Goal: Task Accomplishment & Management: Manage account settings

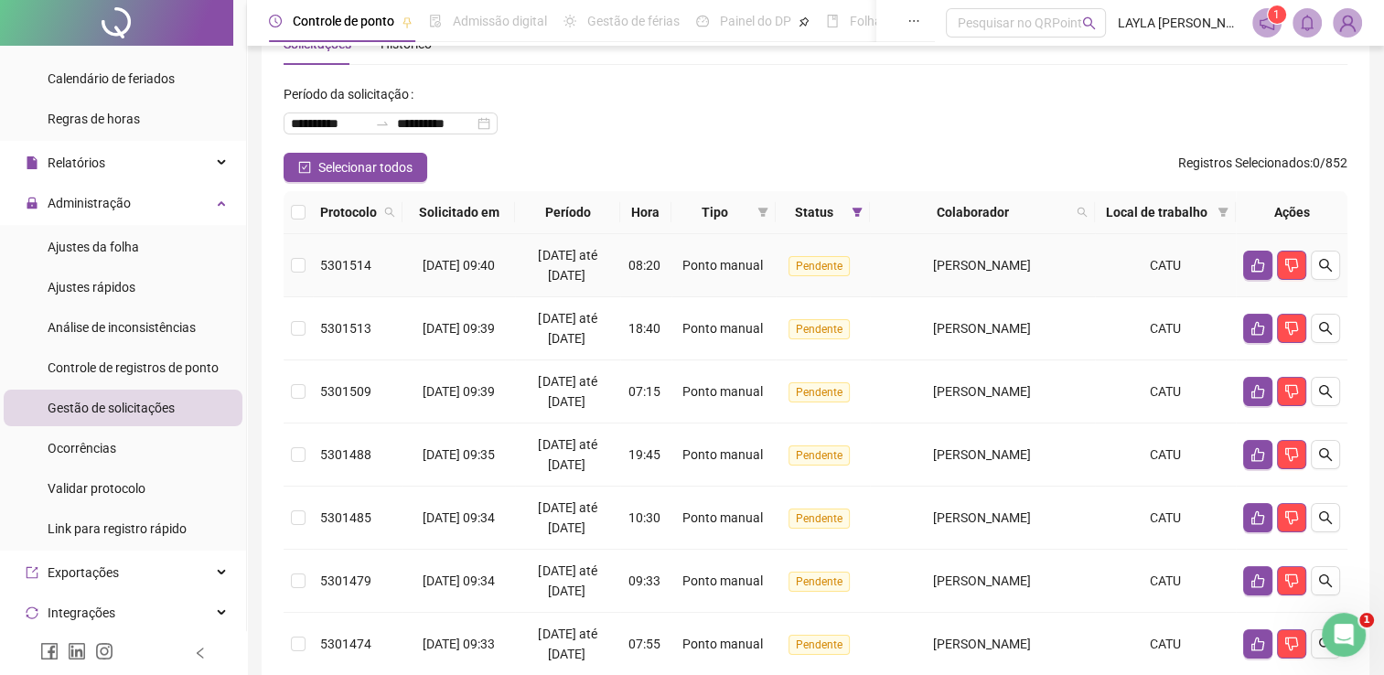
scroll to position [91, 0]
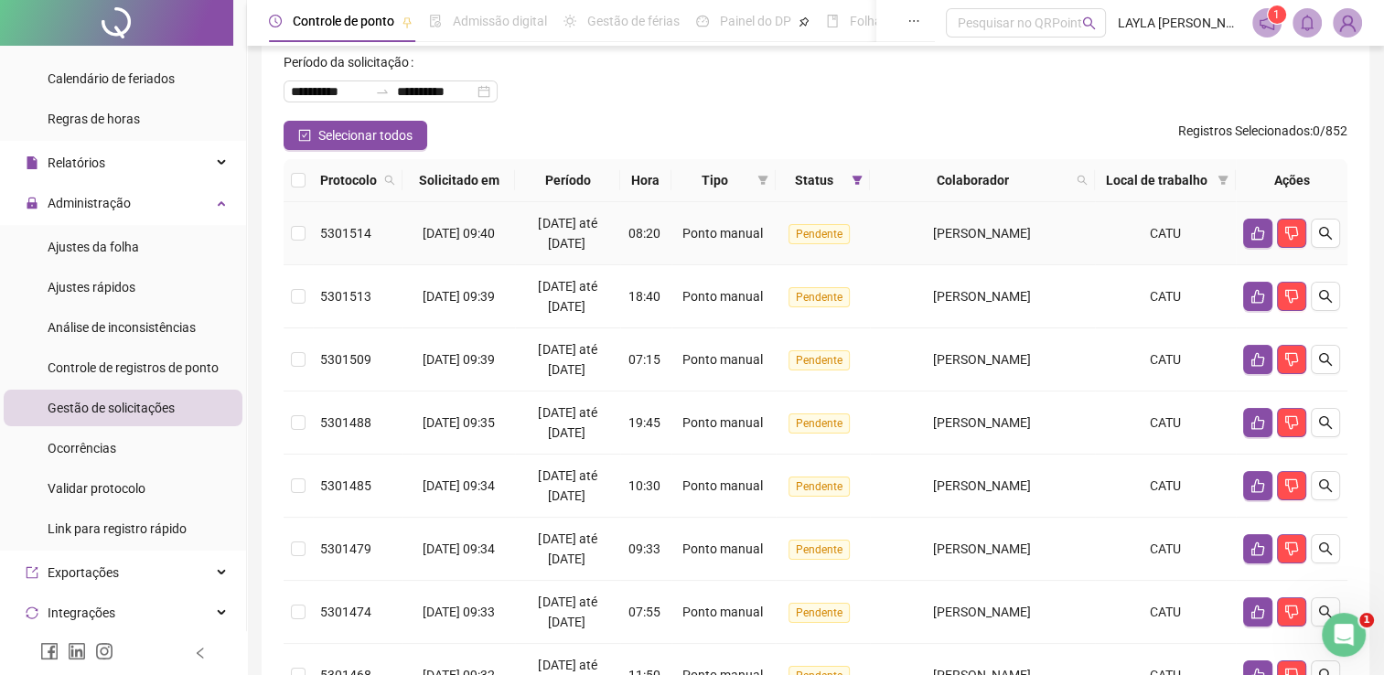
click at [1003, 236] on span "[PERSON_NAME]" at bounding box center [982, 233] width 98 height 15
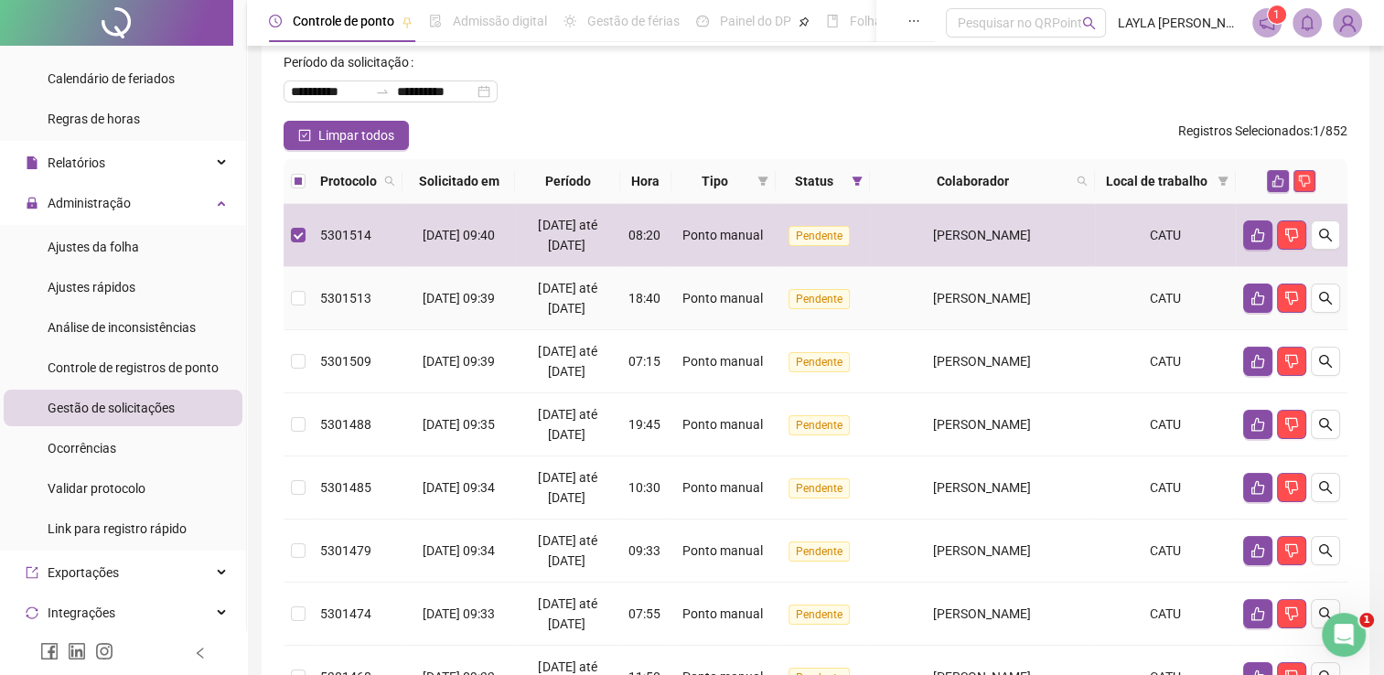
drag, startPoint x: 1016, startPoint y: 291, endPoint x: 1006, endPoint y: 353, distance: 63.0
click at [1015, 291] on span "[PERSON_NAME]" at bounding box center [982, 298] width 98 height 15
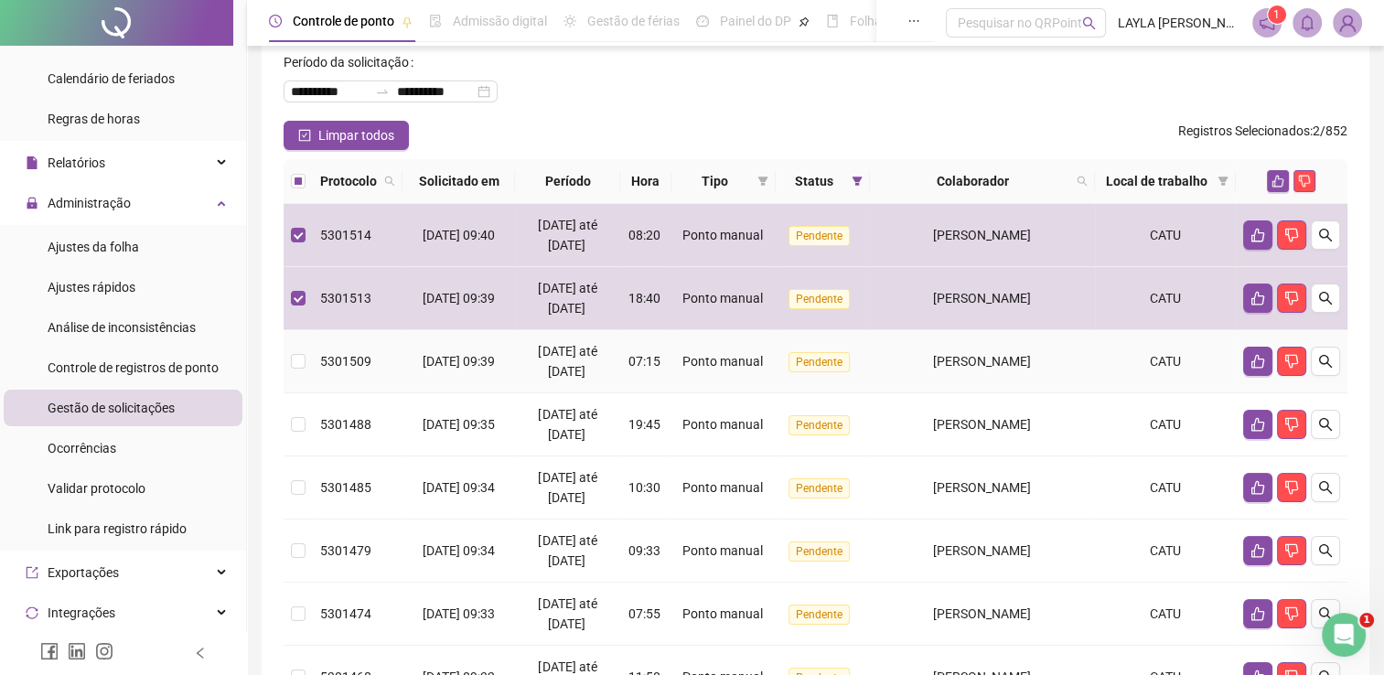
click at [1007, 359] on span "[PERSON_NAME]" at bounding box center [982, 361] width 98 height 15
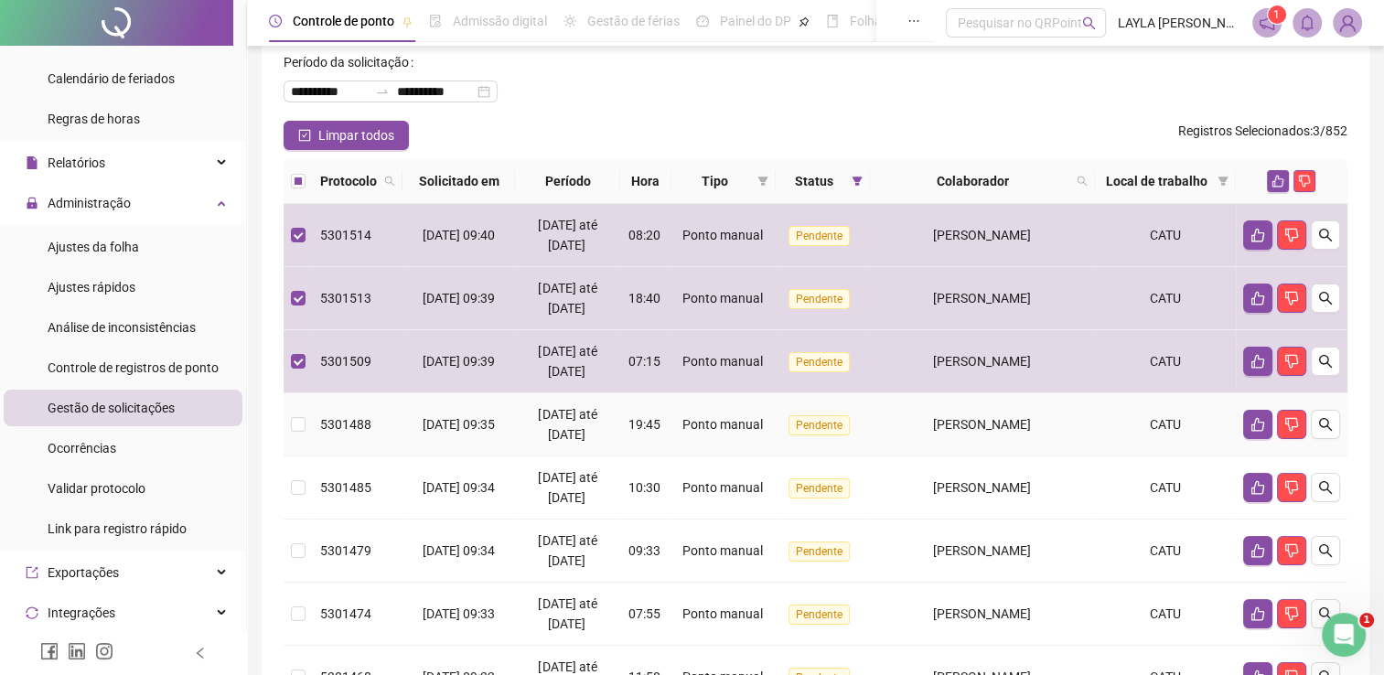
drag, startPoint x: 992, startPoint y: 404, endPoint x: 974, endPoint y: 431, distance: 31.7
click at [992, 404] on td "[PERSON_NAME]" at bounding box center [982, 424] width 225 height 63
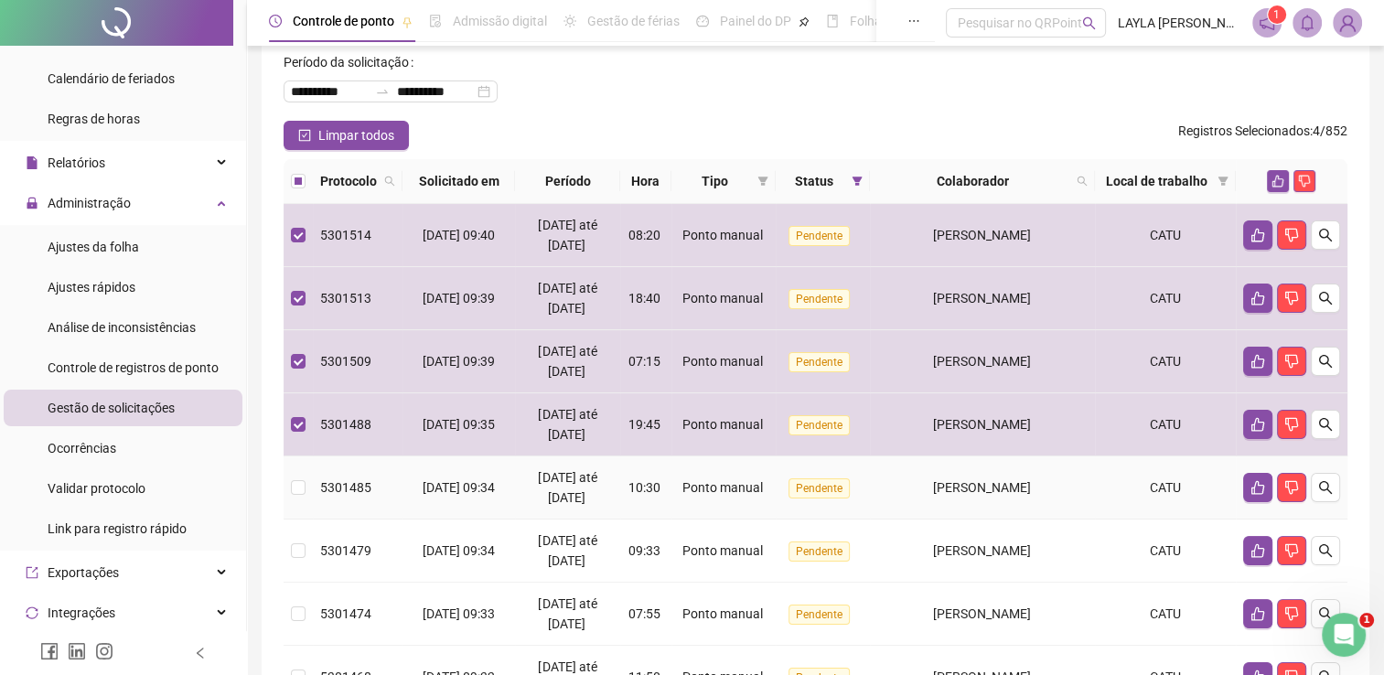
click at [951, 483] on span "[PERSON_NAME]" at bounding box center [982, 487] width 98 height 15
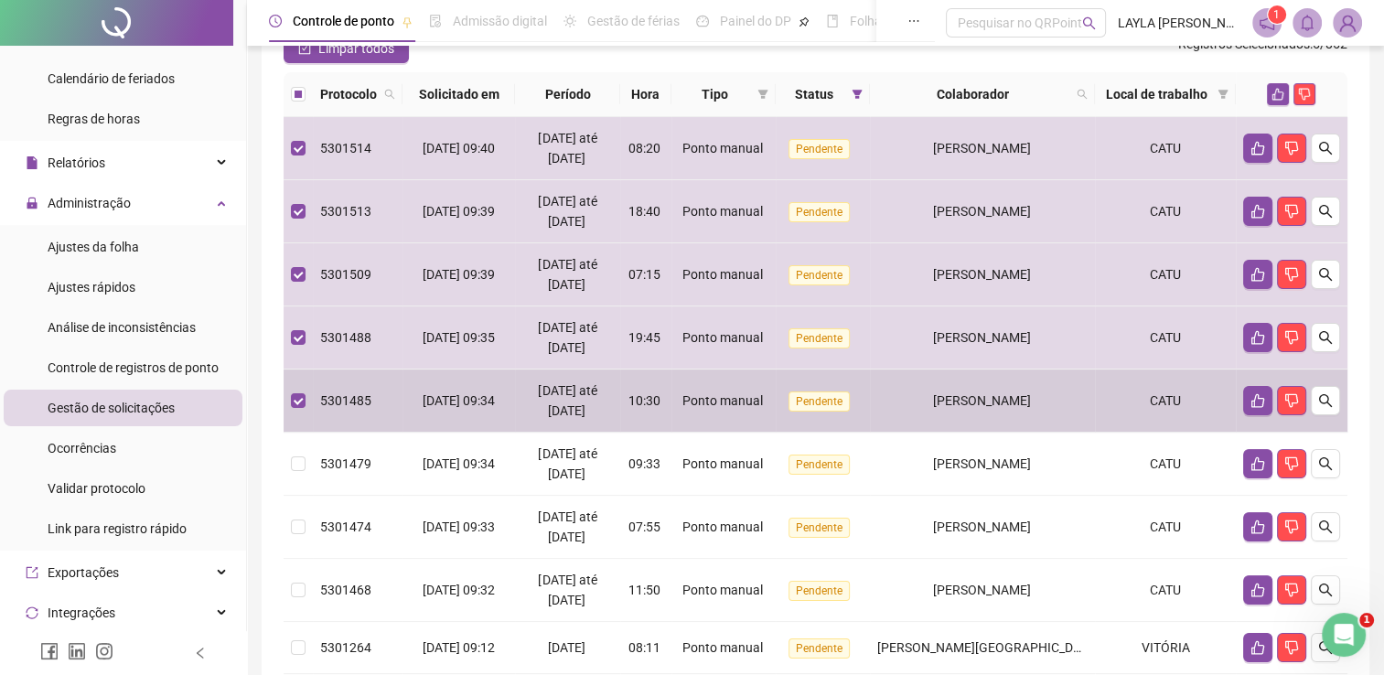
scroll to position [274, 0]
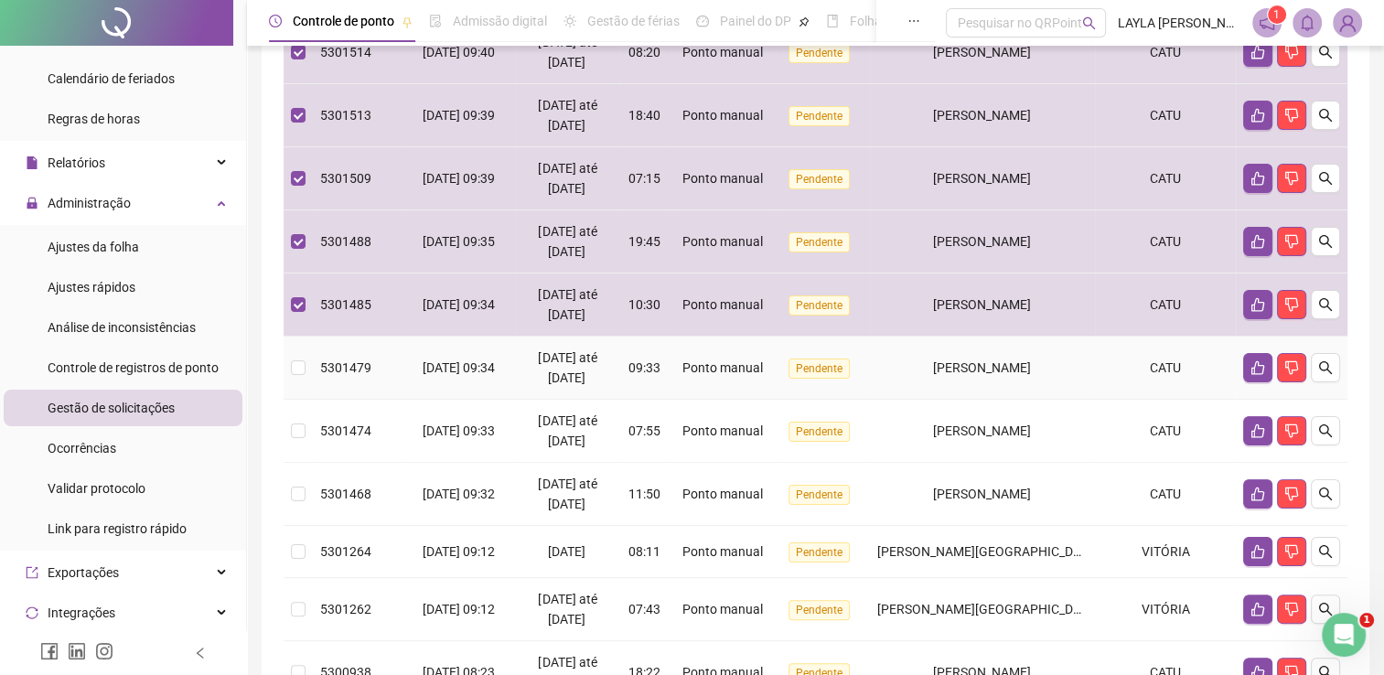
click at [970, 367] on span "[PERSON_NAME]" at bounding box center [982, 367] width 98 height 15
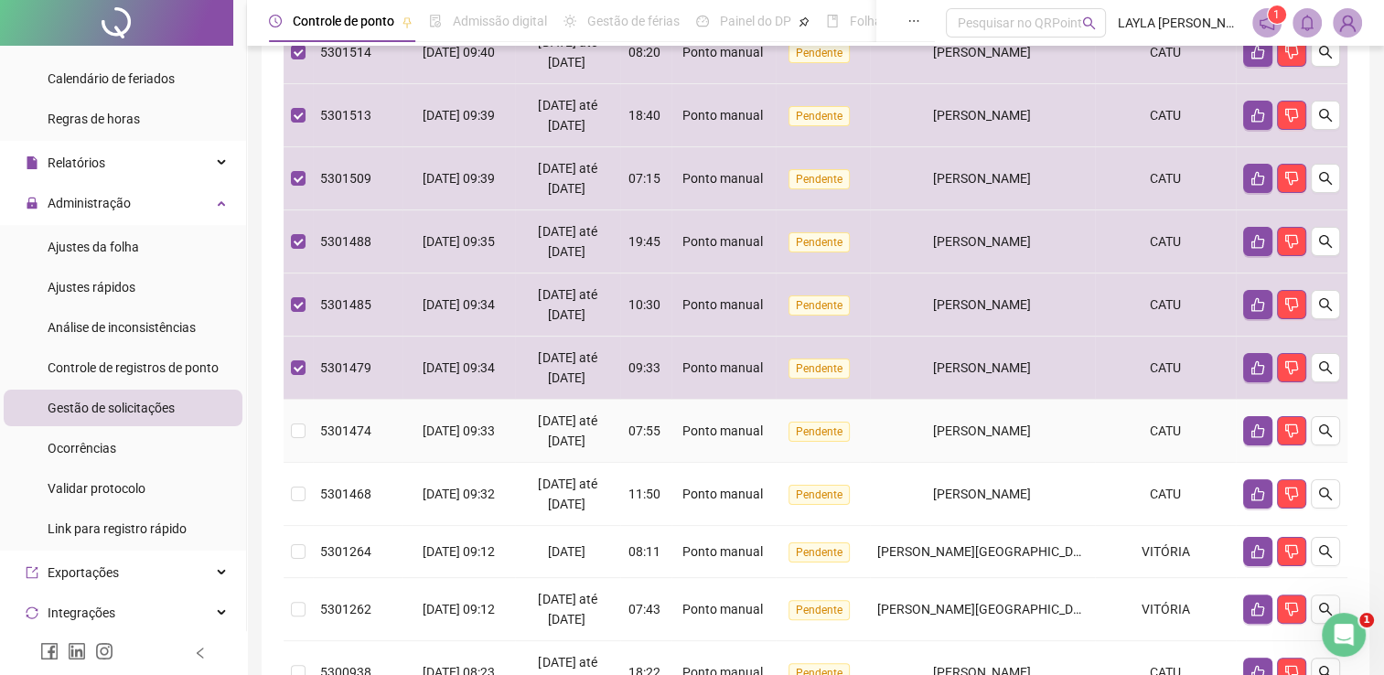
click at [973, 421] on div "[PERSON_NAME]" at bounding box center [982, 431] width 210 height 20
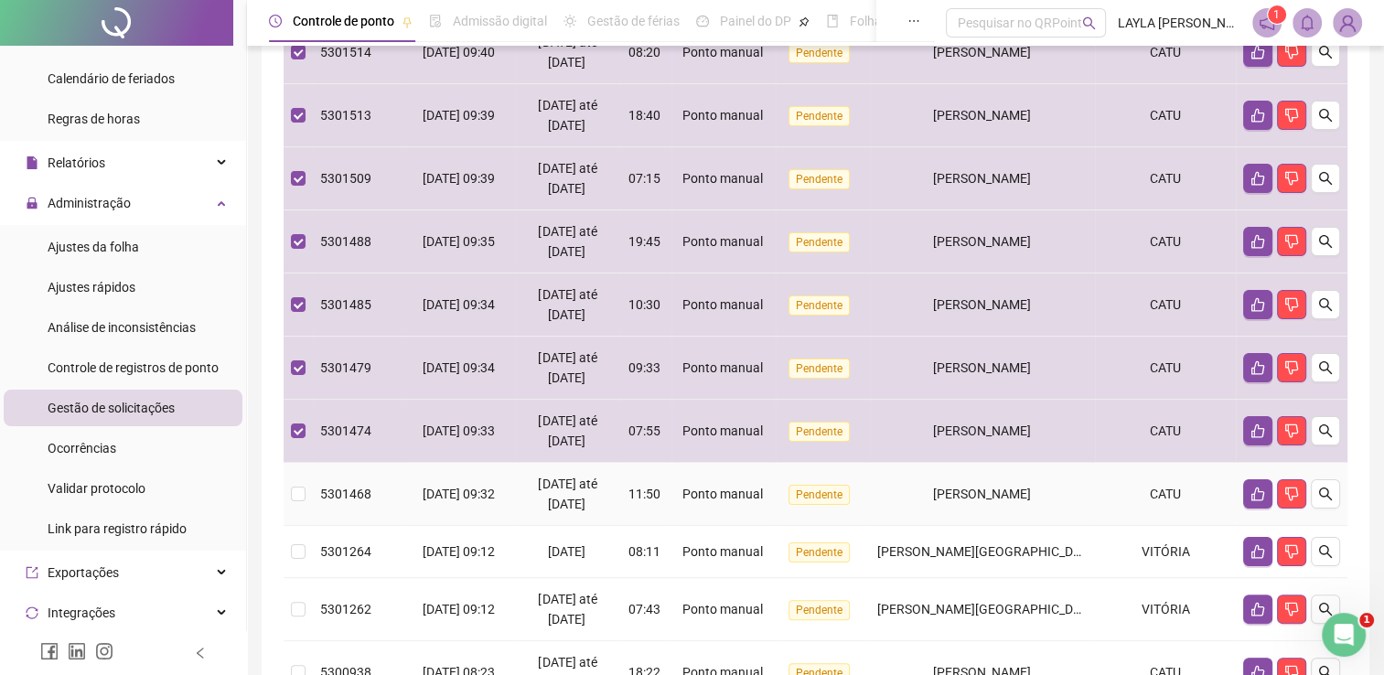
click at [974, 493] on span "[PERSON_NAME]" at bounding box center [982, 494] width 98 height 15
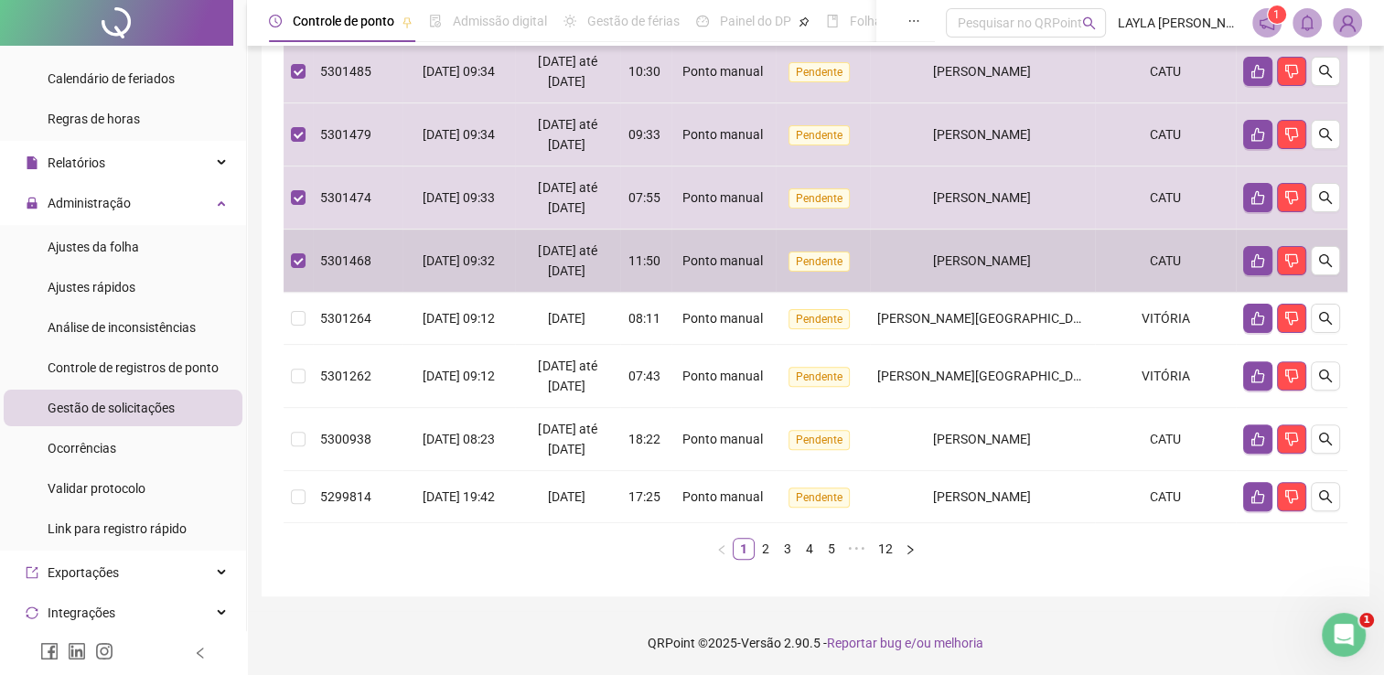
scroll to position [527, 0]
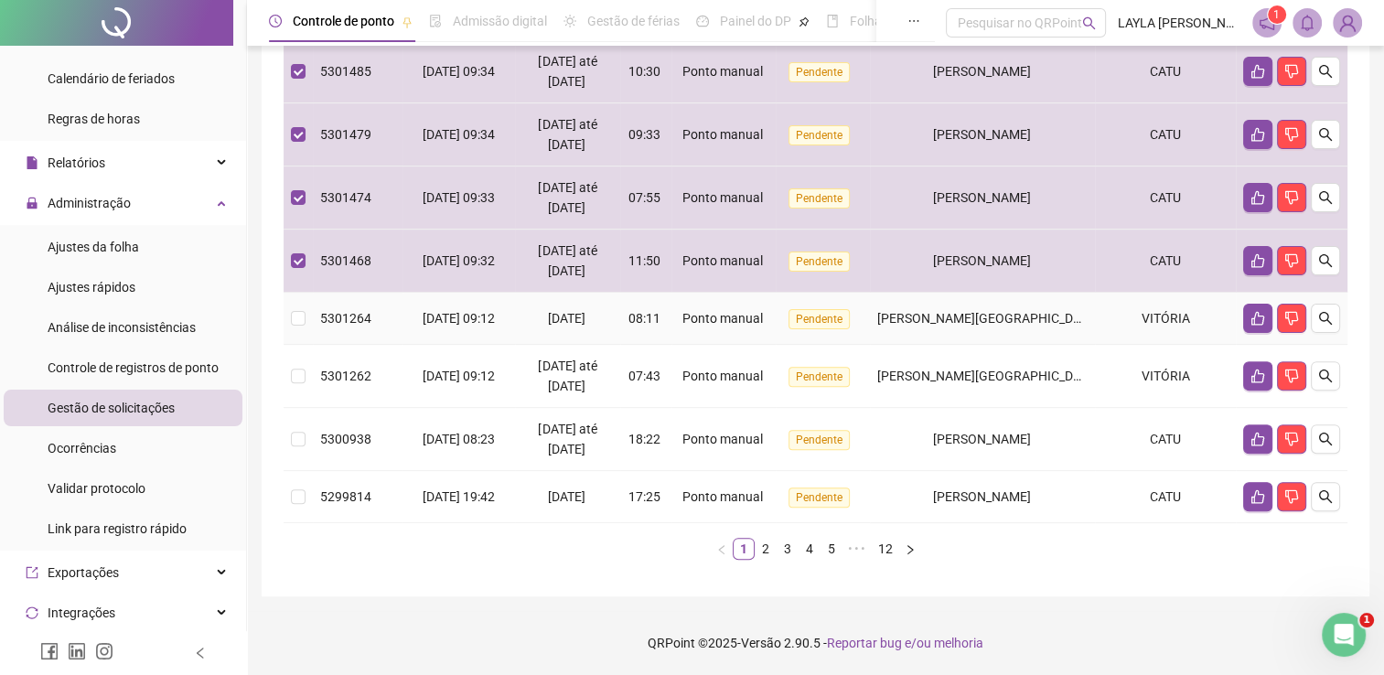
click at [988, 311] on span "[PERSON_NAME][GEOGRAPHIC_DATA]" at bounding box center [987, 318] width 221 height 15
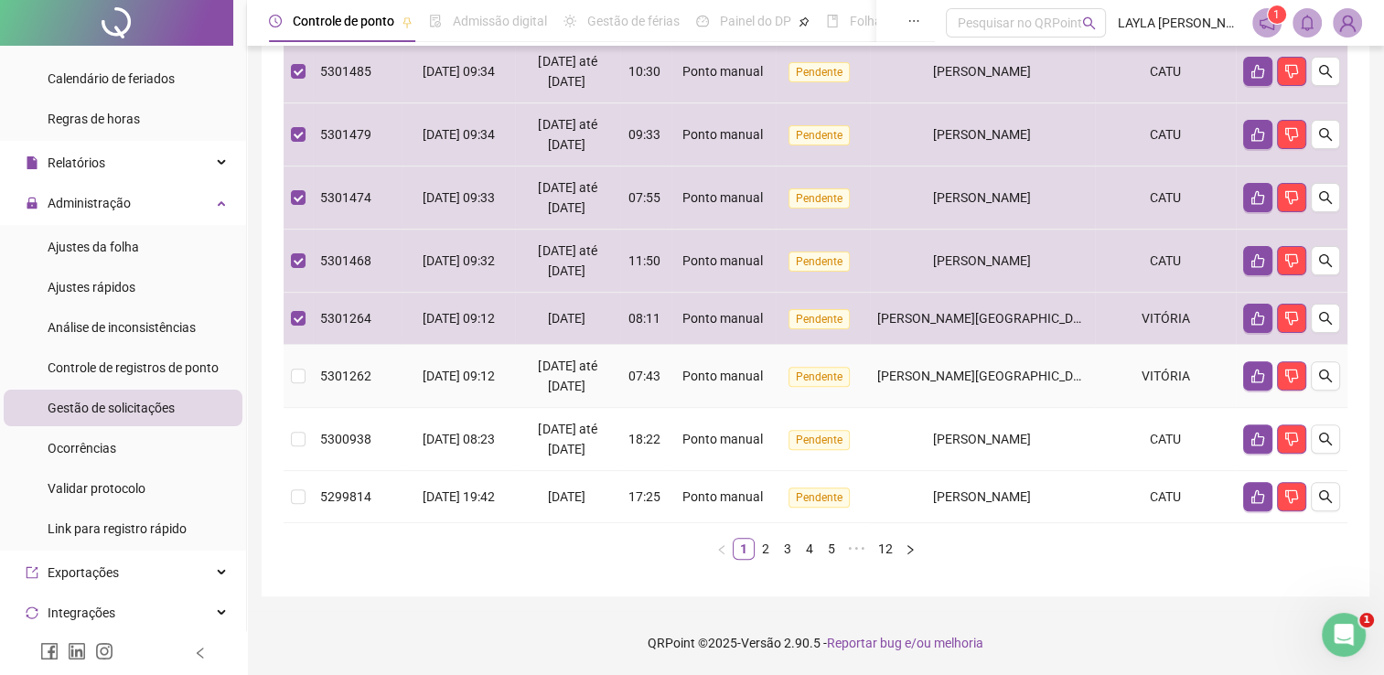
click at [1003, 345] on td "[PERSON_NAME][GEOGRAPHIC_DATA]" at bounding box center [982, 376] width 225 height 63
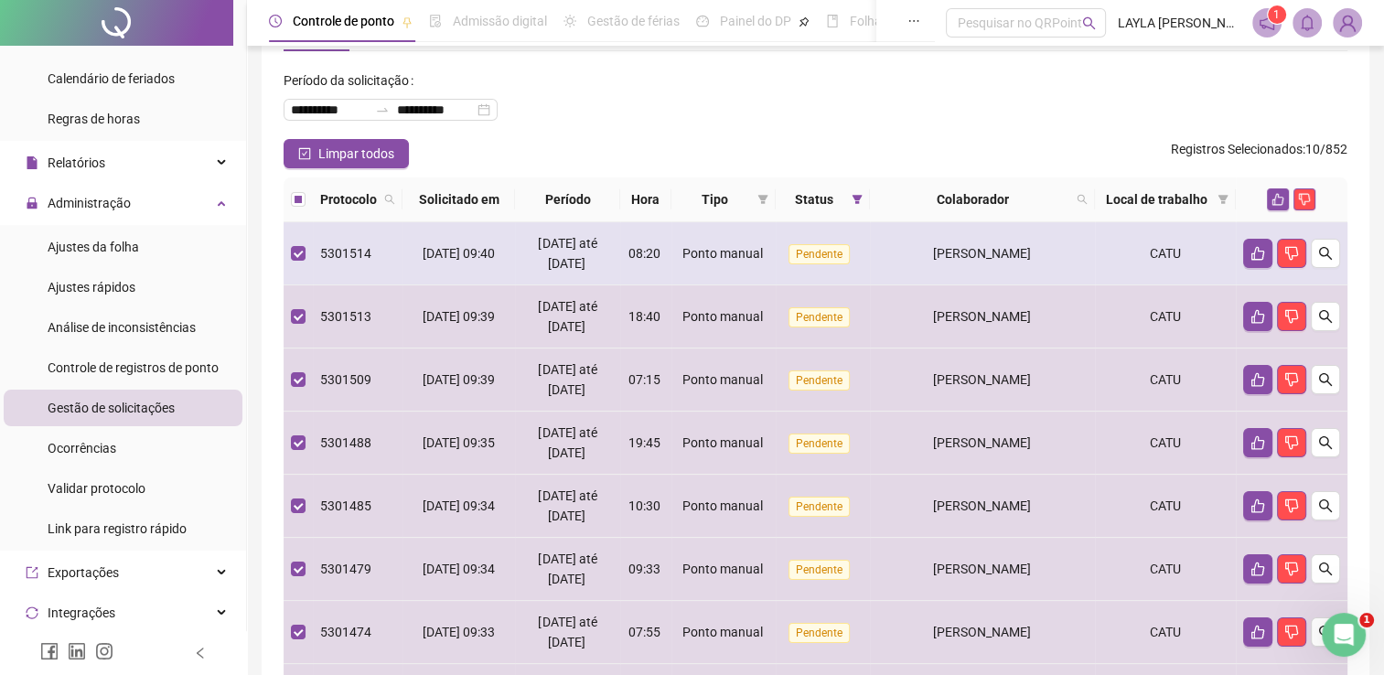
scroll to position [0, 0]
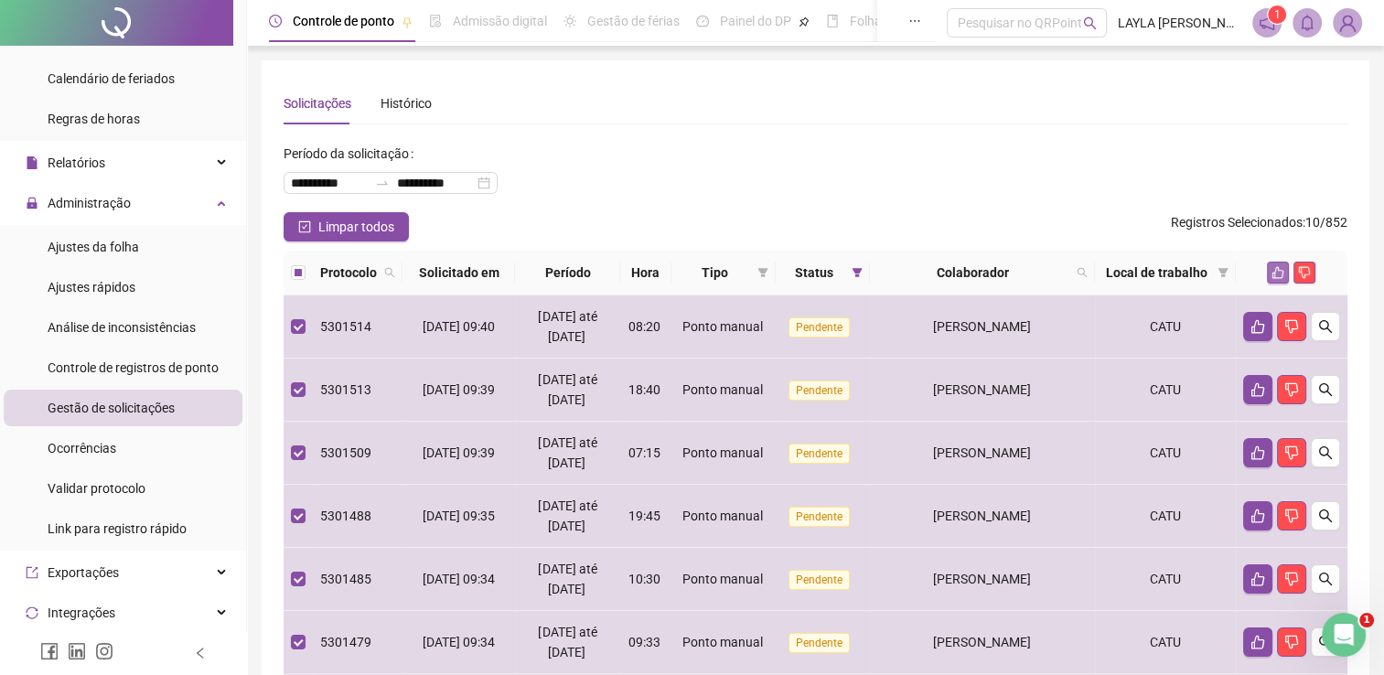
click at [1274, 281] on button "button" at bounding box center [1278, 273] width 22 height 22
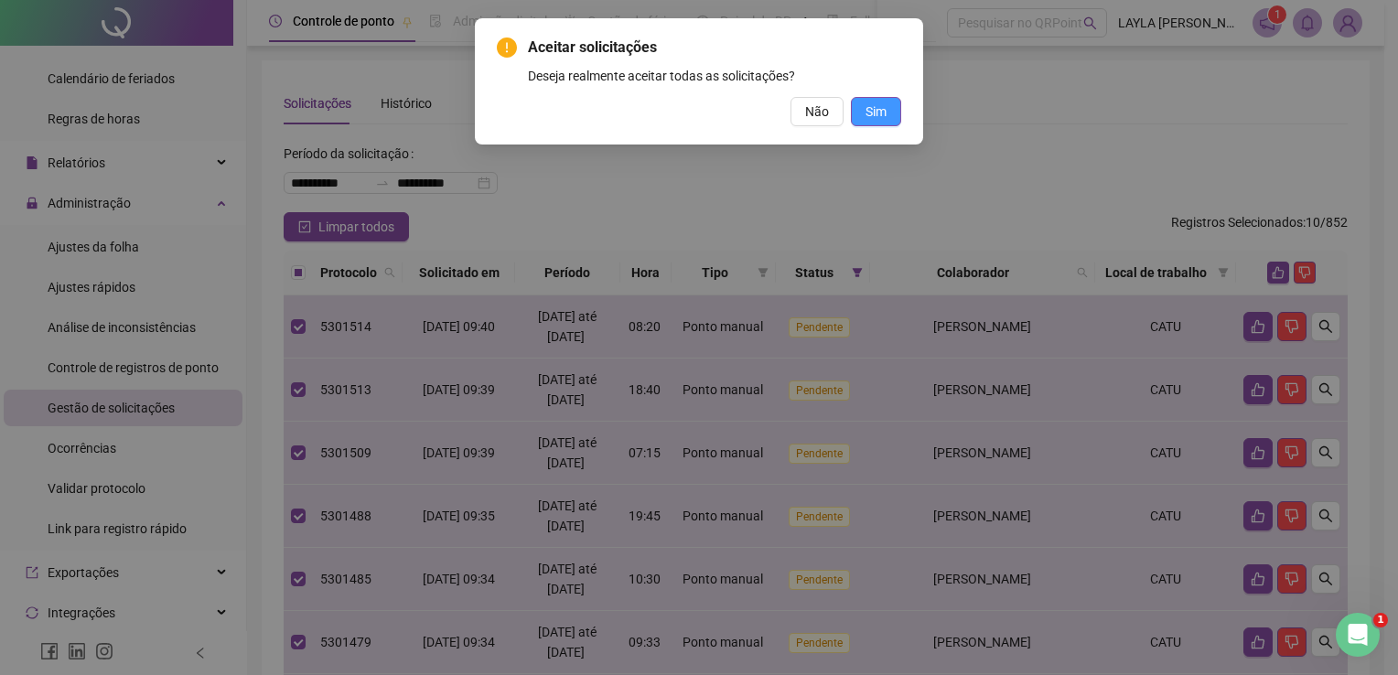
click at [891, 104] on button "Sim" at bounding box center [876, 111] width 50 height 29
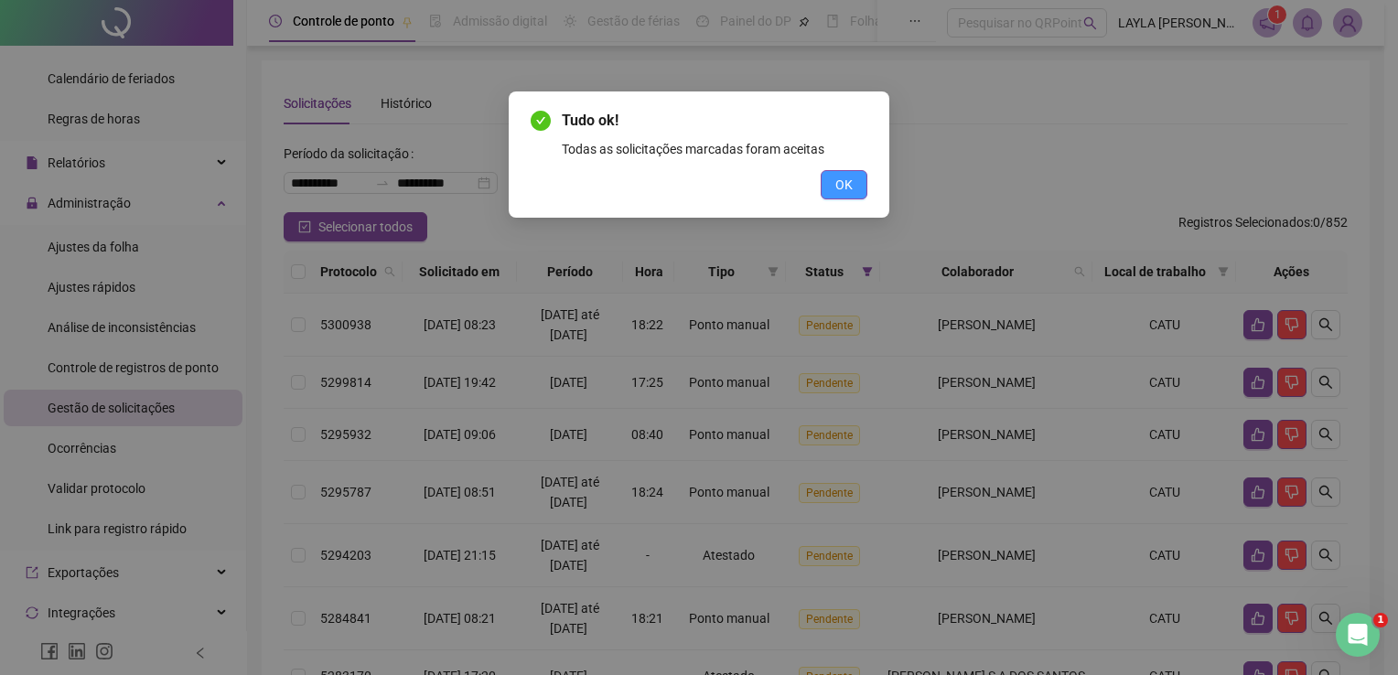
click at [842, 176] on span "OK" at bounding box center [843, 185] width 17 height 20
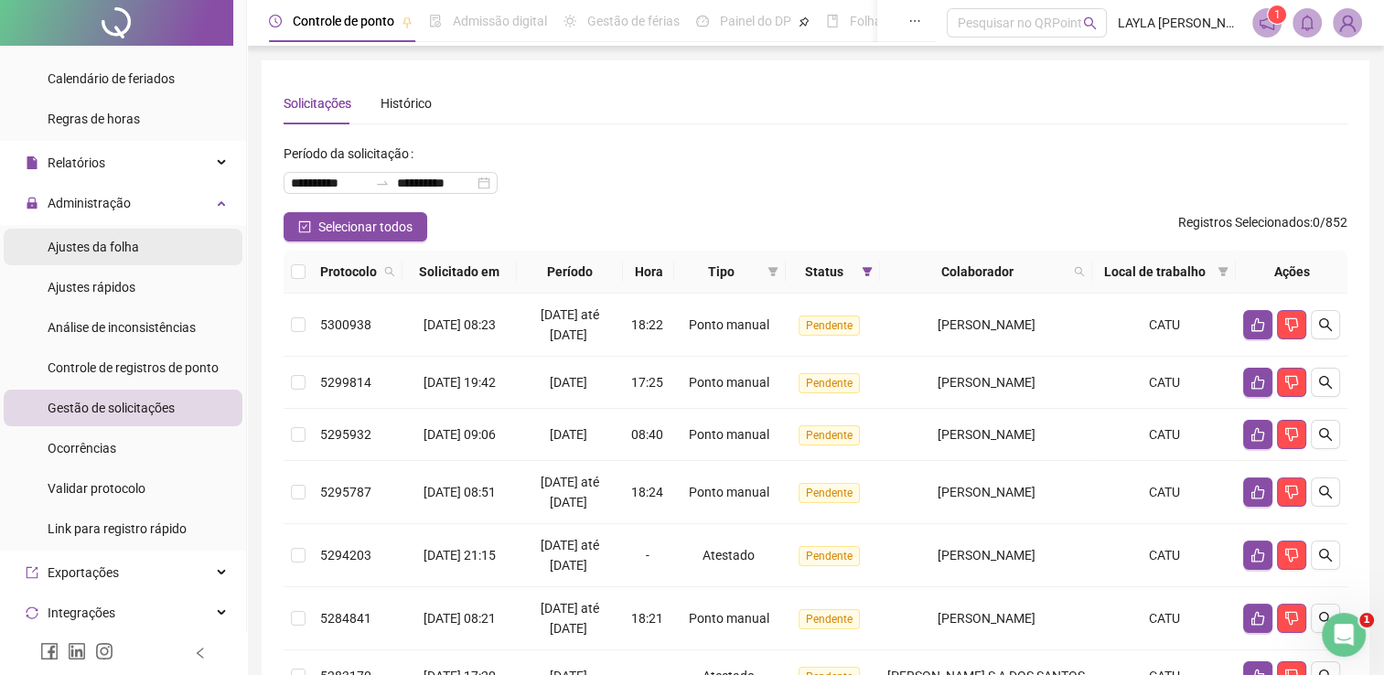
click at [86, 250] on span "Ajustes da folha" at bounding box center [93, 247] width 91 height 15
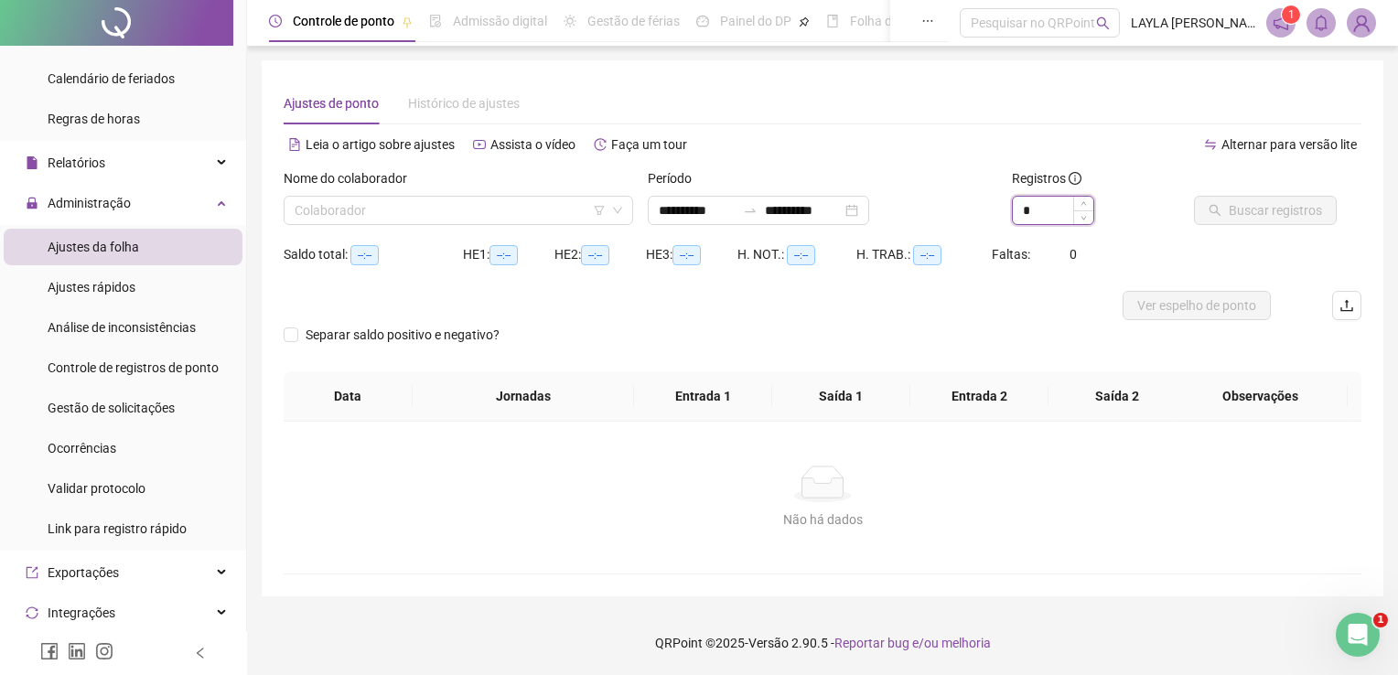
type input "**********"
drag, startPoint x: 1039, startPoint y: 210, endPoint x: 1016, endPoint y: 210, distance: 23.8
click at [1016, 210] on input "*" at bounding box center [1053, 210] width 81 height 27
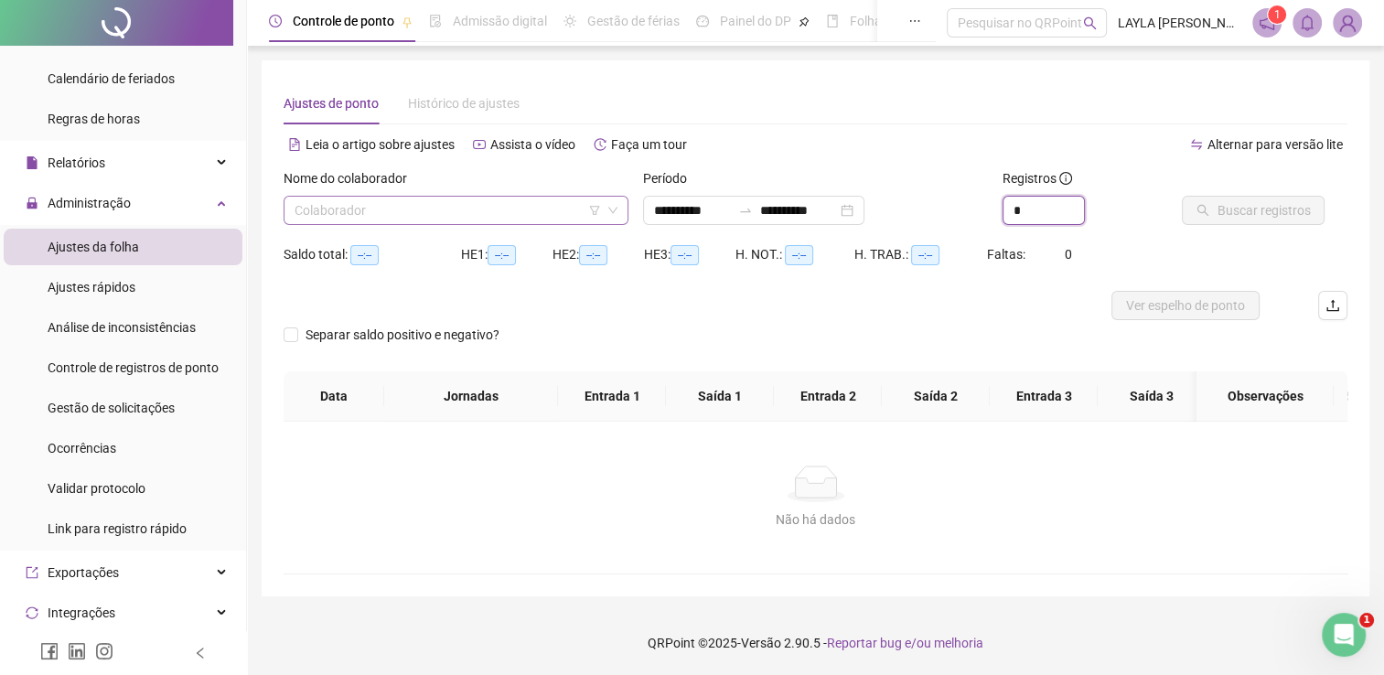
type input "*"
click at [449, 217] on input "search" at bounding box center [448, 210] width 306 height 27
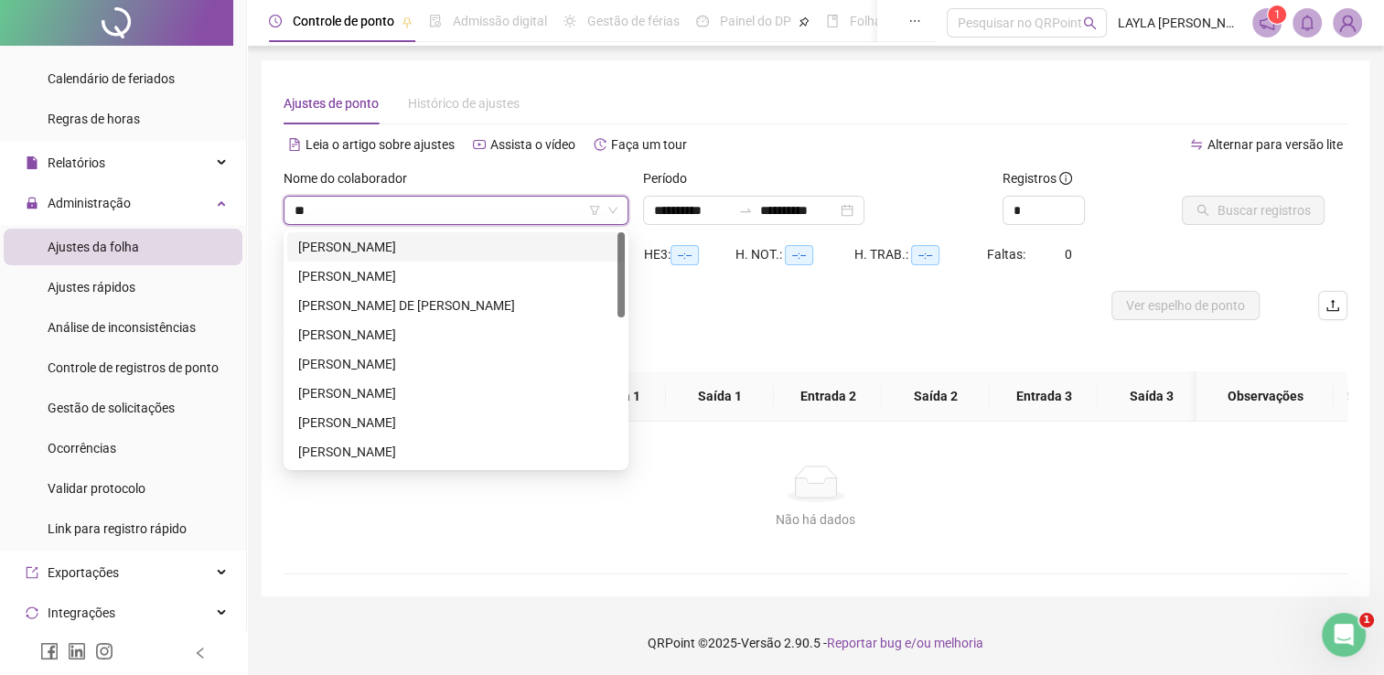
type input "***"
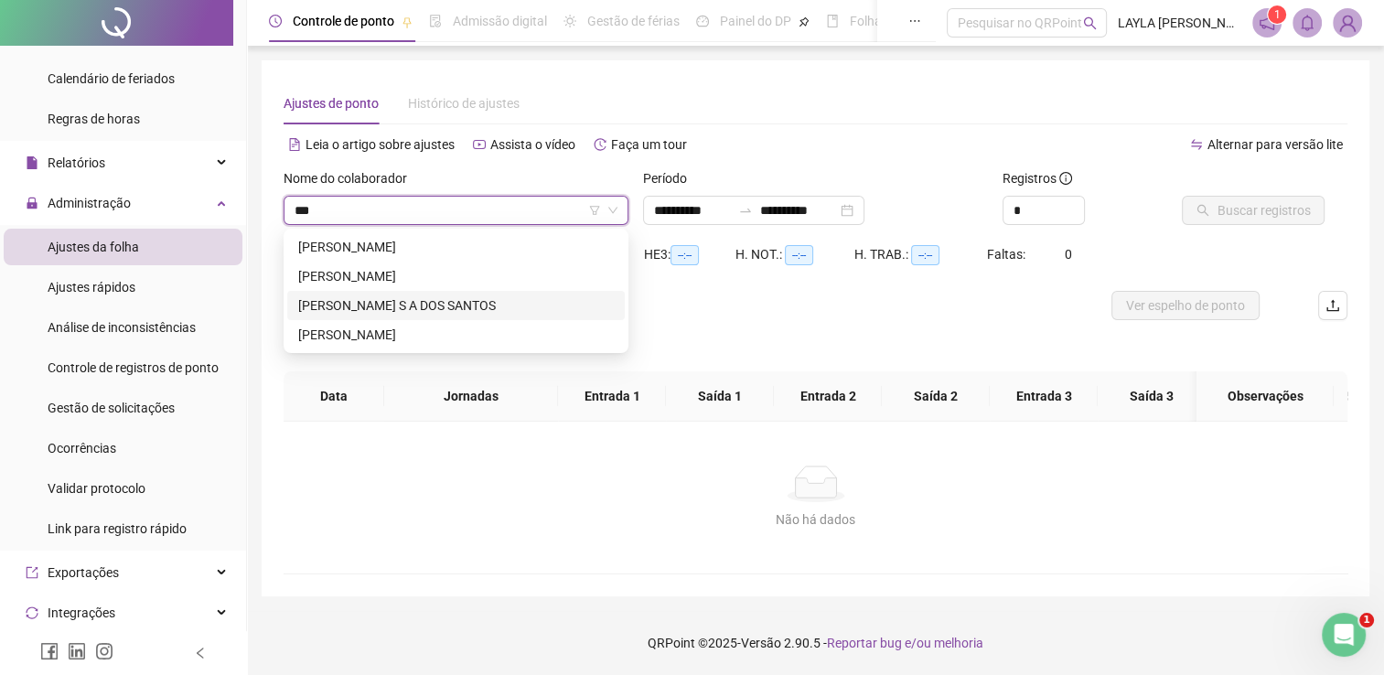
click at [483, 296] on div "[PERSON_NAME] S A DOS SANTOS" at bounding box center [456, 306] width 316 height 20
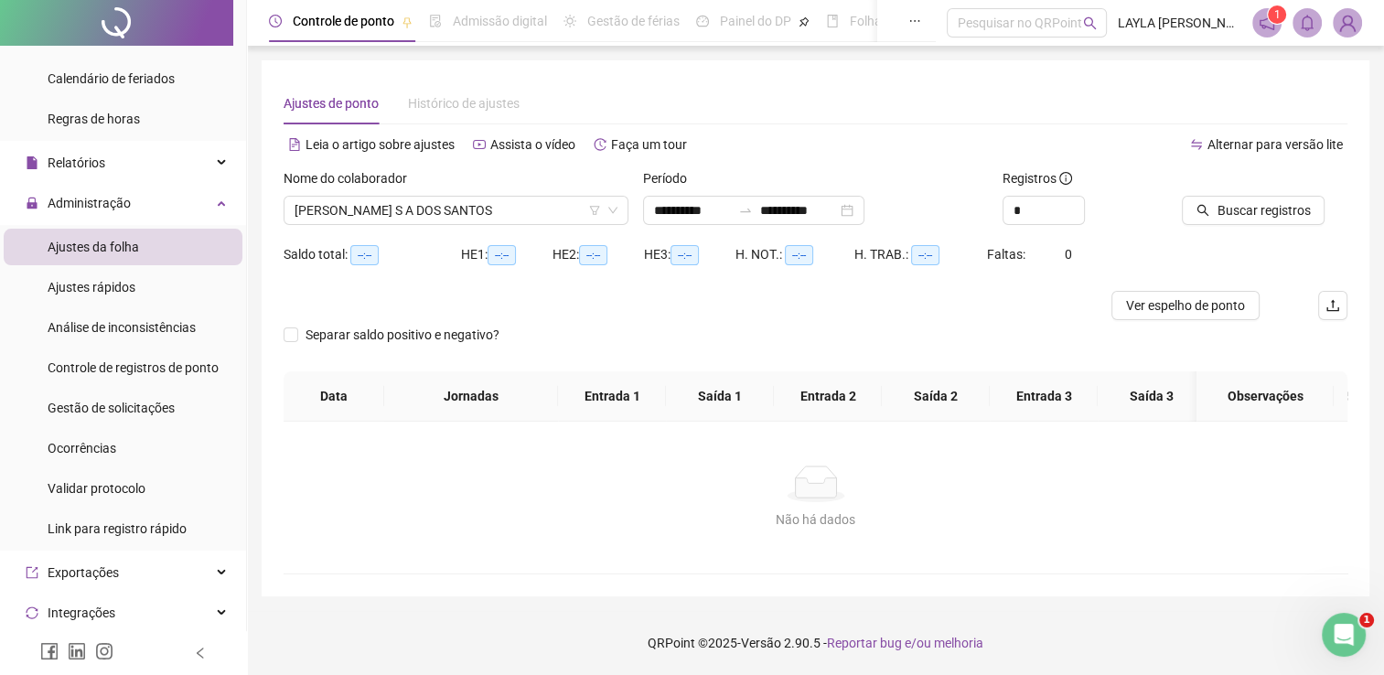
click at [1207, 225] on div "Buscar registros" at bounding box center [1265, 203] width 180 height 71
click at [1203, 210] on icon "search" at bounding box center [1203, 210] width 13 height 13
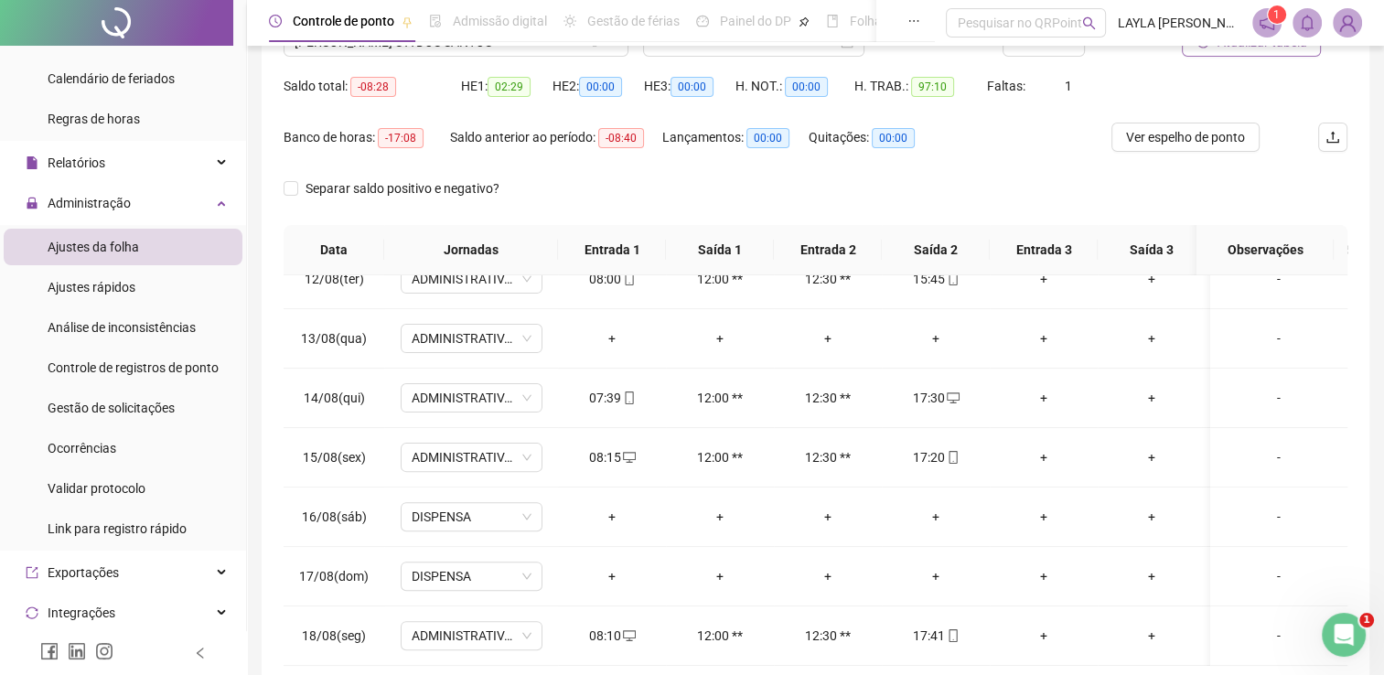
scroll to position [259, 0]
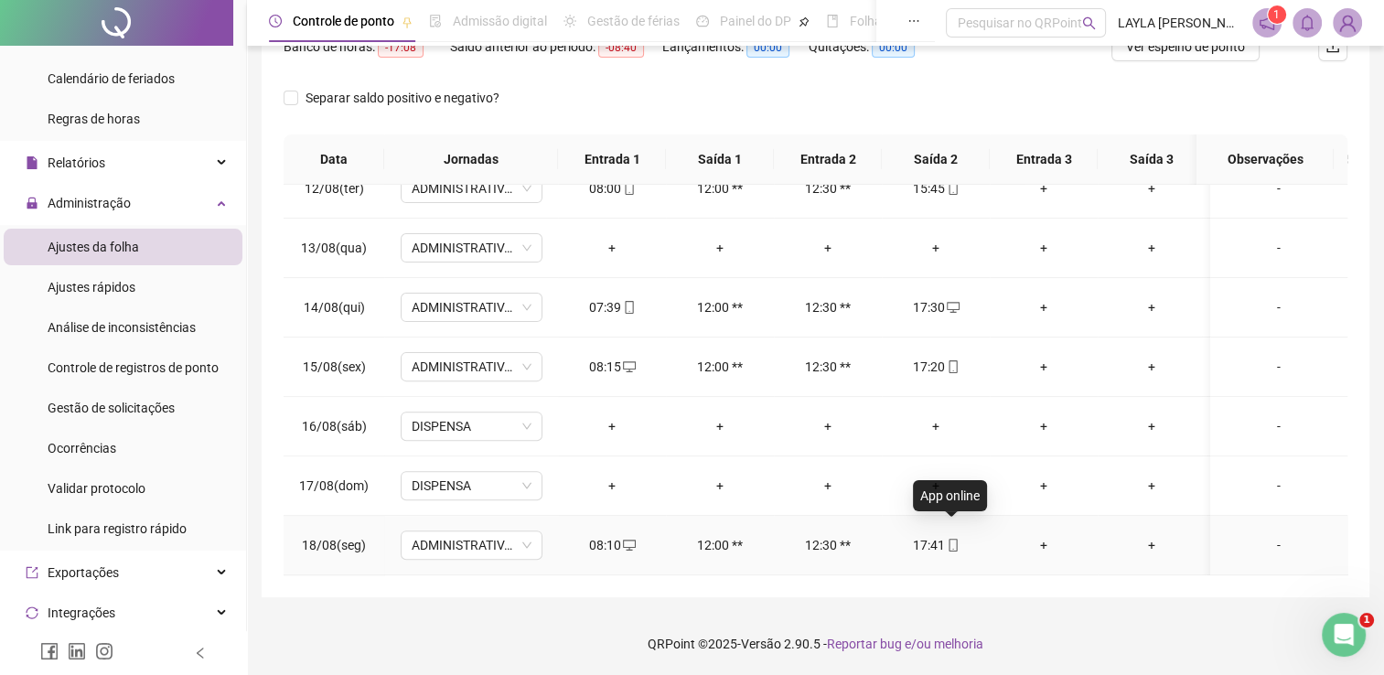
click at [958, 539] on icon "mobile" at bounding box center [953, 545] width 13 height 13
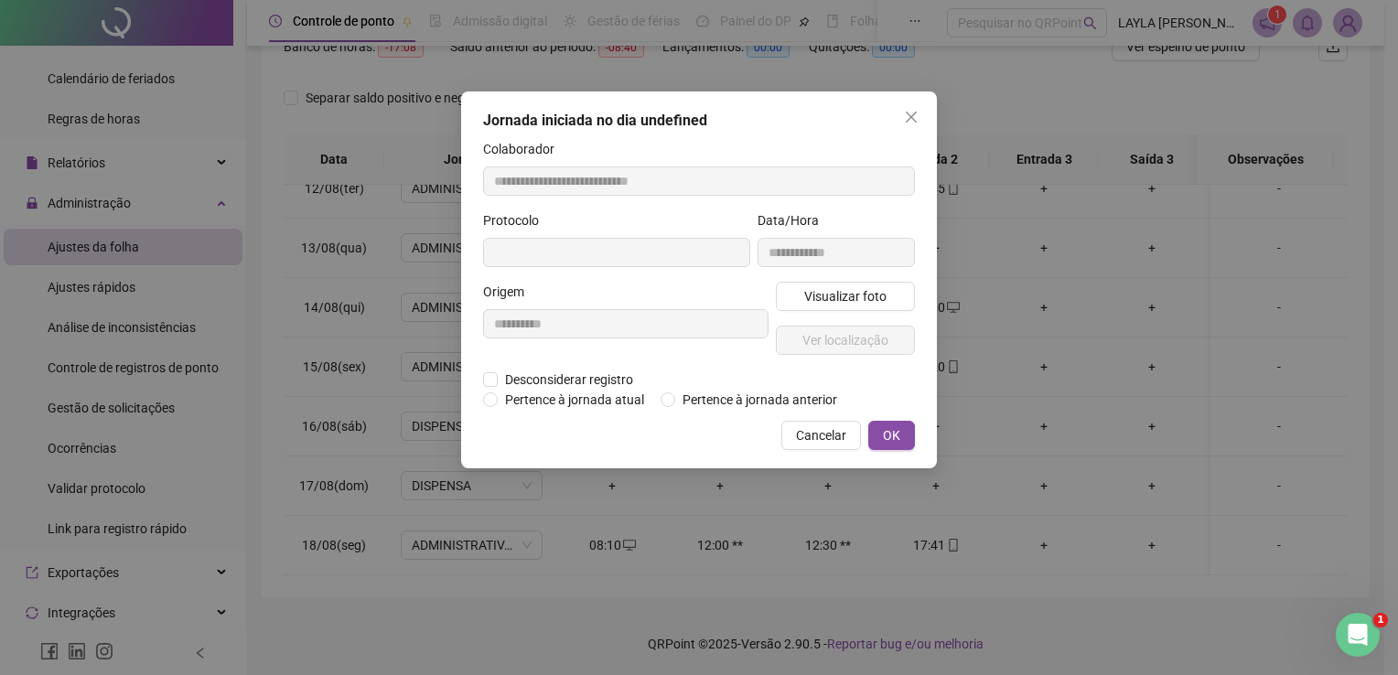
type input "**********"
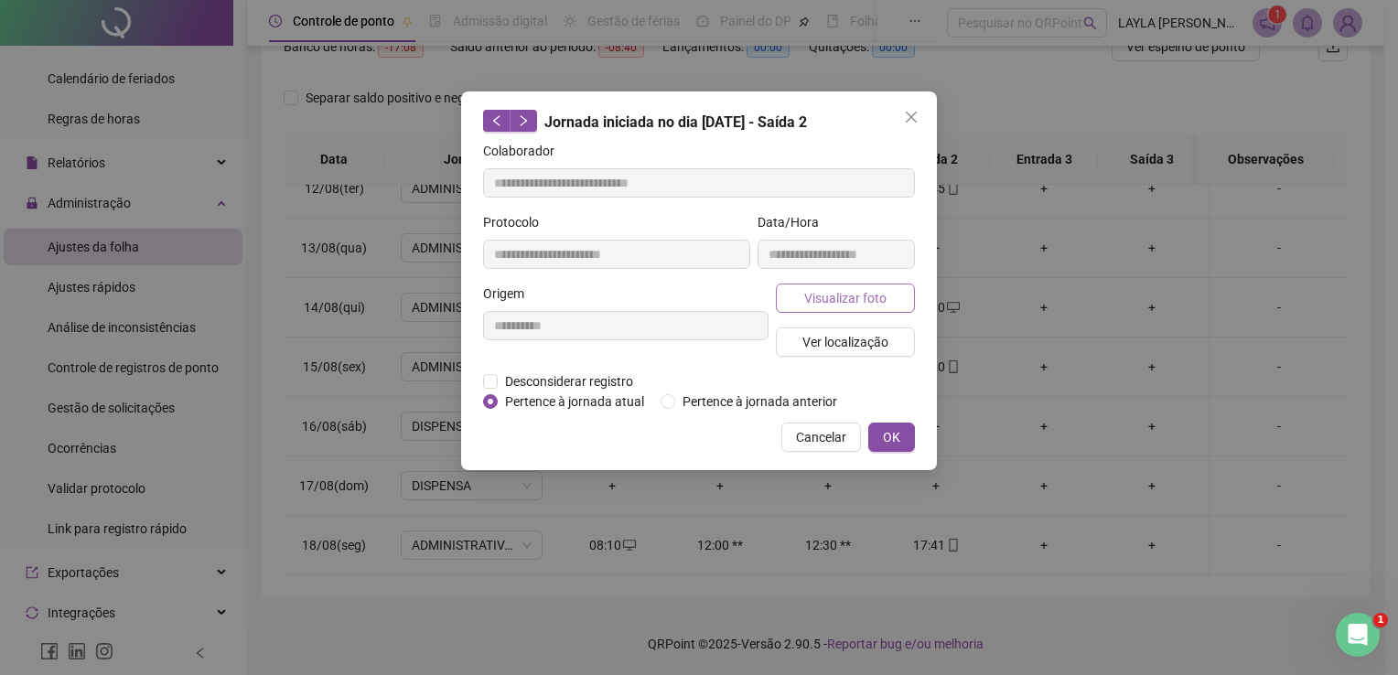
click at [877, 302] on span "Visualizar foto" at bounding box center [845, 298] width 82 height 20
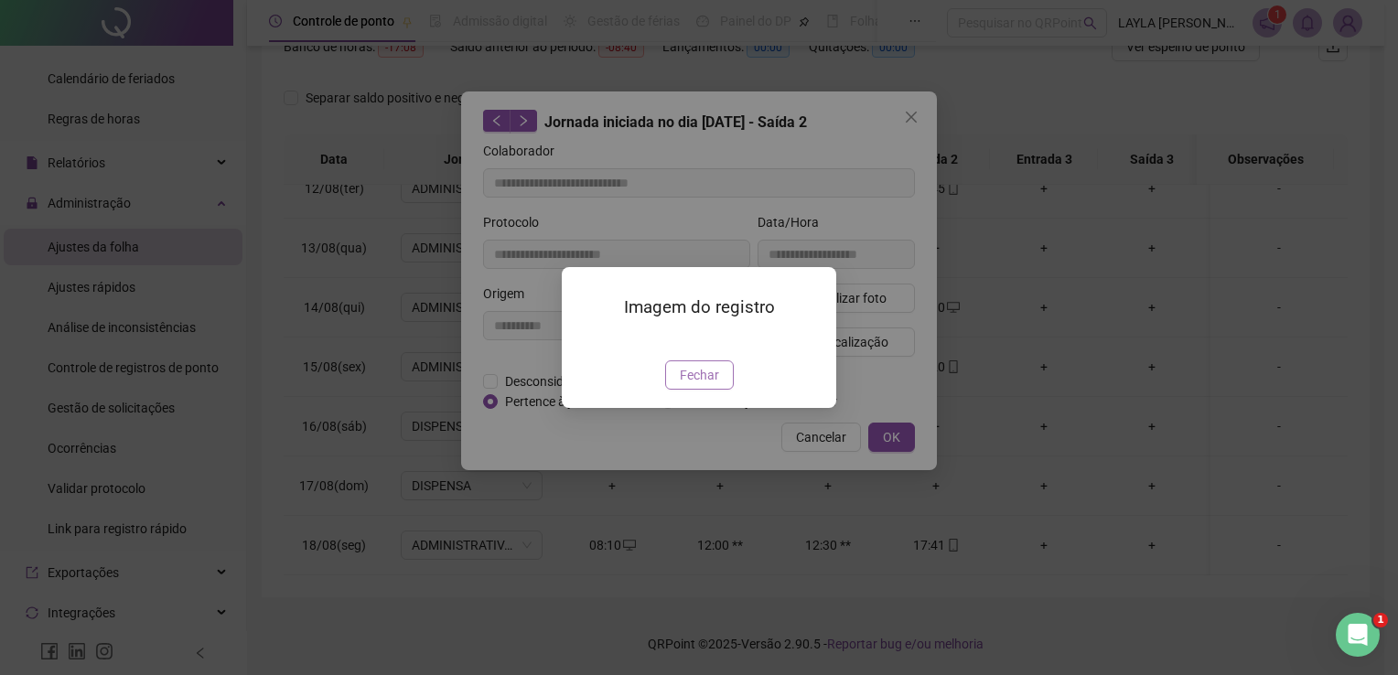
click at [702, 385] on span "Fechar" at bounding box center [699, 375] width 39 height 20
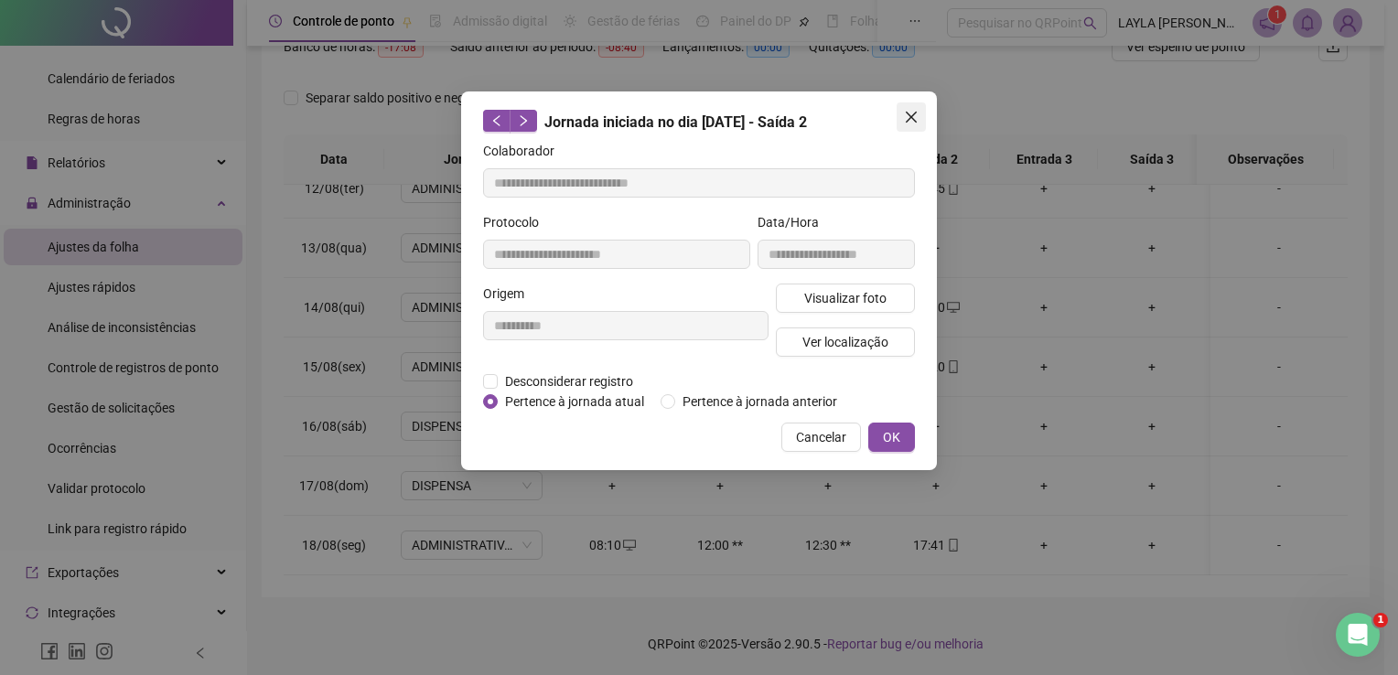
click at [903, 112] on span "Close" at bounding box center [911, 117] width 29 height 15
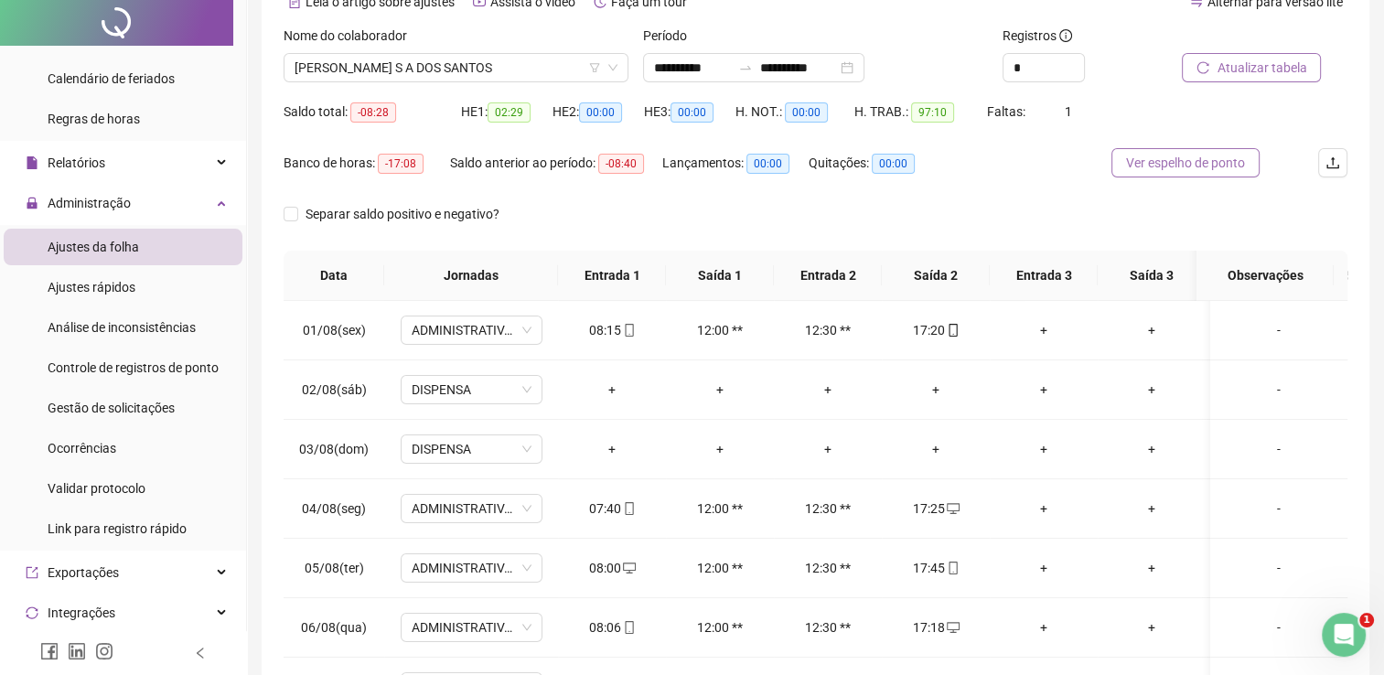
scroll to position [0, 0]
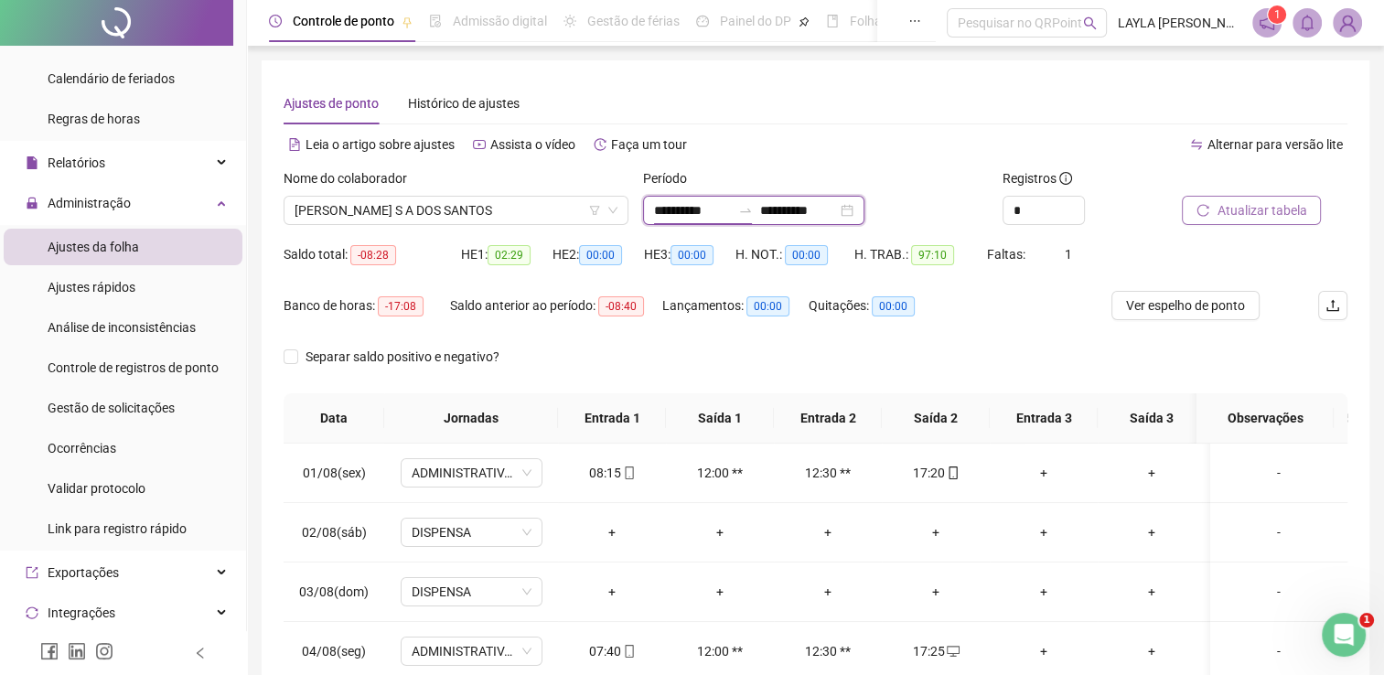
click at [679, 203] on input "**********" at bounding box center [692, 210] width 77 height 20
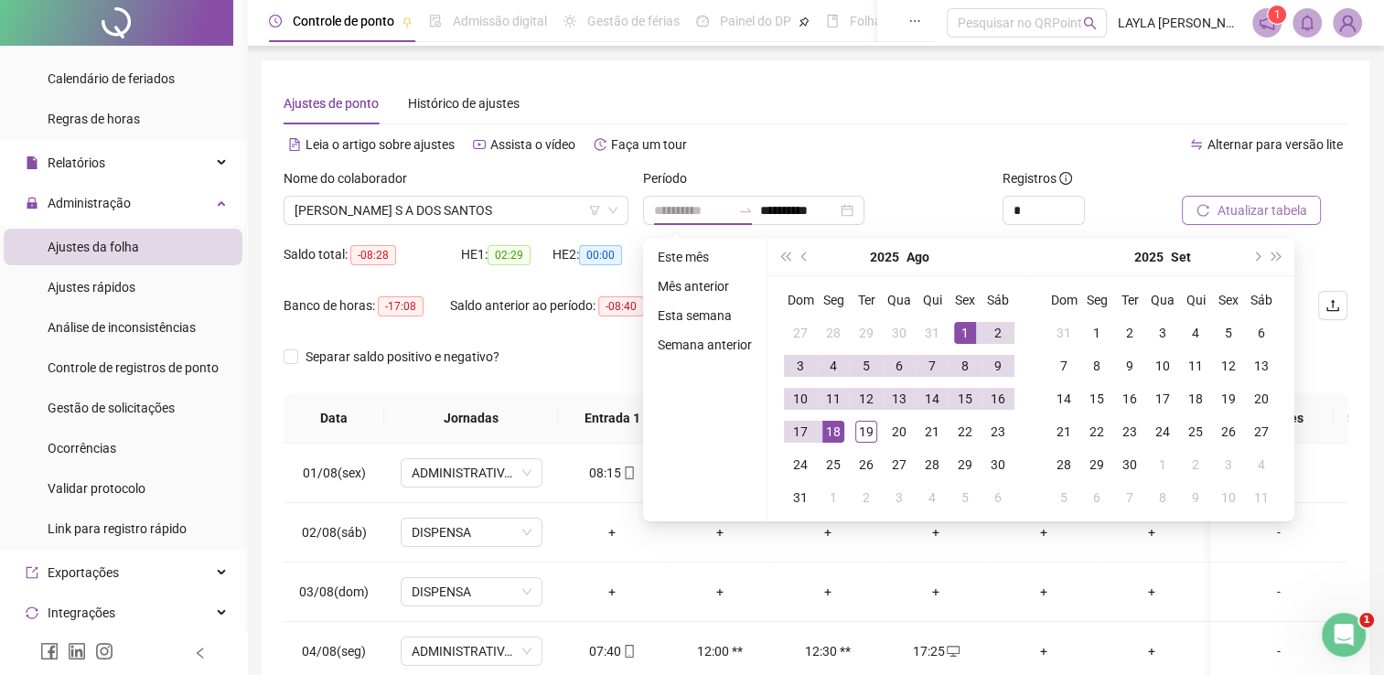
click at [954, 333] on div "1" at bounding box center [965, 333] width 22 height 22
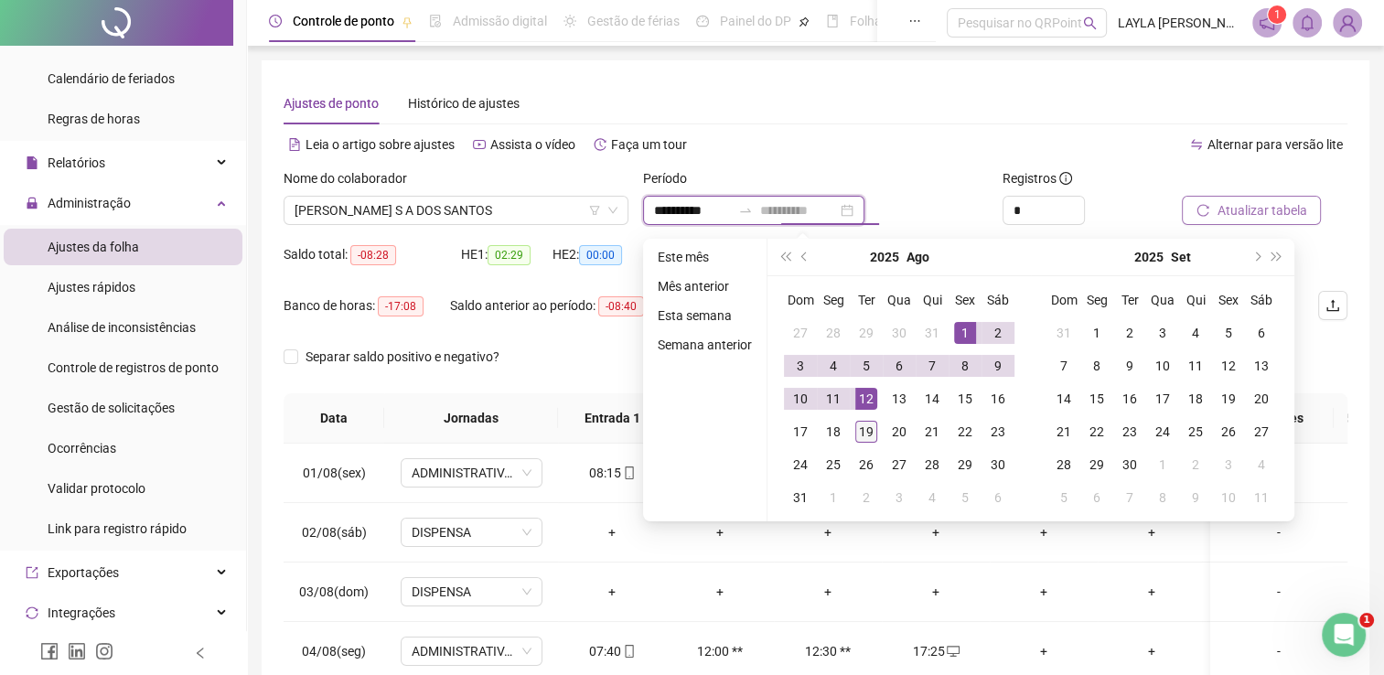
type input "**********"
click at [861, 433] on div "19" at bounding box center [866, 432] width 22 height 22
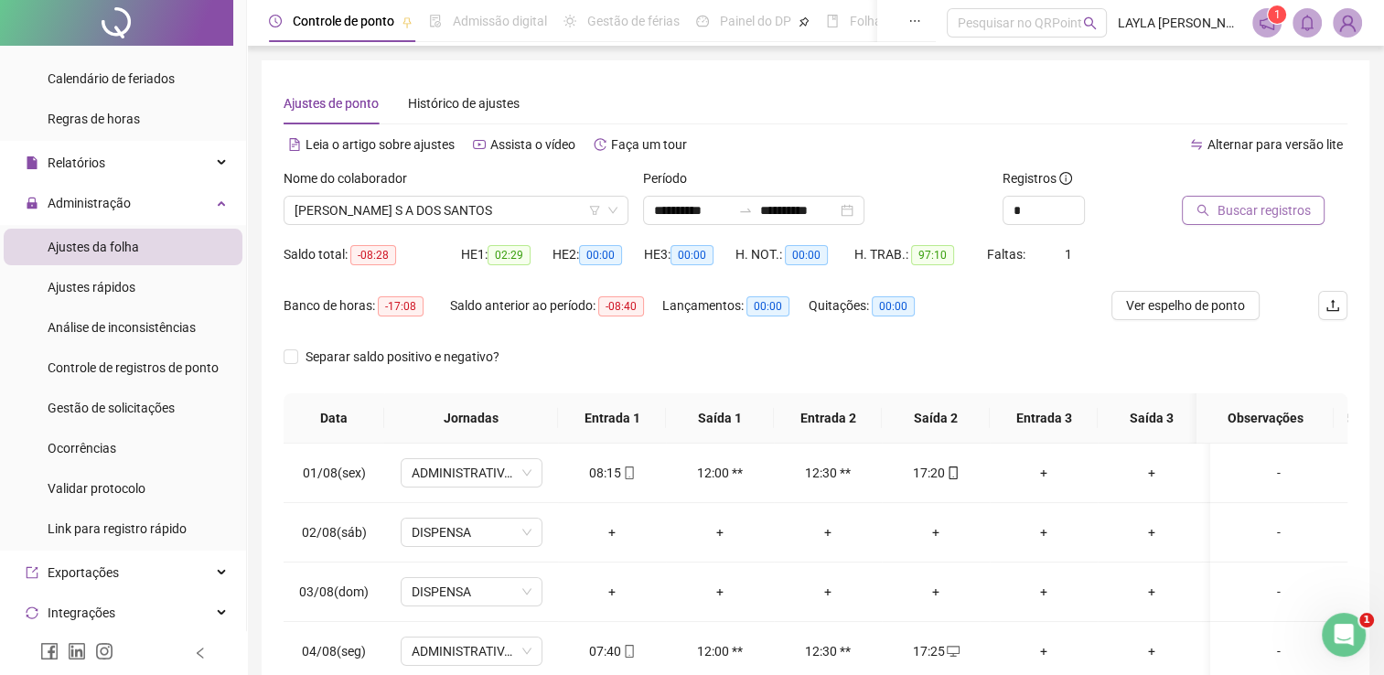
click at [1270, 220] on span "Buscar registros" at bounding box center [1263, 210] width 93 height 20
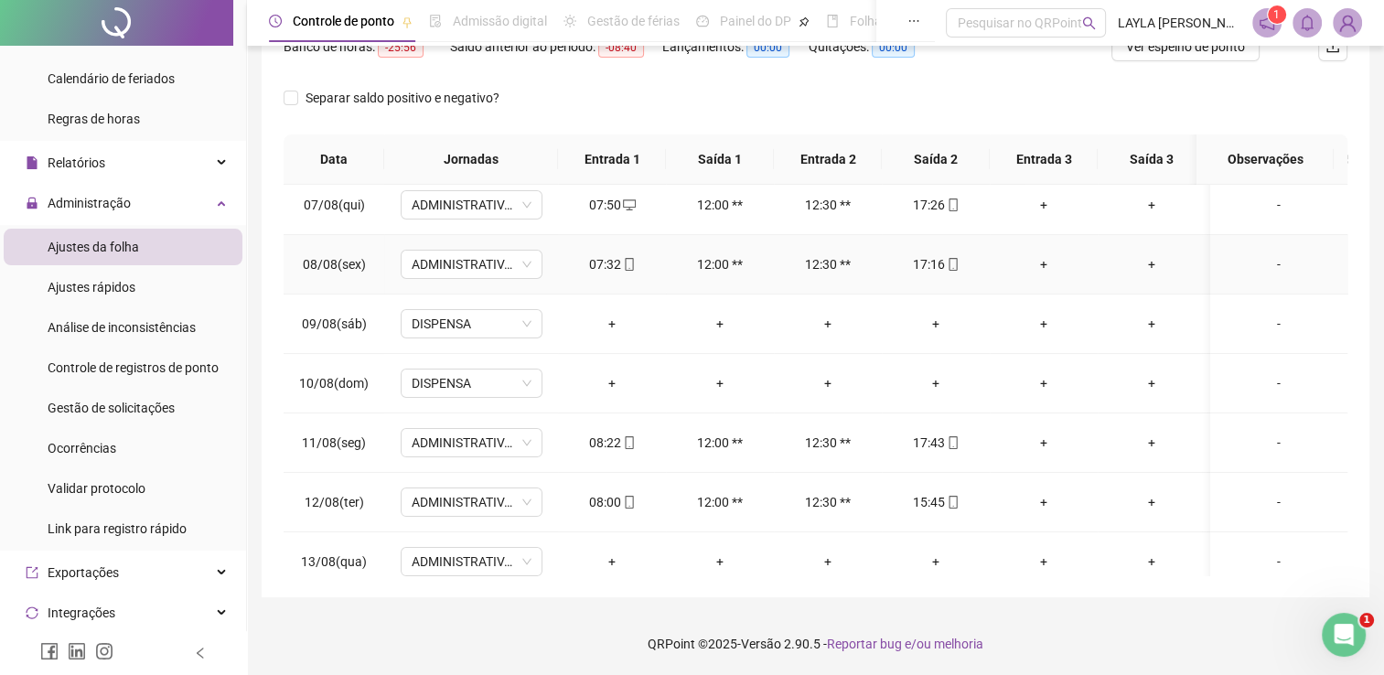
scroll to position [749, 0]
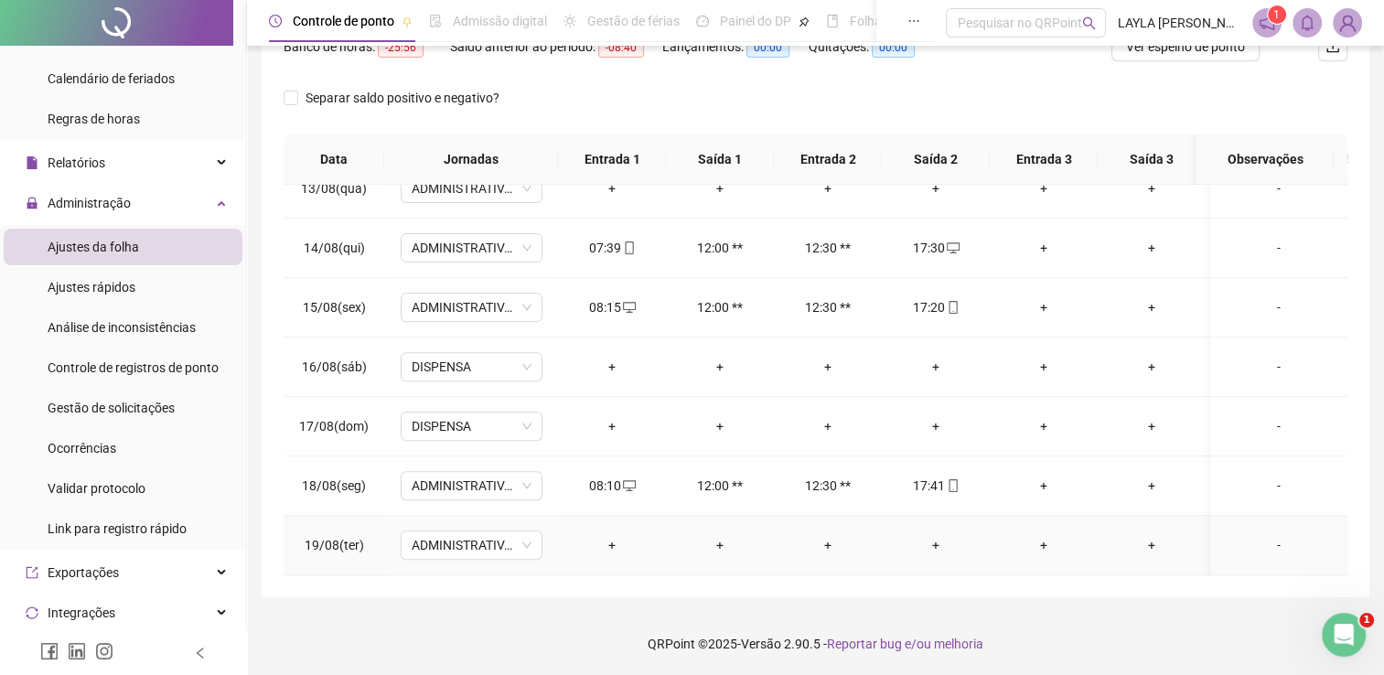
click at [610, 535] on div "+" at bounding box center [612, 545] width 79 height 20
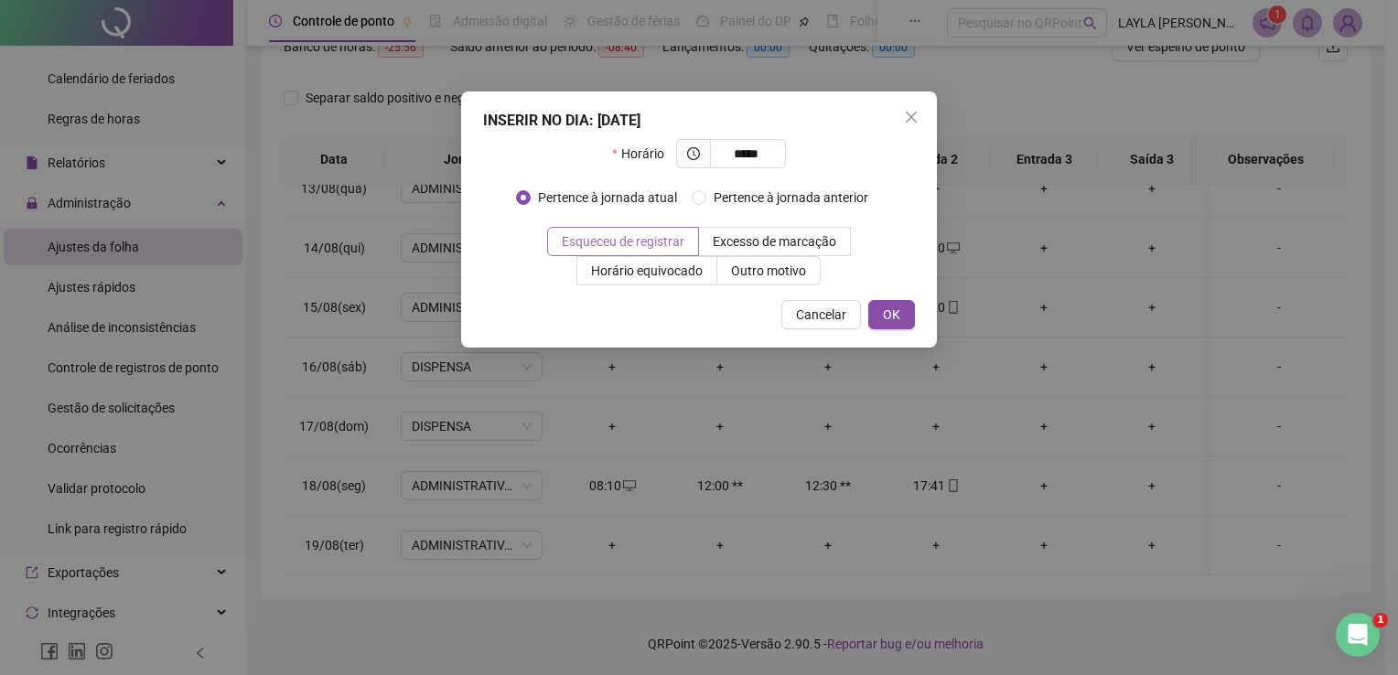
type input "*****"
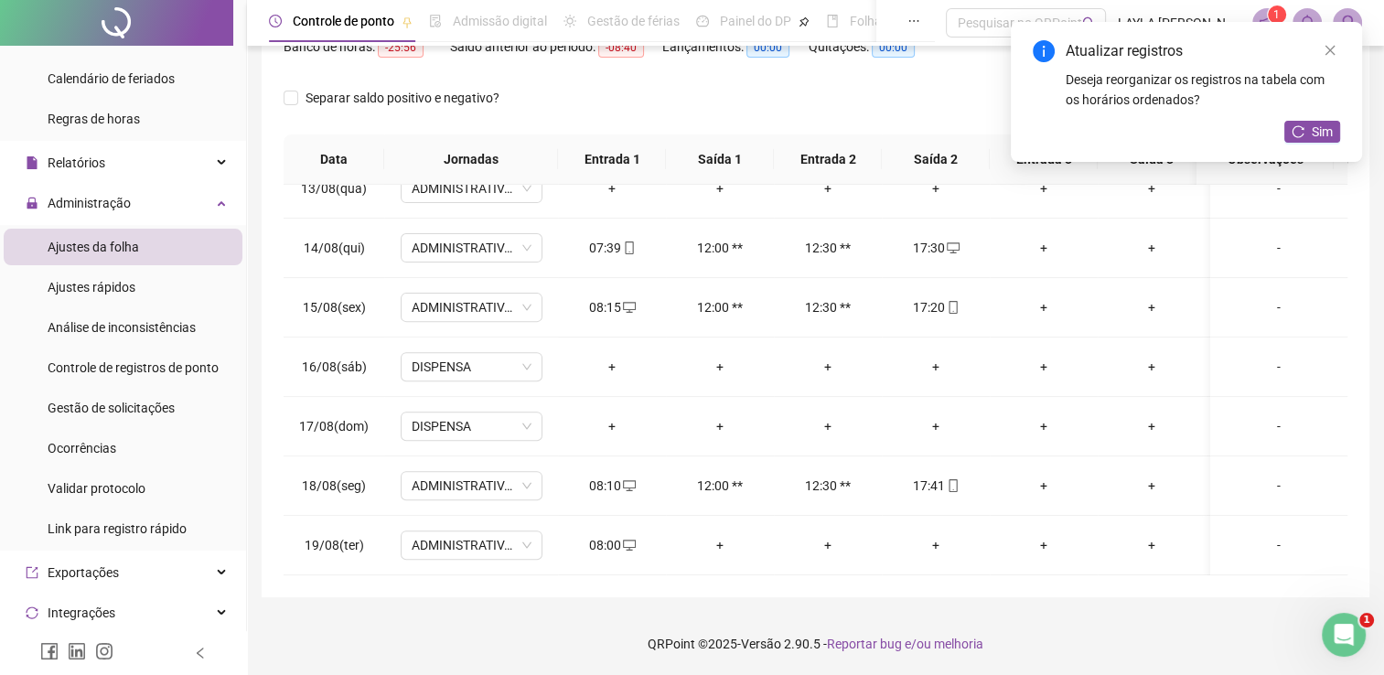
drag, startPoint x: 1320, startPoint y: 134, endPoint x: 1322, endPoint y: 145, distance: 11.1
click at [1321, 134] on span "Sim" at bounding box center [1322, 132] width 21 height 20
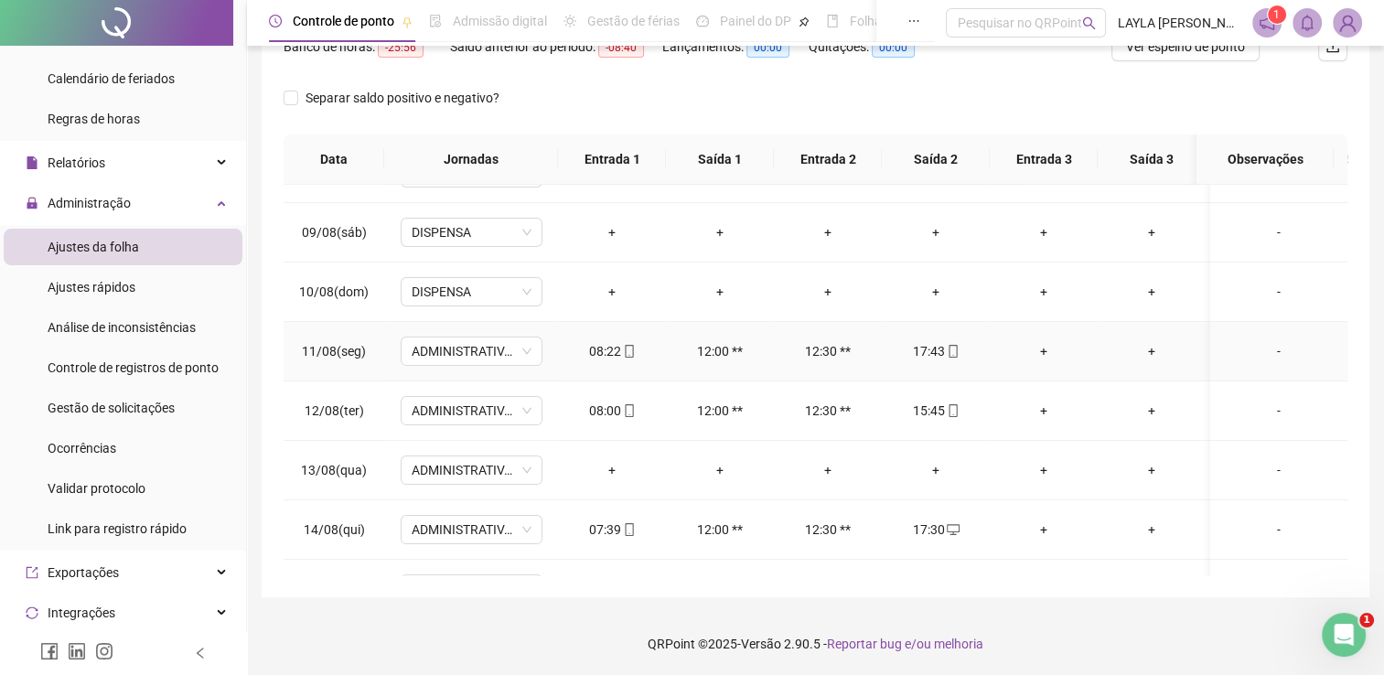
scroll to position [549, 0]
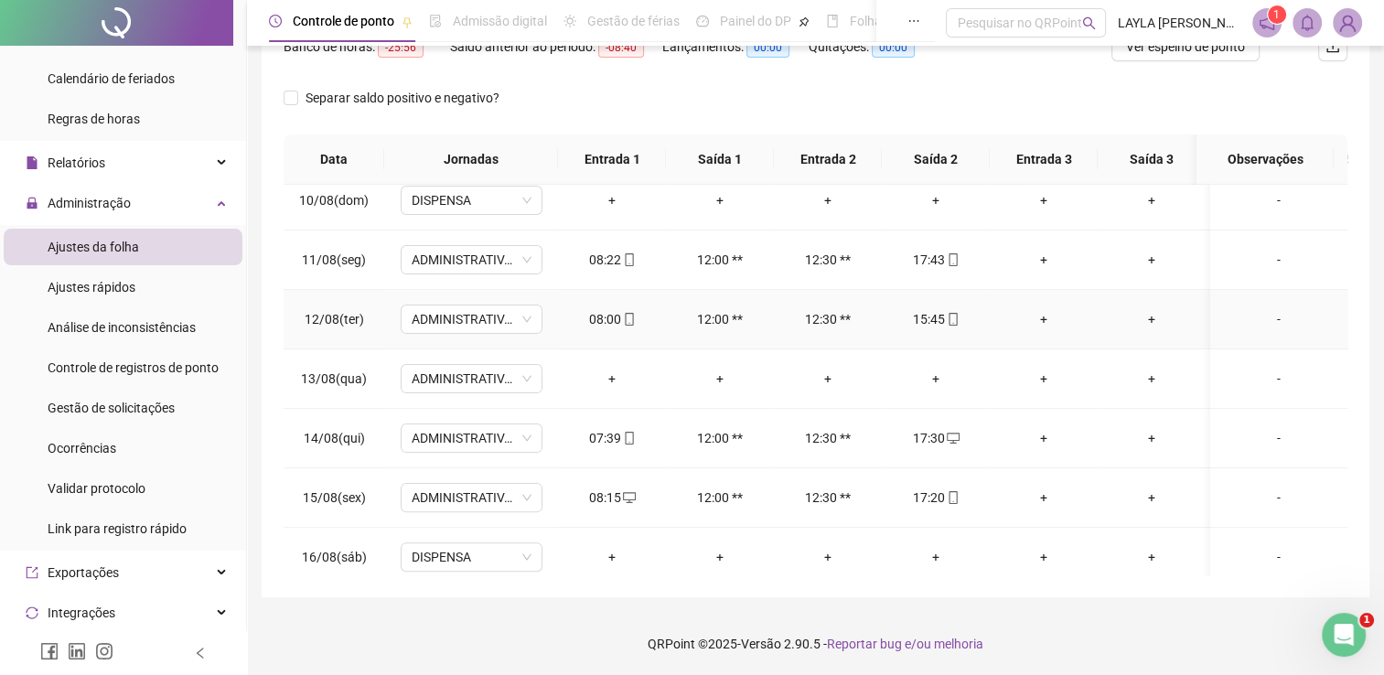
click at [947, 320] on icon "mobile" at bounding box center [953, 319] width 13 height 13
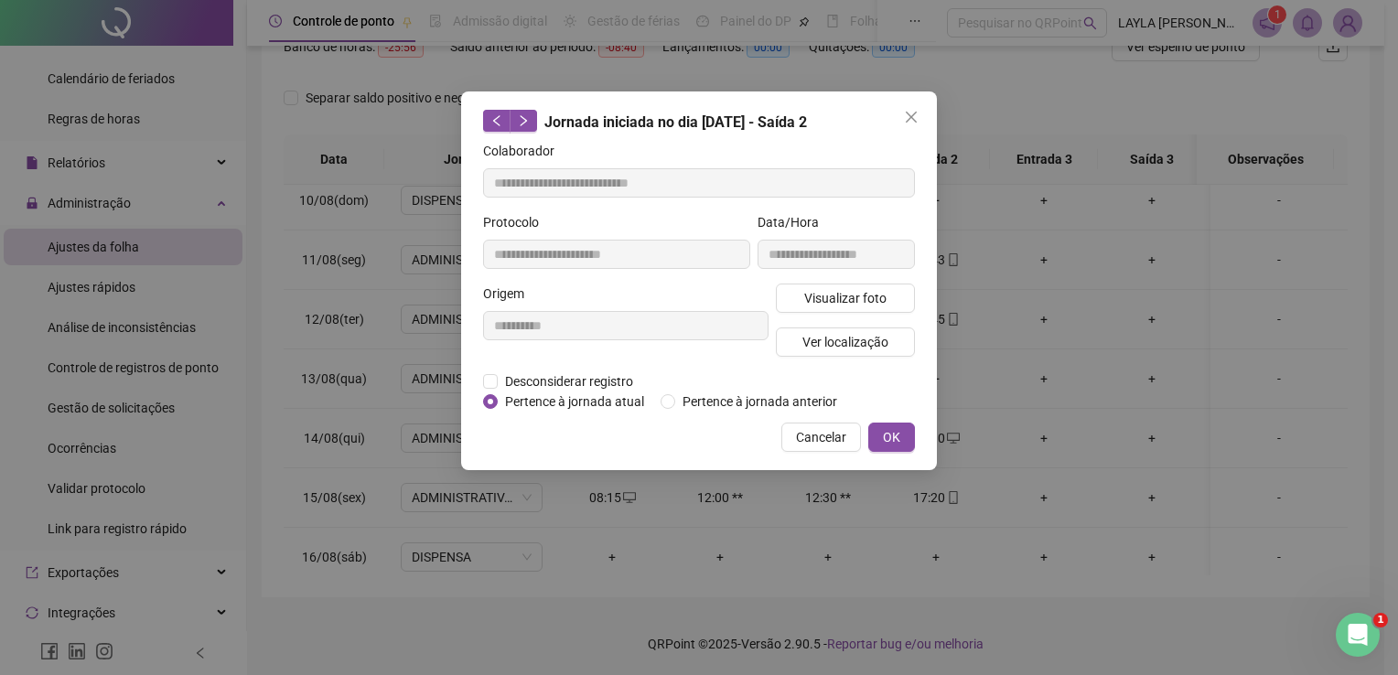
type input "**********"
click at [882, 310] on button "Visualizar foto" at bounding box center [845, 298] width 139 height 29
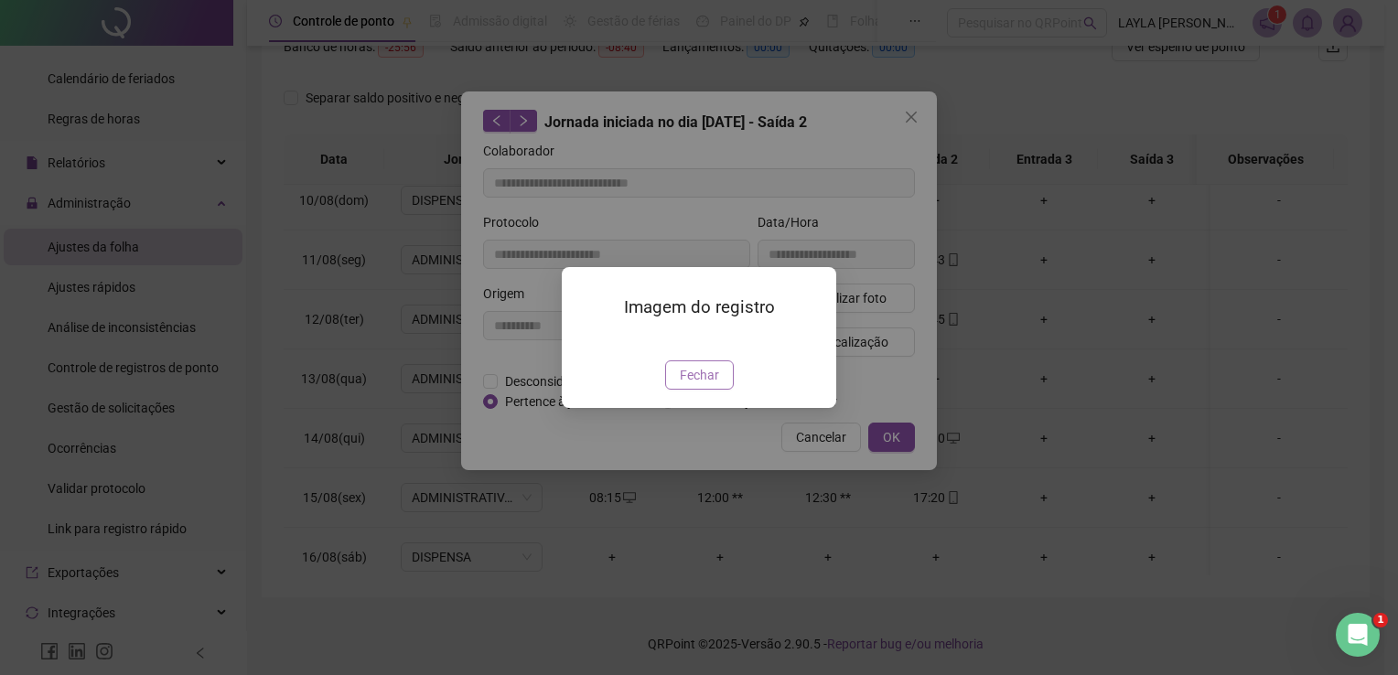
click at [697, 385] on span "Fechar" at bounding box center [699, 375] width 39 height 20
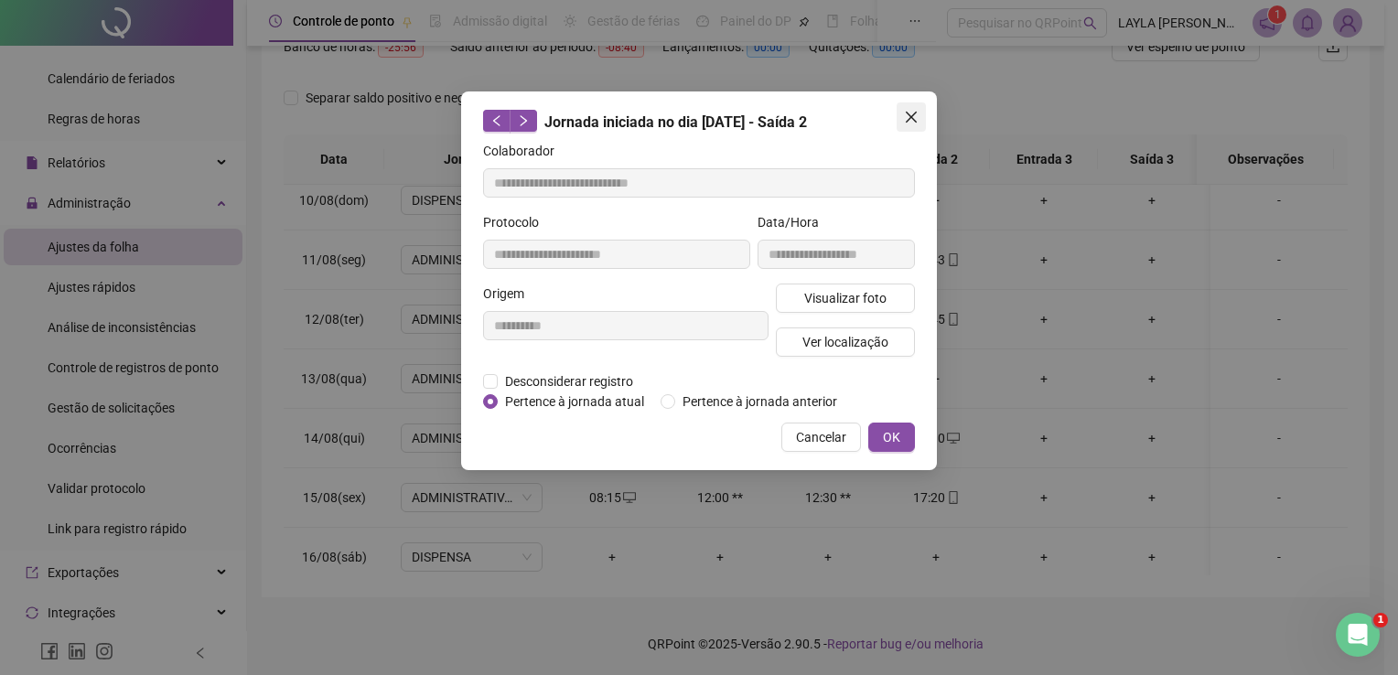
click at [912, 110] on icon "close" at bounding box center [911, 117] width 15 height 15
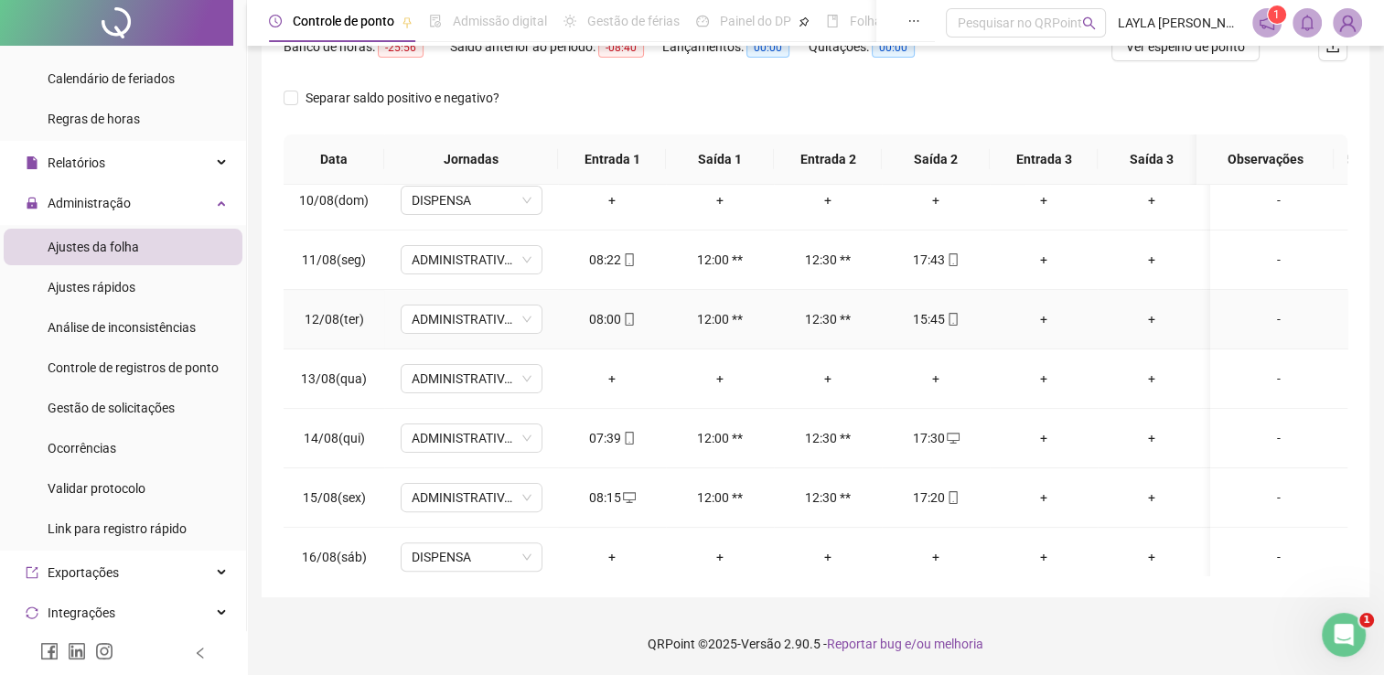
click at [629, 313] on icon "mobile" at bounding box center [629, 319] width 13 height 13
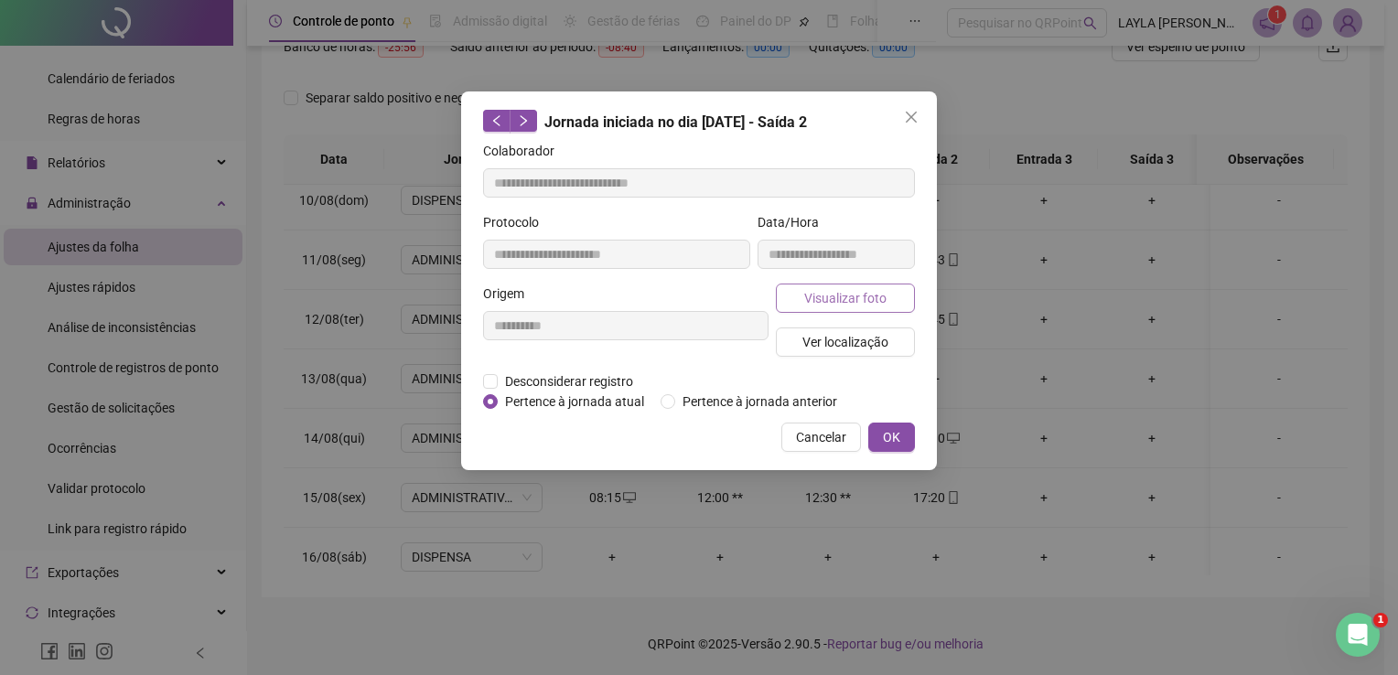
type input "**********"
click at [842, 279] on div "**********" at bounding box center [836, 247] width 165 height 71
click at [833, 304] on span "Visualizar foto" at bounding box center [845, 298] width 82 height 20
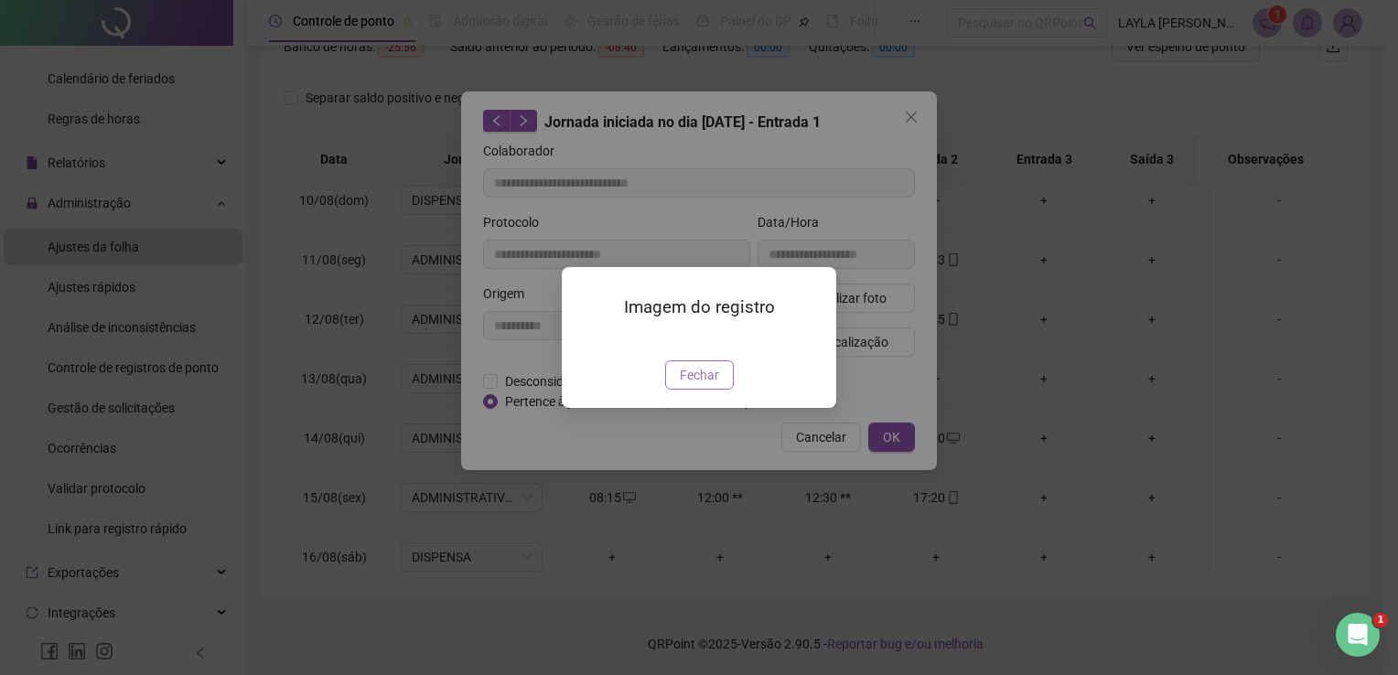
click at [687, 385] on span "Fechar" at bounding box center [699, 375] width 39 height 20
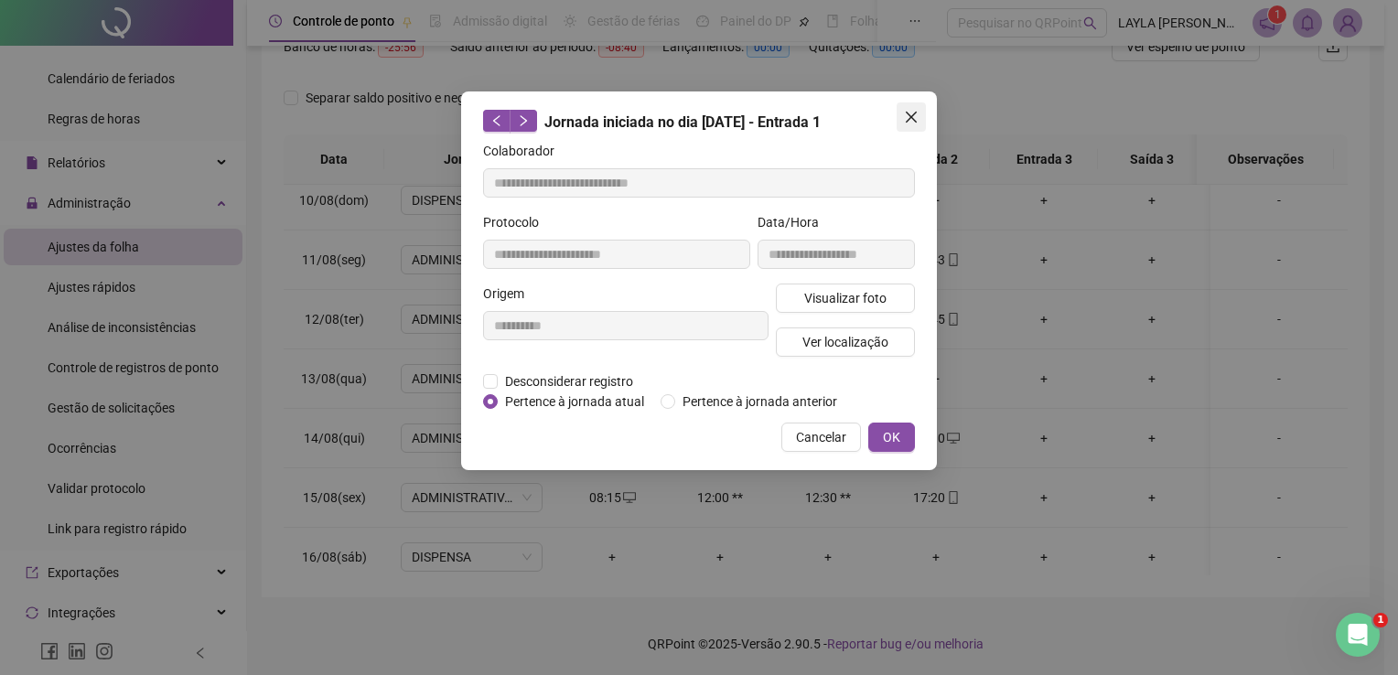
click at [922, 126] on button "Close" at bounding box center [911, 116] width 29 height 29
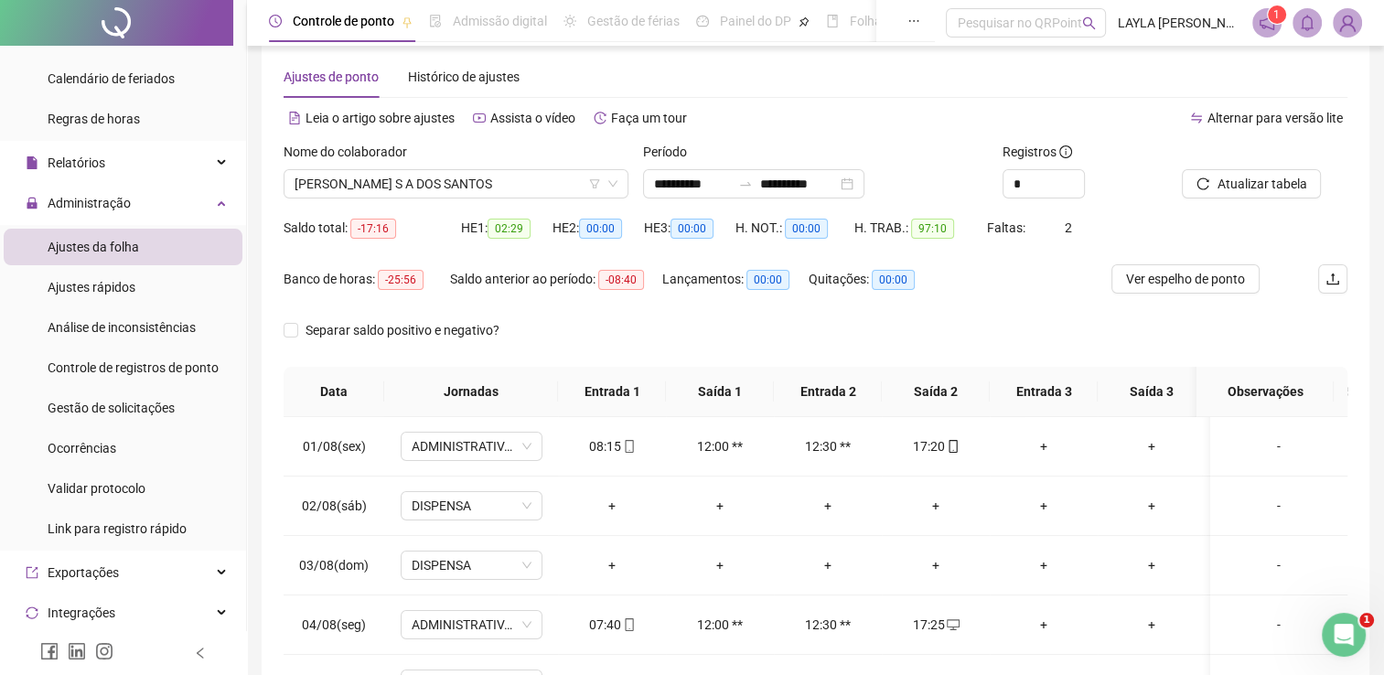
scroll to position [0, 0]
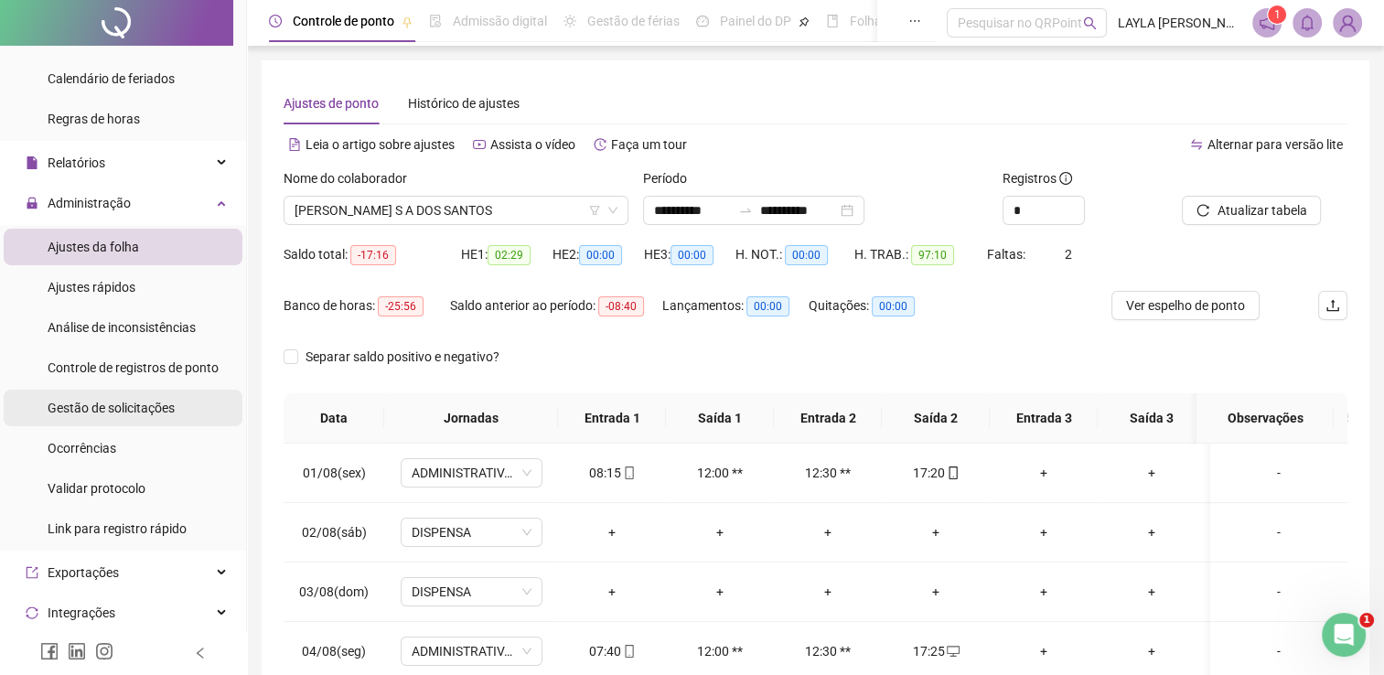
click at [119, 414] on span "Gestão de solicitações" at bounding box center [111, 408] width 127 height 15
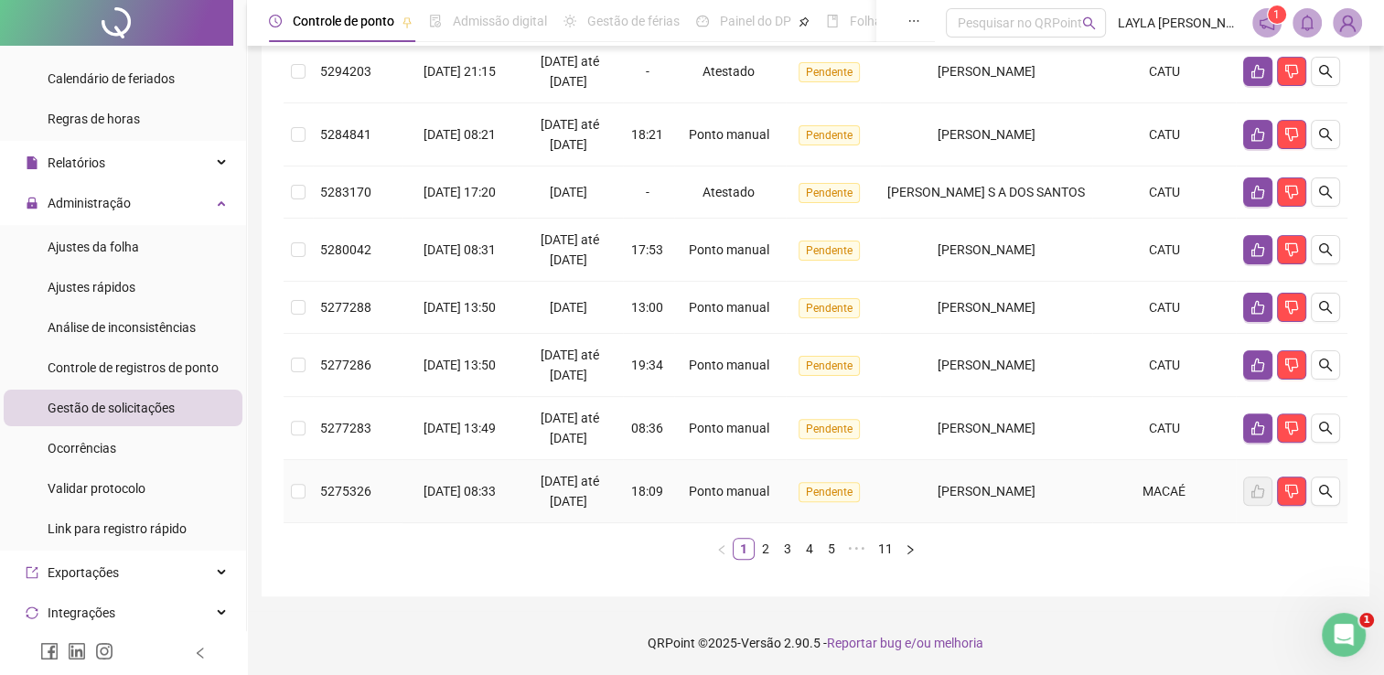
scroll to position [525, 0]
click at [759, 545] on link "2" at bounding box center [766, 549] width 20 height 20
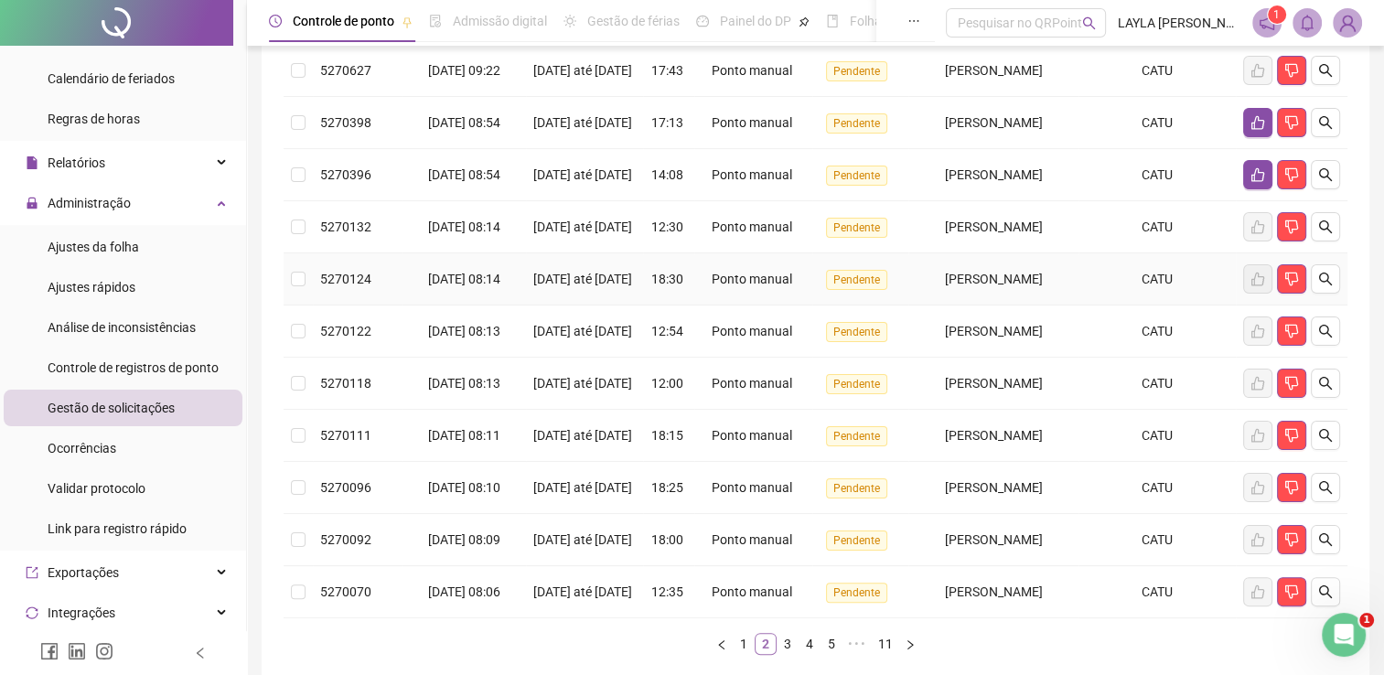
scroll to position [434, 0]
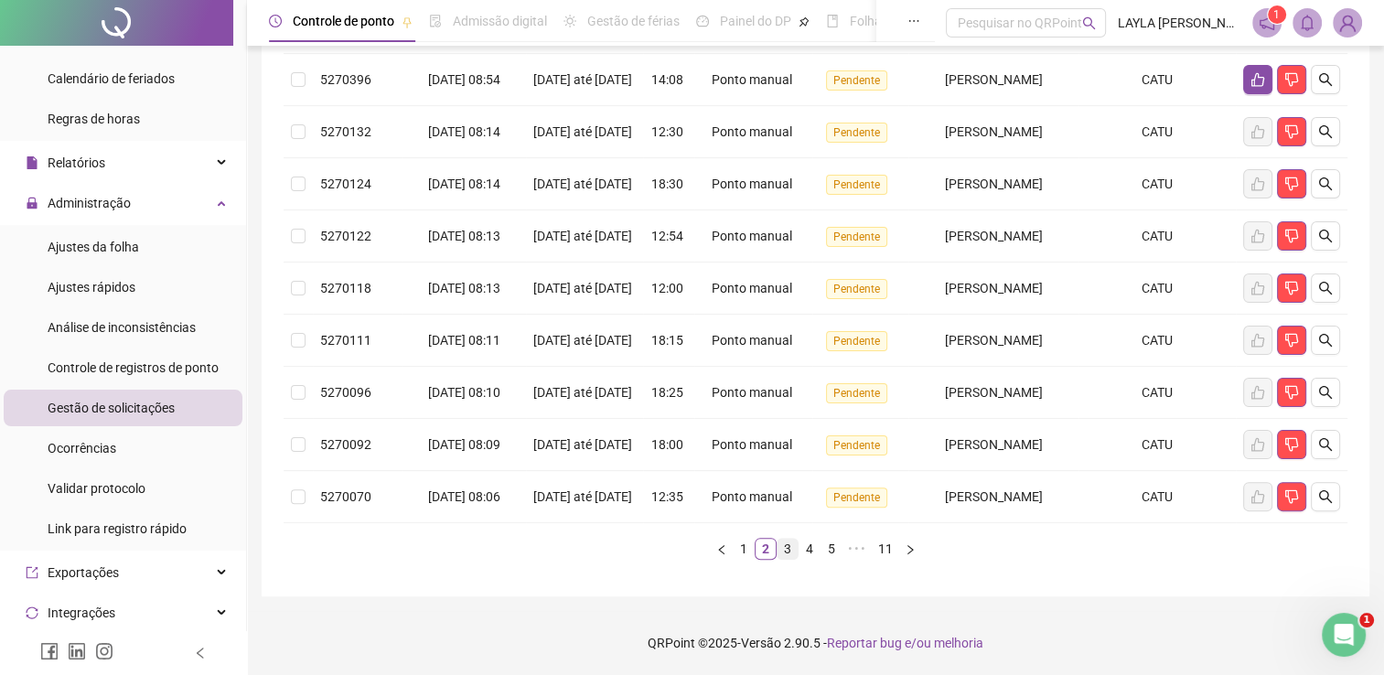
click at [781, 559] on link "3" at bounding box center [788, 549] width 20 height 20
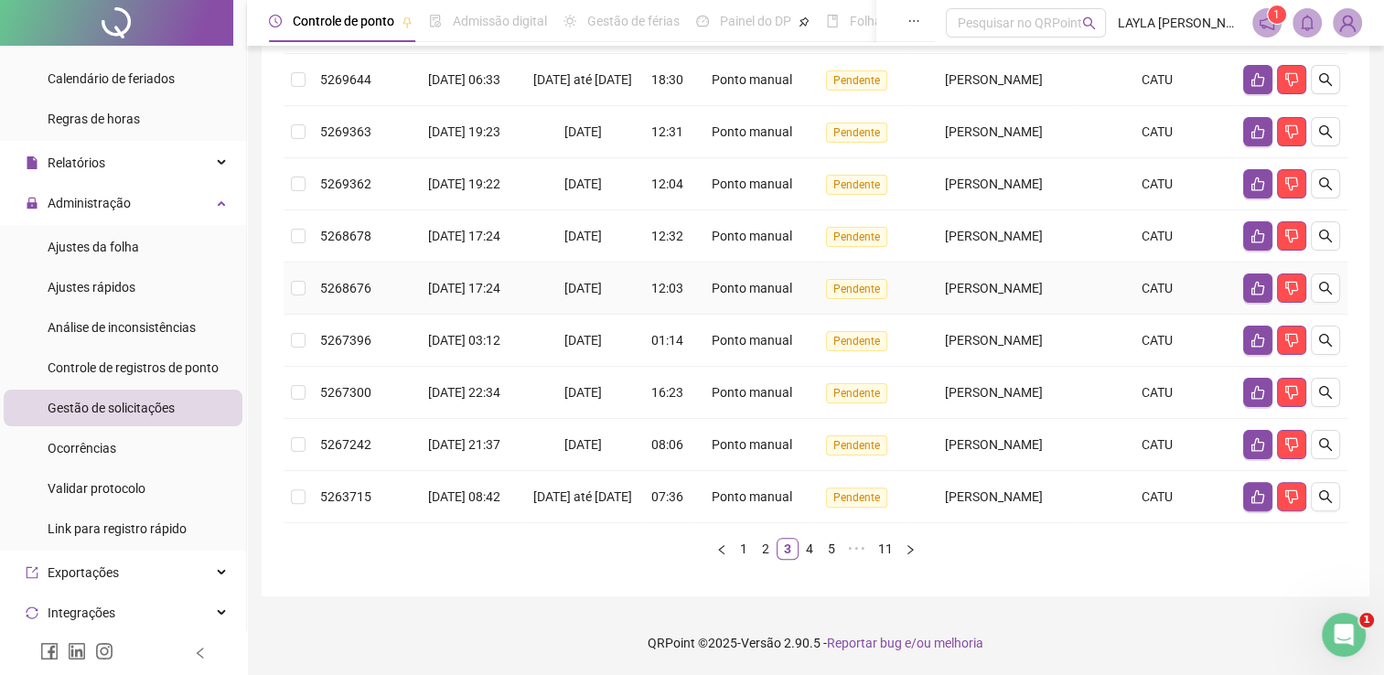
scroll to position [525, 0]
click at [804, 551] on link "4" at bounding box center [810, 549] width 20 height 20
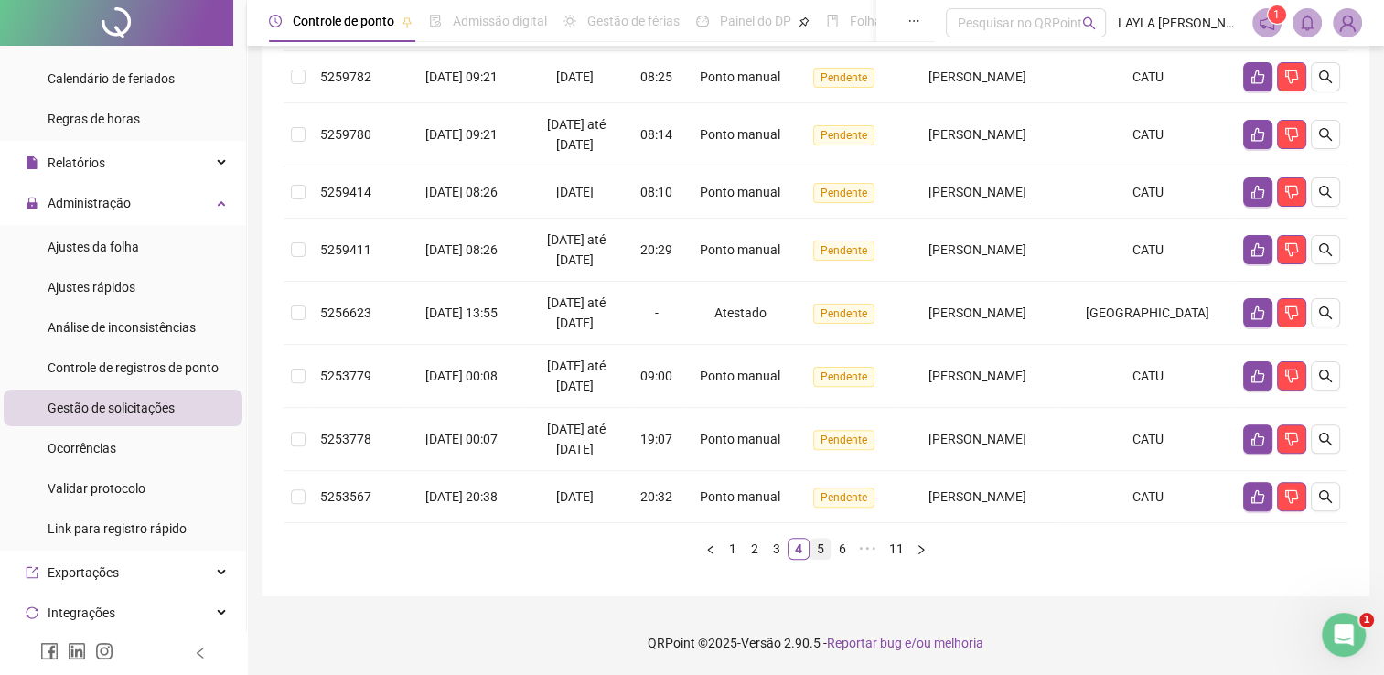
click at [822, 552] on link "5" at bounding box center [821, 549] width 20 height 20
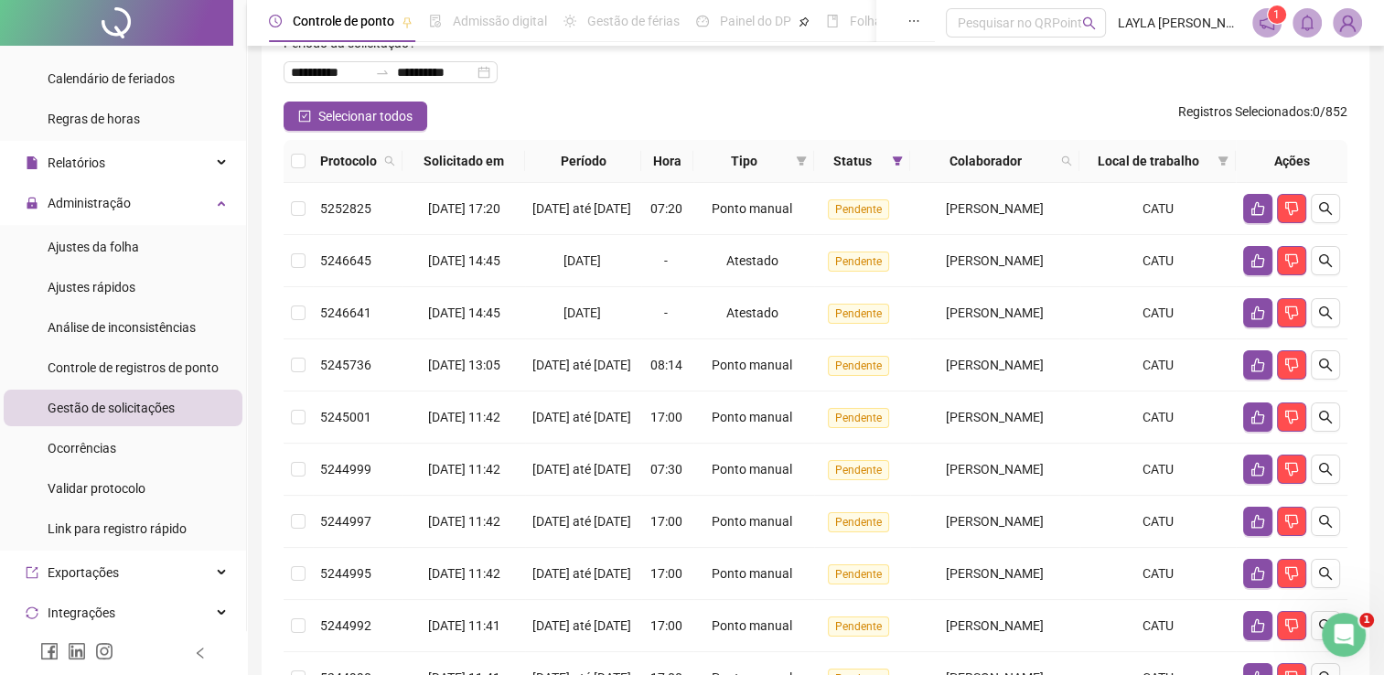
scroll to position [91, 0]
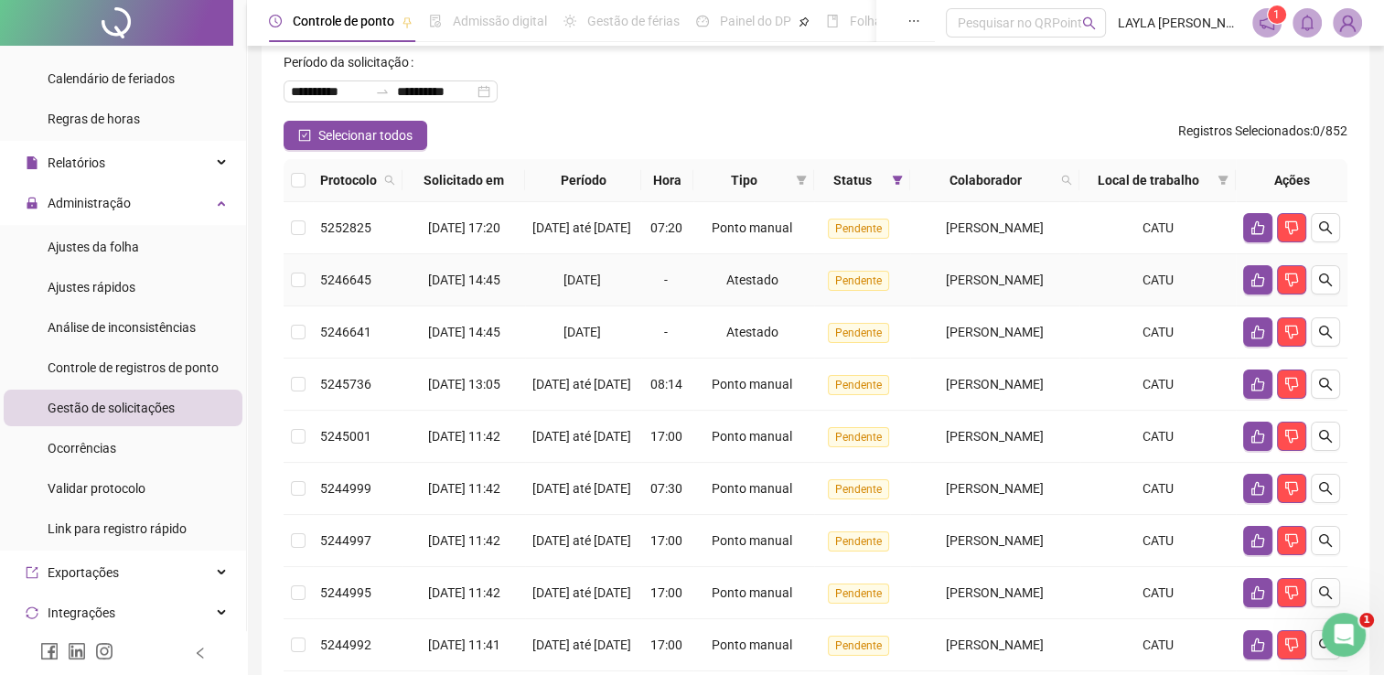
click at [1008, 306] on td "[PERSON_NAME]" at bounding box center [994, 280] width 169 height 52
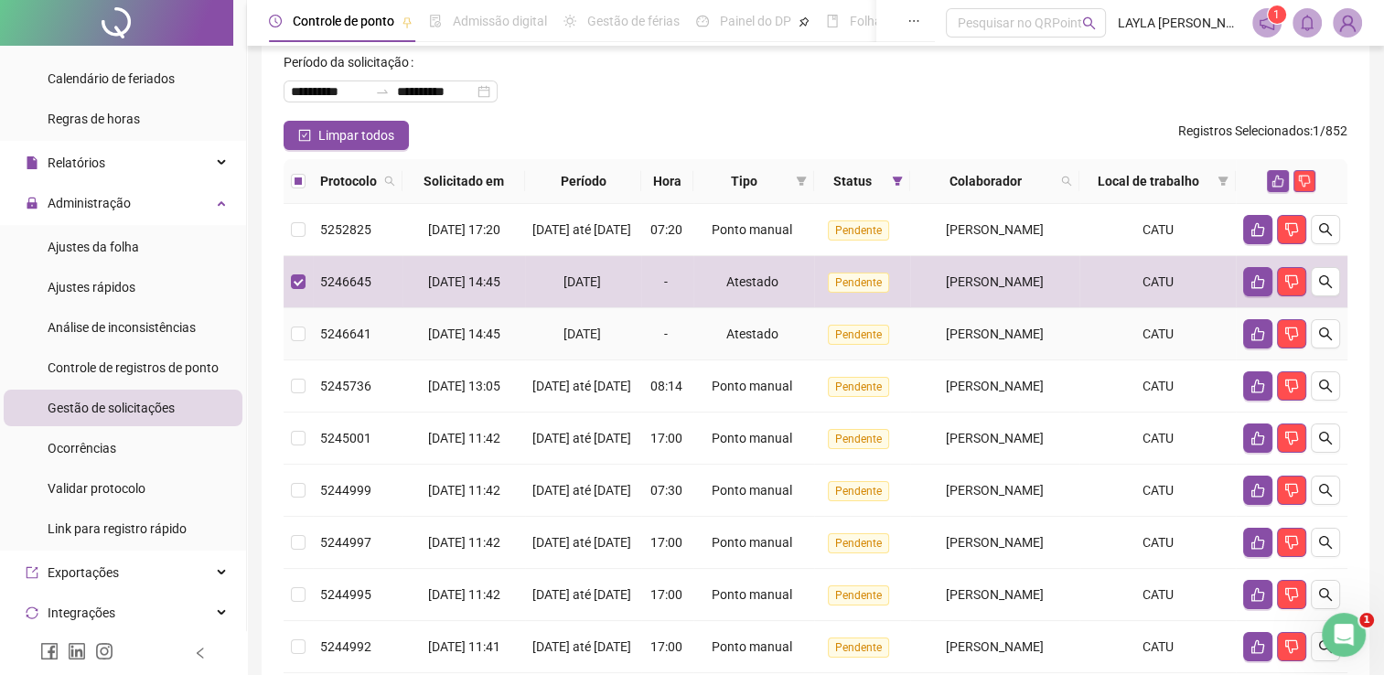
click at [1000, 339] on td "[PERSON_NAME]" at bounding box center [994, 334] width 169 height 52
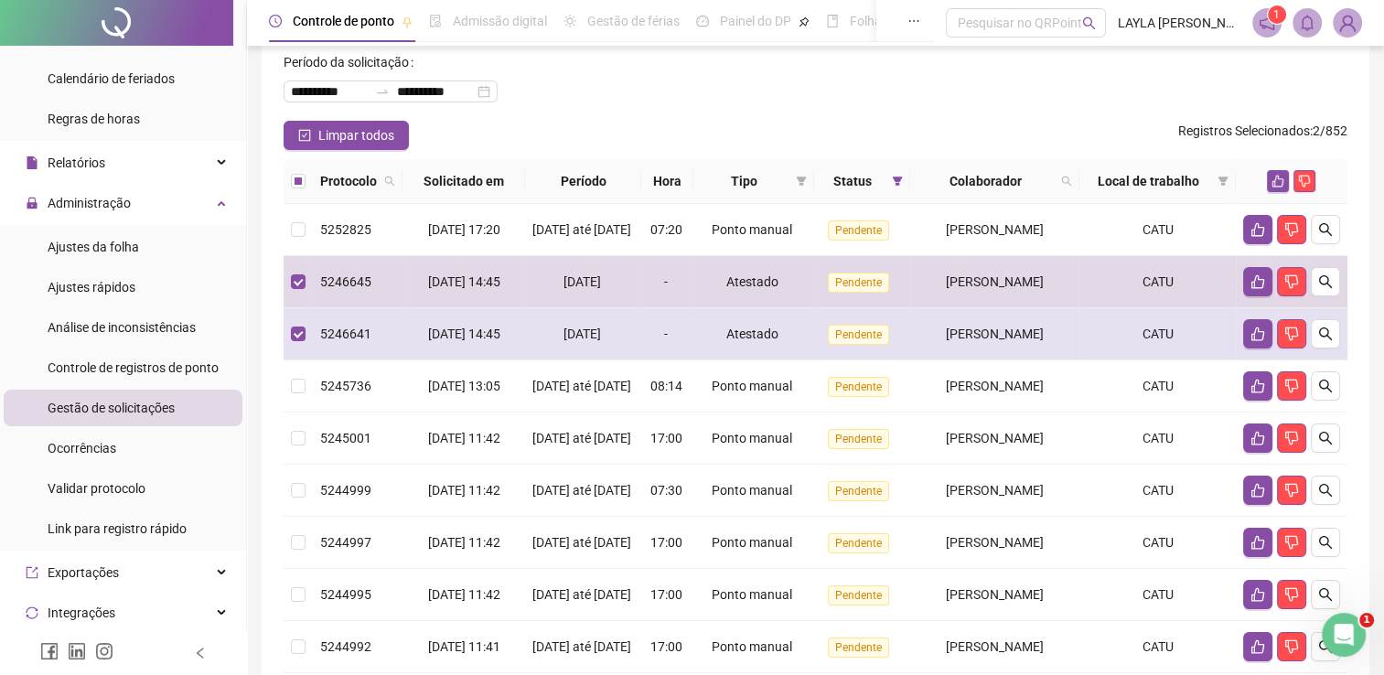
click at [1002, 339] on td "[PERSON_NAME]" at bounding box center [994, 334] width 169 height 52
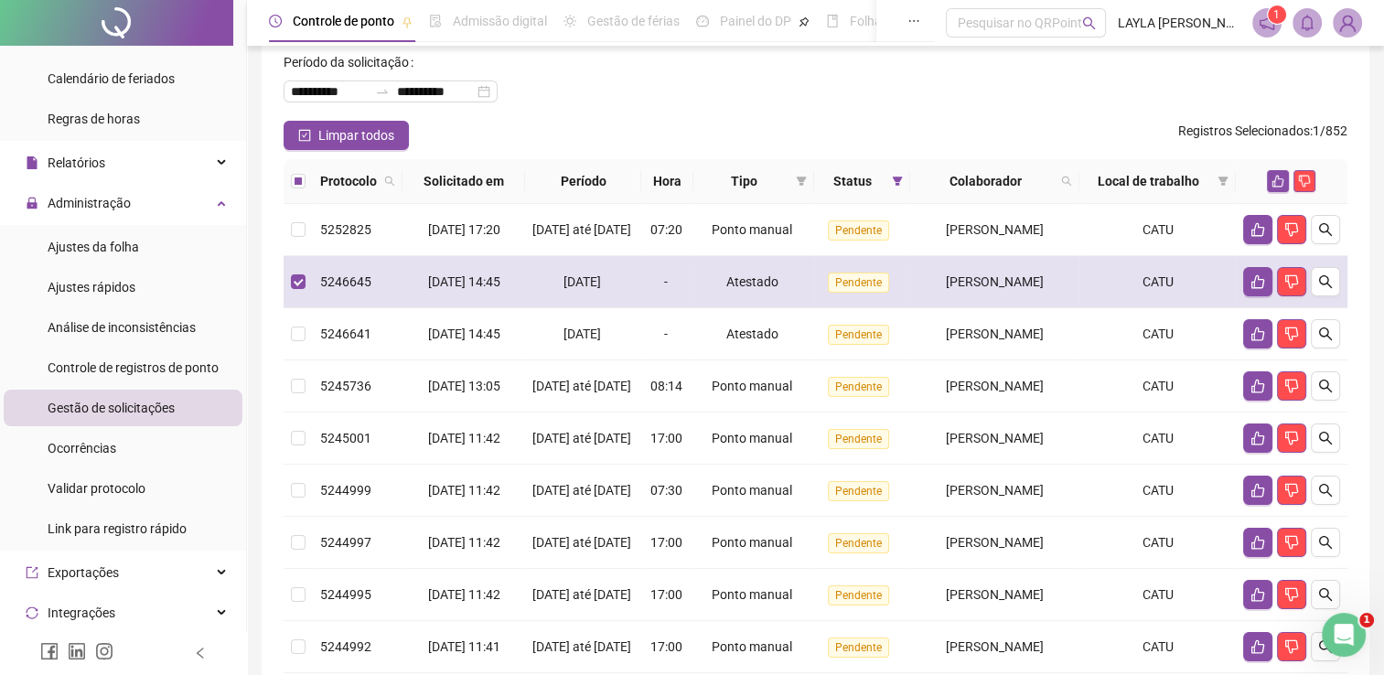
click at [1018, 284] on td "[PERSON_NAME]" at bounding box center [994, 282] width 169 height 52
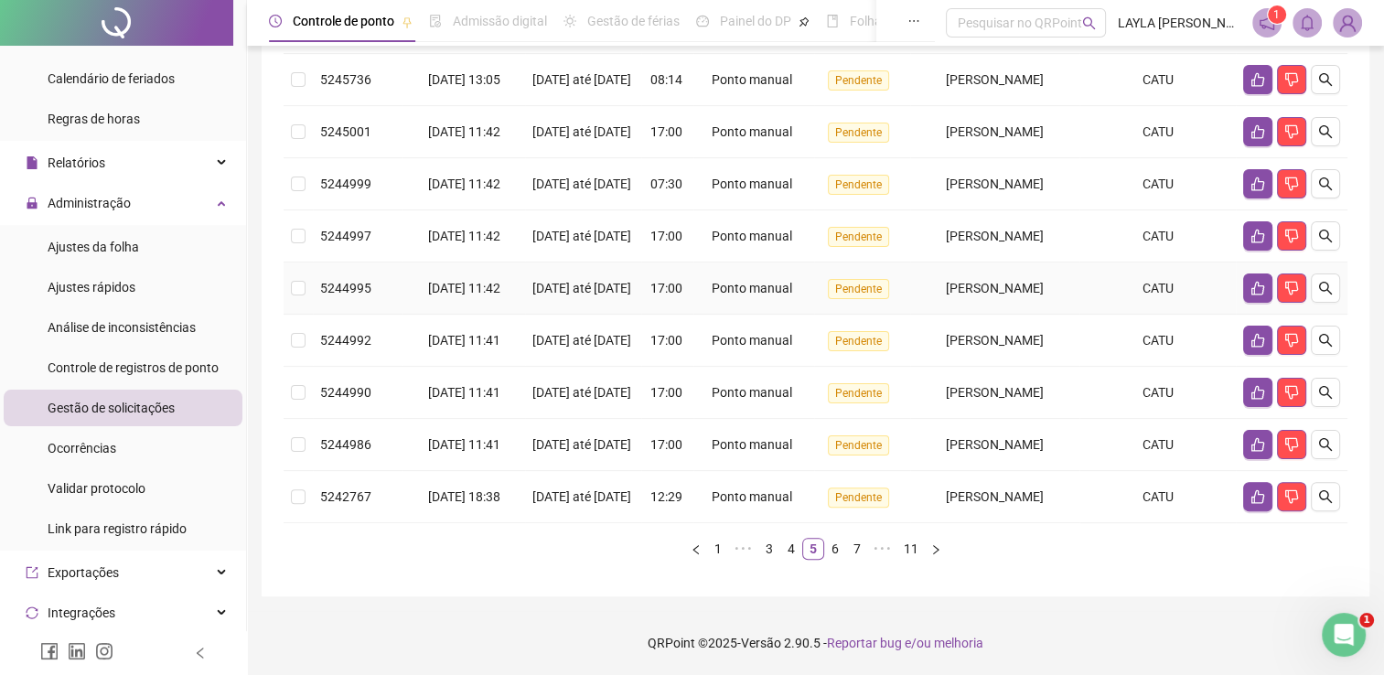
scroll to position [525, 0]
click at [791, 550] on link "4" at bounding box center [791, 549] width 20 height 20
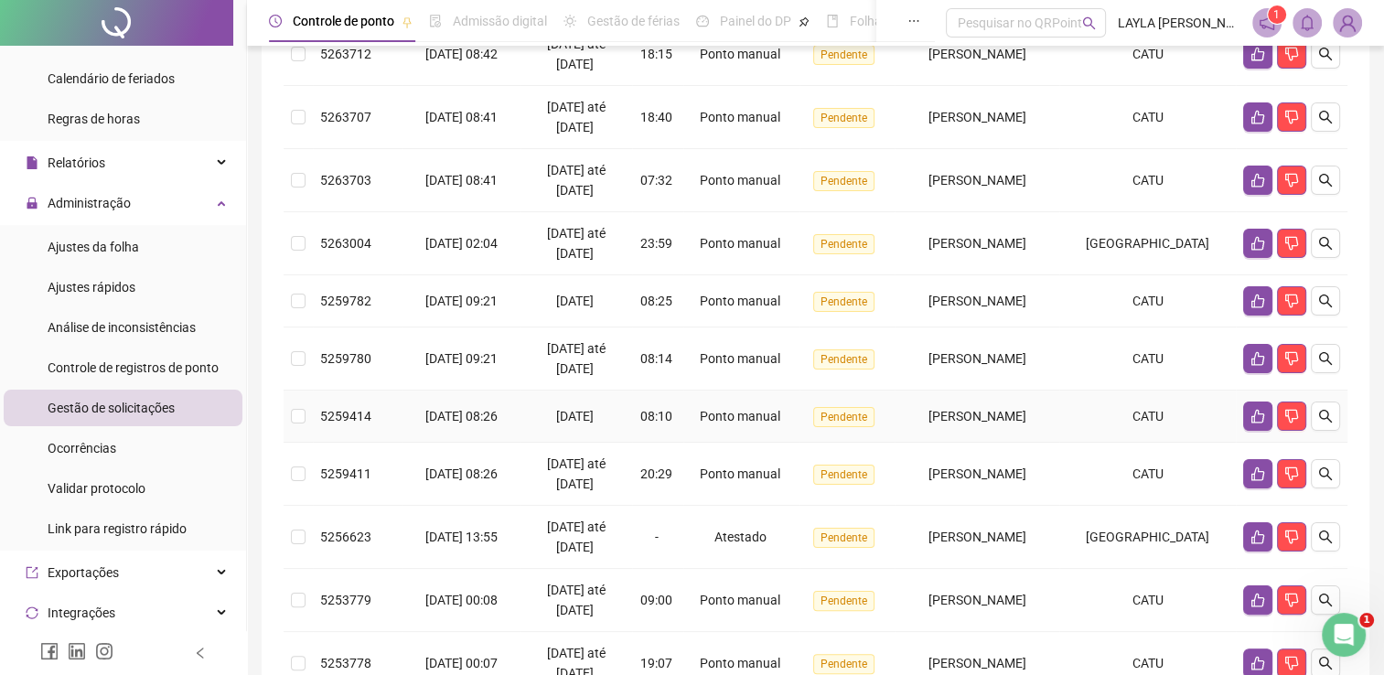
scroll to position [434, 0]
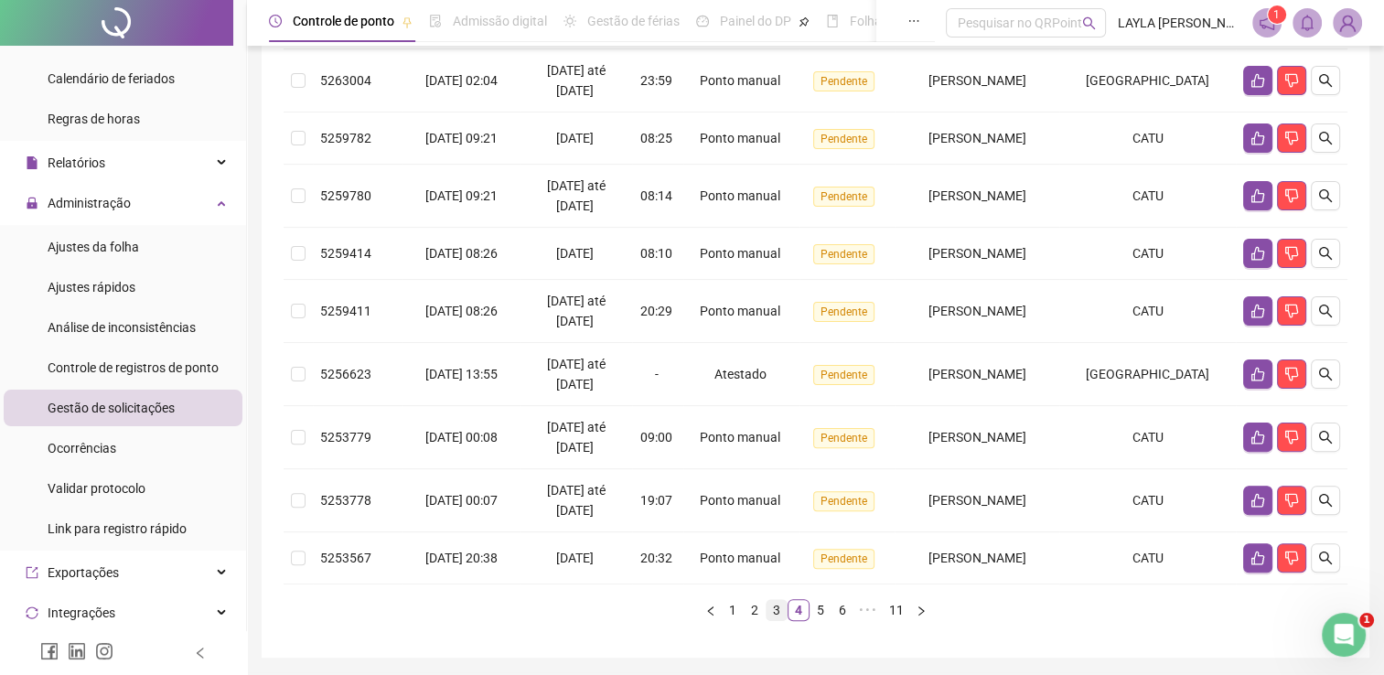
click at [780, 620] on link "3" at bounding box center [777, 610] width 20 height 20
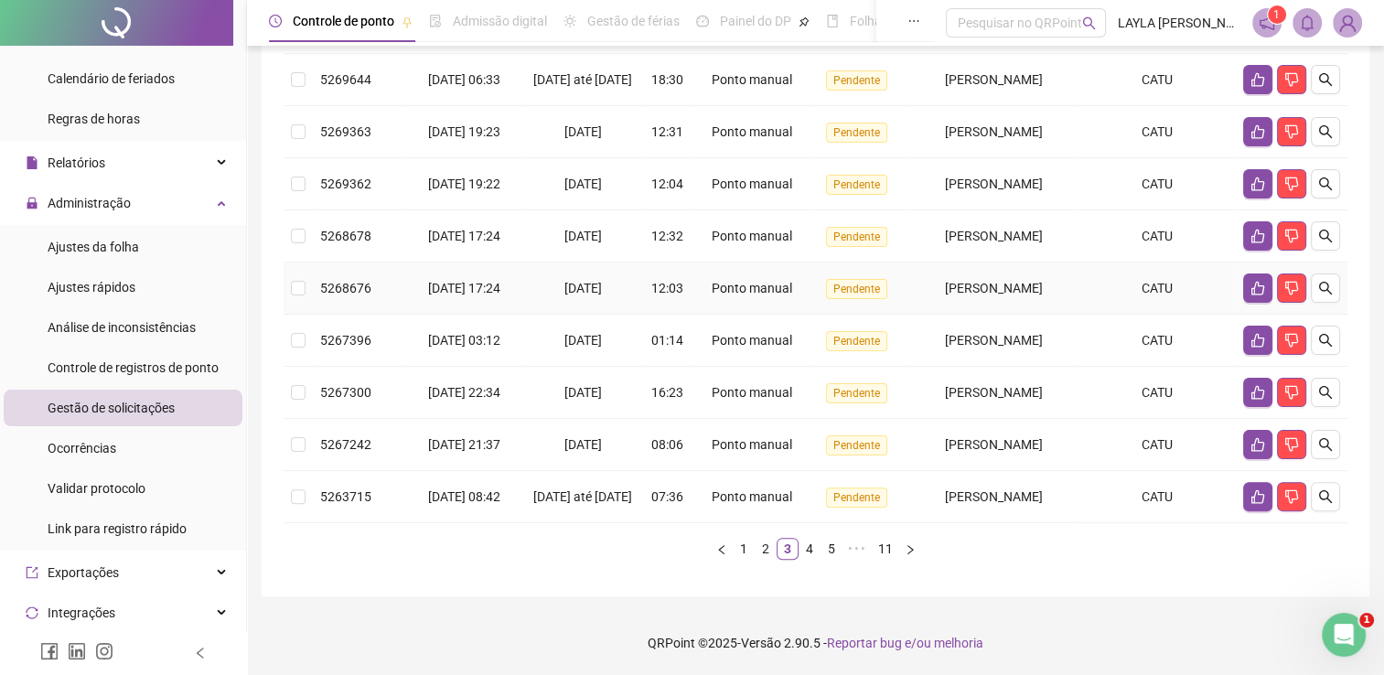
scroll to position [525, 0]
click at [825, 546] on link "5" at bounding box center [832, 549] width 20 height 20
click at [791, 539] on link "4" at bounding box center [791, 549] width 20 height 20
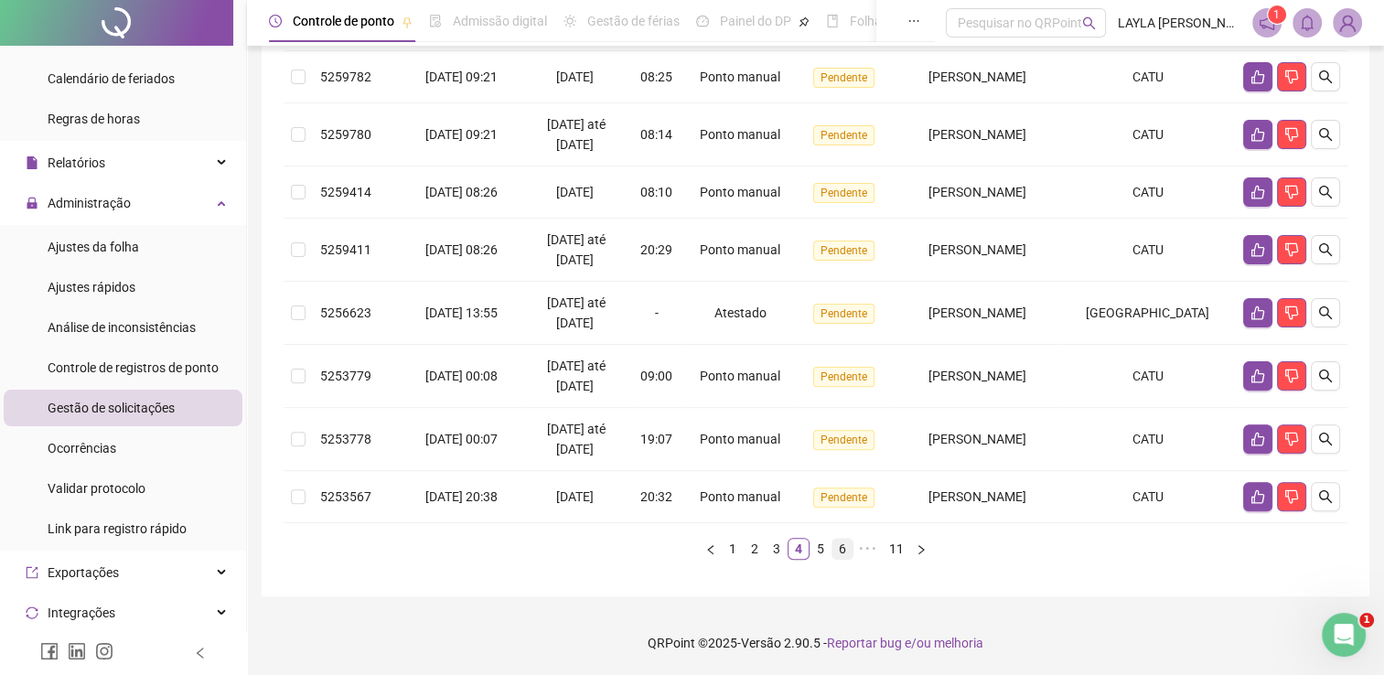
click at [845, 547] on link "6" at bounding box center [843, 549] width 20 height 20
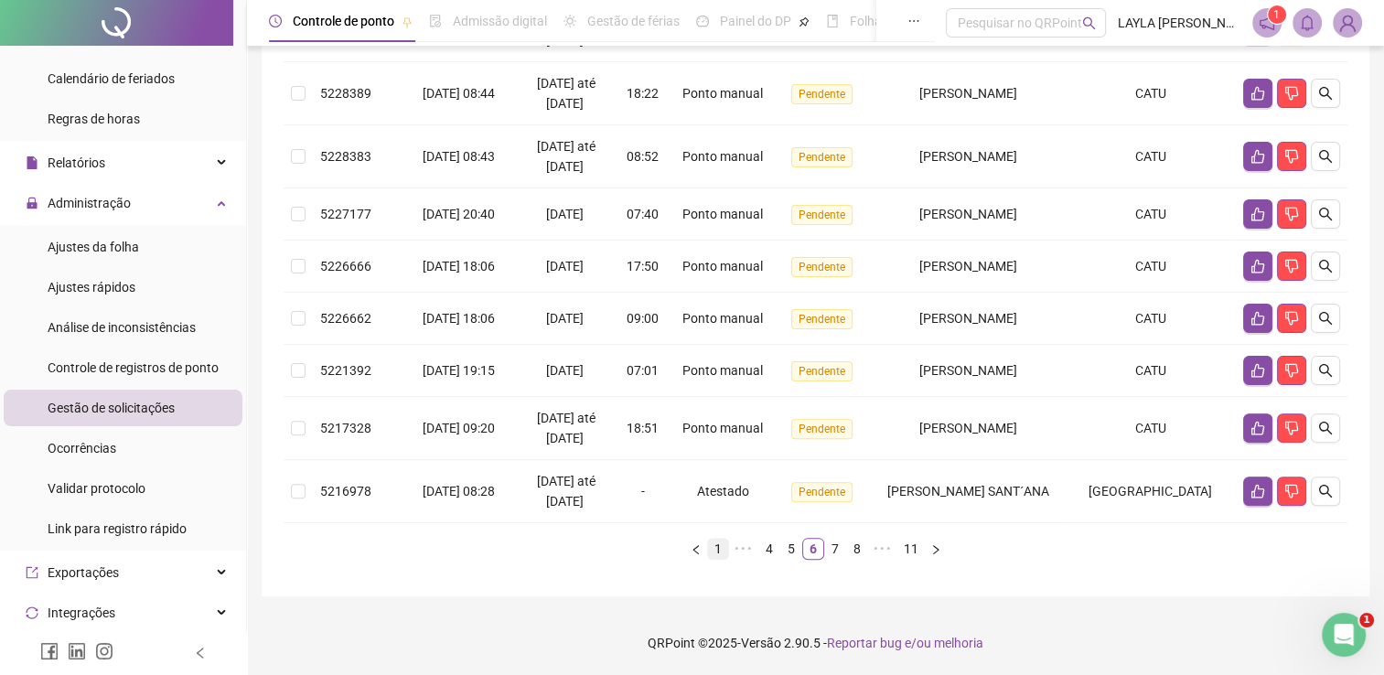
click at [718, 549] on link "1" at bounding box center [718, 549] width 20 height 20
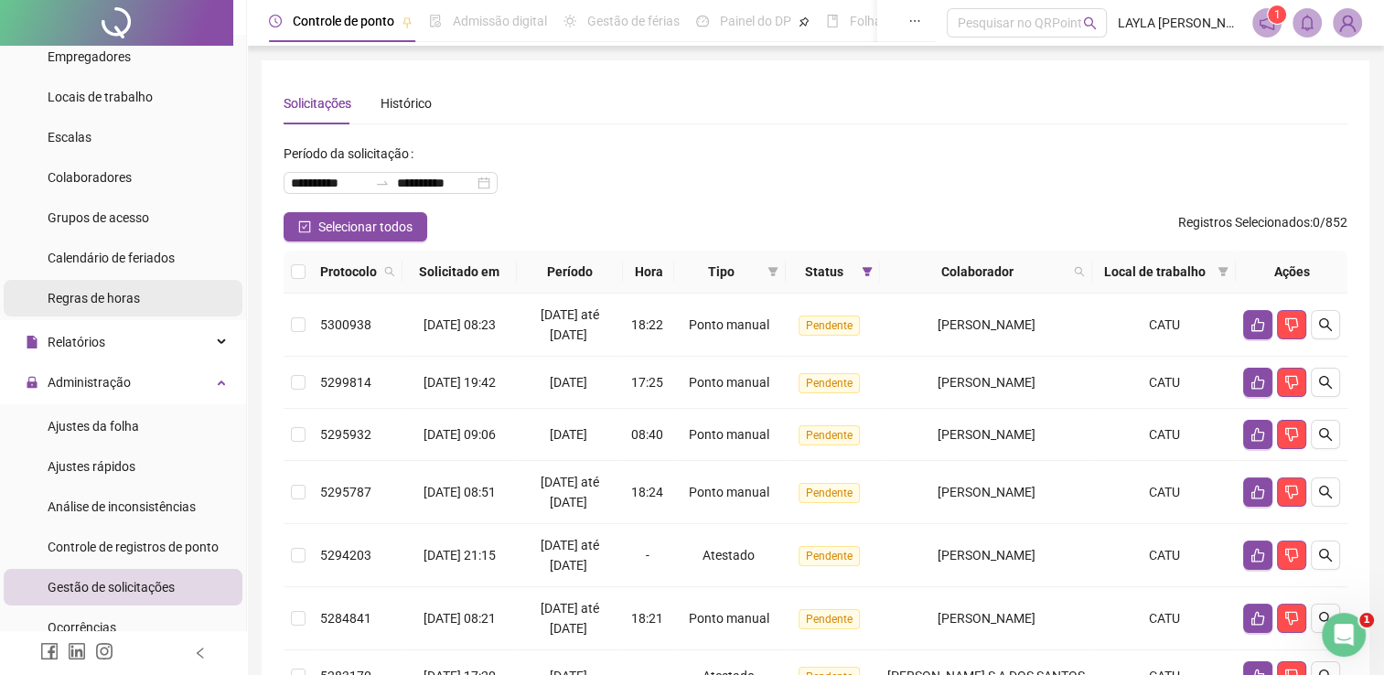
scroll to position [91, 0]
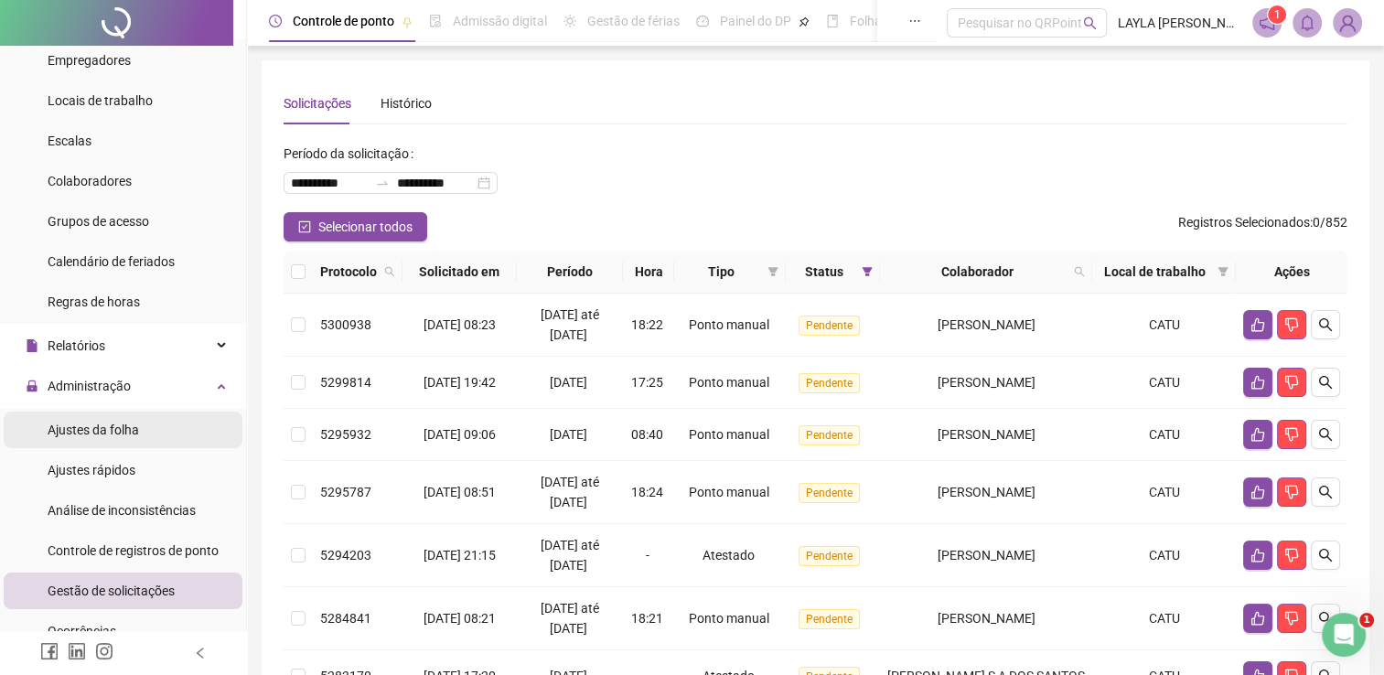
click at [159, 445] on li "Ajustes da folha" at bounding box center [123, 430] width 239 height 37
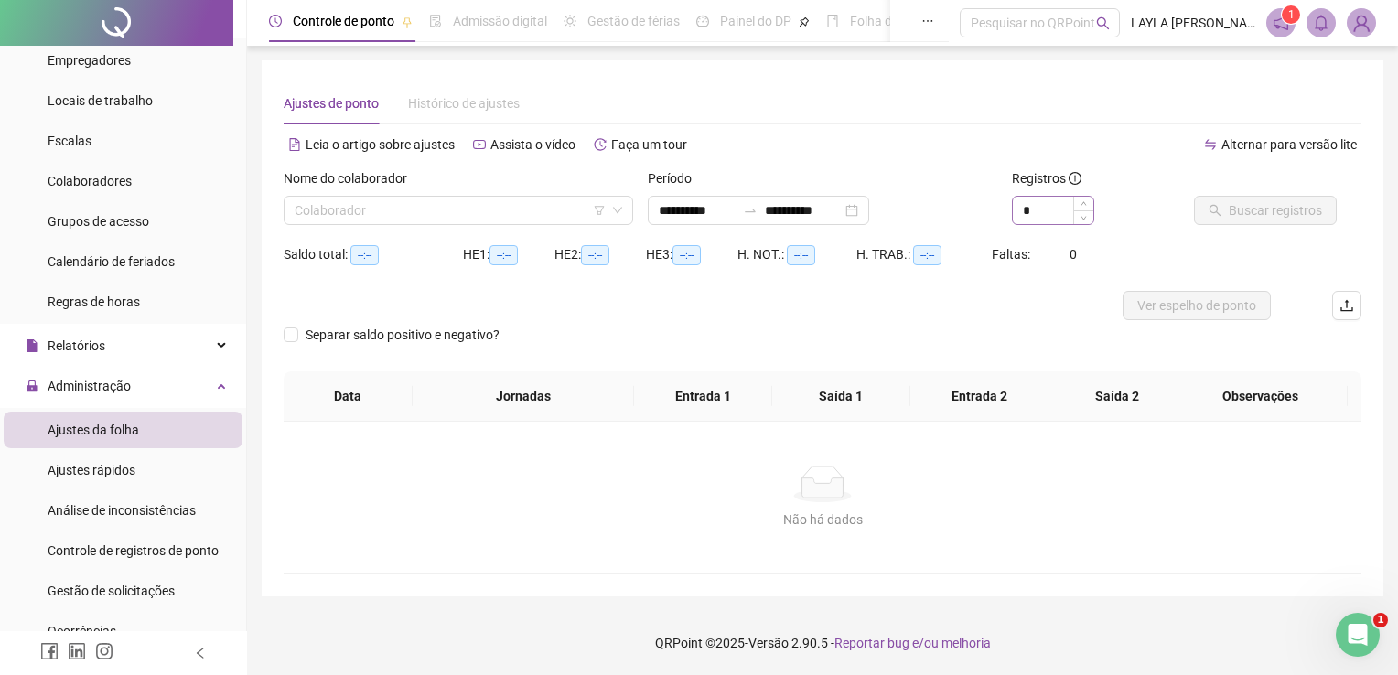
type input "**********"
drag, startPoint x: 1027, startPoint y: 211, endPoint x: 984, endPoint y: 192, distance: 46.3
click at [993, 199] on div "**********" at bounding box center [822, 203] width 1092 height 71
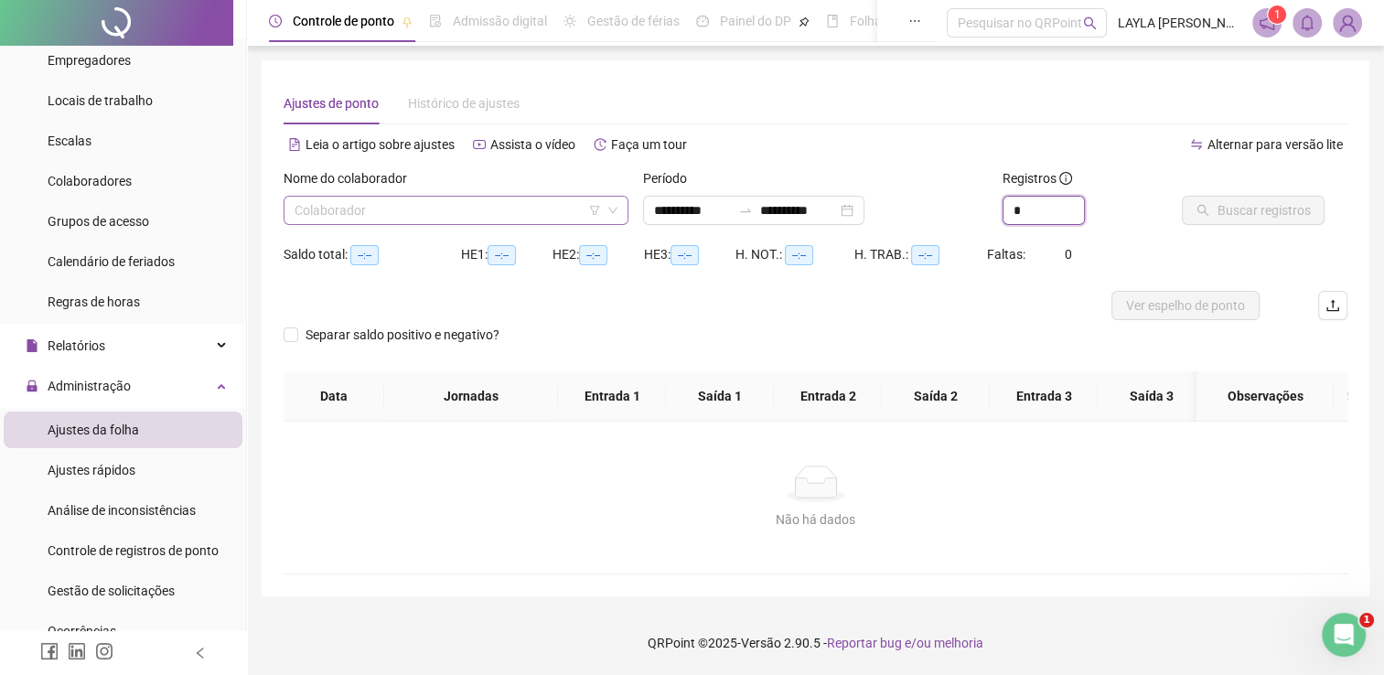
type input "*"
click at [559, 210] on input "search" at bounding box center [448, 210] width 306 height 27
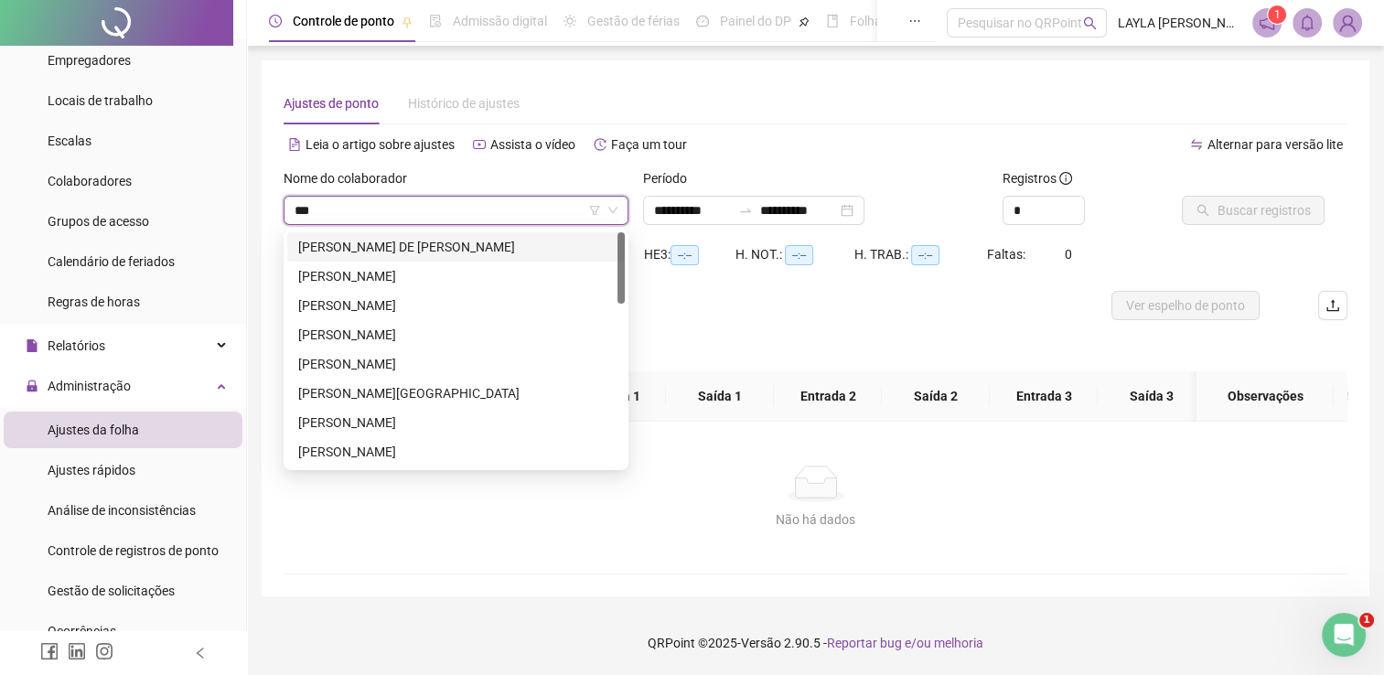
type input "****"
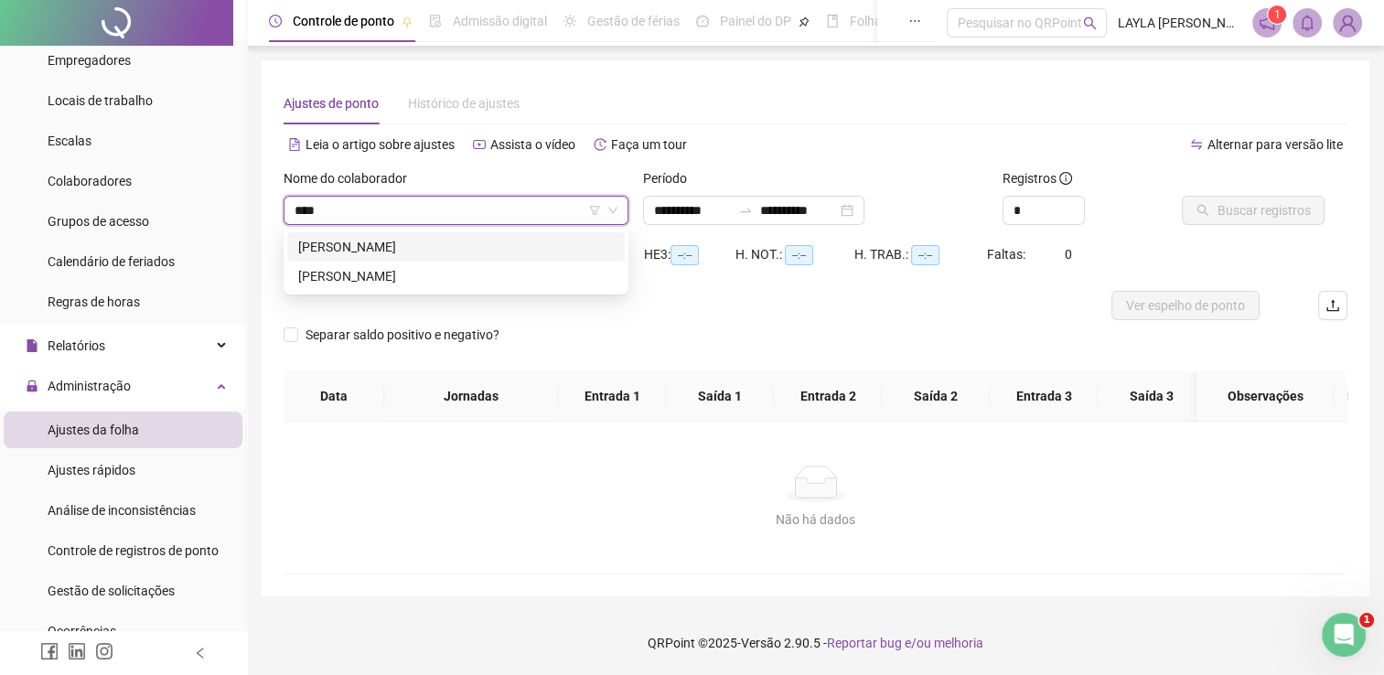
click at [538, 242] on div "[PERSON_NAME]" at bounding box center [456, 247] width 316 height 20
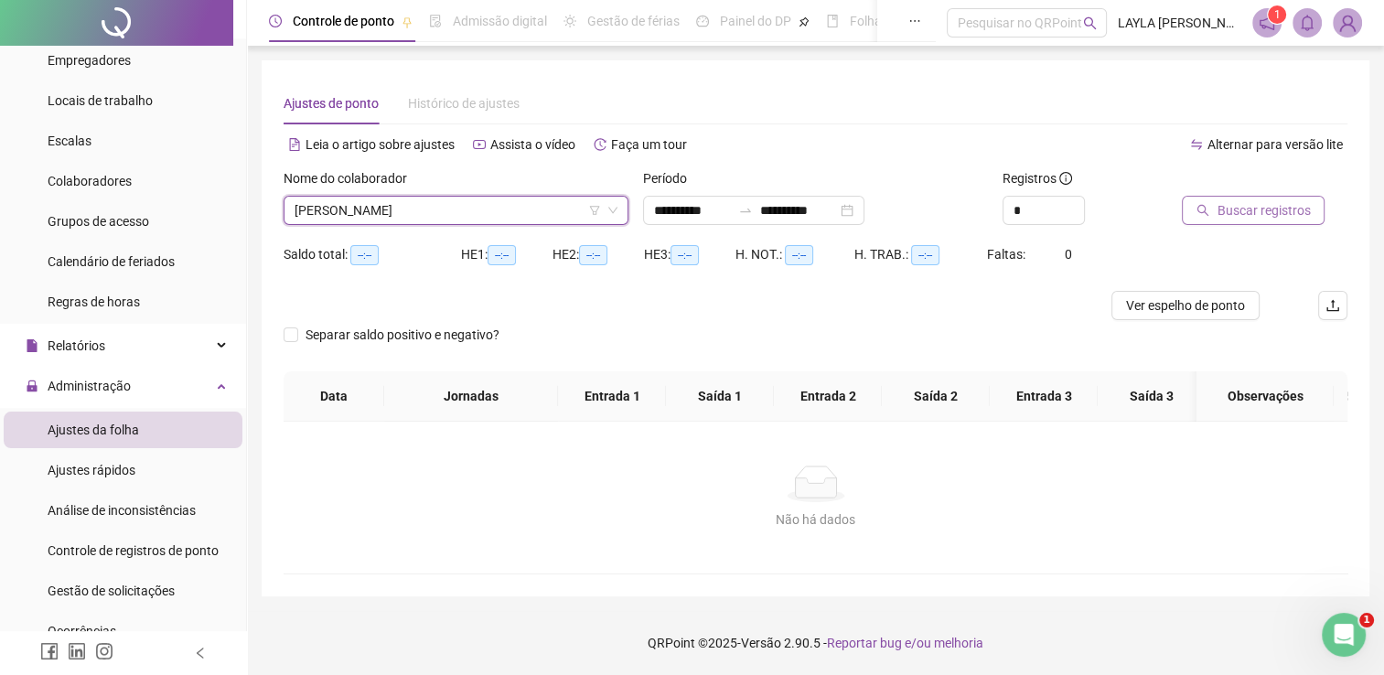
click at [1266, 215] on span "Buscar registros" at bounding box center [1263, 210] width 93 height 20
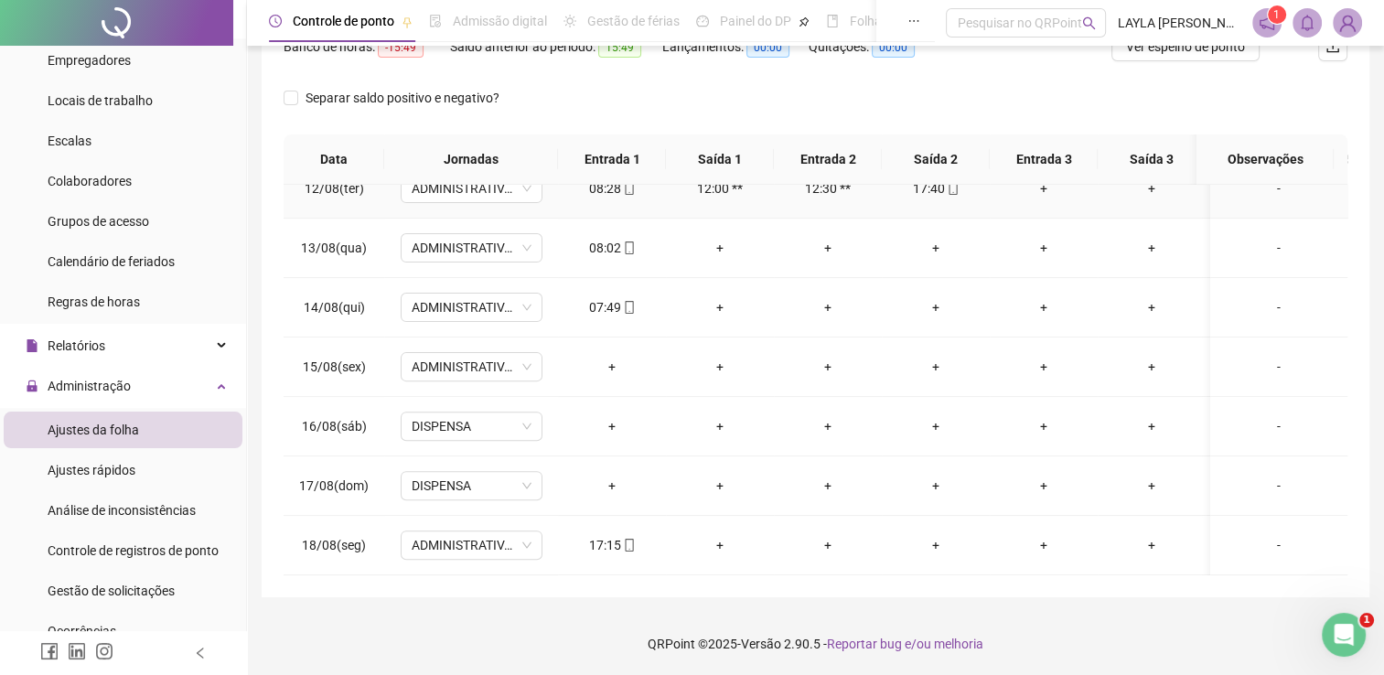
scroll to position [690, 0]
click at [630, 539] on icon "mobile" at bounding box center [629, 545] width 13 height 13
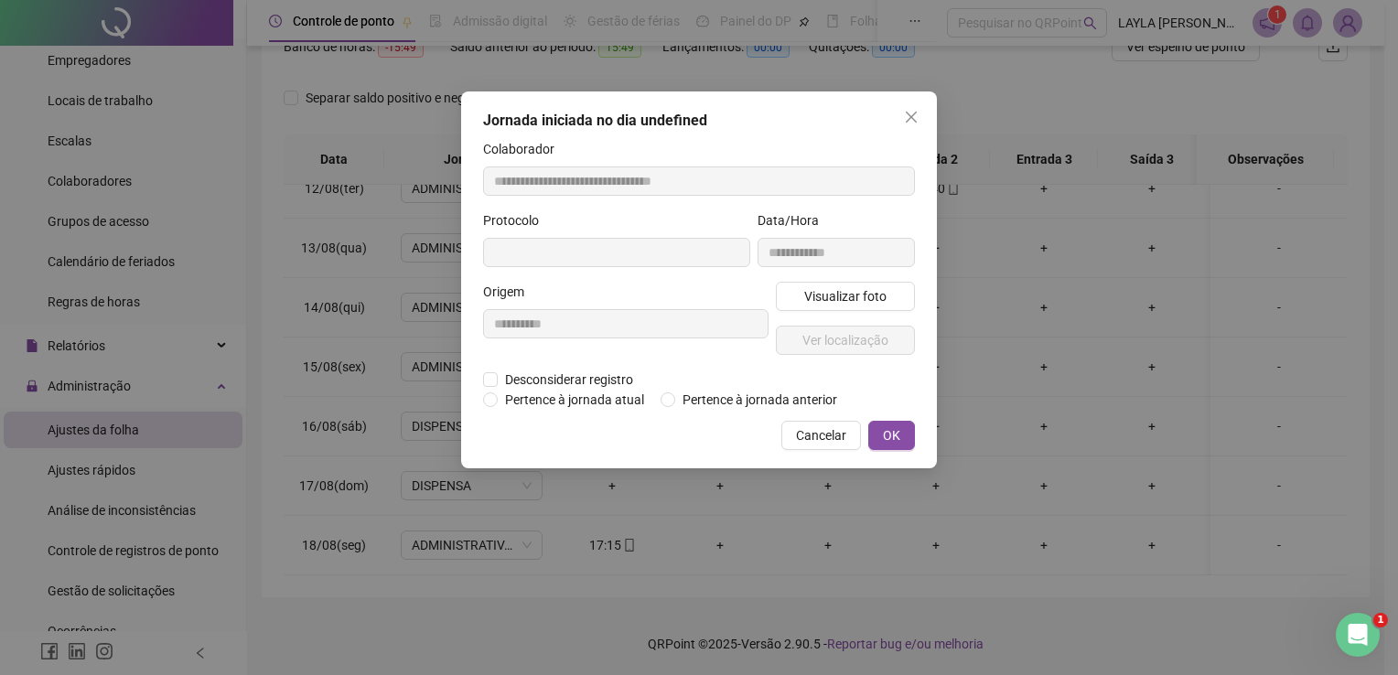
type input "**********"
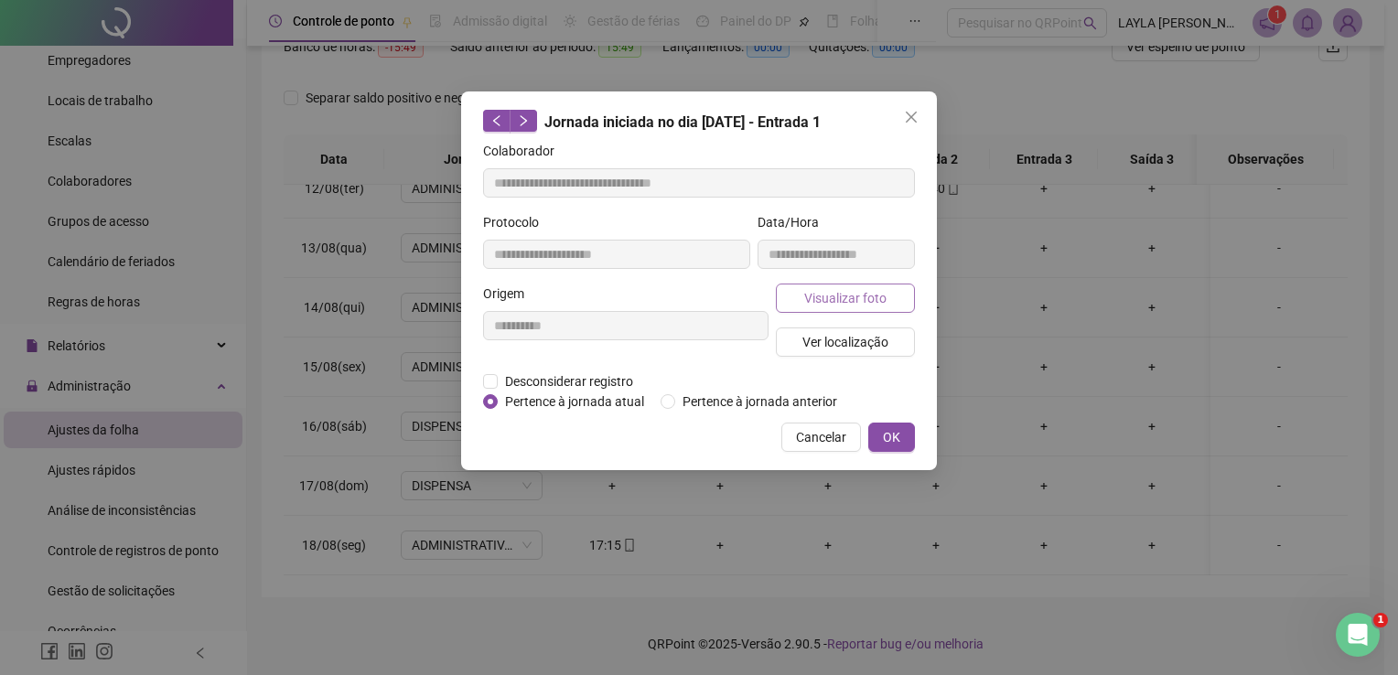
click at [786, 296] on button "Visualizar foto" at bounding box center [845, 298] width 139 height 29
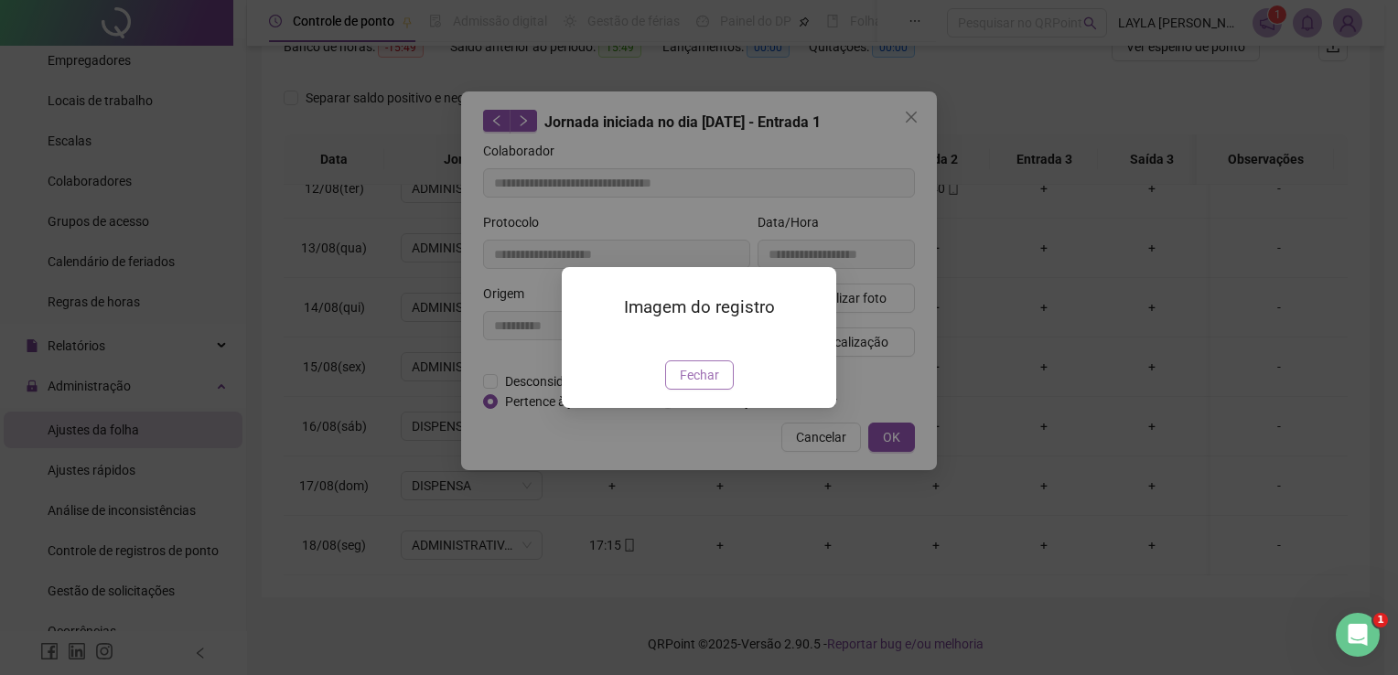
click at [695, 385] on span "Fechar" at bounding box center [699, 375] width 39 height 20
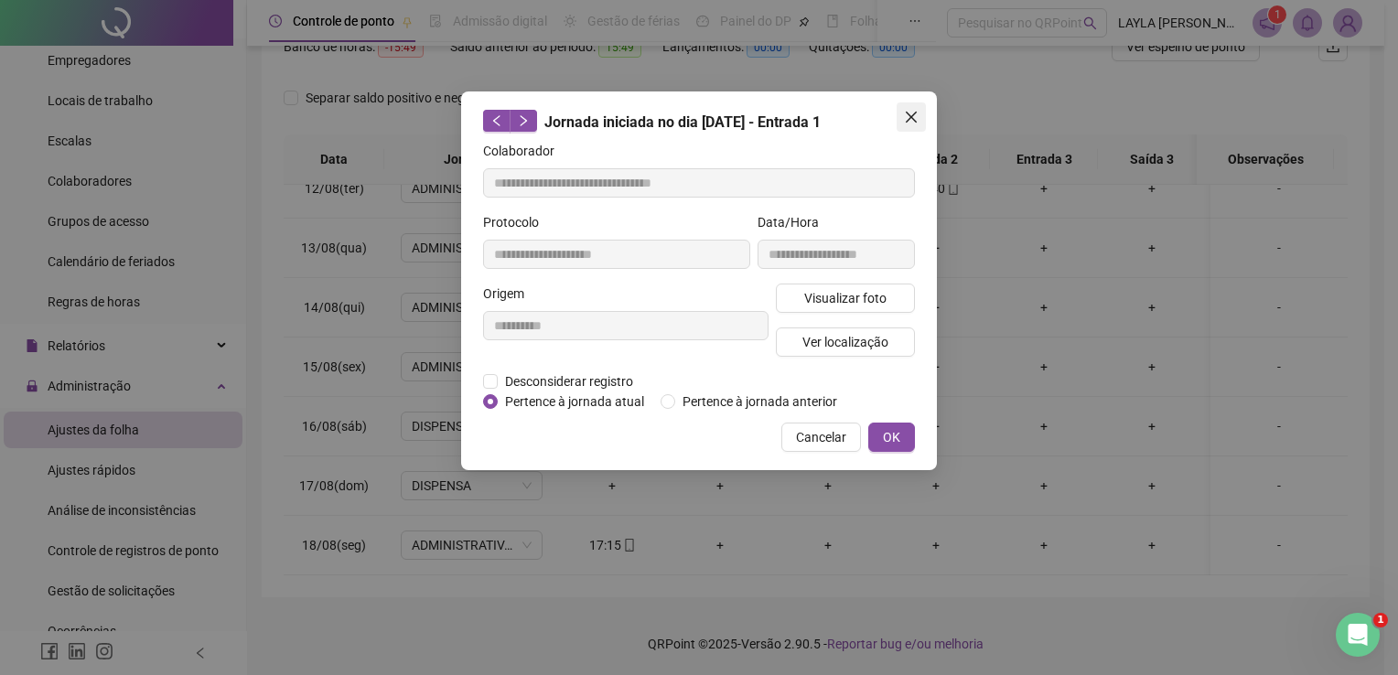
click at [919, 105] on button "Close" at bounding box center [911, 116] width 29 height 29
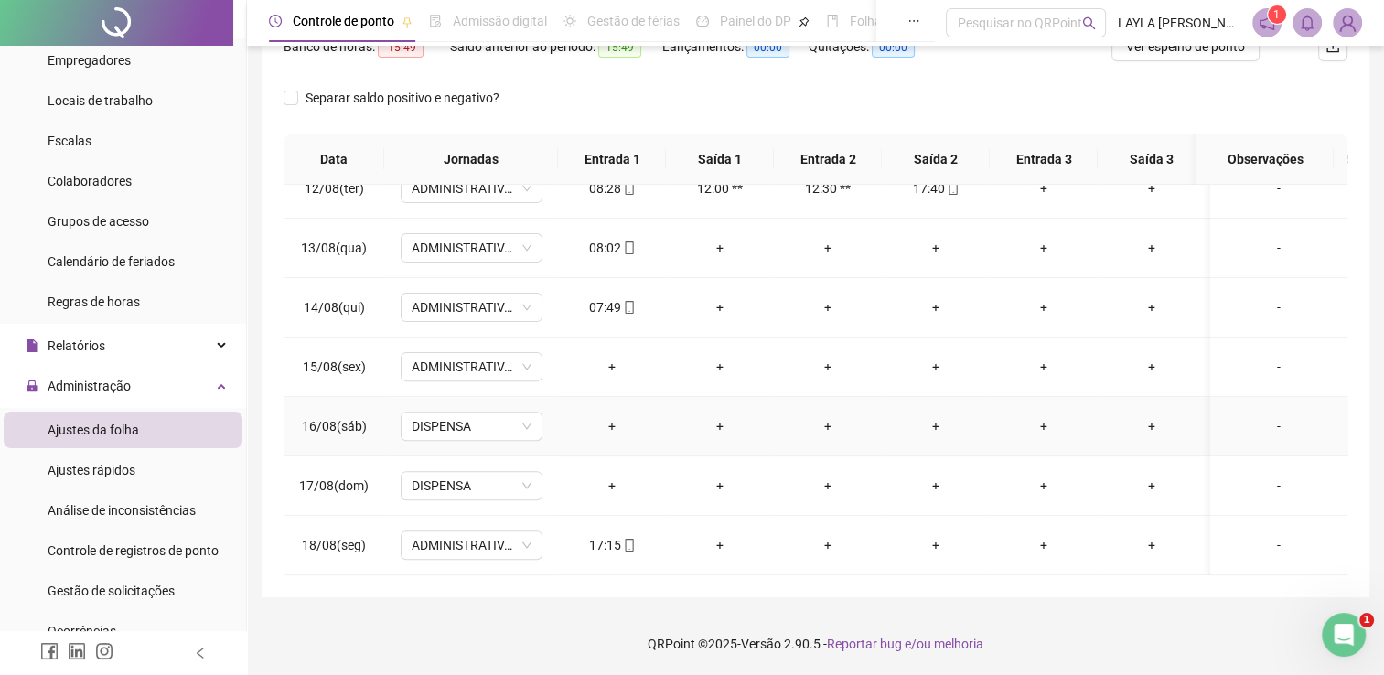
scroll to position [598, 0]
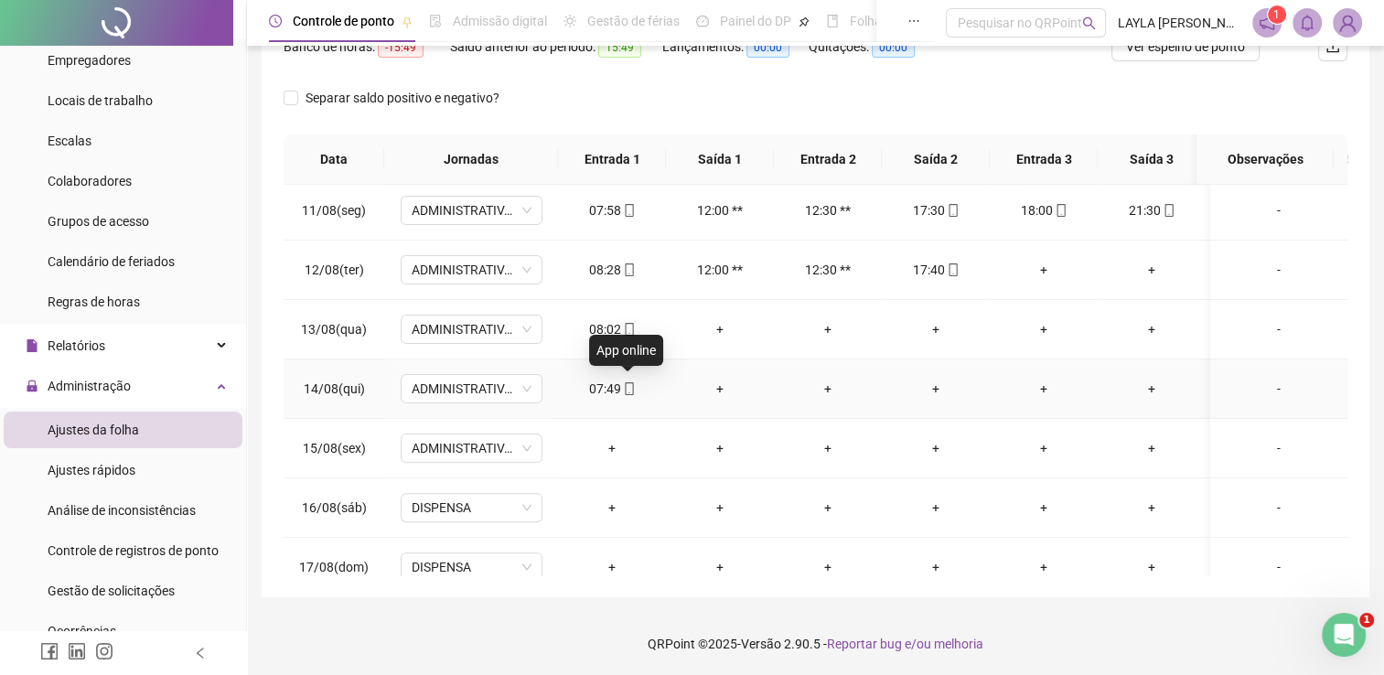
click at [631, 389] on icon "mobile" at bounding box center [629, 388] width 8 height 13
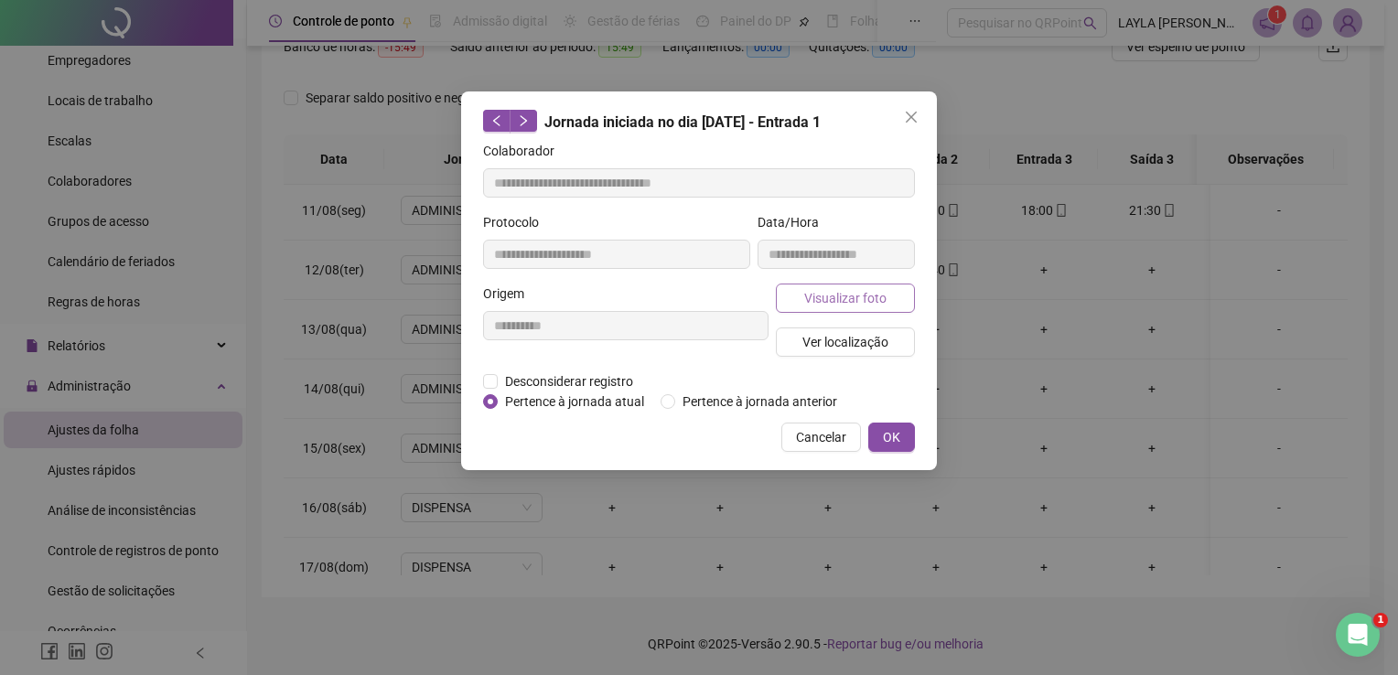
type input "**********"
click at [794, 307] on button "Visualizar foto" at bounding box center [845, 298] width 139 height 29
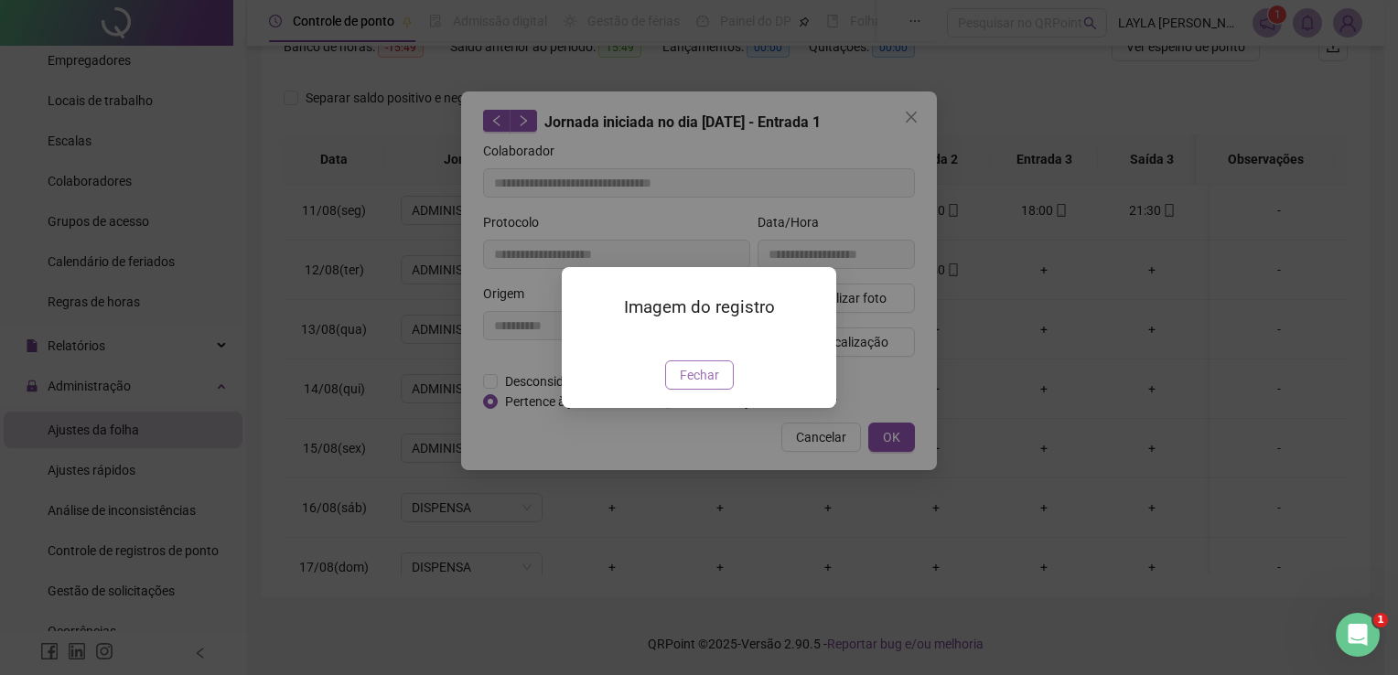
click at [684, 385] on span "Fechar" at bounding box center [699, 375] width 39 height 20
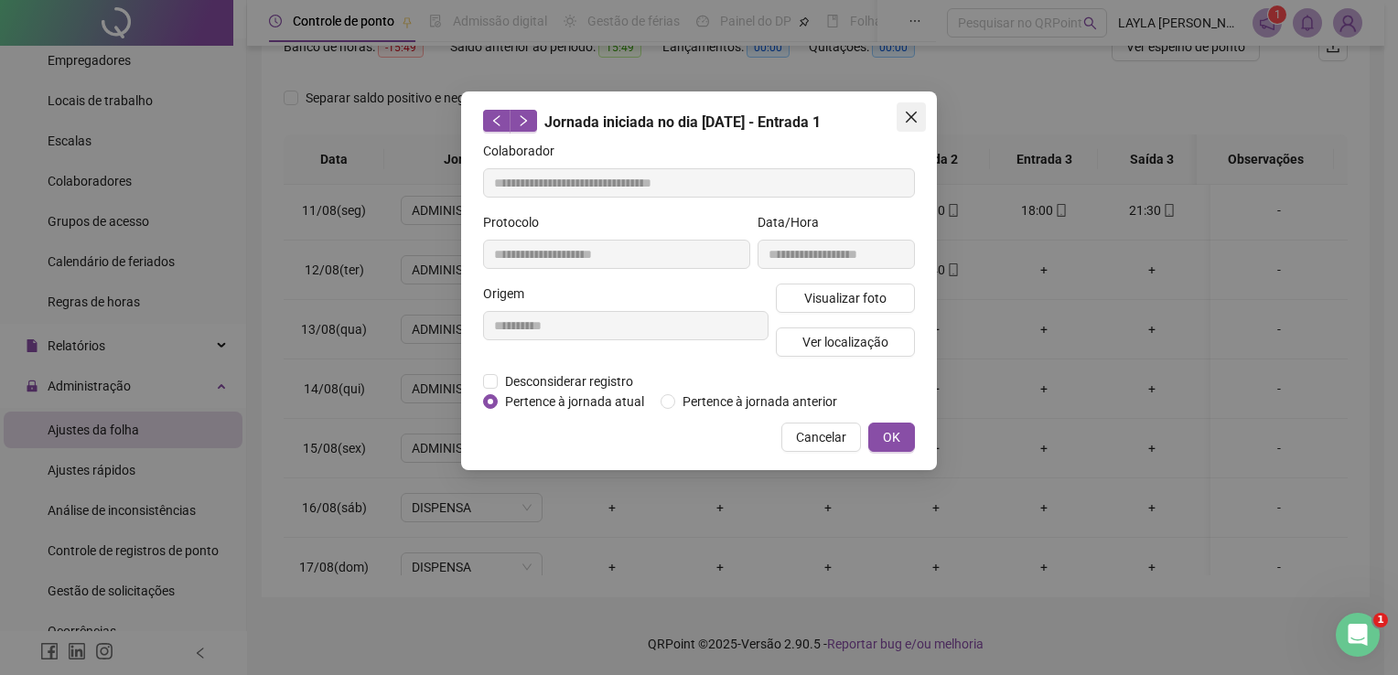
click at [910, 108] on button "Close" at bounding box center [911, 116] width 29 height 29
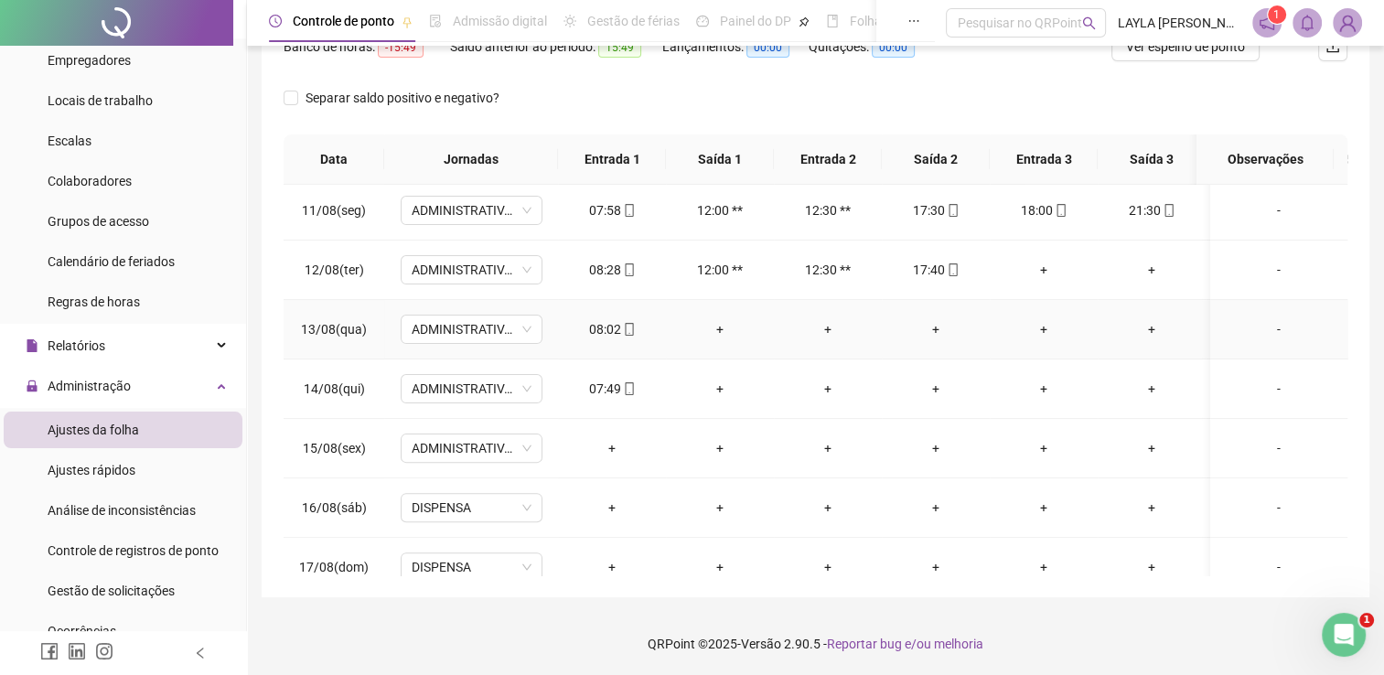
click at [626, 334] on span at bounding box center [628, 329] width 15 height 15
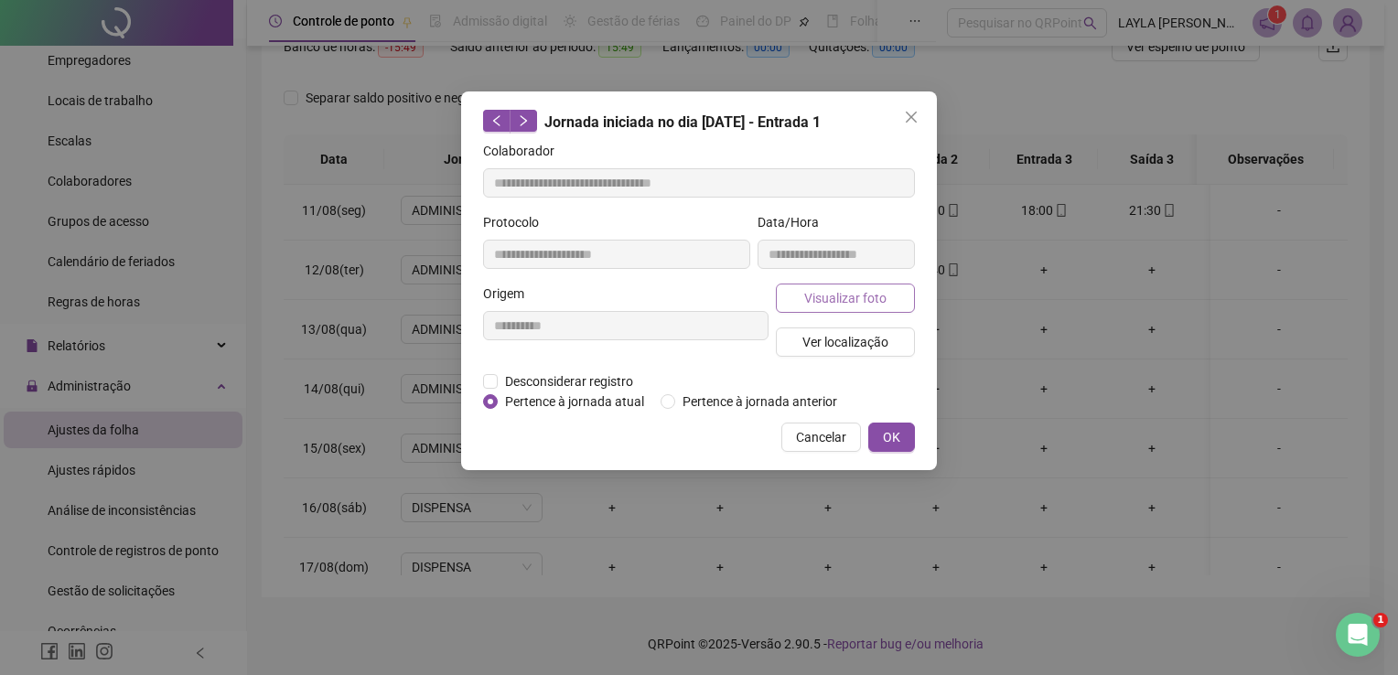
type input "**********"
click at [801, 292] on button "Visualizar foto" at bounding box center [845, 298] width 139 height 29
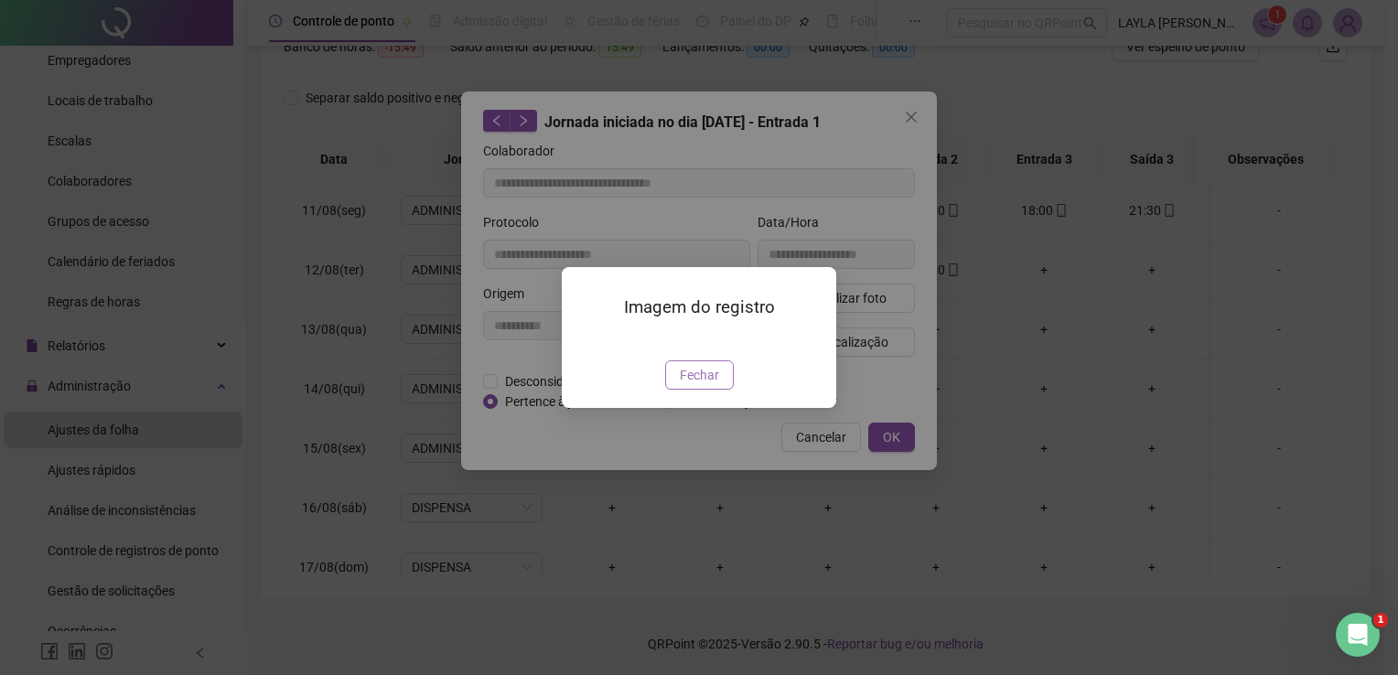
click at [714, 385] on span "Fechar" at bounding box center [699, 375] width 39 height 20
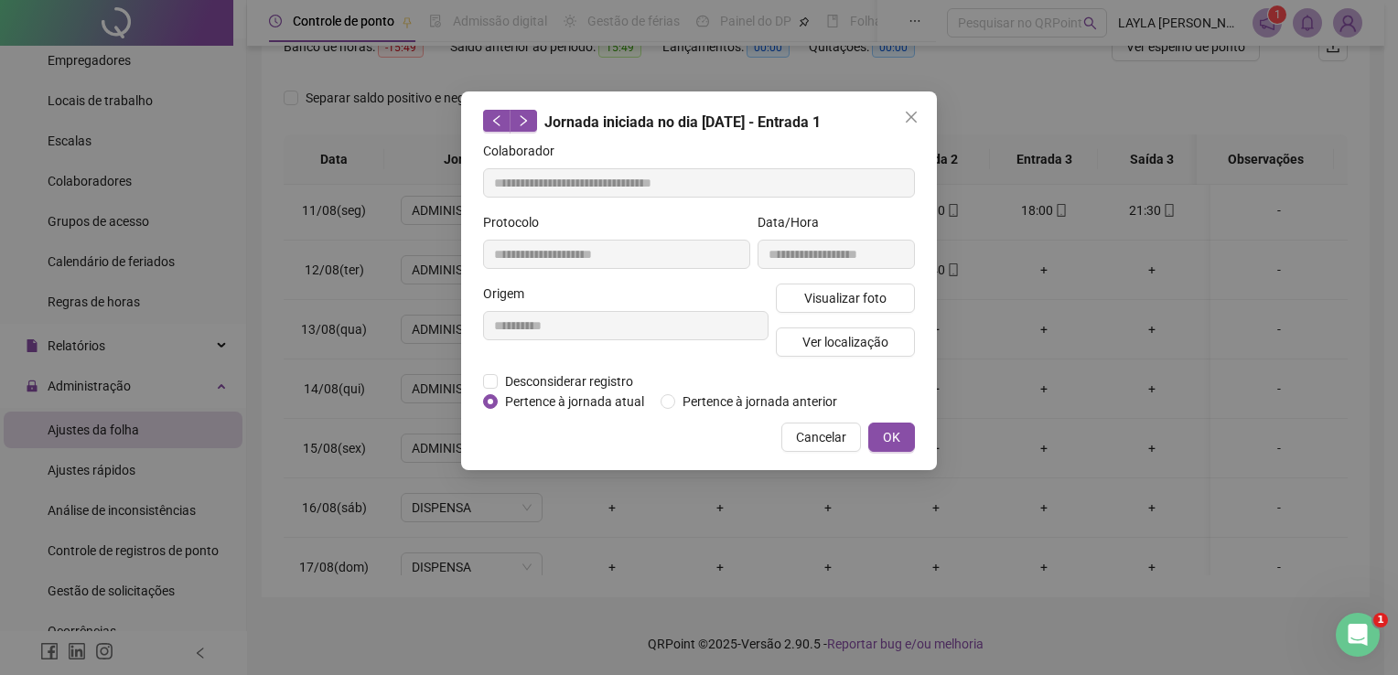
click at [908, 133] on div "**********" at bounding box center [699, 280] width 476 height 379
click at [911, 119] on icon "close" at bounding box center [911, 117] width 15 height 15
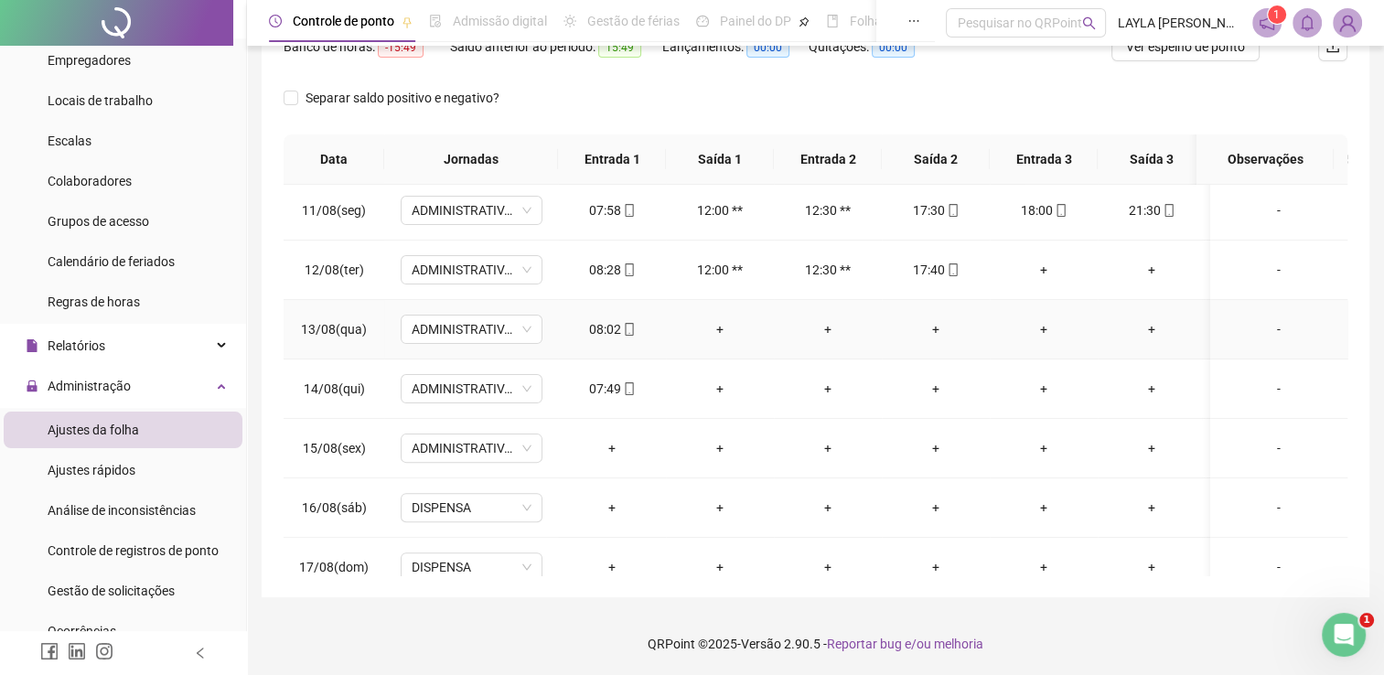
scroll to position [507, 0]
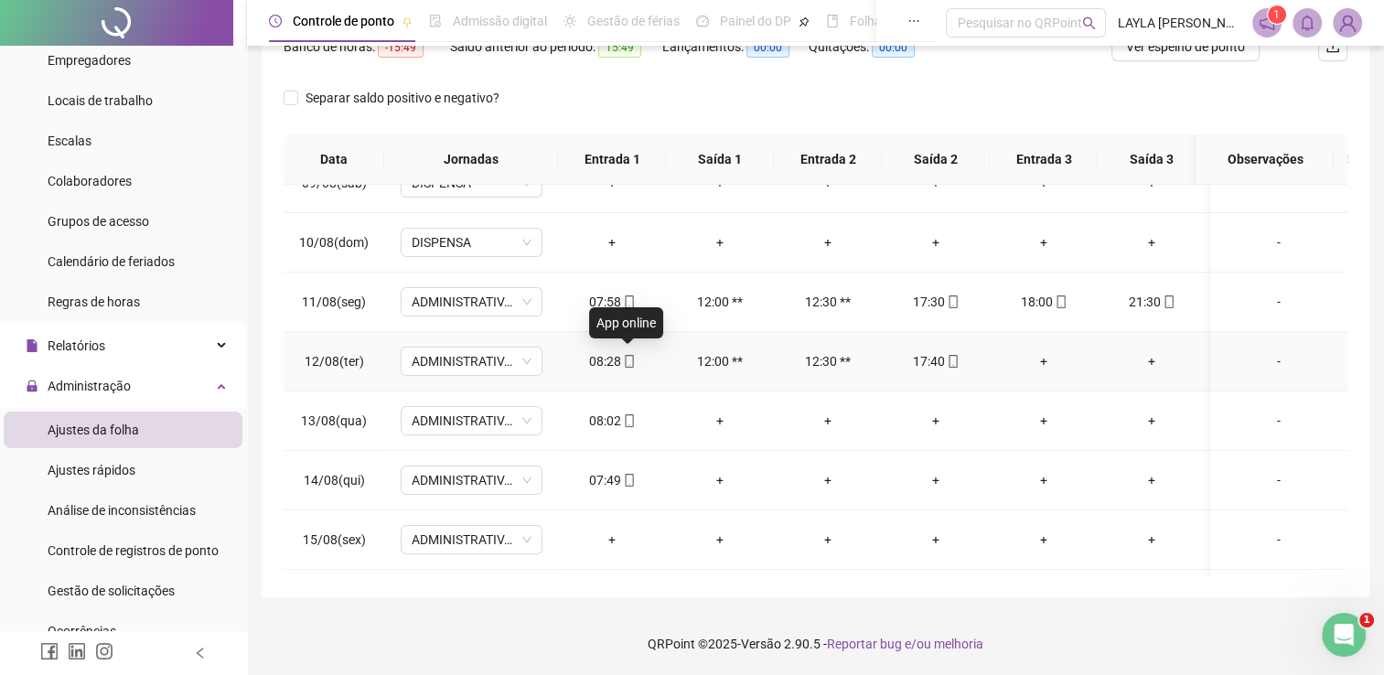
click at [630, 364] on icon "mobile" at bounding box center [629, 361] width 13 height 13
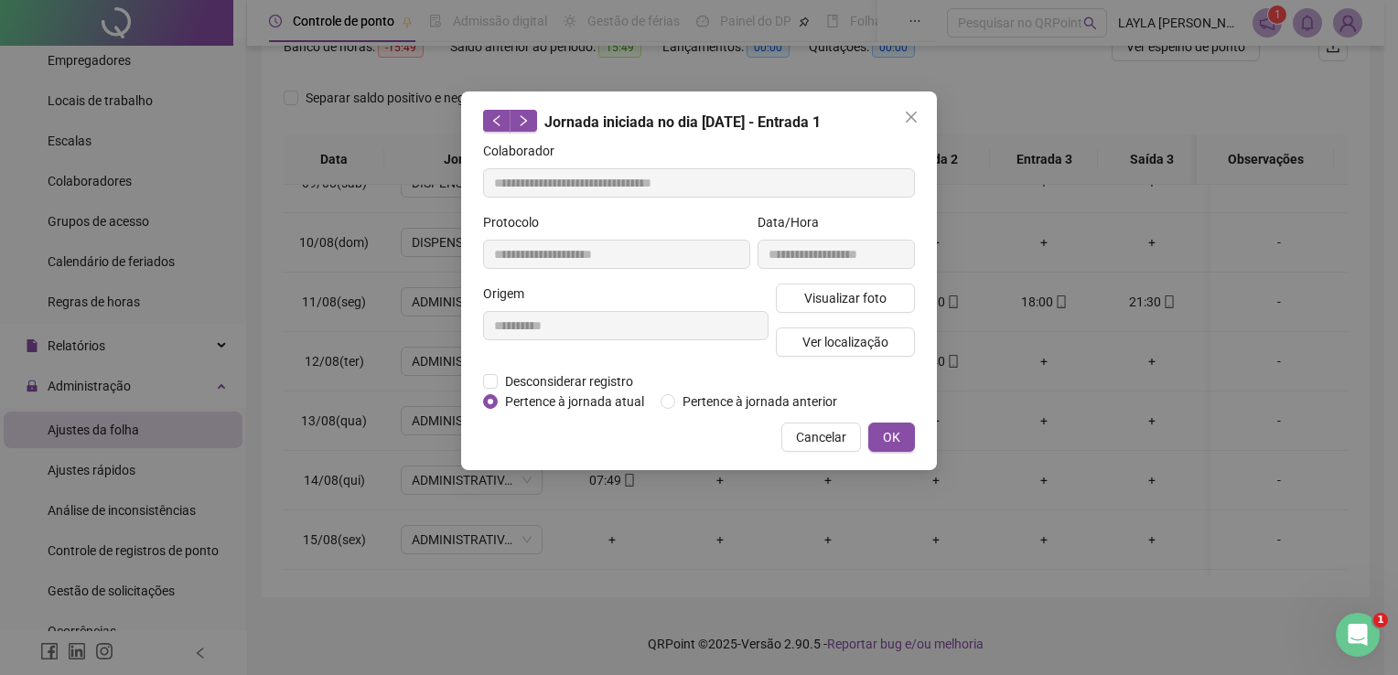
type input "**********"
click at [841, 274] on div "**********" at bounding box center [836, 247] width 165 height 71
click at [830, 297] on span "Visualizar foto" at bounding box center [845, 298] width 82 height 20
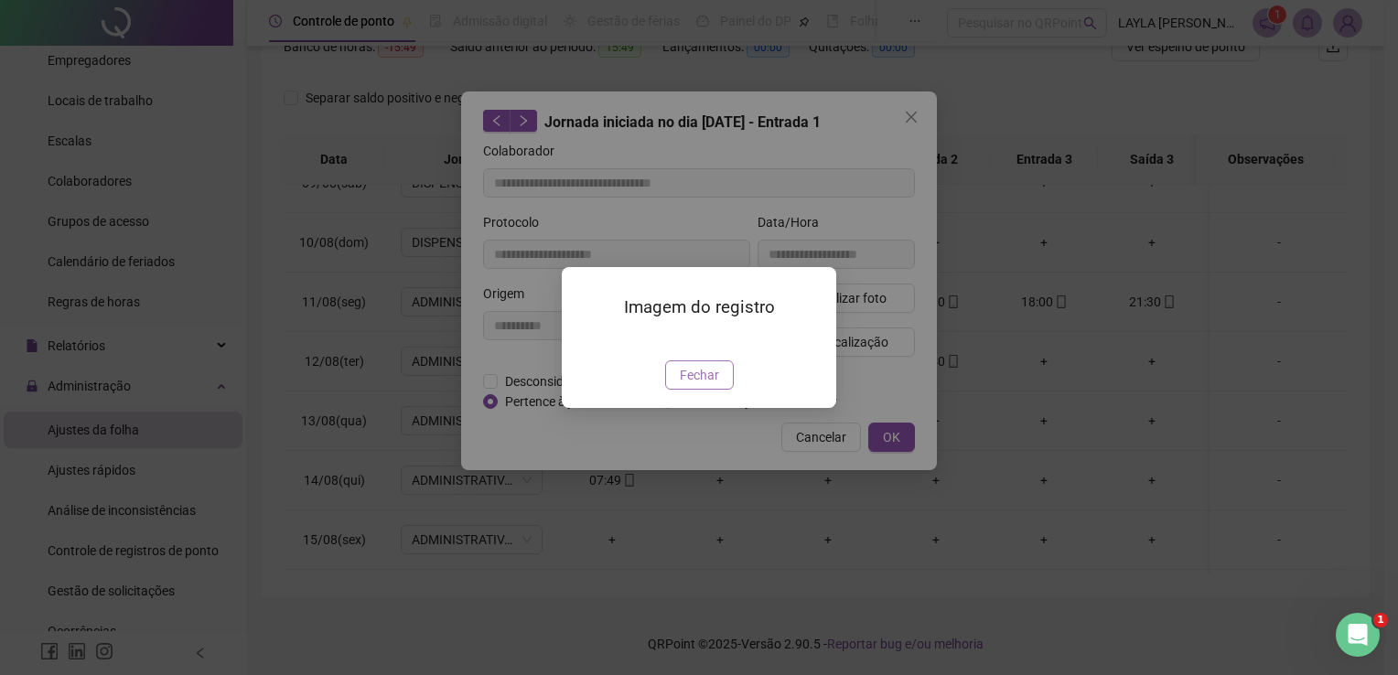
click at [696, 385] on span "Fechar" at bounding box center [699, 375] width 39 height 20
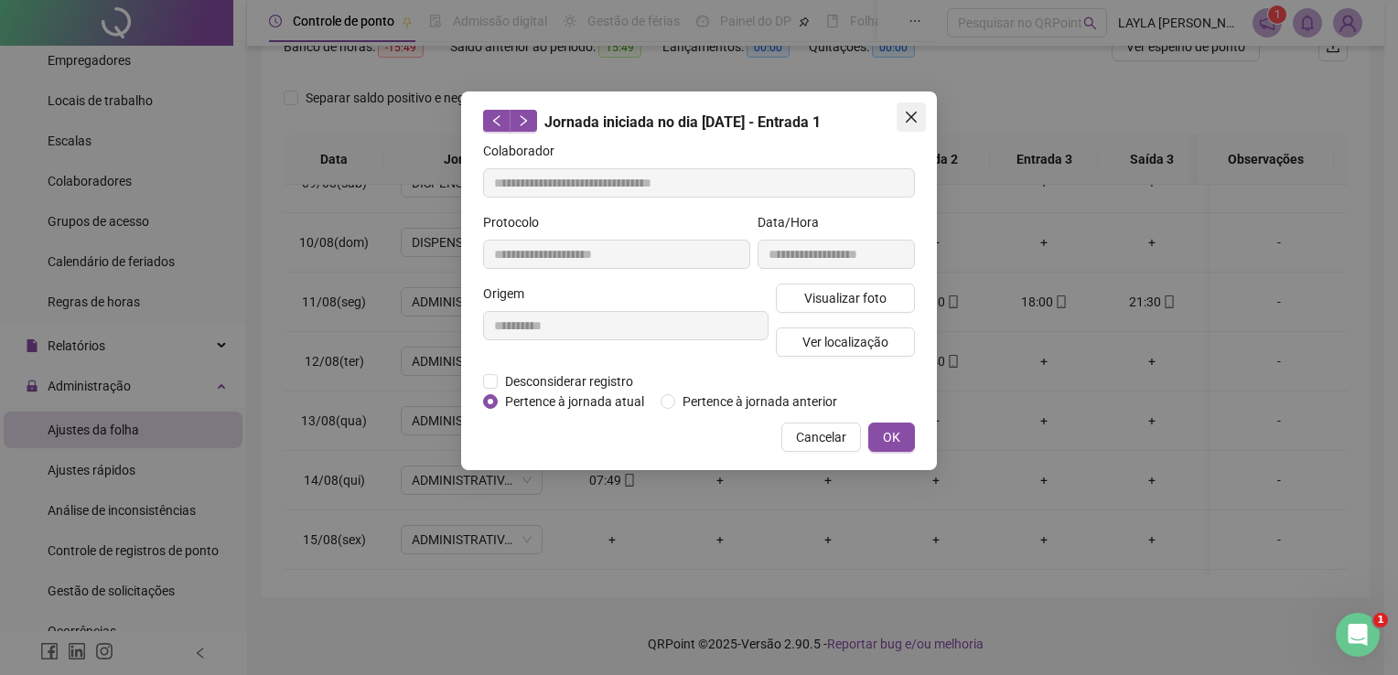
click at [914, 114] on icon "close" at bounding box center [911, 117] width 11 height 11
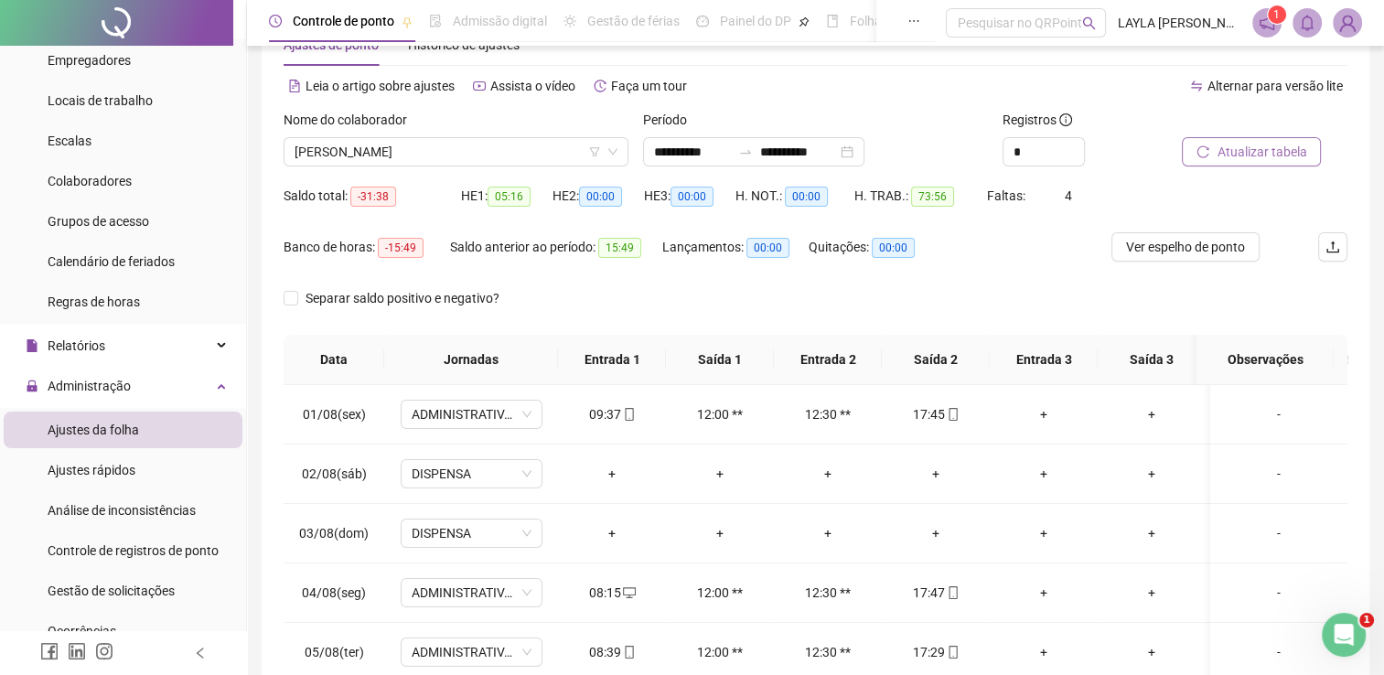
scroll to position [0, 0]
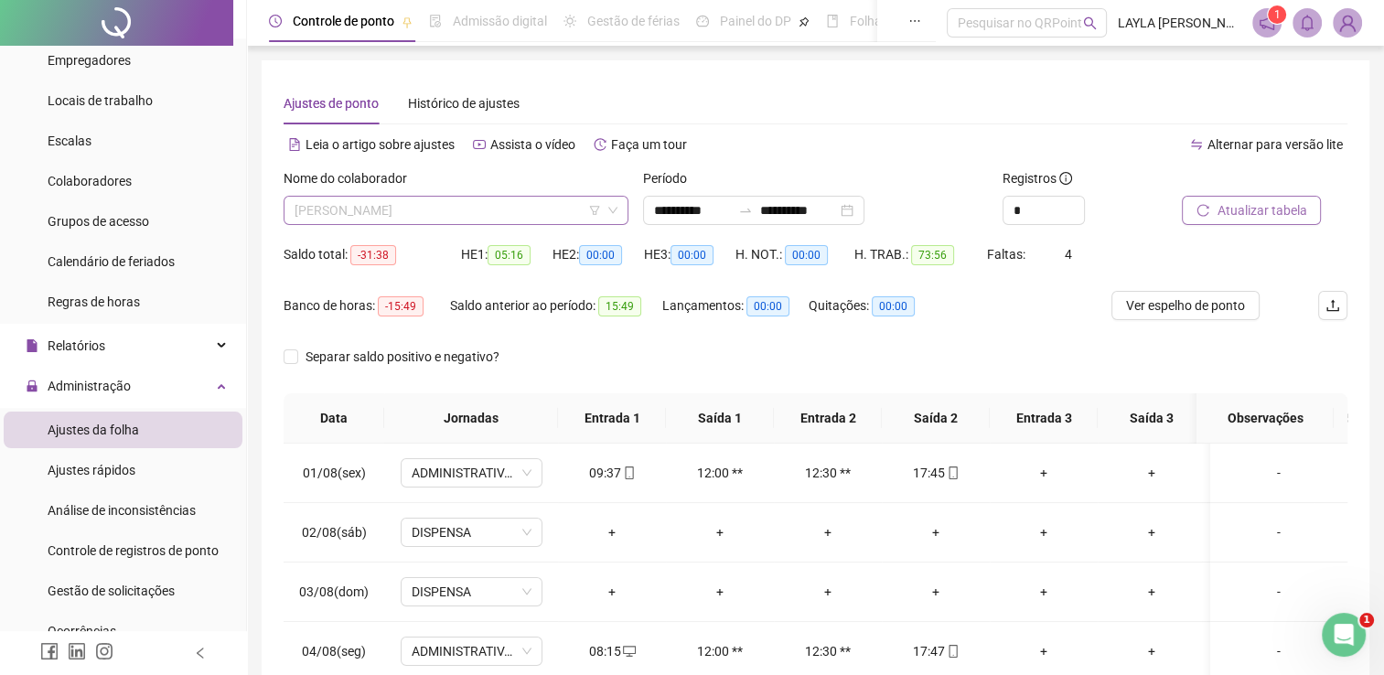
click at [509, 221] on span "[PERSON_NAME]" at bounding box center [456, 210] width 323 height 27
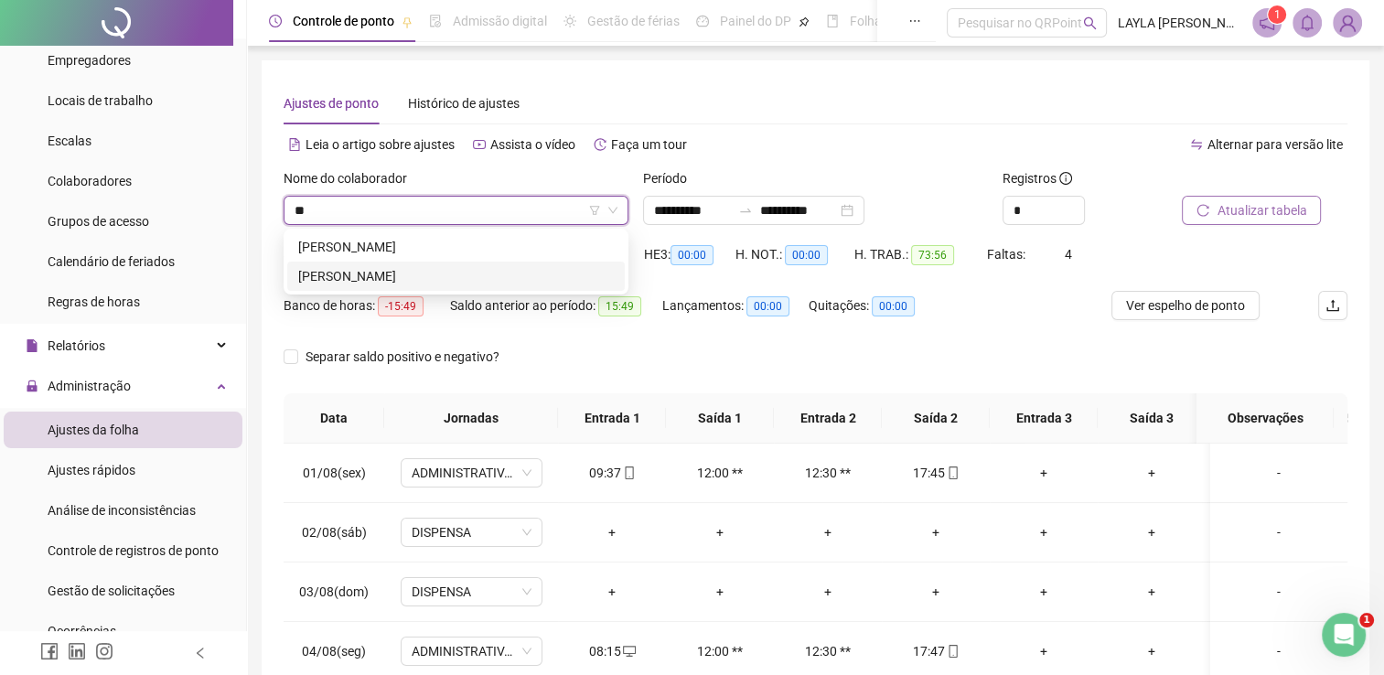
type input "**"
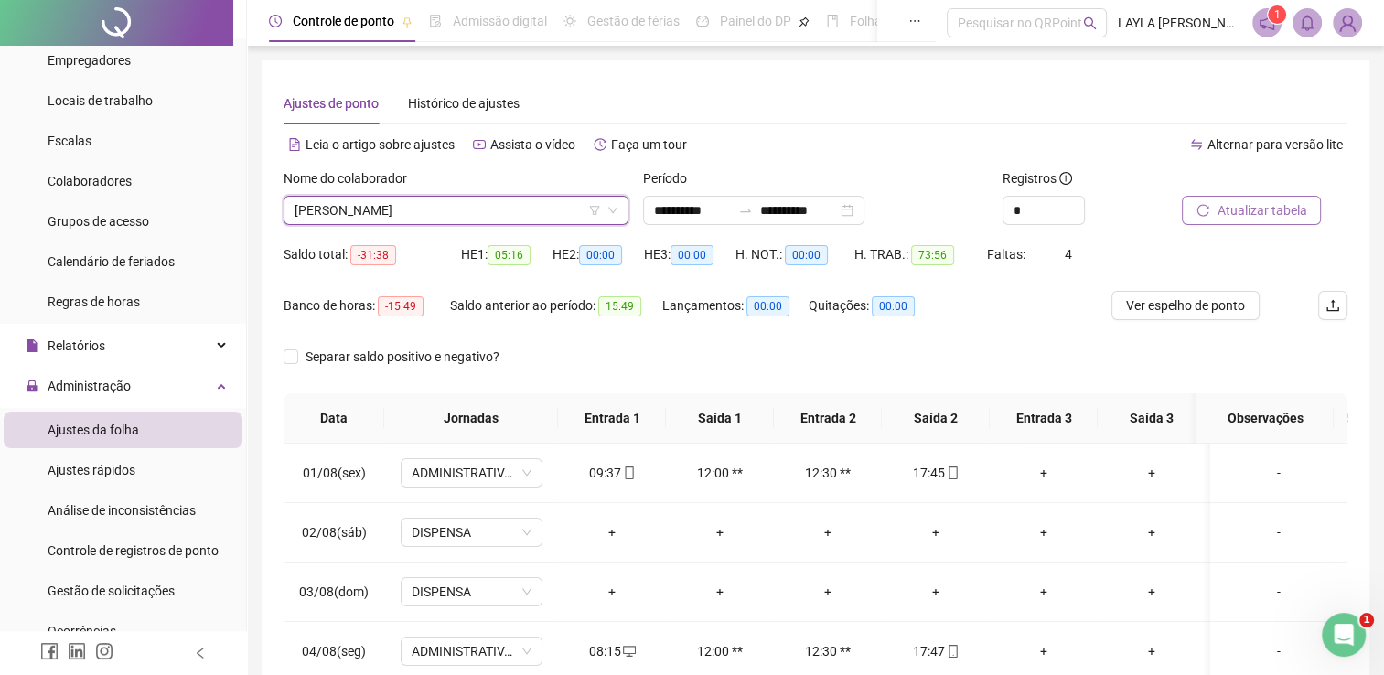
click at [449, 204] on span "[PERSON_NAME]" at bounding box center [456, 210] width 323 height 27
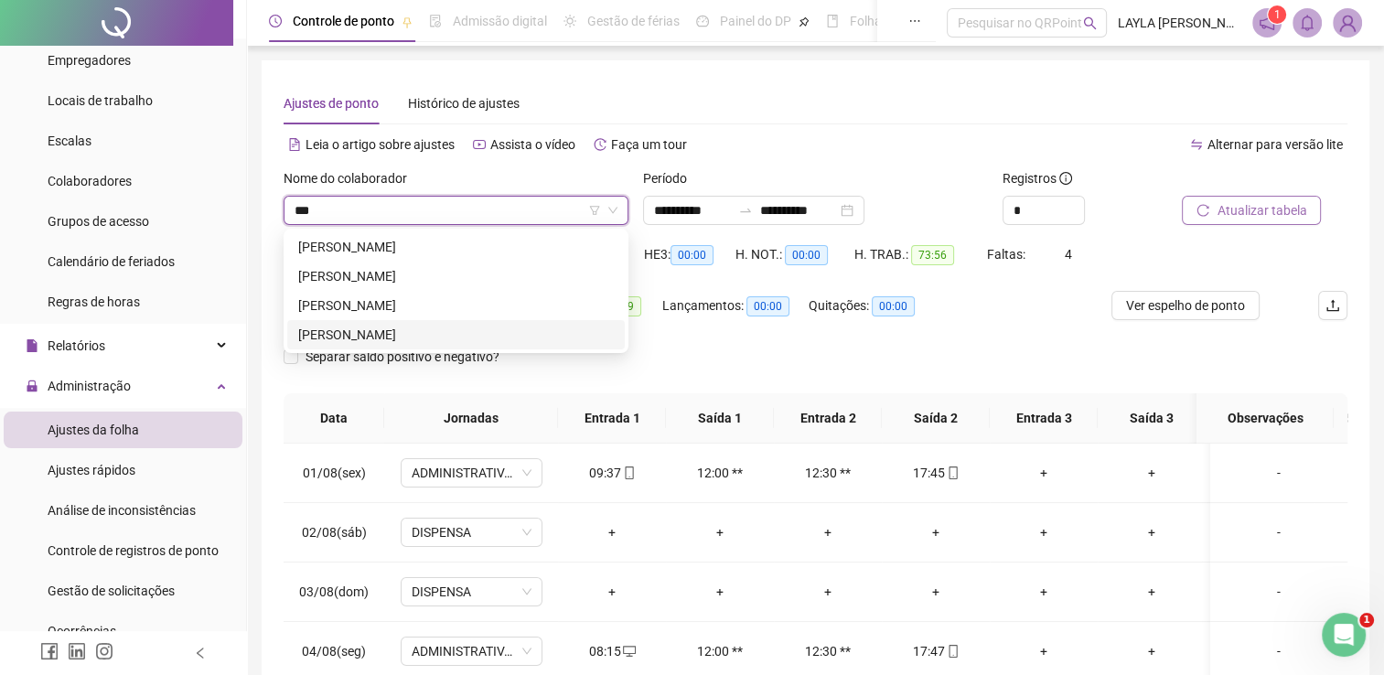
type input "***"
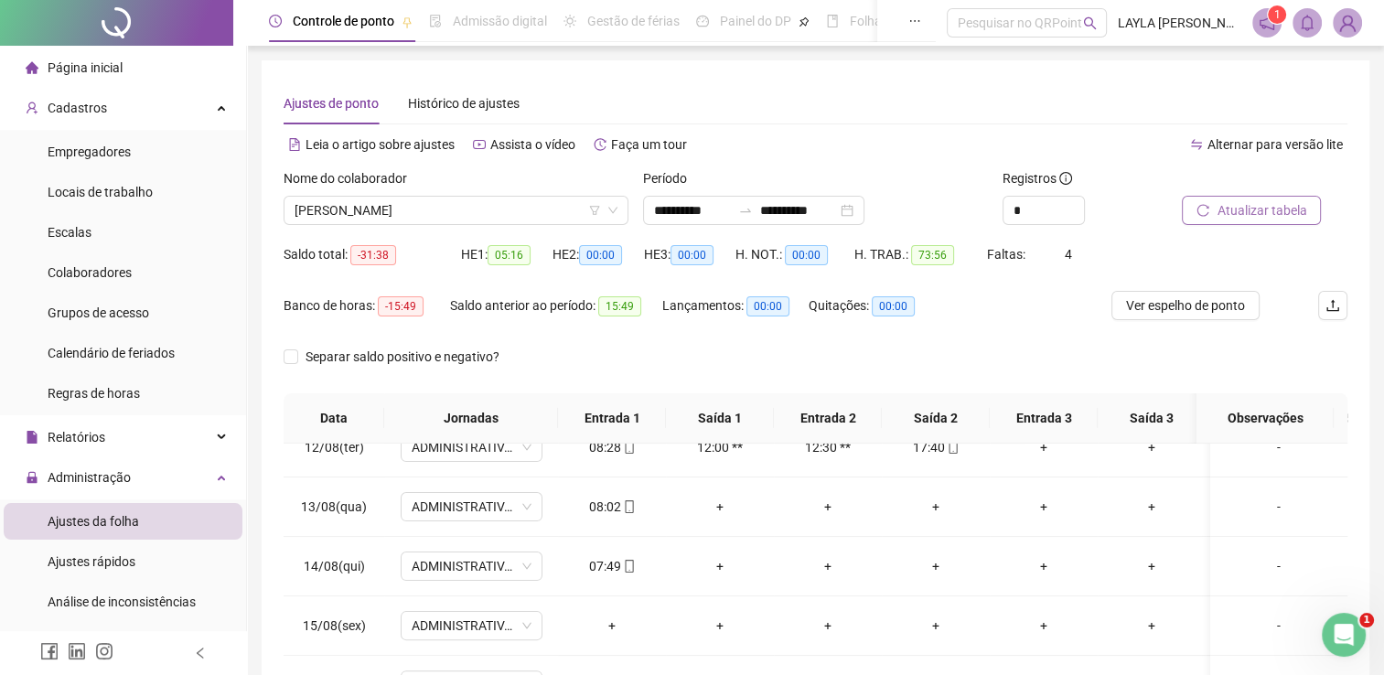
drag, startPoint x: 124, startPoint y: 71, endPoint x: 133, endPoint y: 82, distance: 14.3
click at [124, 70] on li "Página inicial" at bounding box center [123, 67] width 239 height 37
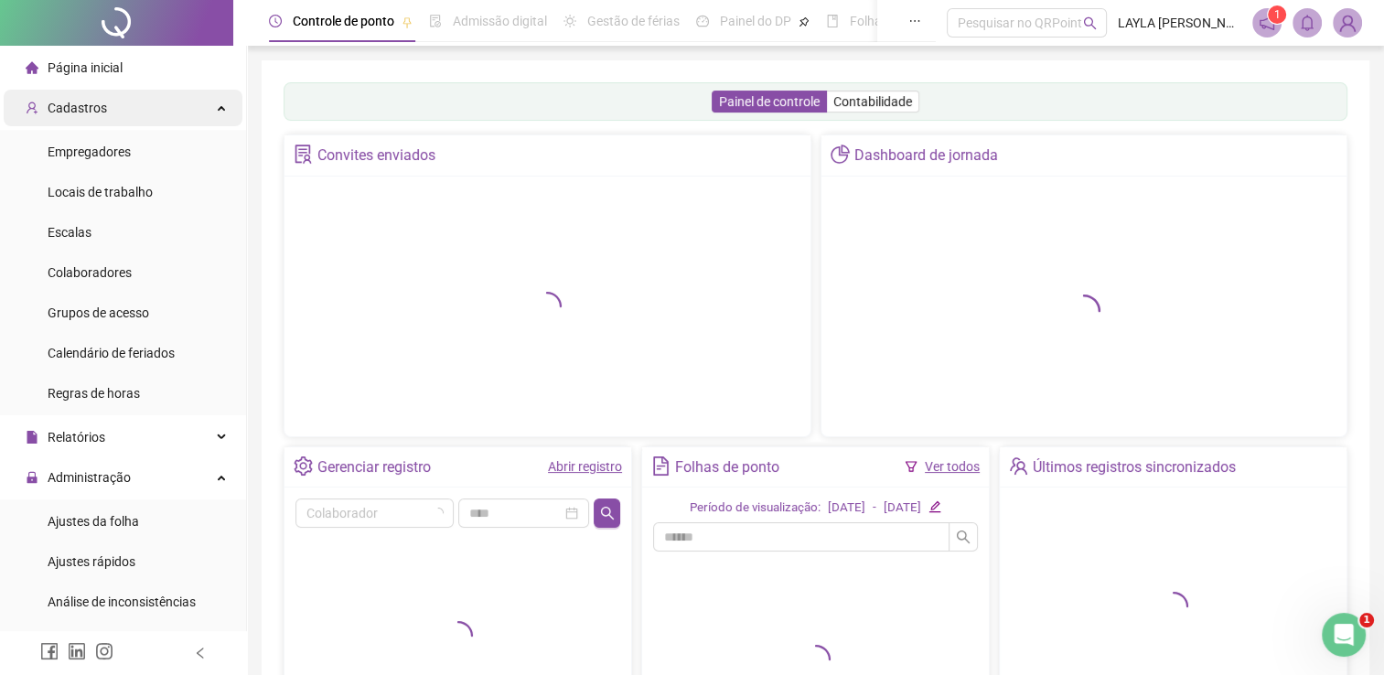
click at [146, 100] on div "Cadastros" at bounding box center [123, 108] width 239 height 37
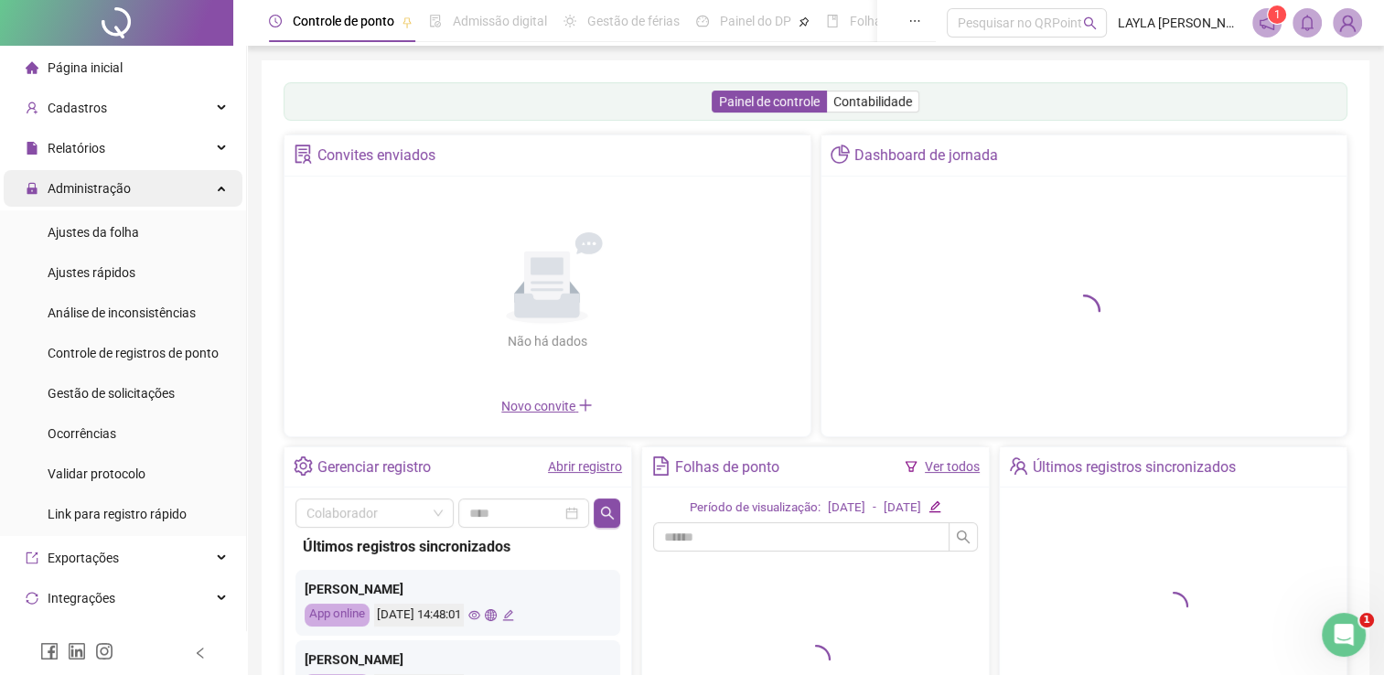
click at [156, 176] on div "Administração" at bounding box center [123, 188] width 239 height 37
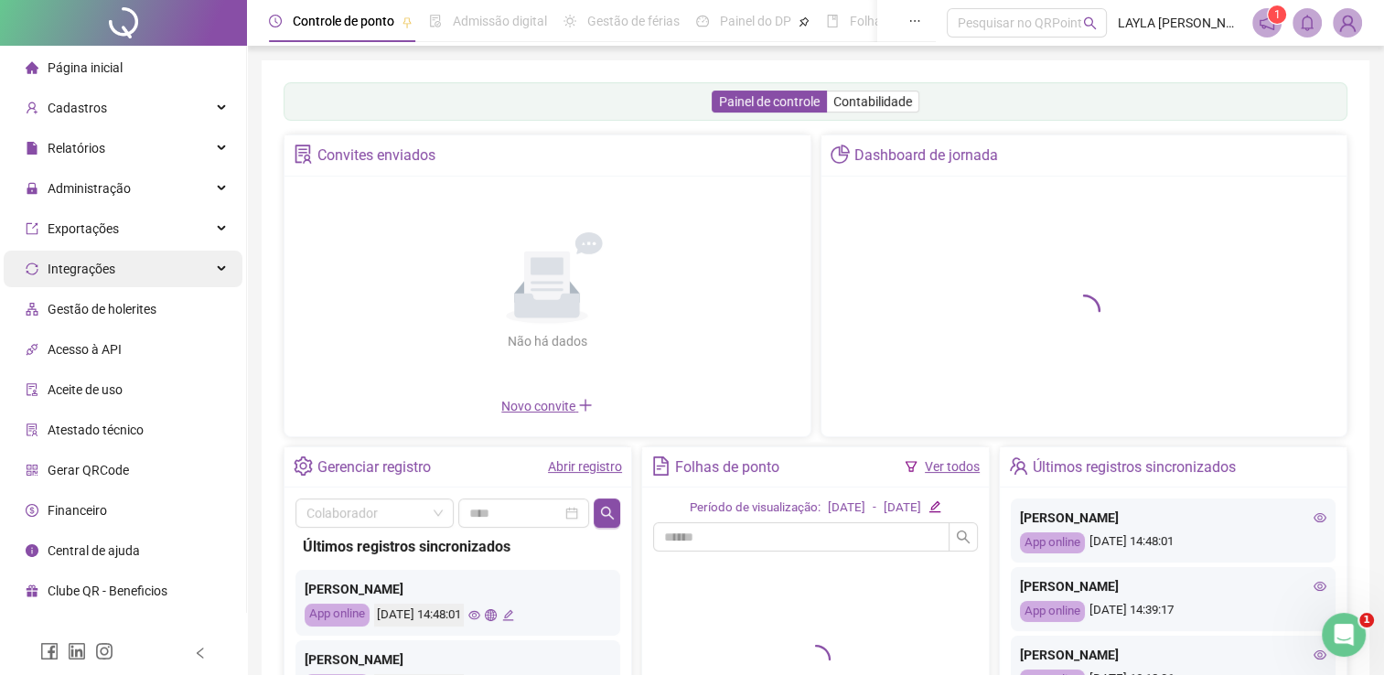
click at [172, 272] on div "Integrações" at bounding box center [123, 269] width 239 height 37
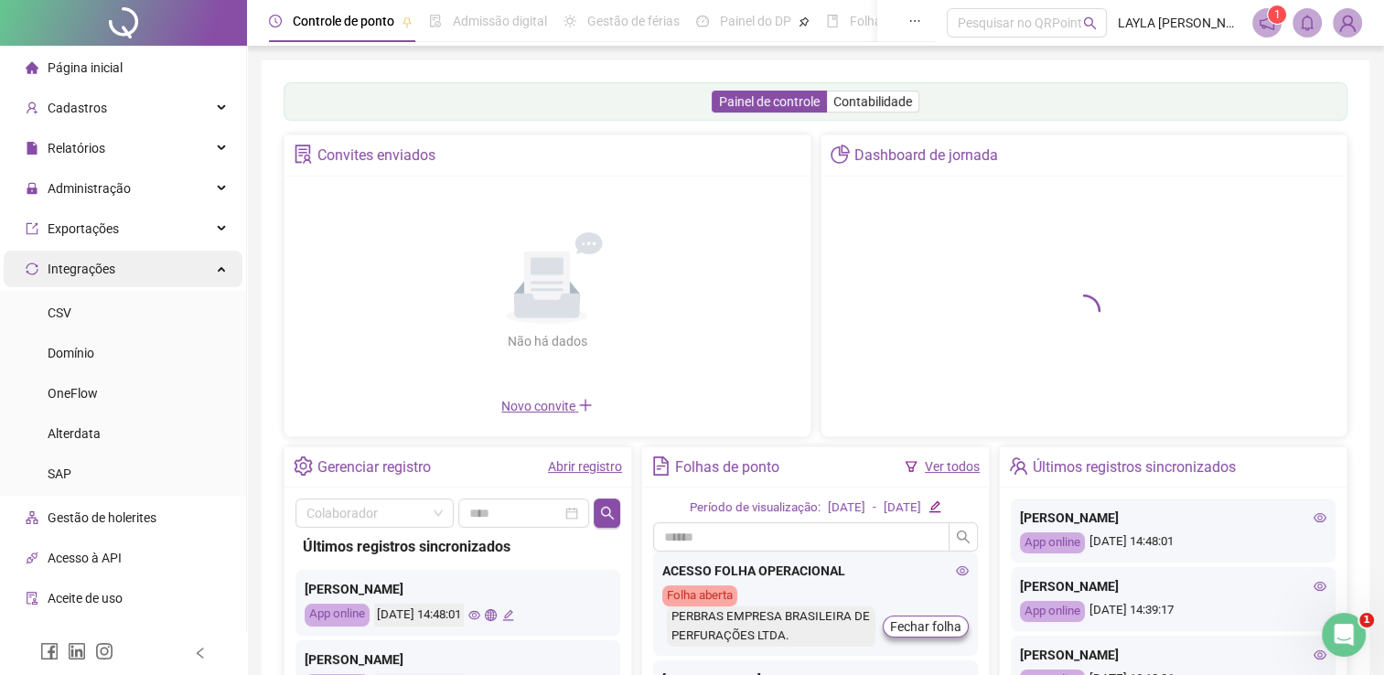
click at [172, 272] on div "Integrações" at bounding box center [123, 269] width 239 height 37
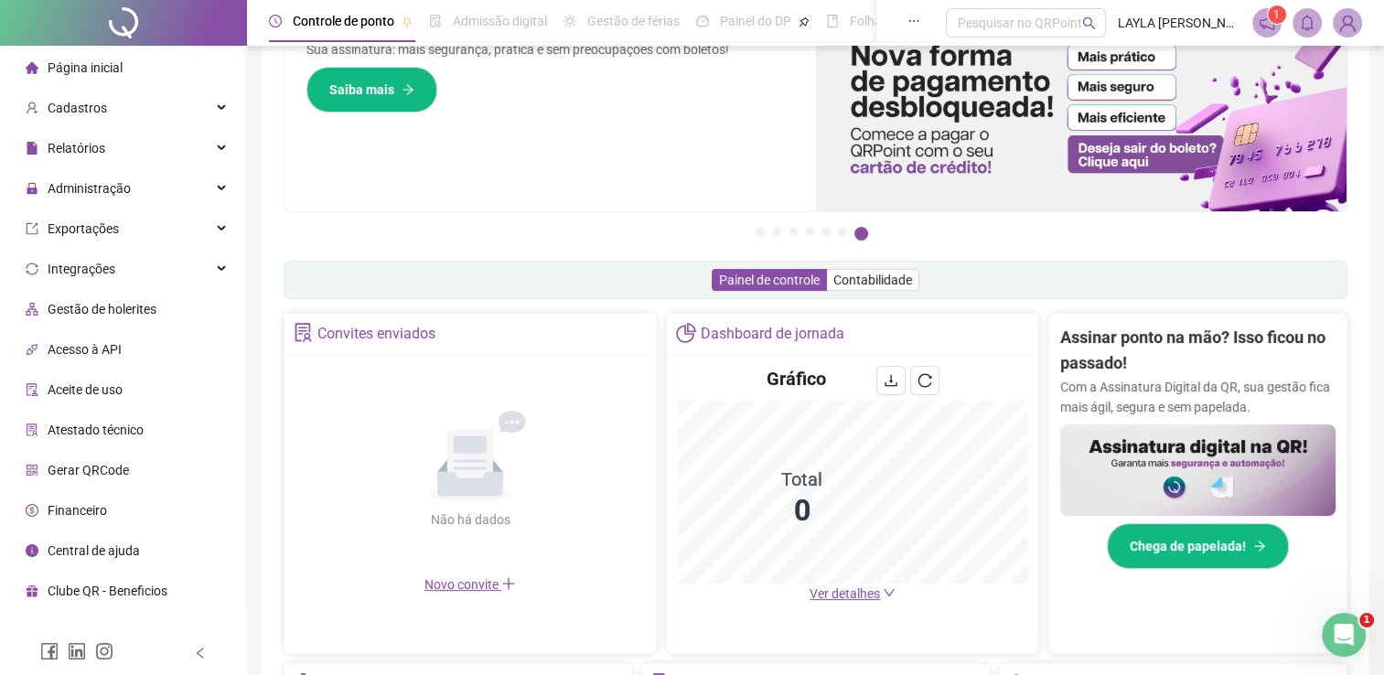
scroll to position [274, 0]
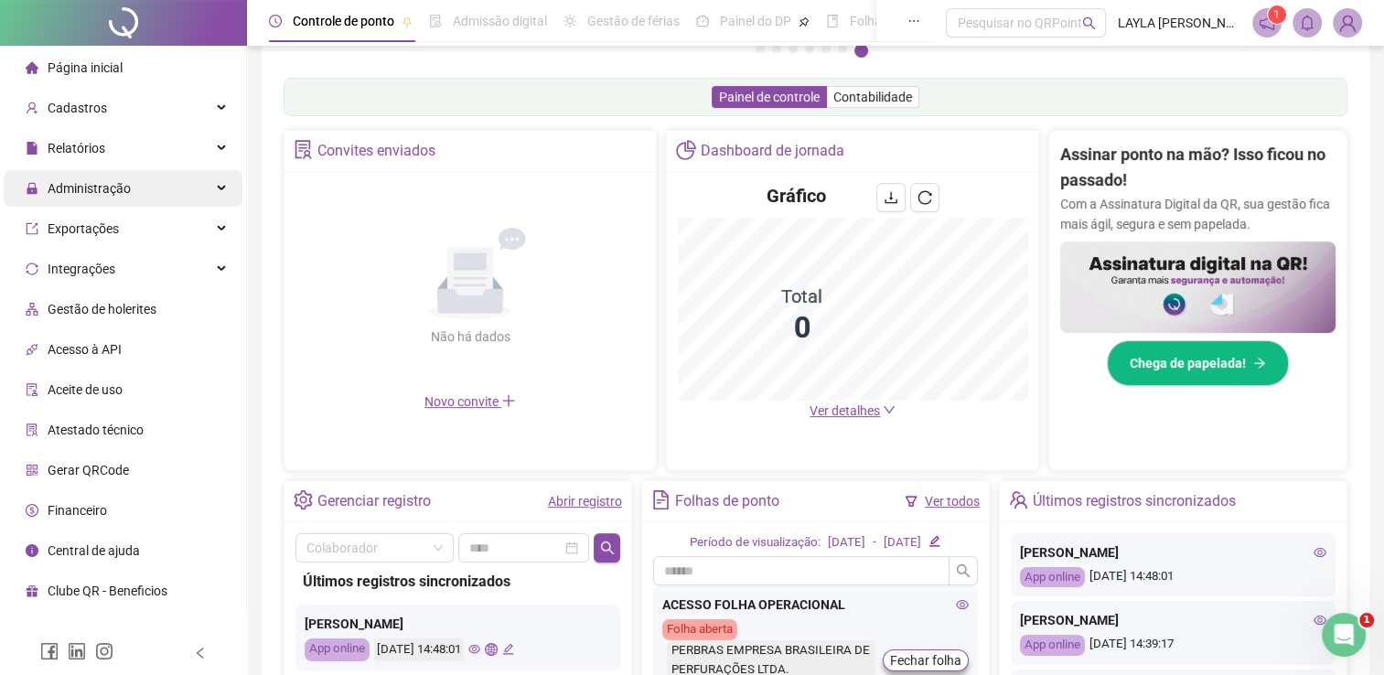
click at [188, 192] on div "Administração" at bounding box center [123, 188] width 239 height 37
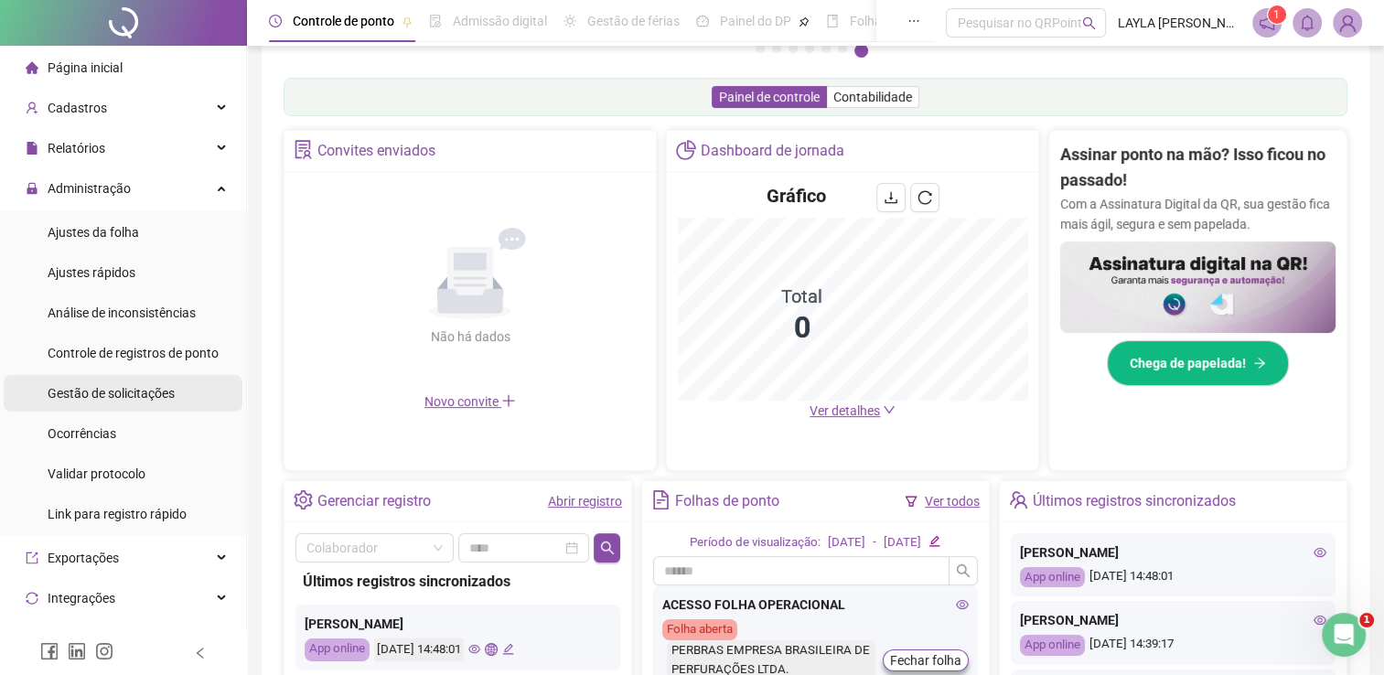
click at [143, 408] on div "Gestão de solicitações" at bounding box center [111, 393] width 127 height 37
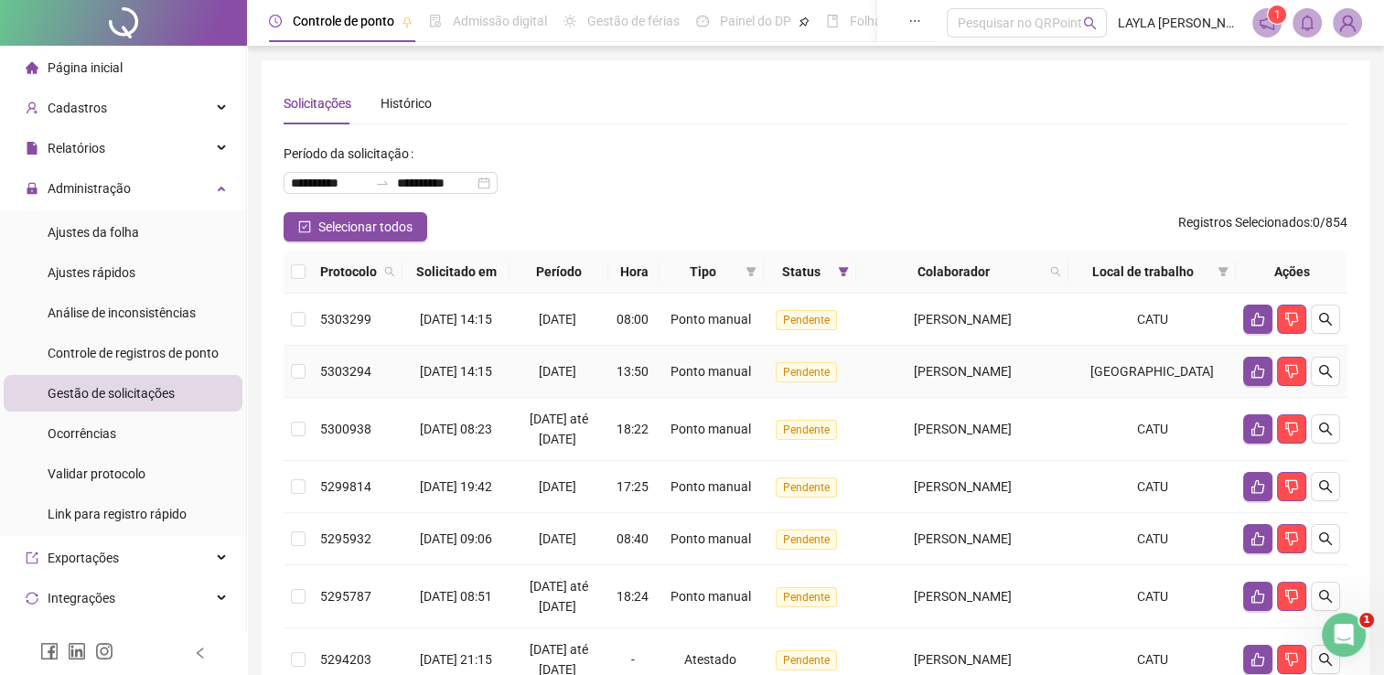
click at [1035, 398] on td "[PERSON_NAME]" at bounding box center [962, 372] width 212 height 52
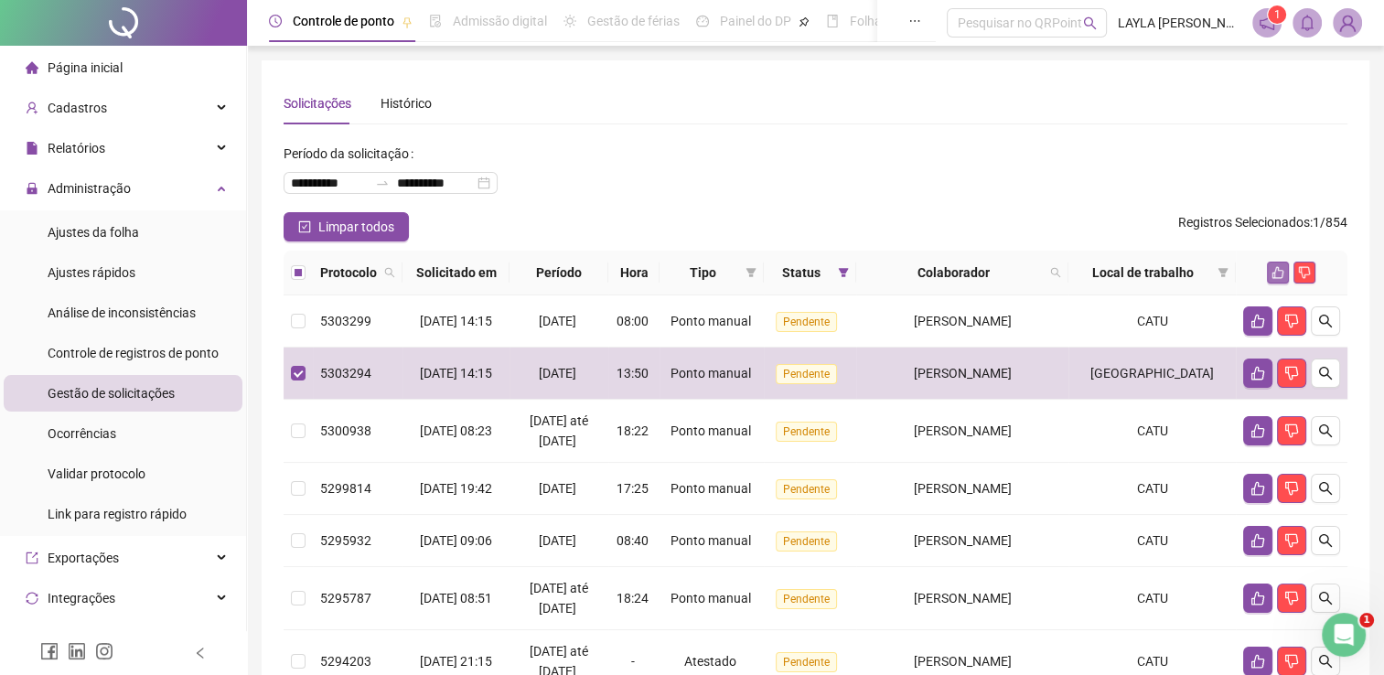
click at [1274, 266] on icon "like" at bounding box center [1278, 272] width 13 height 13
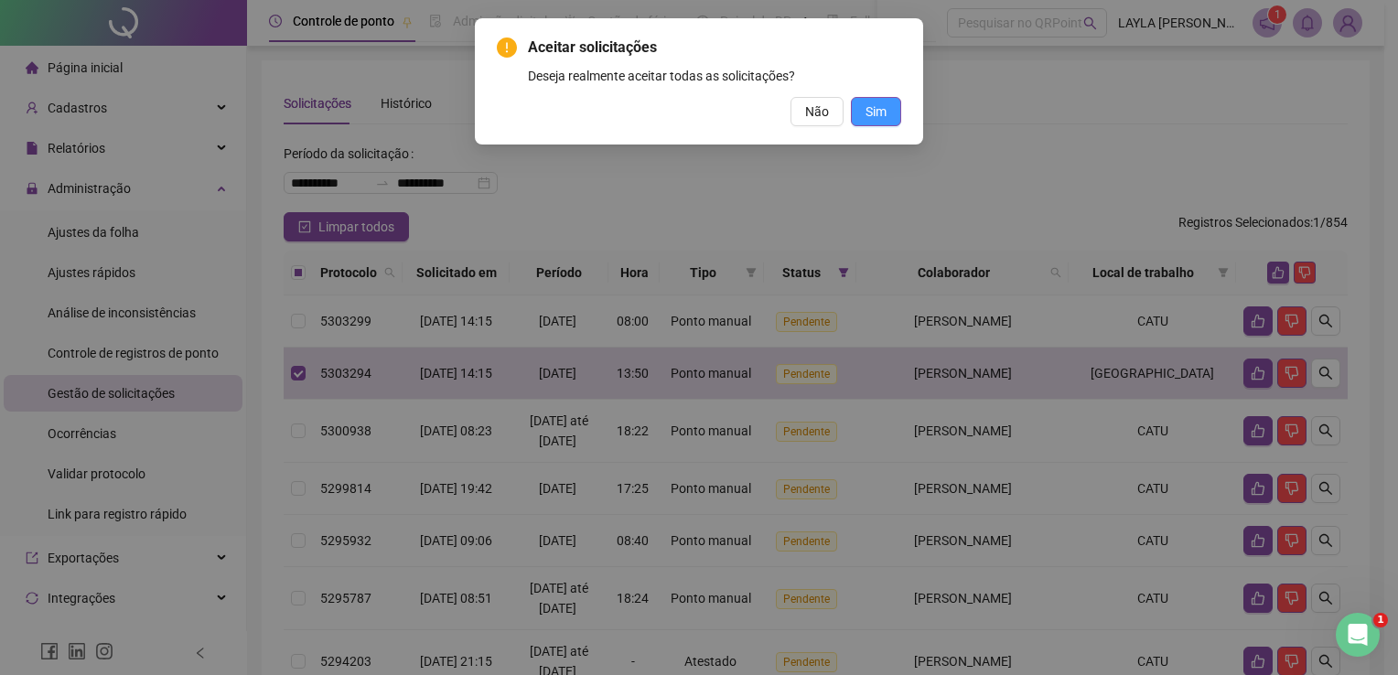
click at [889, 109] on button "Sim" at bounding box center [876, 111] width 50 height 29
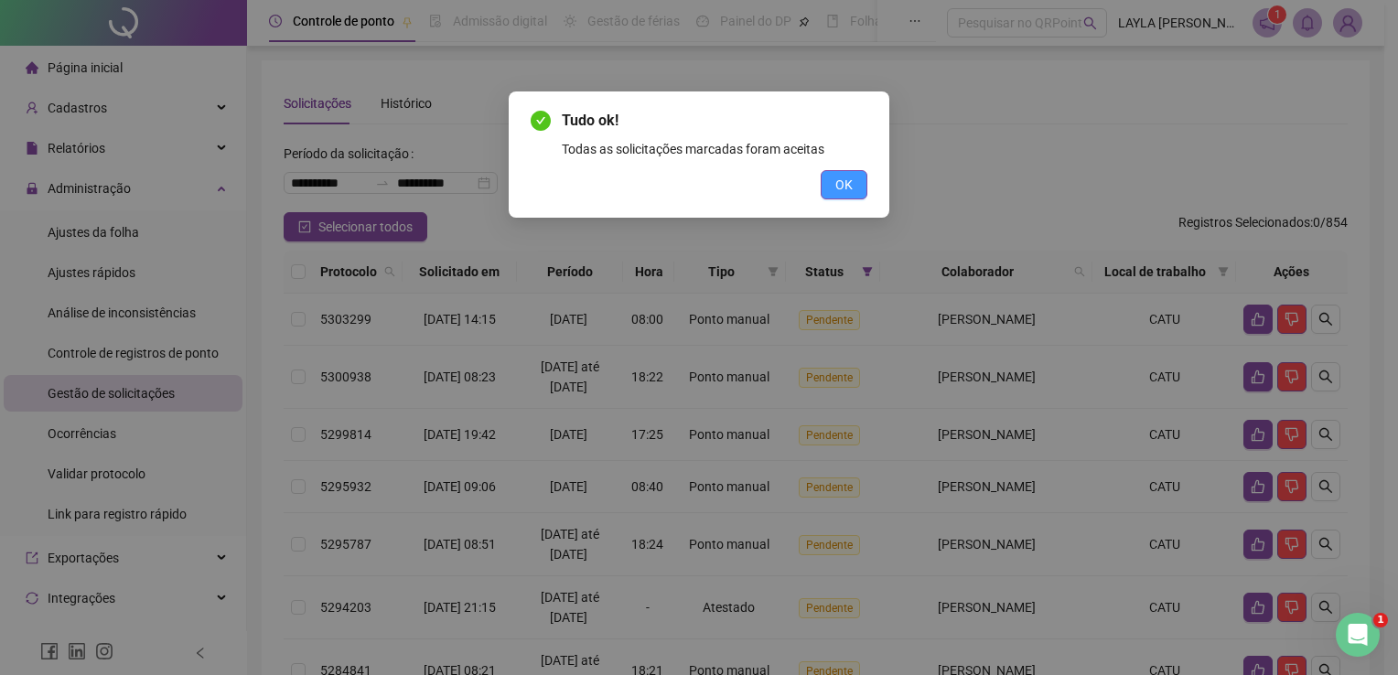
click at [863, 180] on button "OK" at bounding box center [844, 184] width 47 height 29
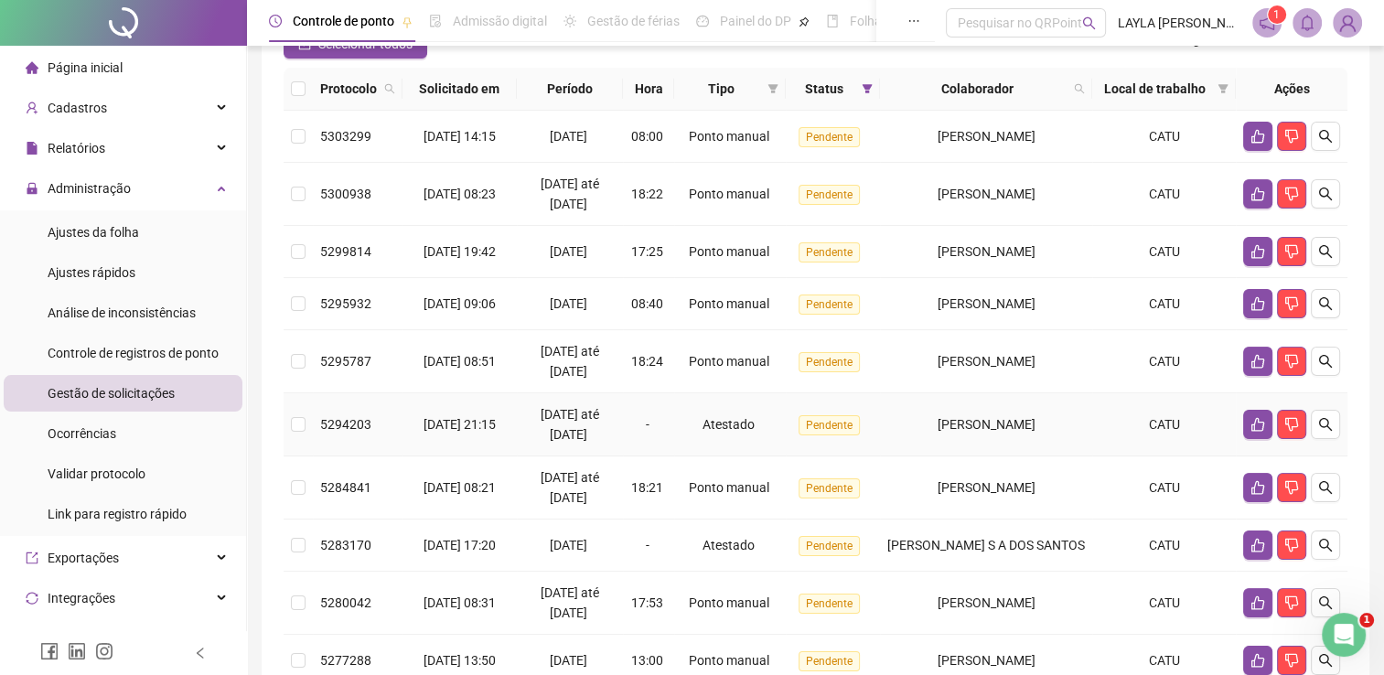
scroll to position [366, 0]
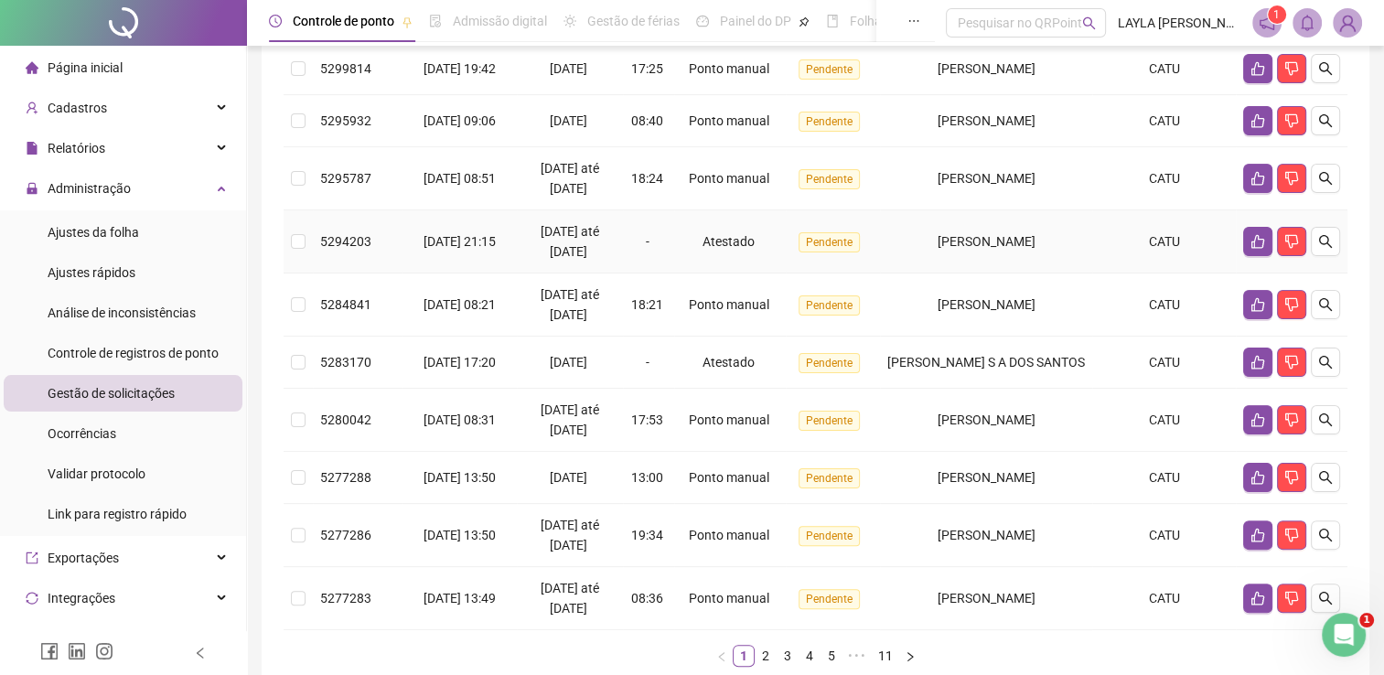
click at [948, 274] on td "[PERSON_NAME]" at bounding box center [986, 241] width 212 height 63
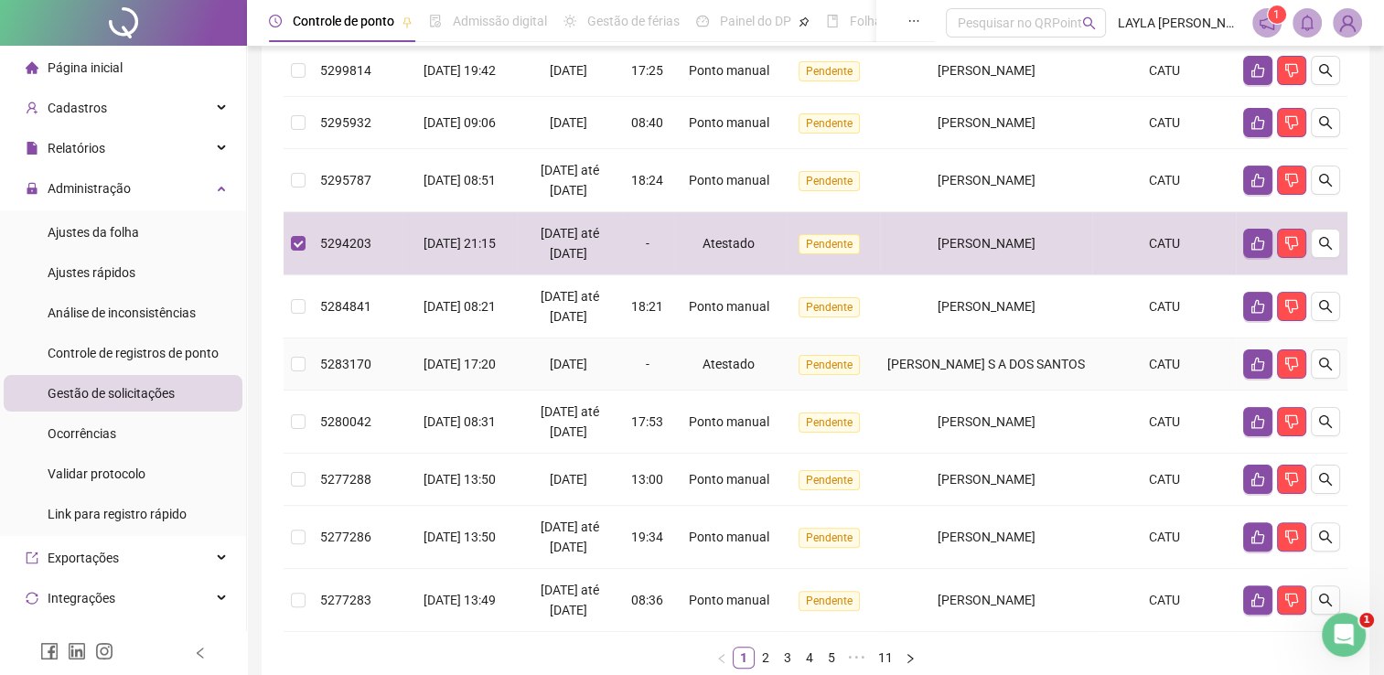
click at [1014, 379] on td "[PERSON_NAME] S A DOS SANTOS" at bounding box center [986, 365] width 212 height 52
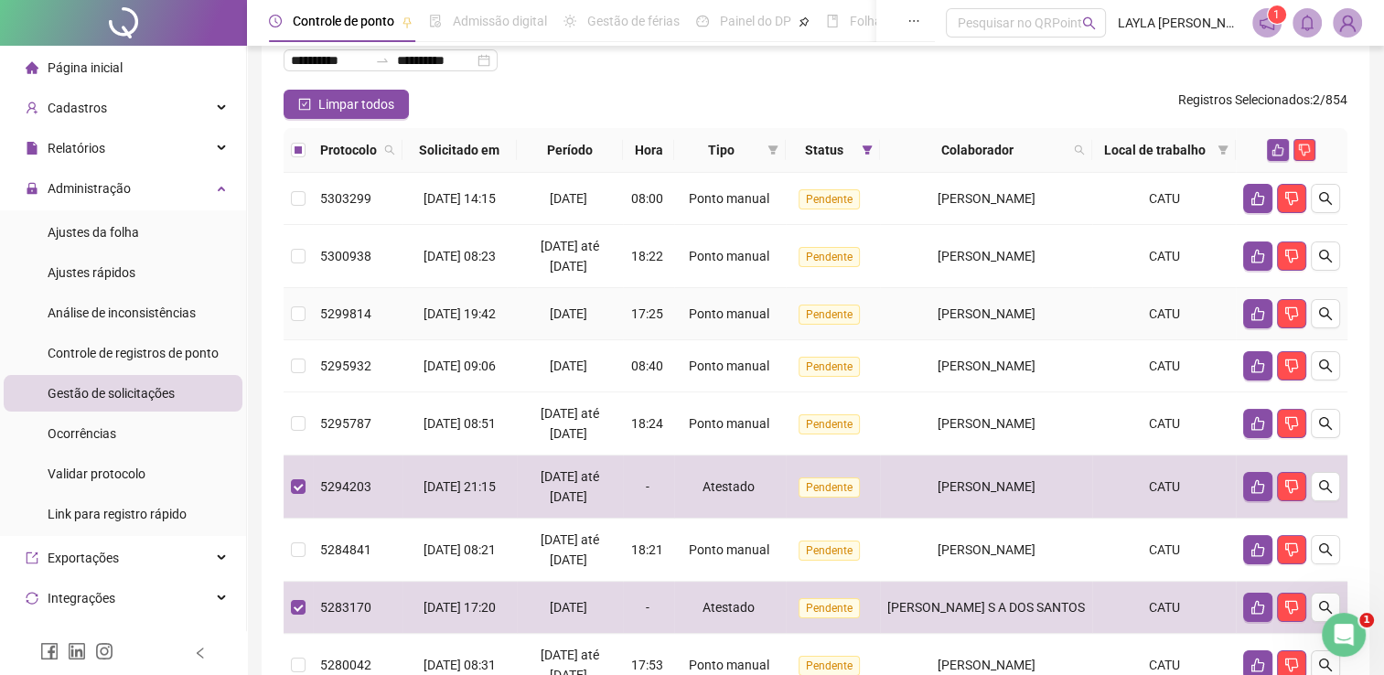
scroll to position [274, 0]
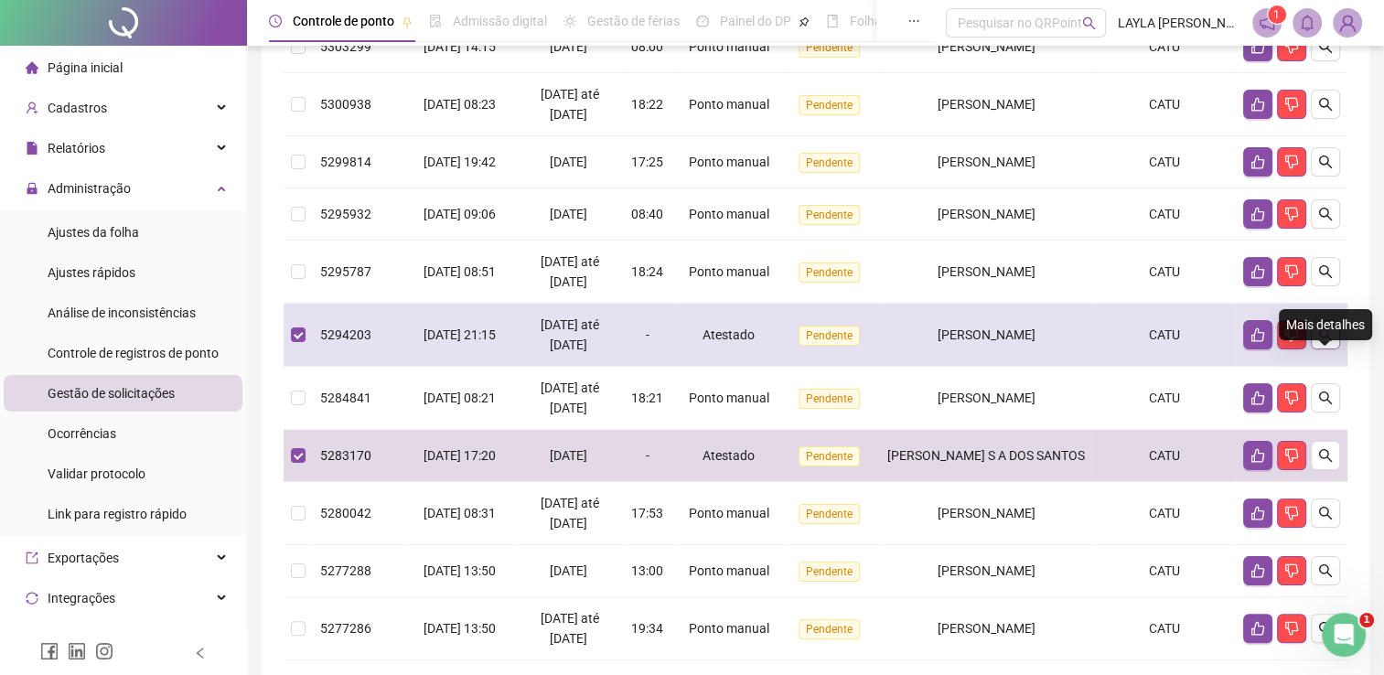
click at [1328, 342] on icon "search" at bounding box center [1325, 335] width 15 height 15
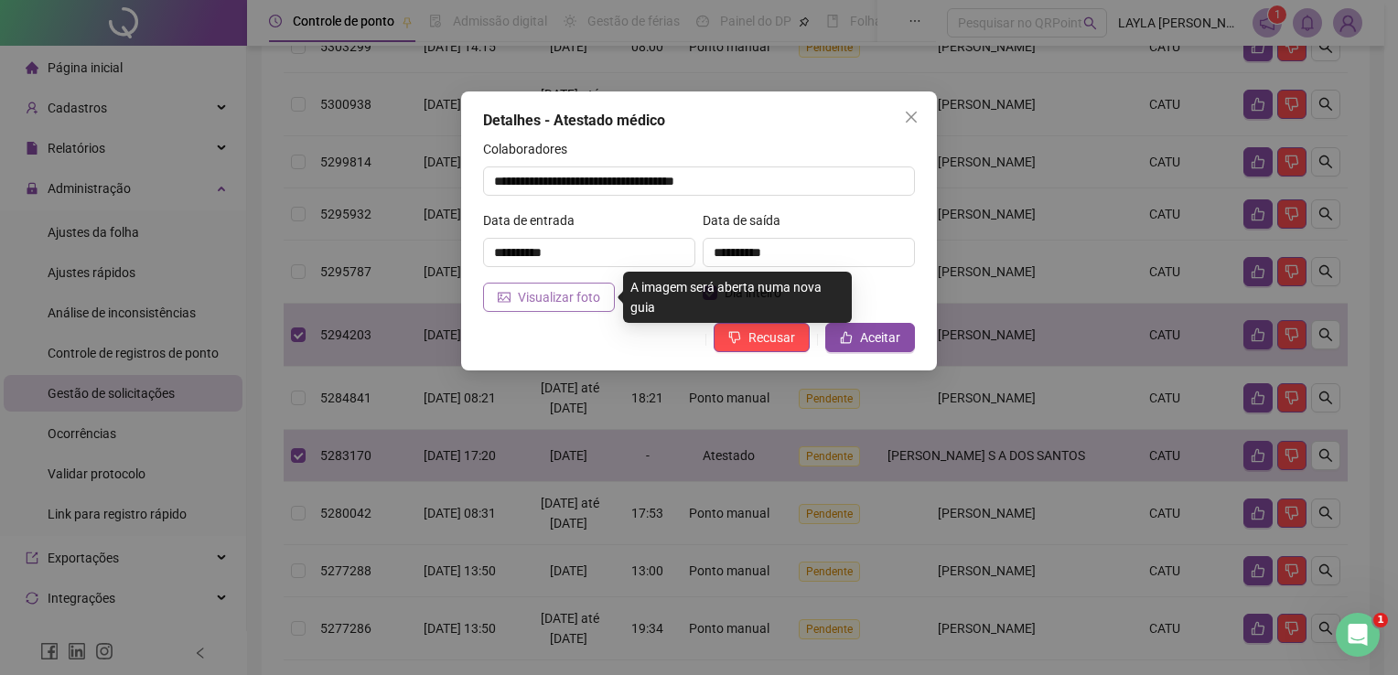
click at [572, 287] on span "Visualizar foto" at bounding box center [559, 297] width 82 height 20
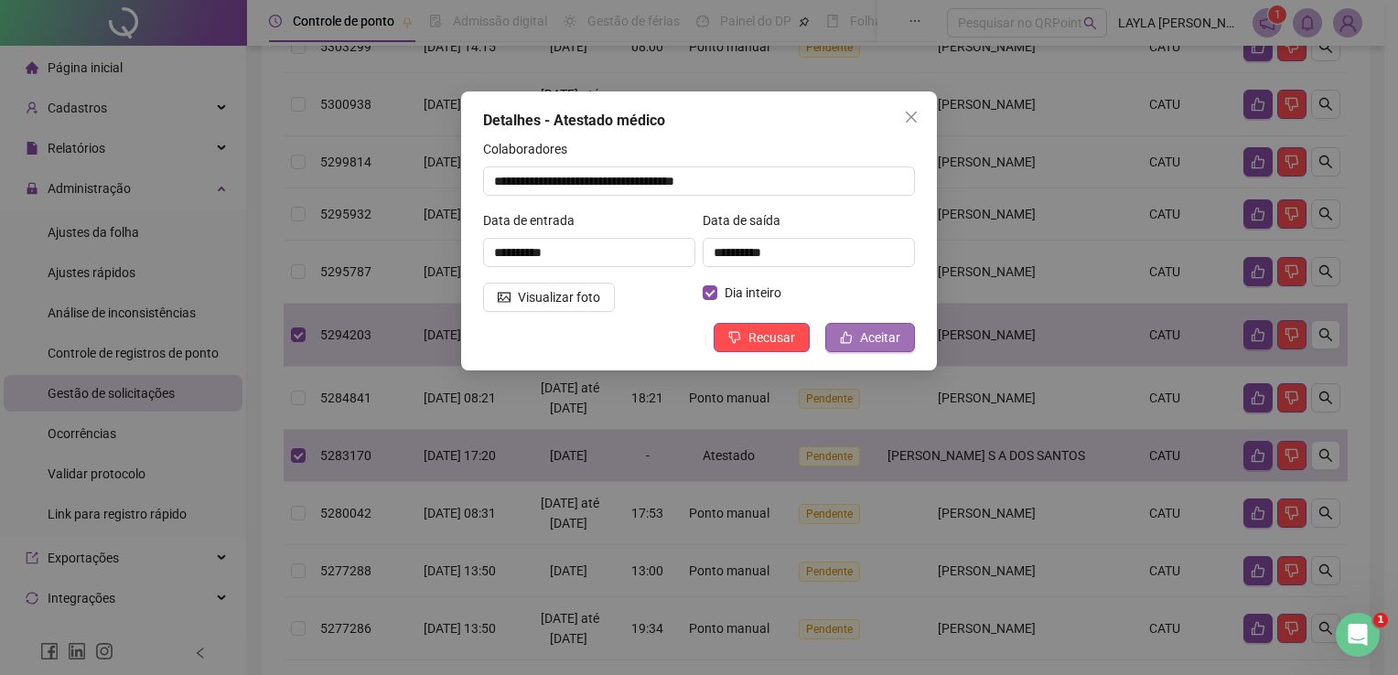
click at [858, 338] on button "Aceitar" at bounding box center [870, 337] width 90 height 29
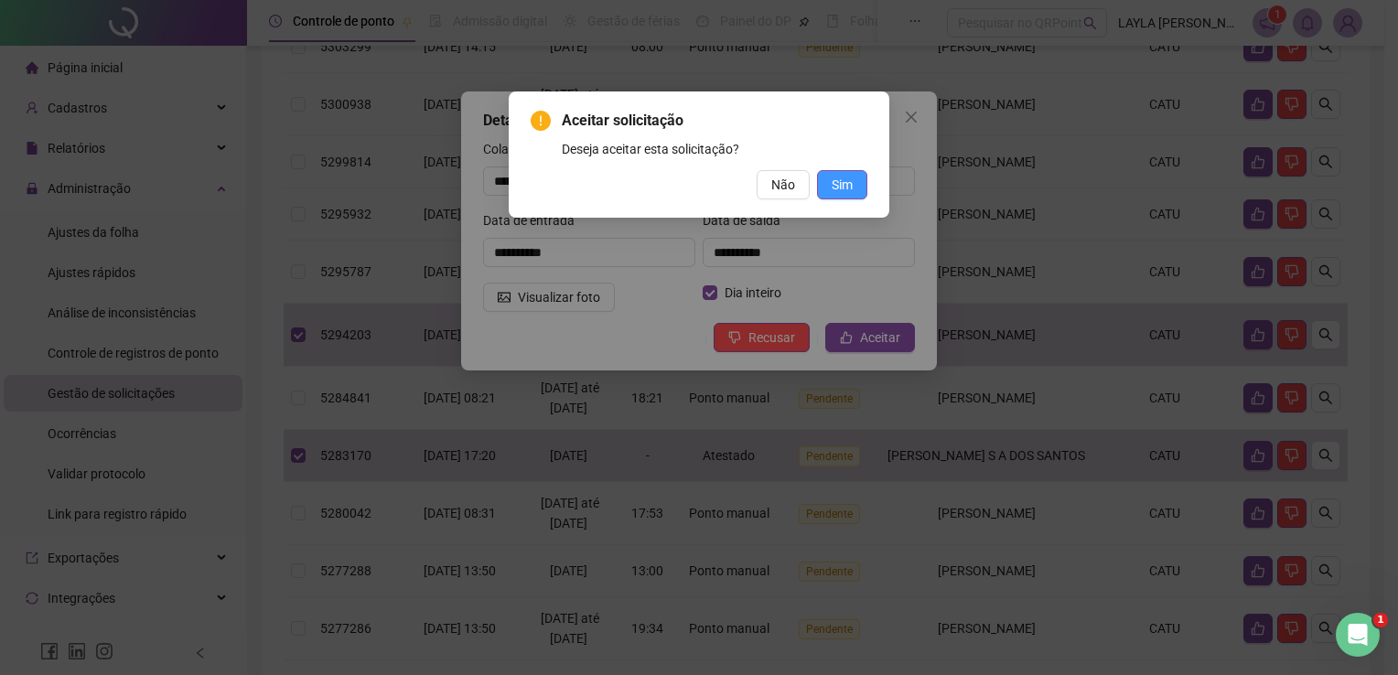
click at [844, 193] on span "Sim" at bounding box center [842, 185] width 21 height 20
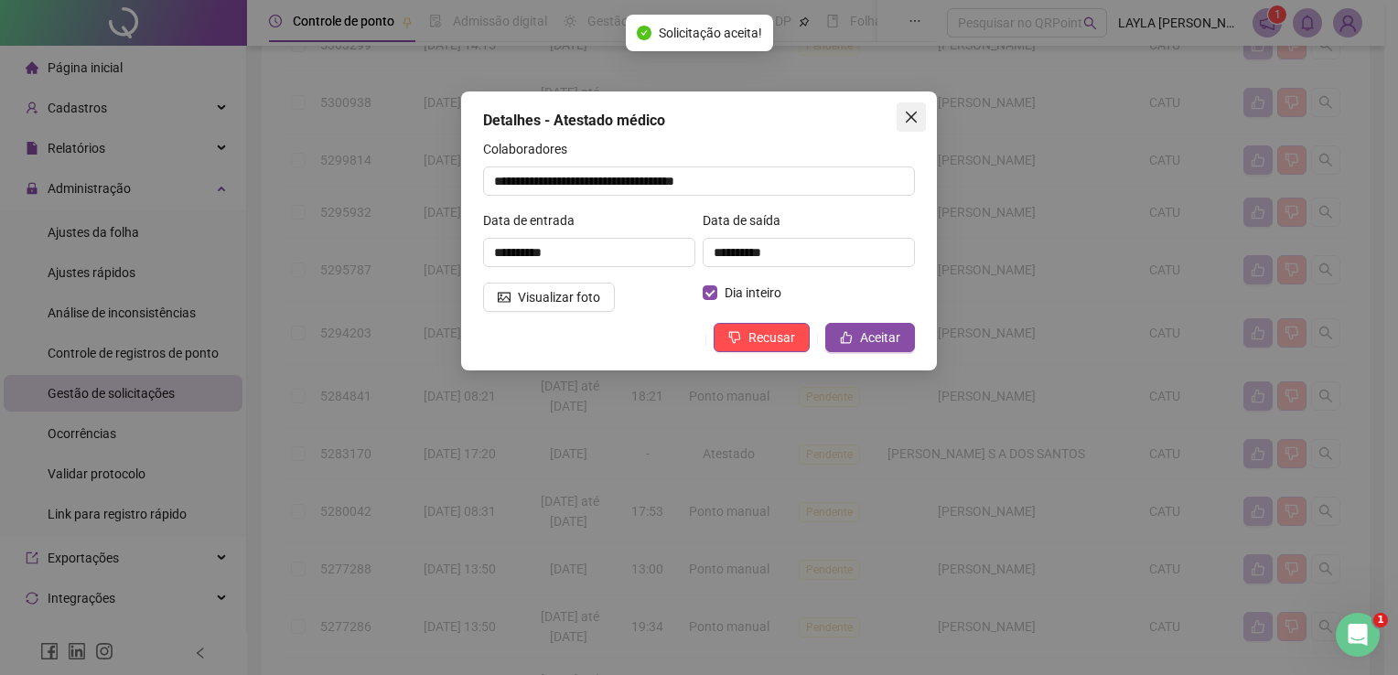
click at [904, 123] on icon "close" at bounding box center [911, 117] width 15 height 15
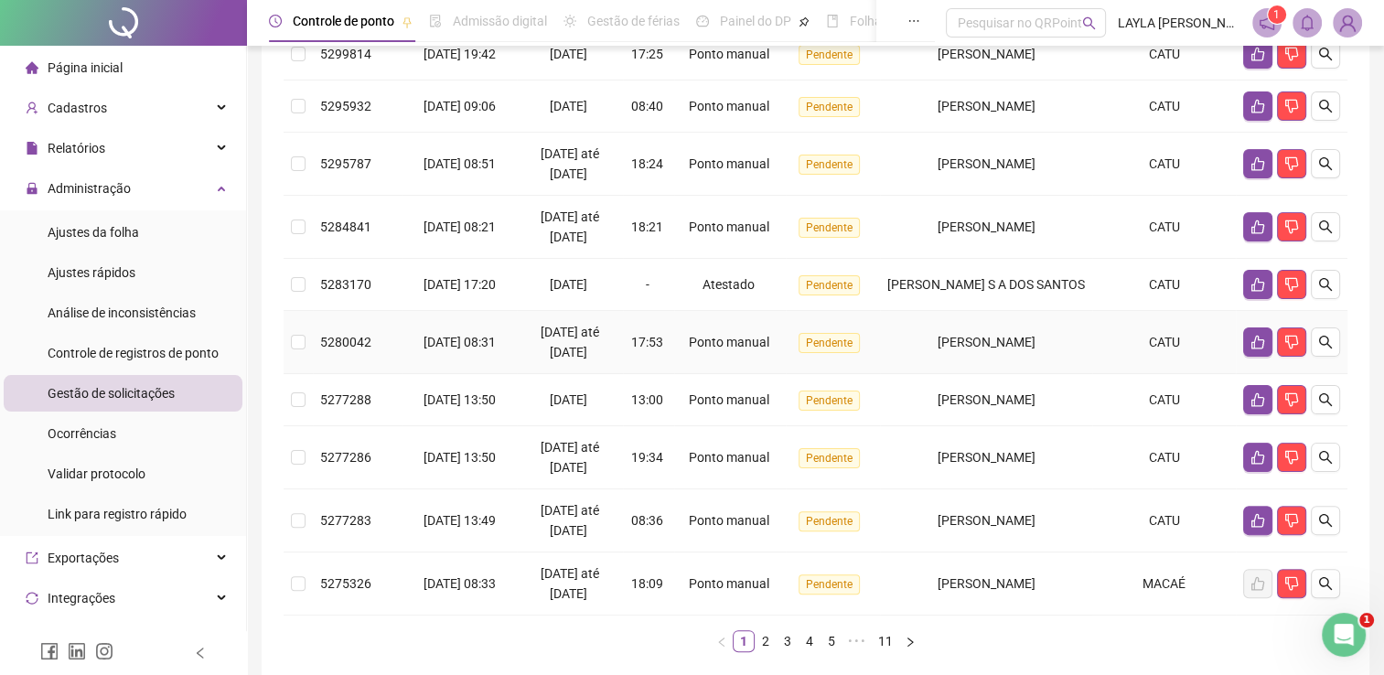
scroll to position [525, 0]
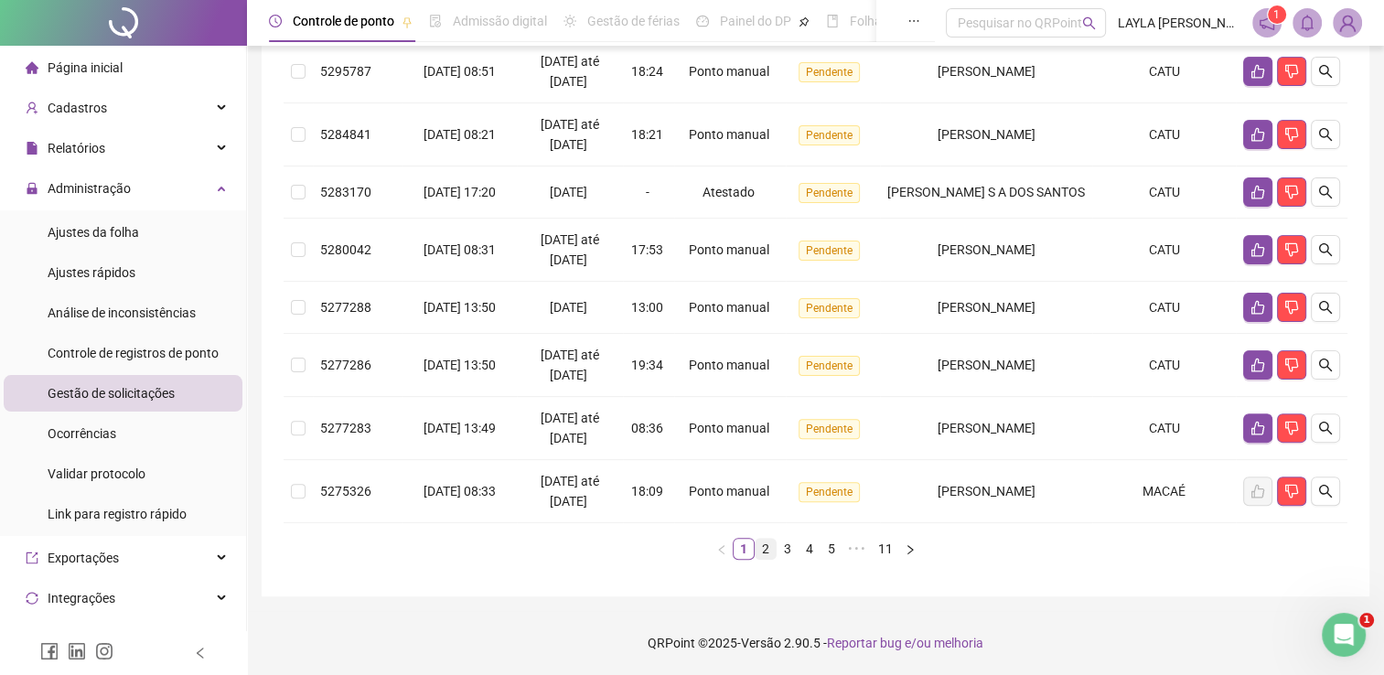
click at [769, 558] on link "2" at bounding box center [766, 549] width 20 height 20
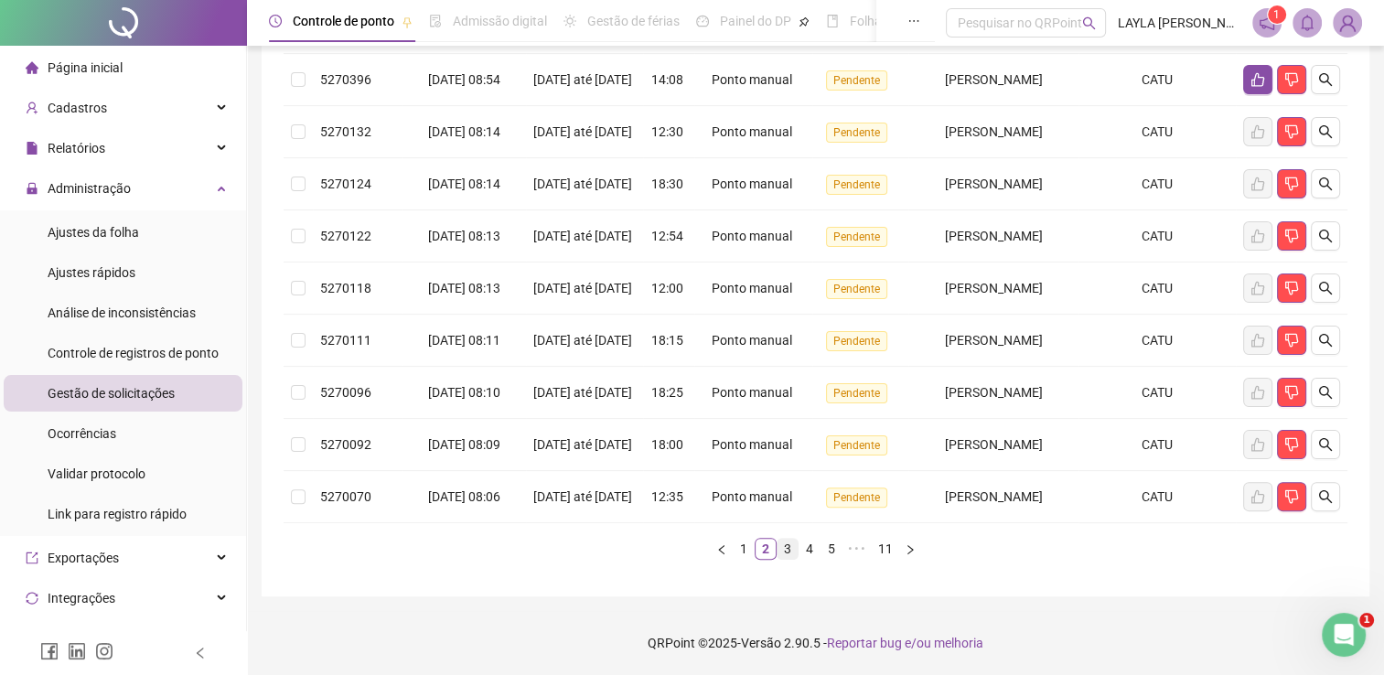
click at [785, 554] on link "3" at bounding box center [788, 549] width 20 height 20
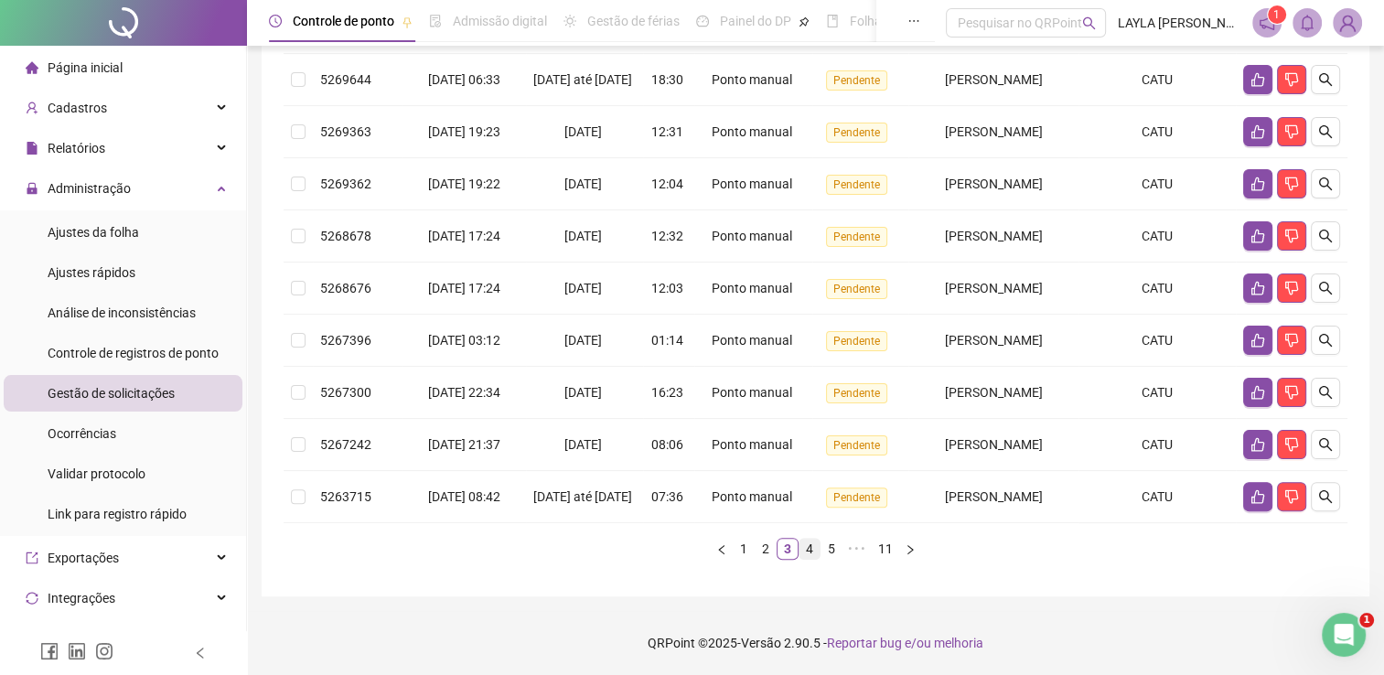
click at [804, 554] on link "4" at bounding box center [810, 549] width 20 height 20
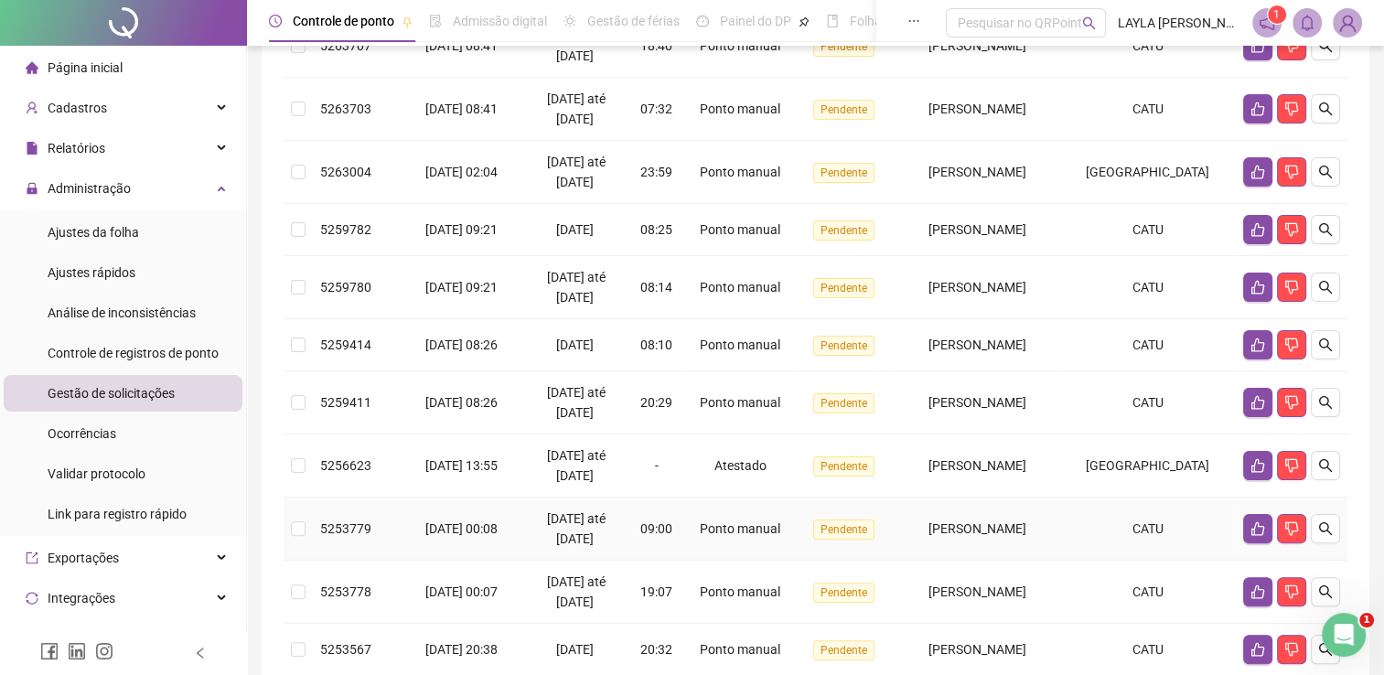
scroll to position [251, 0]
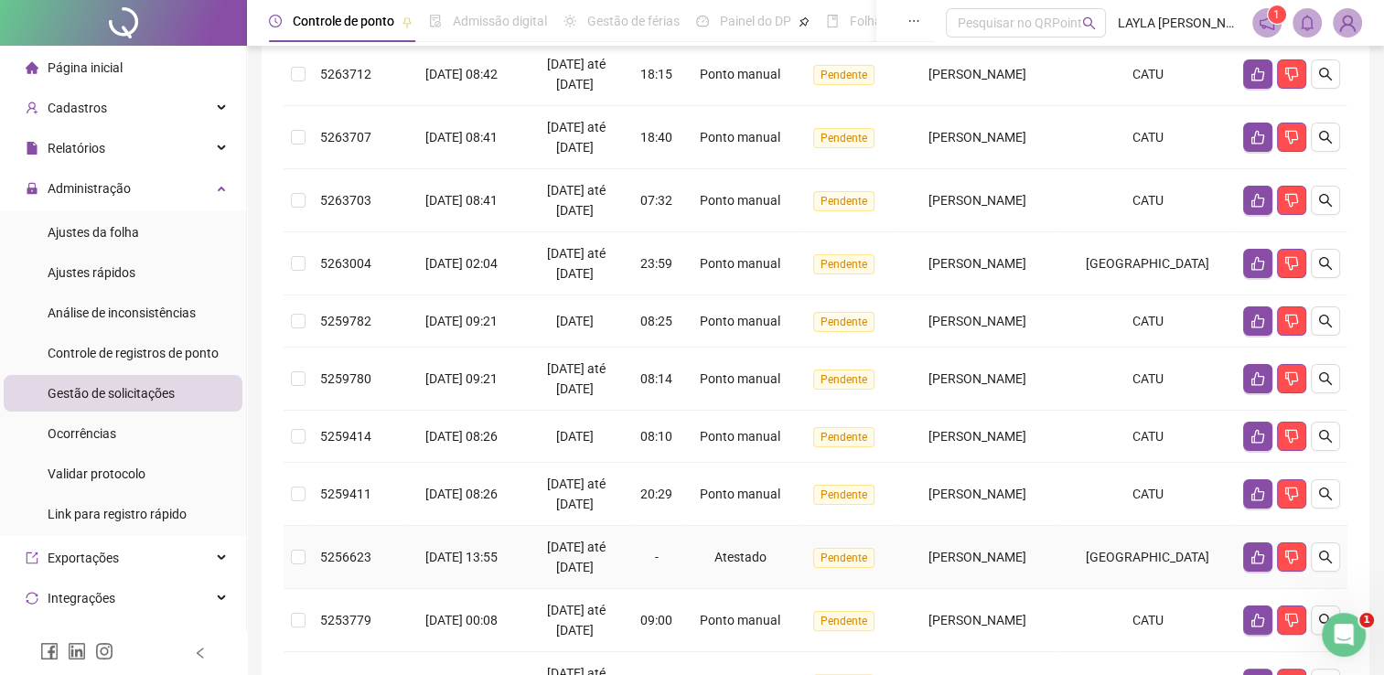
click at [895, 563] on td "[PERSON_NAME]" at bounding box center [977, 557] width 165 height 63
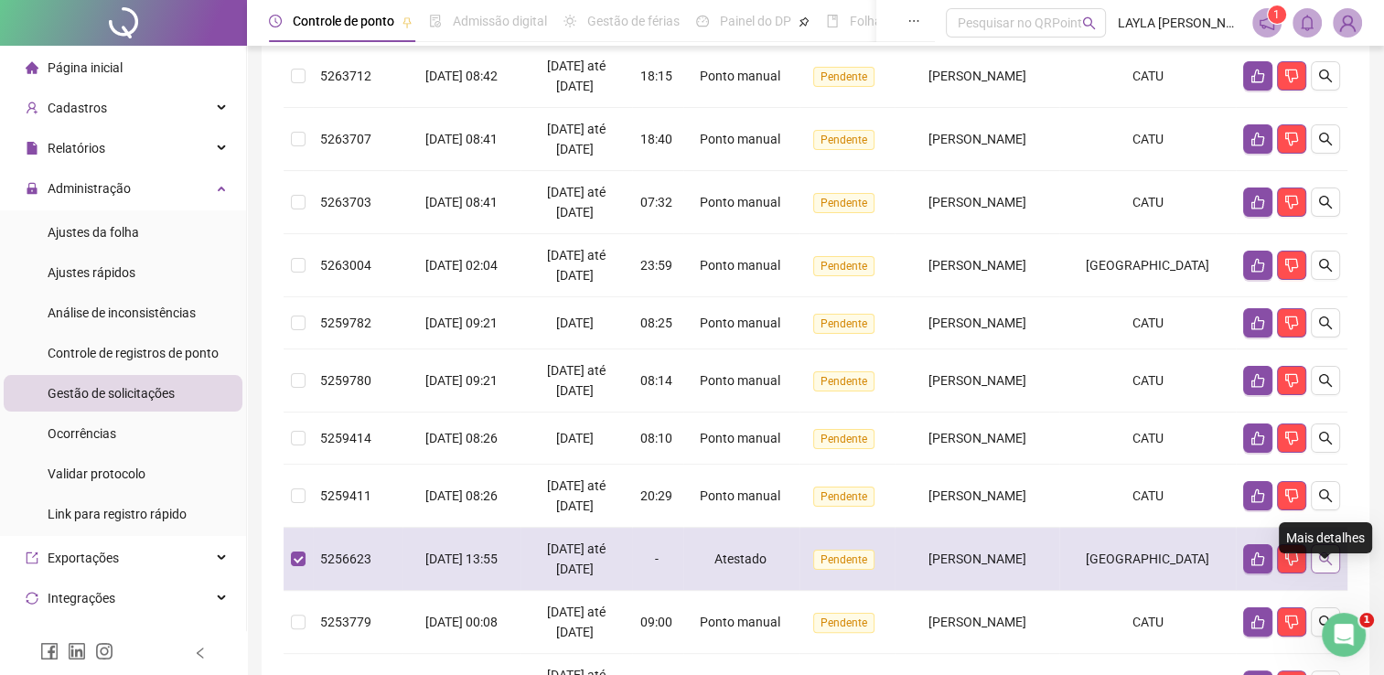
click at [1334, 574] on button "button" at bounding box center [1325, 558] width 29 height 29
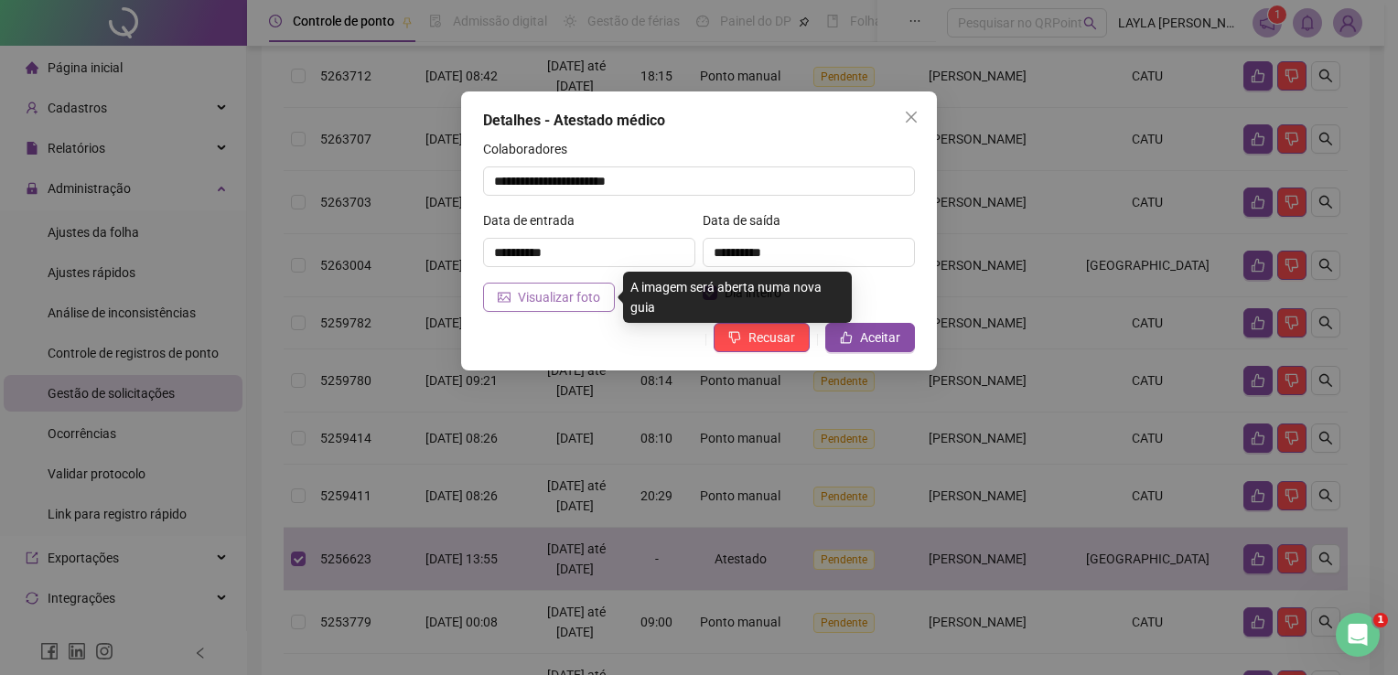
click at [589, 307] on button "Visualizar foto" at bounding box center [549, 297] width 132 height 29
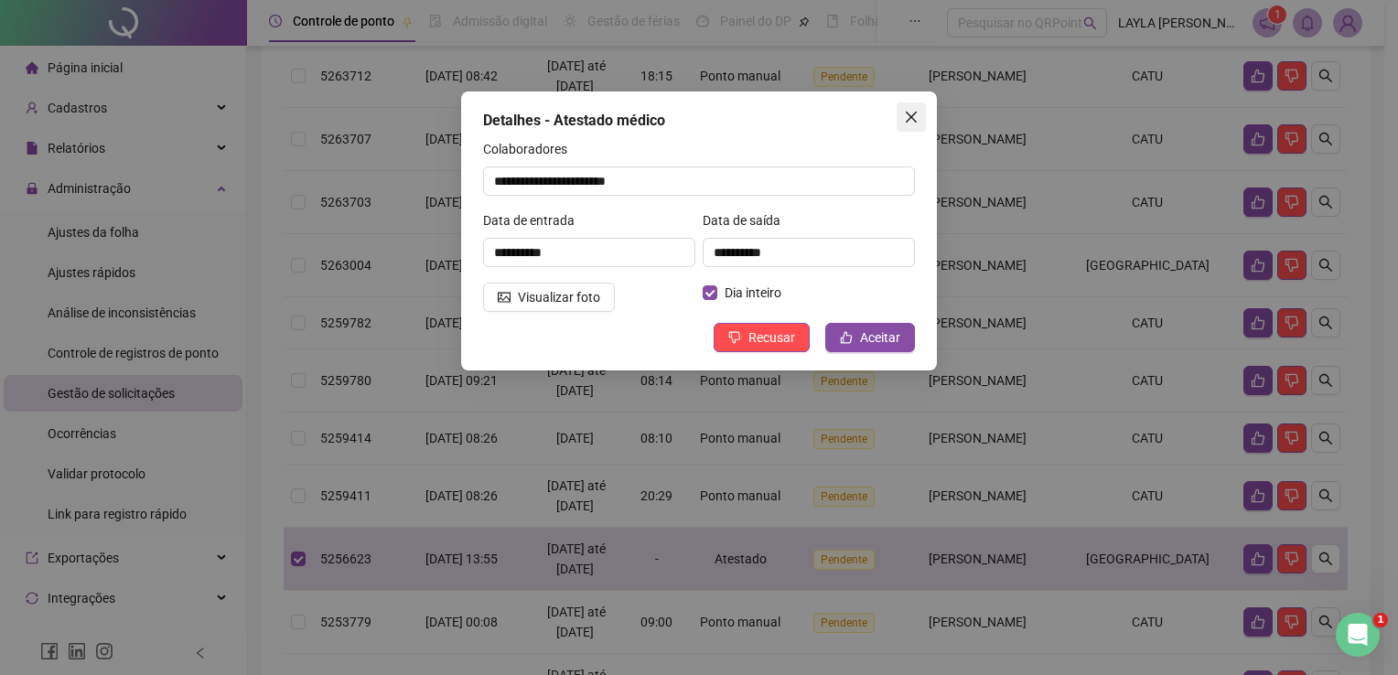
click at [913, 108] on button "Close" at bounding box center [911, 116] width 29 height 29
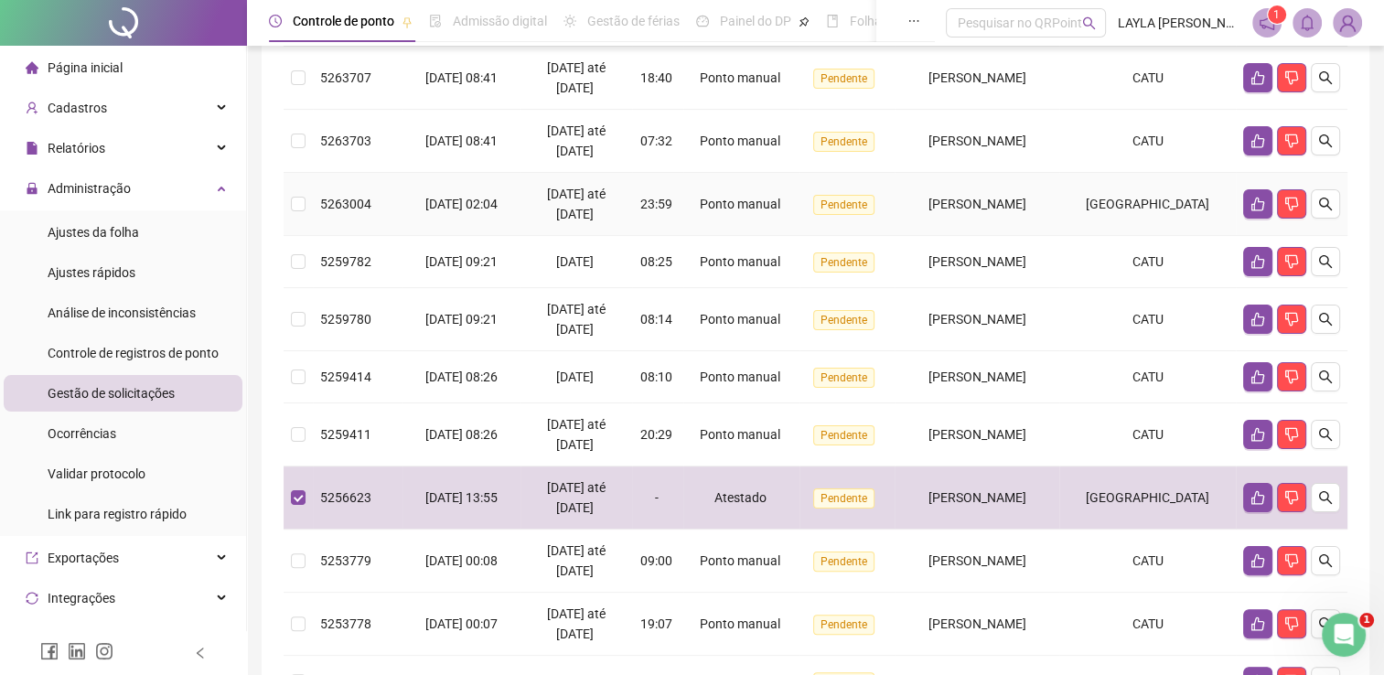
scroll to position [525, 0]
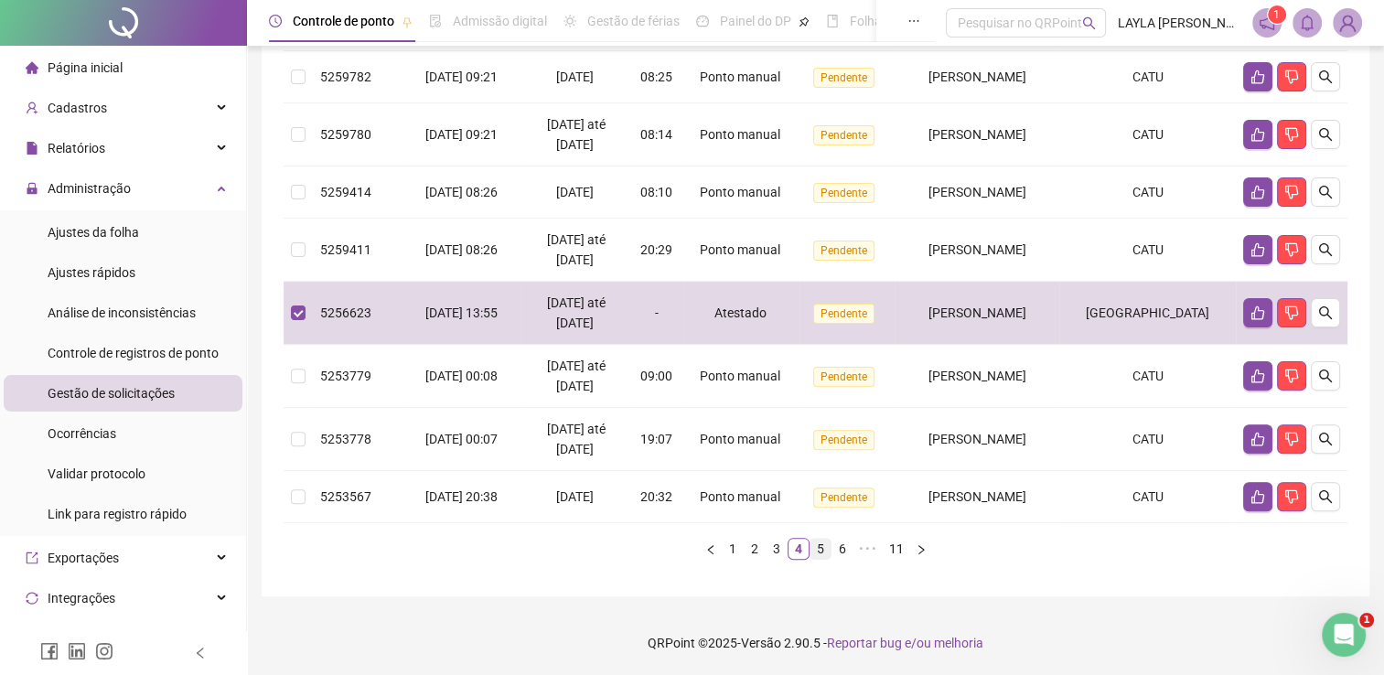
click at [824, 547] on link "5" at bounding box center [821, 549] width 20 height 20
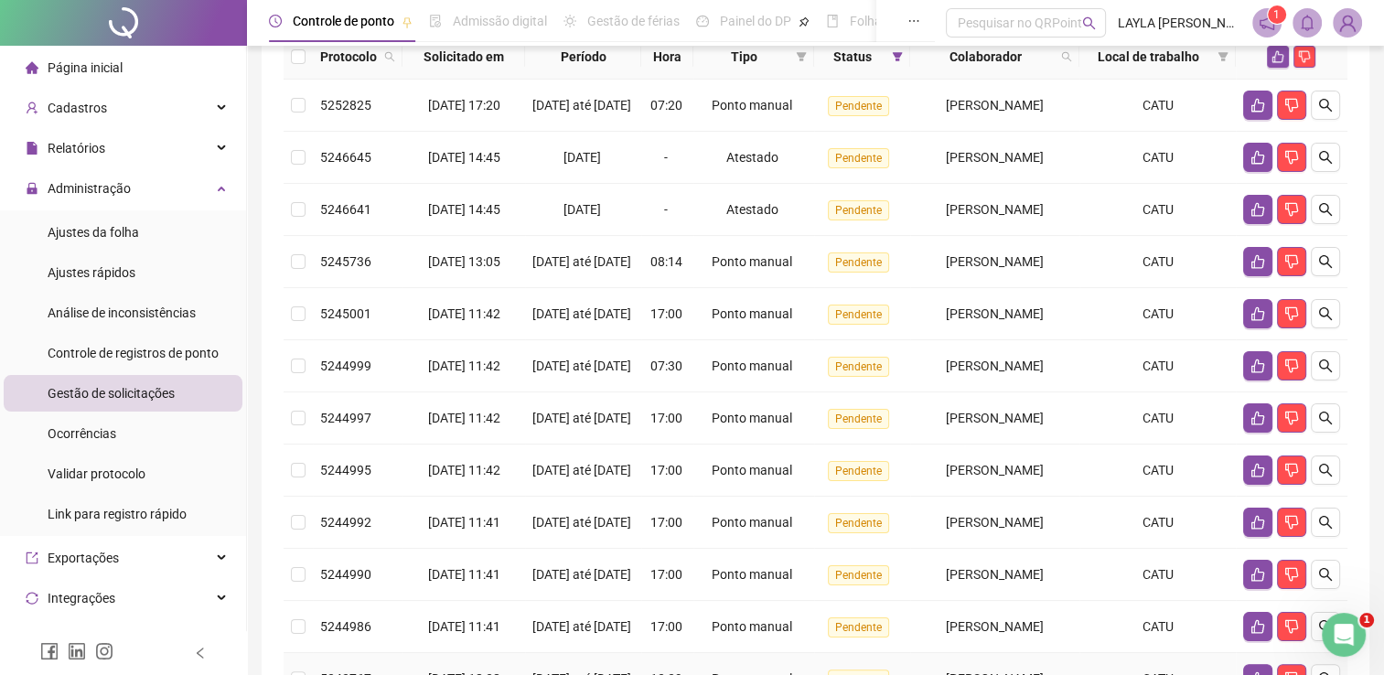
scroll to position [68, 0]
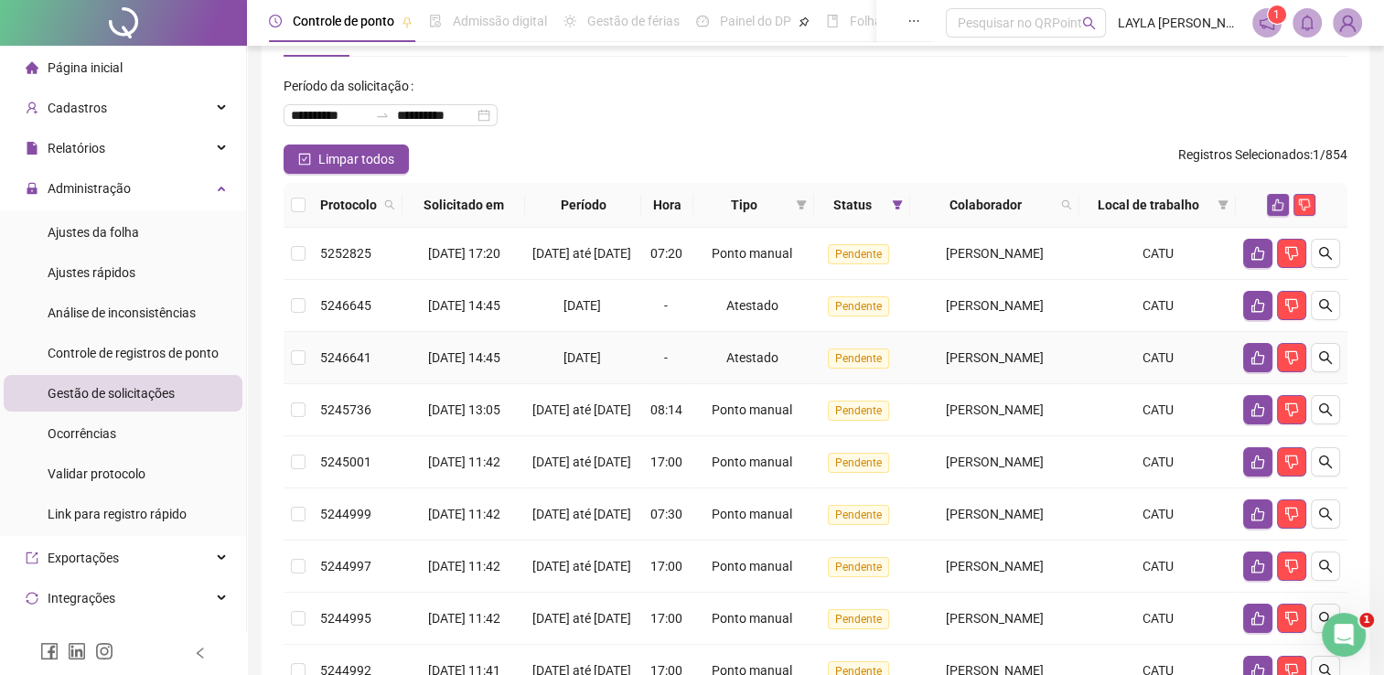
click at [910, 384] on td "[PERSON_NAME]" at bounding box center [994, 358] width 169 height 52
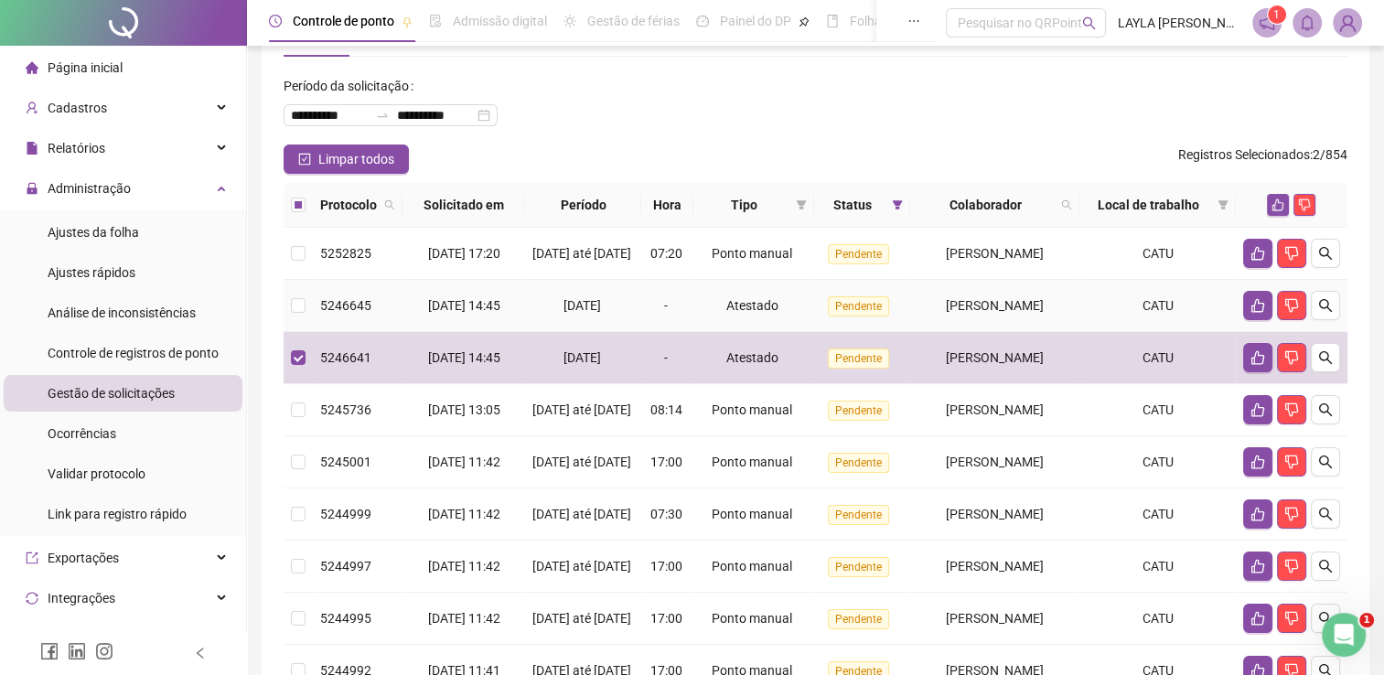
click at [869, 307] on td "Pendente" at bounding box center [862, 306] width 96 height 52
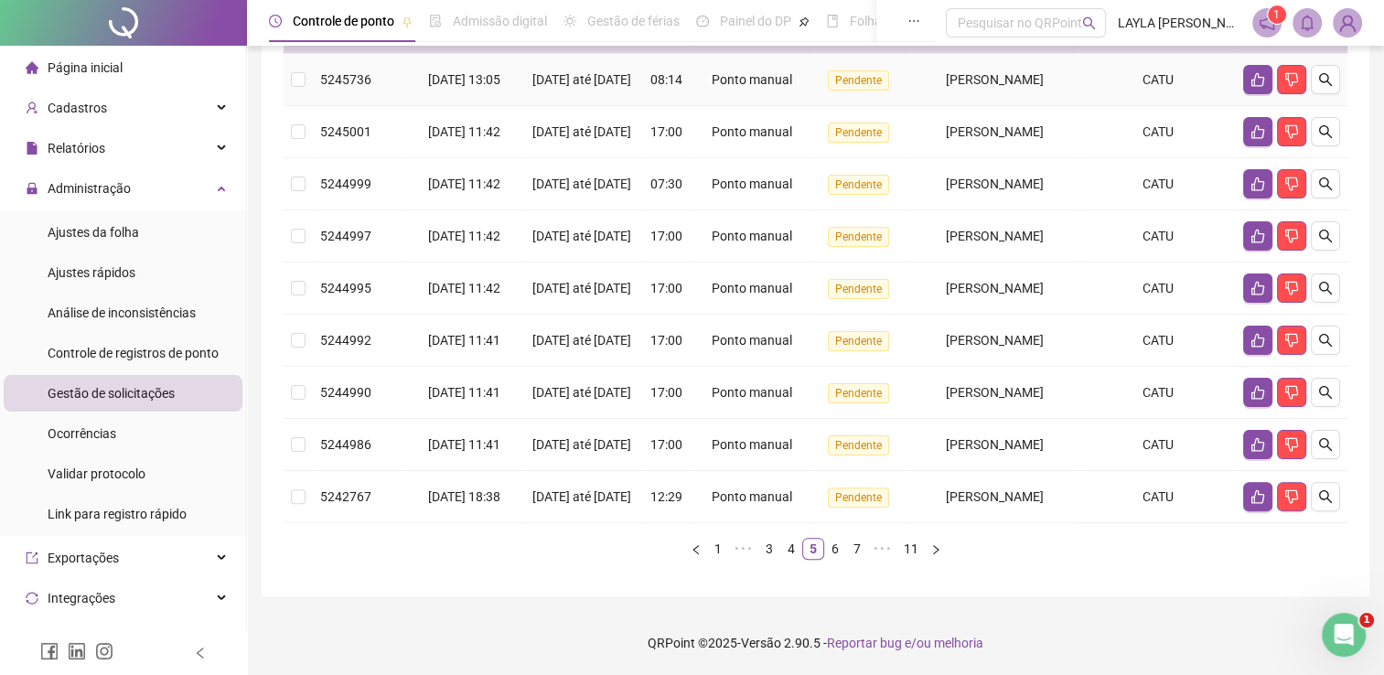
scroll to position [527, 0]
click at [794, 547] on link "4" at bounding box center [791, 549] width 20 height 20
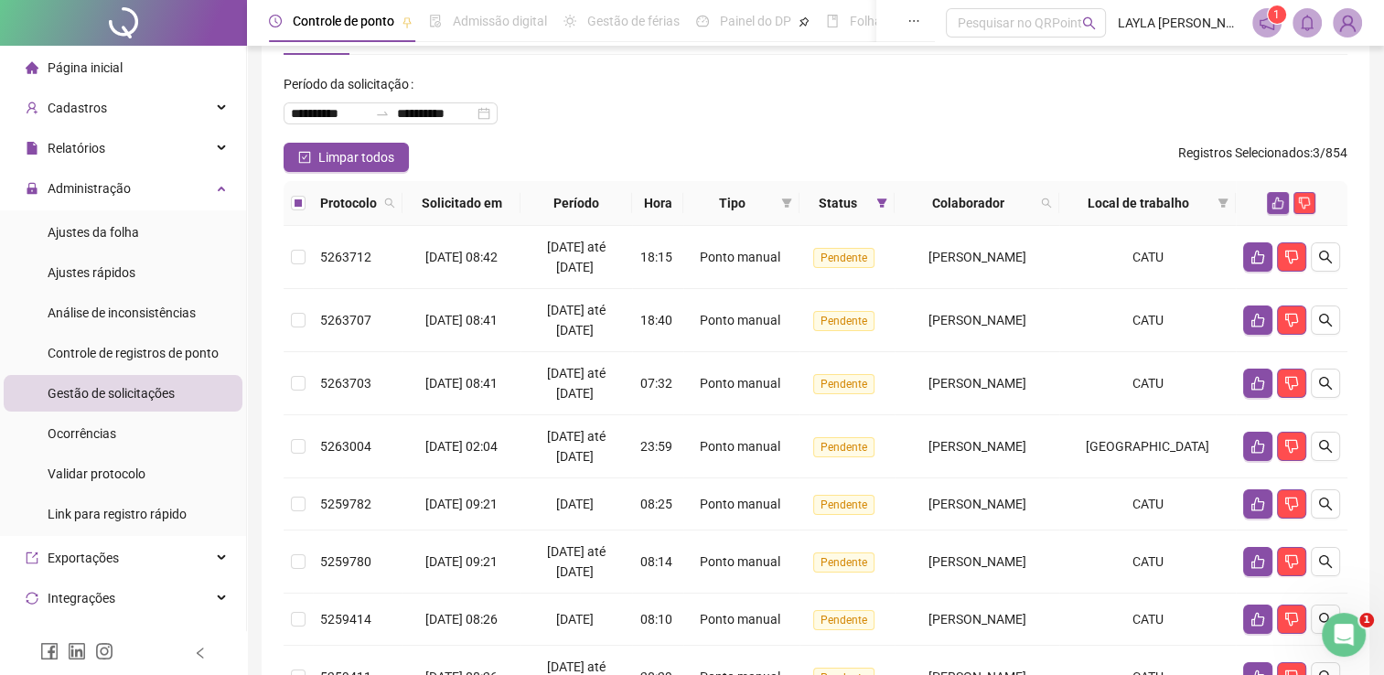
scroll to position [70, 0]
click at [1277, 204] on icon "like" at bounding box center [1278, 203] width 13 height 13
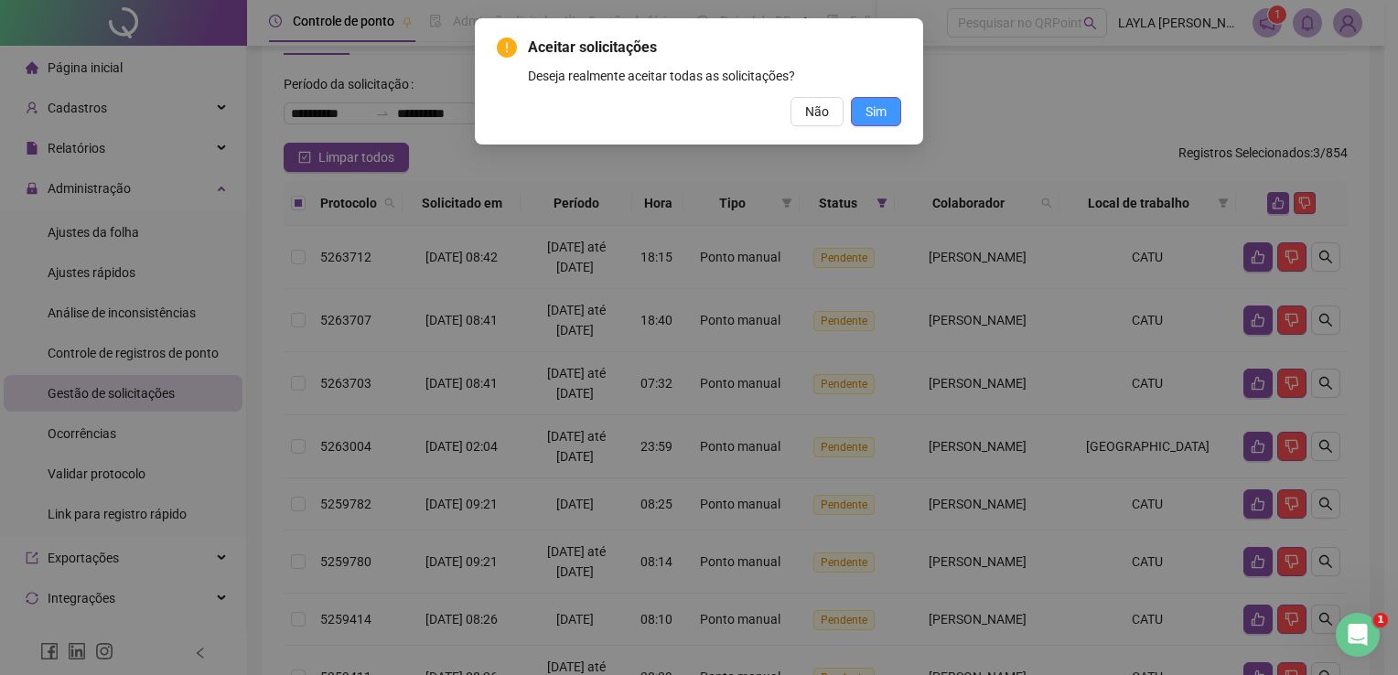
click at [889, 106] on button "Sim" at bounding box center [876, 111] width 50 height 29
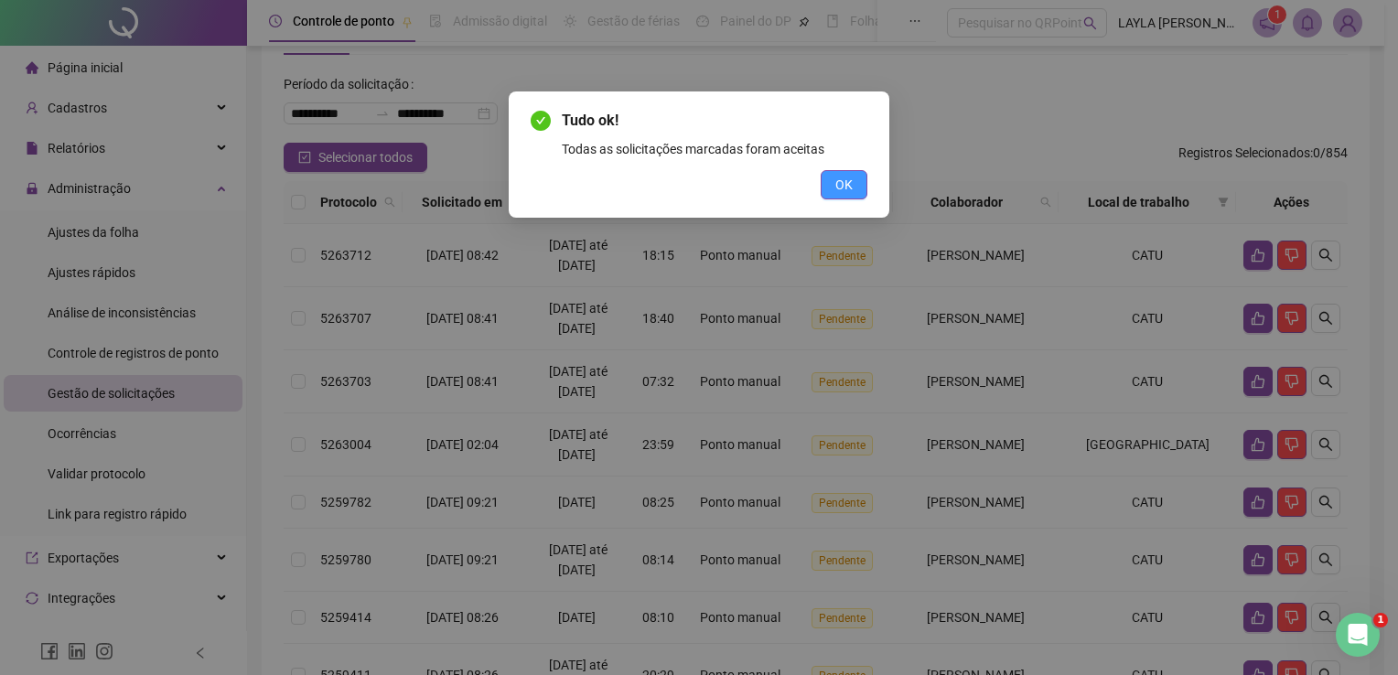
click at [838, 172] on button "OK" at bounding box center [844, 184] width 47 height 29
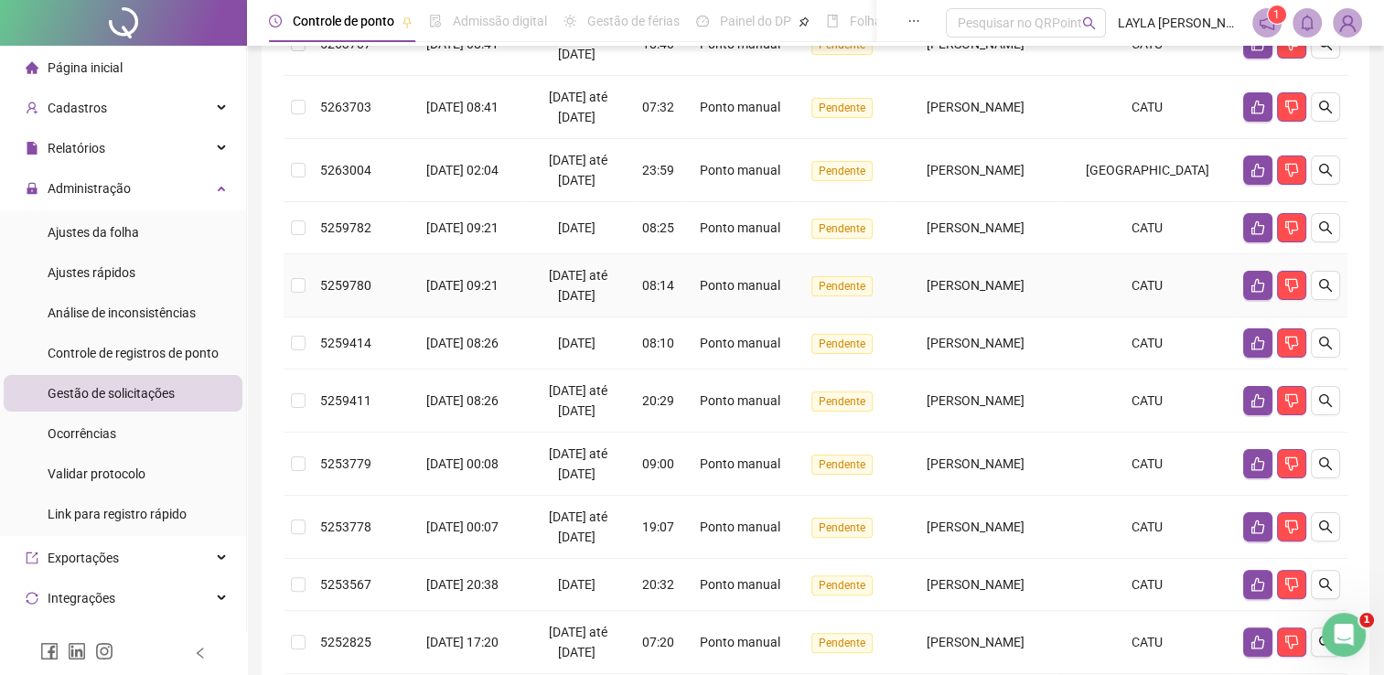
scroll to position [525, 0]
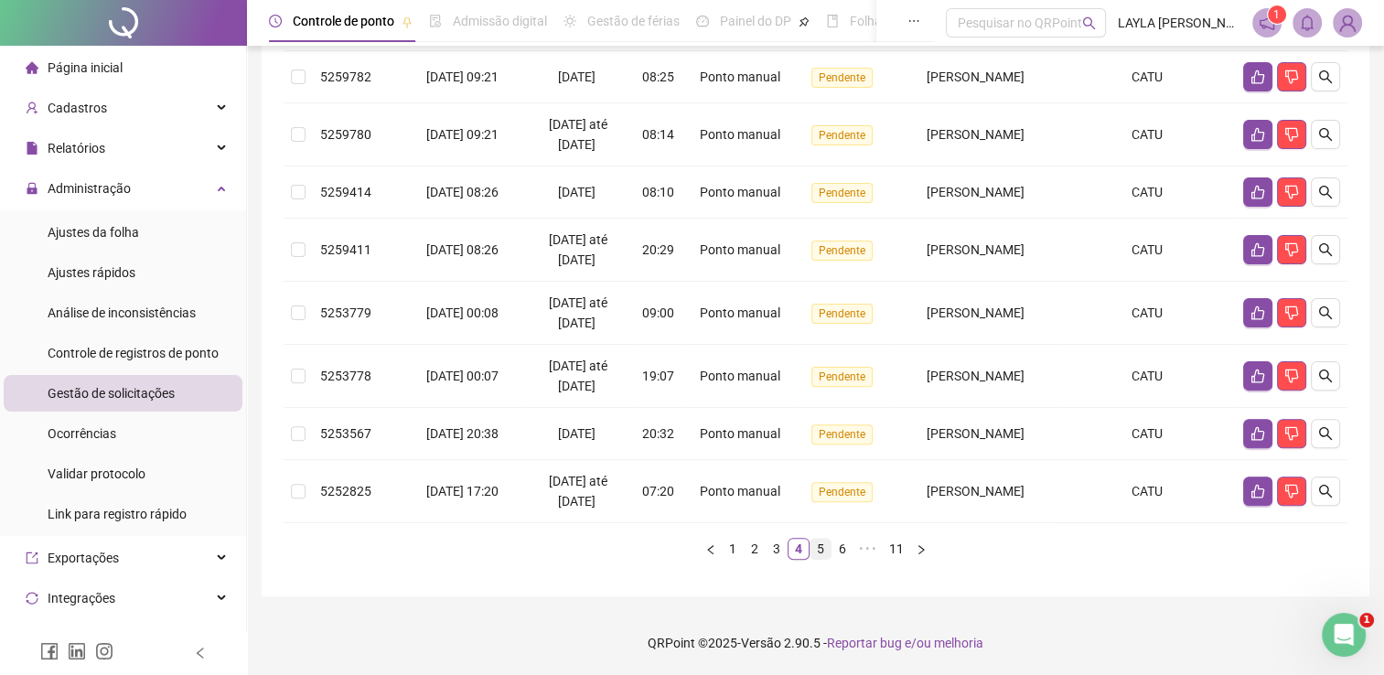
click at [827, 554] on link "5" at bounding box center [821, 549] width 20 height 20
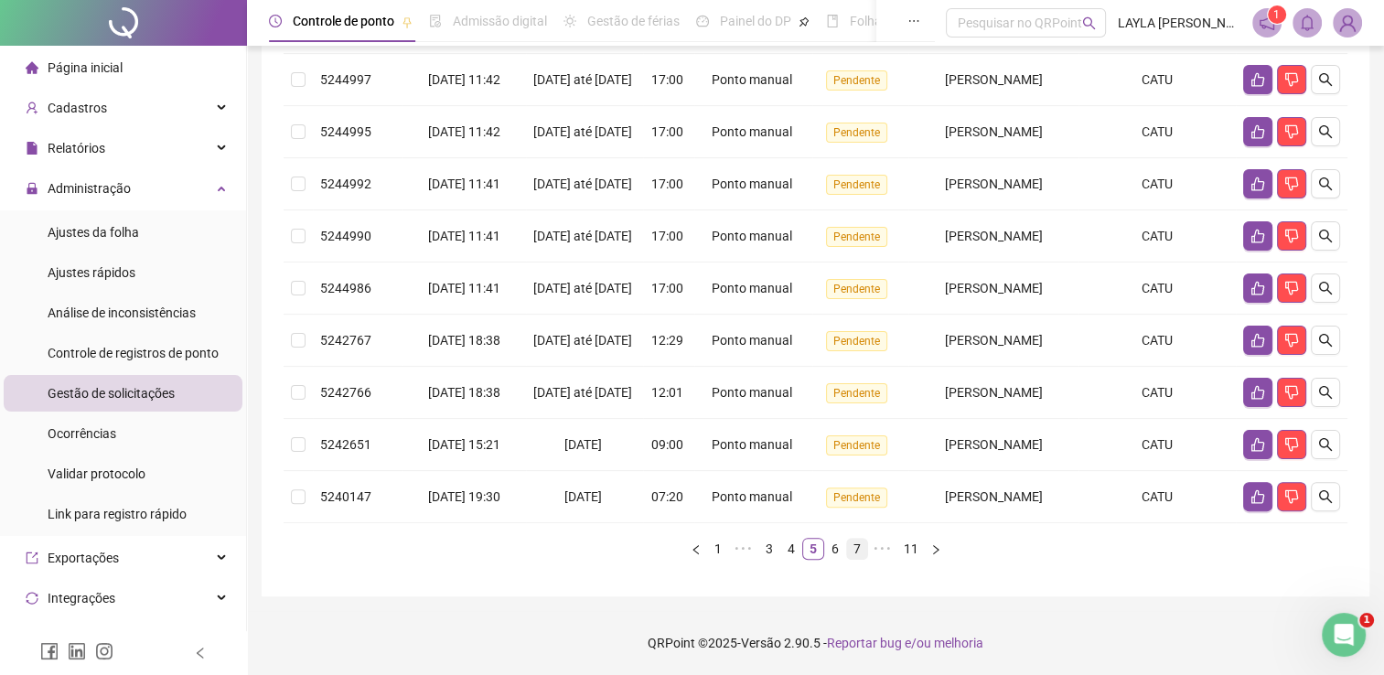
click at [833, 553] on link "6" at bounding box center [835, 549] width 20 height 20
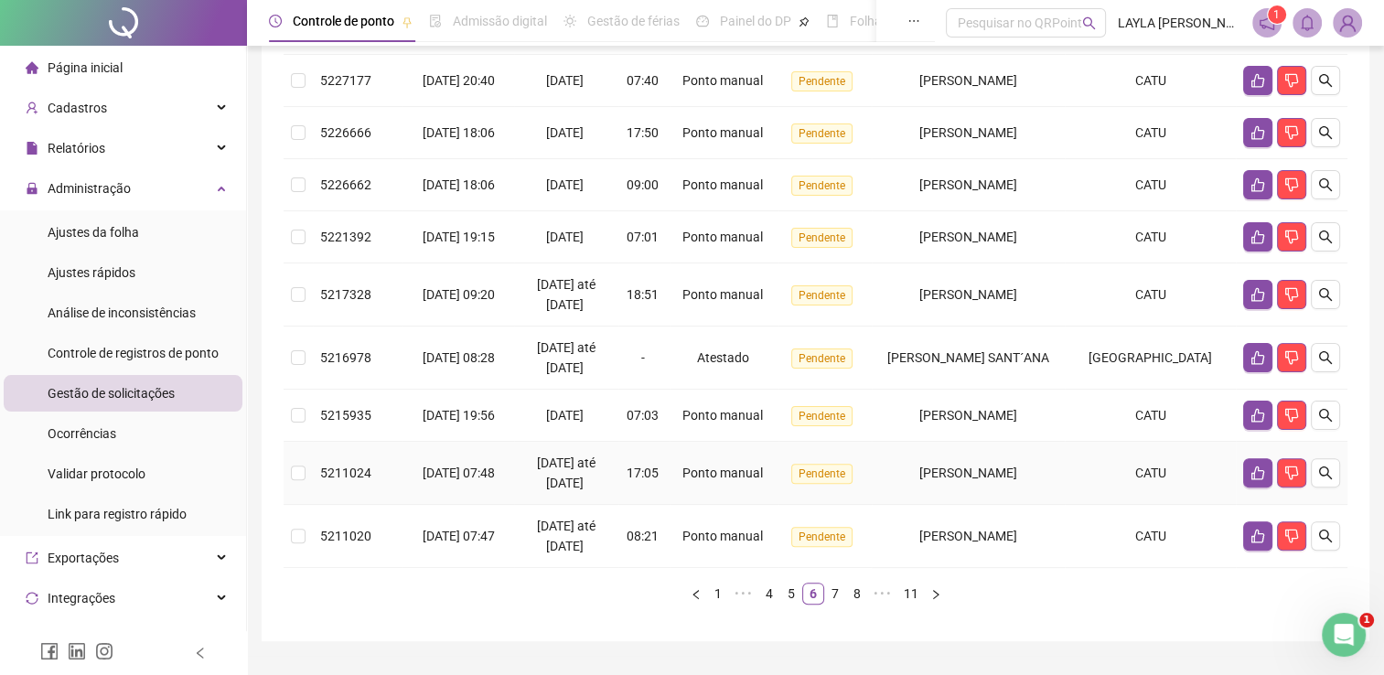
scroll to position [251, 0]
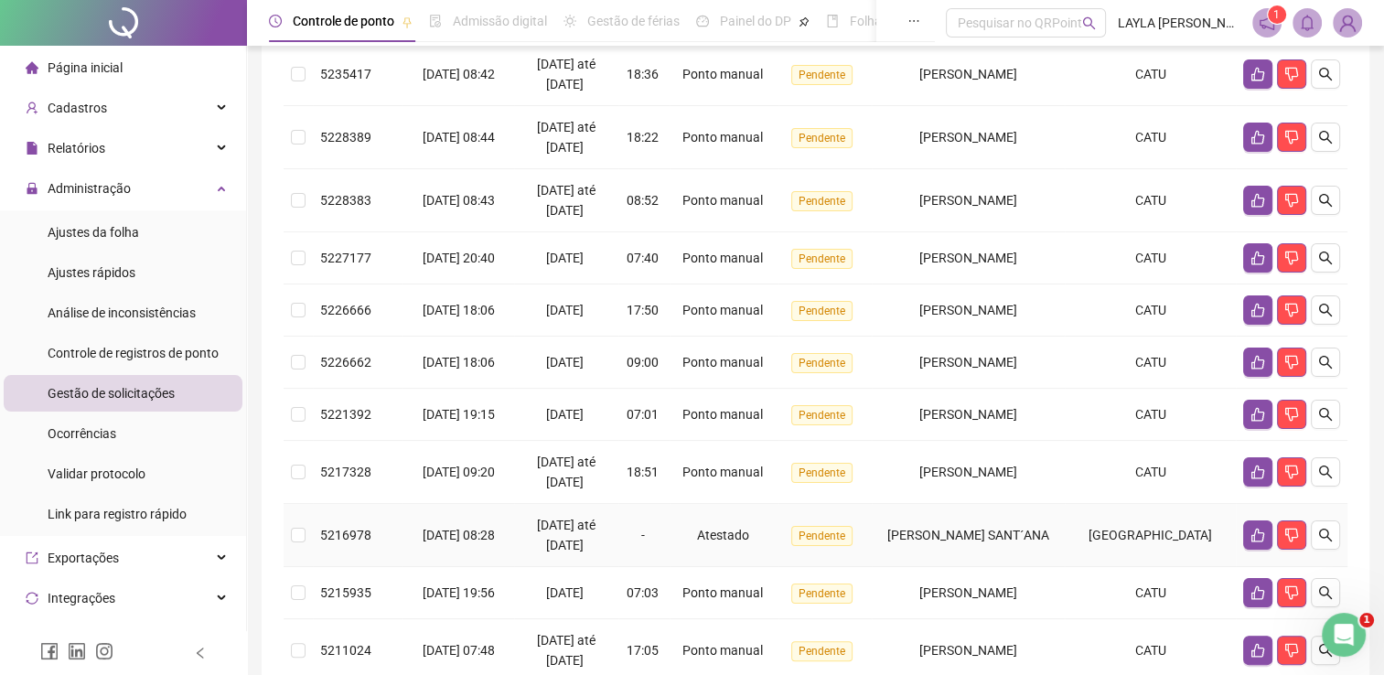
click at [912, 558] on td "[PERSON_NAME] SANT´ANA" at bounding box center [968, 535] width 192 height 63
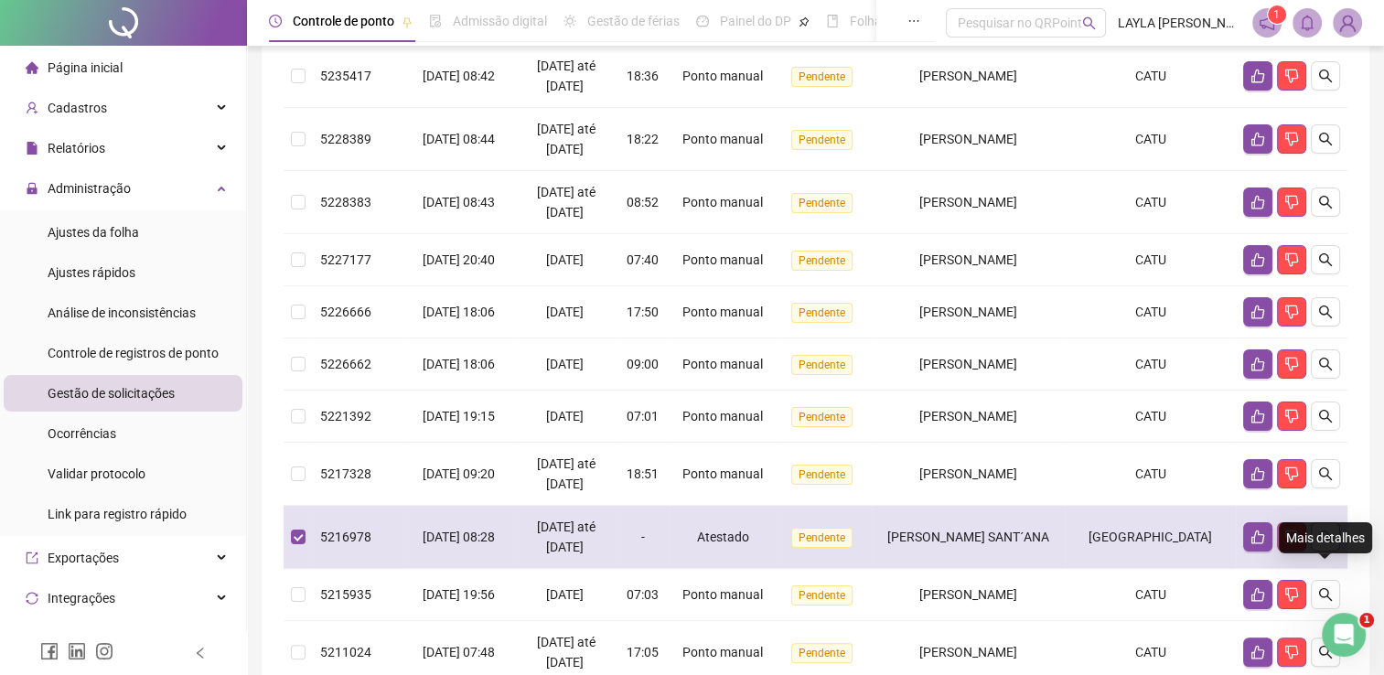
click at [1325, 544] on icon "search" at bounding box center [1325, 537] width 15 height 15
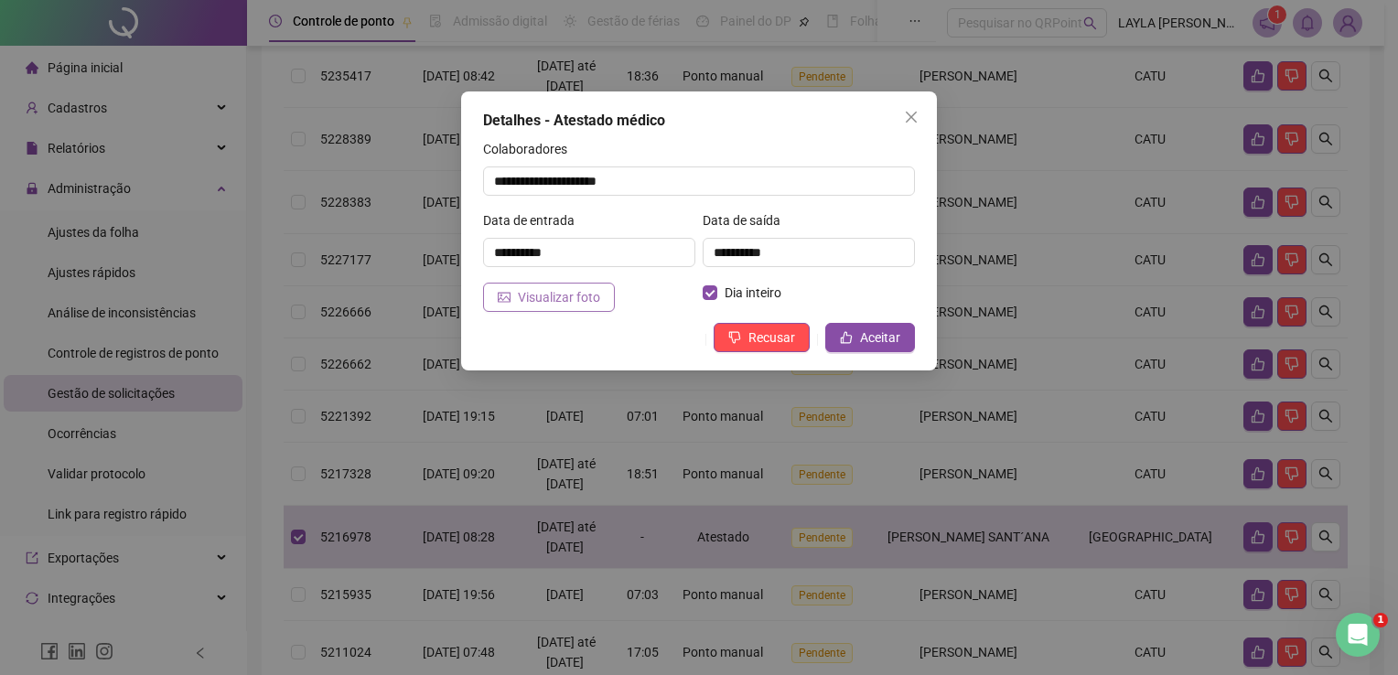
click at [557, 298] on span "Visualizar foto" at bounding box center [559, 297] width 82 height 20
click at [895, 334] on span "Aceitar" at bounding box center [880, 338] width 40 height 20
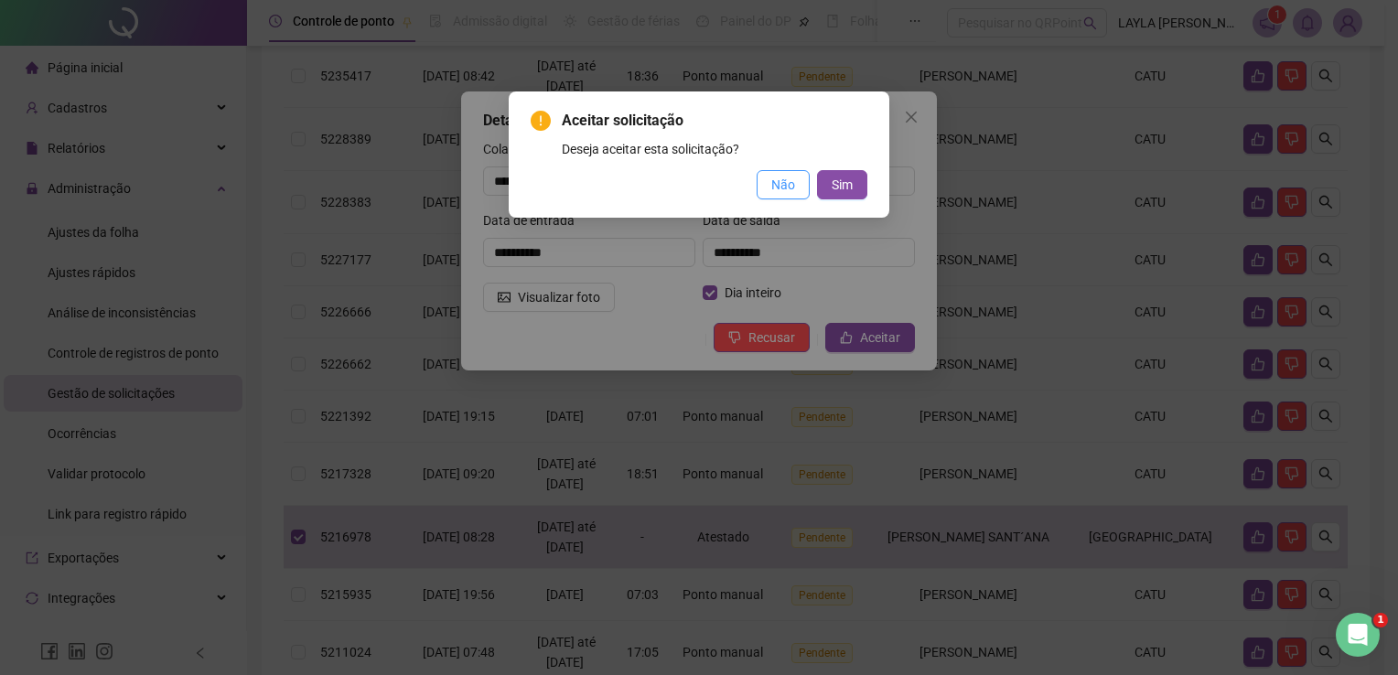
click at [790, 191] on span "Não" at bounding box center [783, 185] width 24 height 20
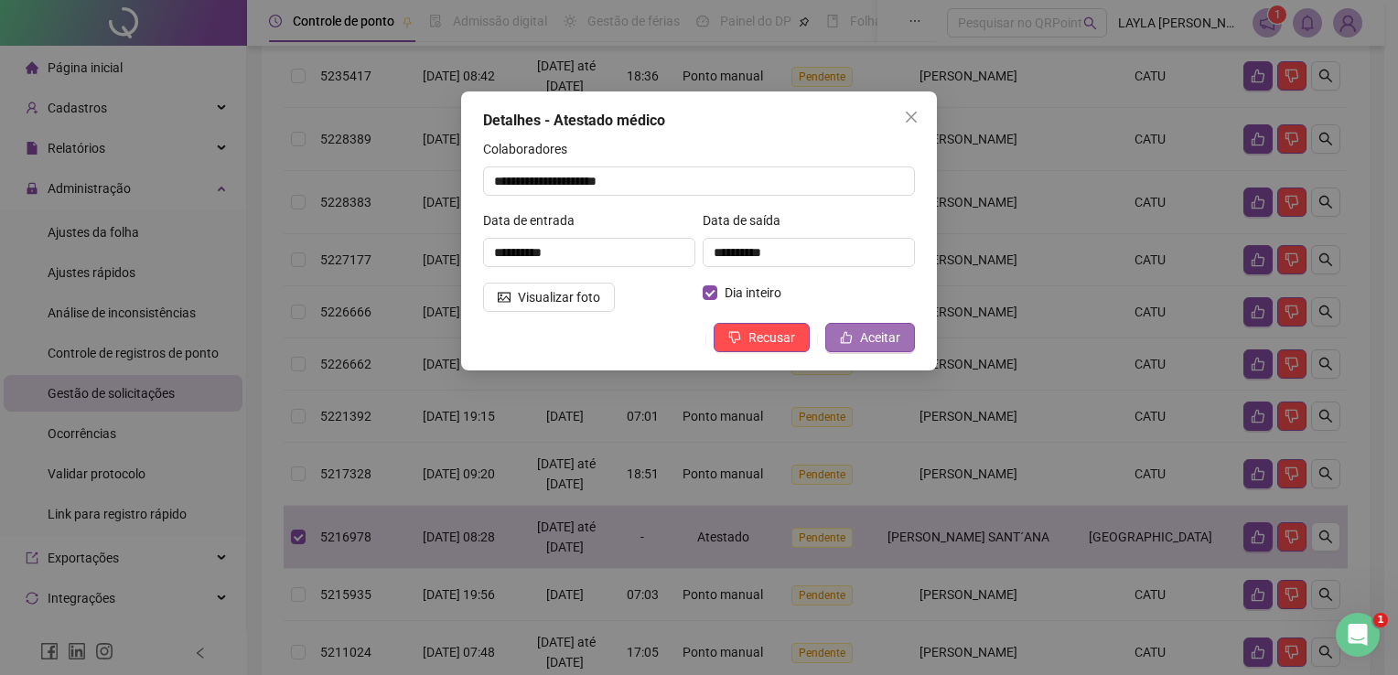
click at [867, 336] on span "Aceitar" at bounding box center [880, 338] width 40 height 20
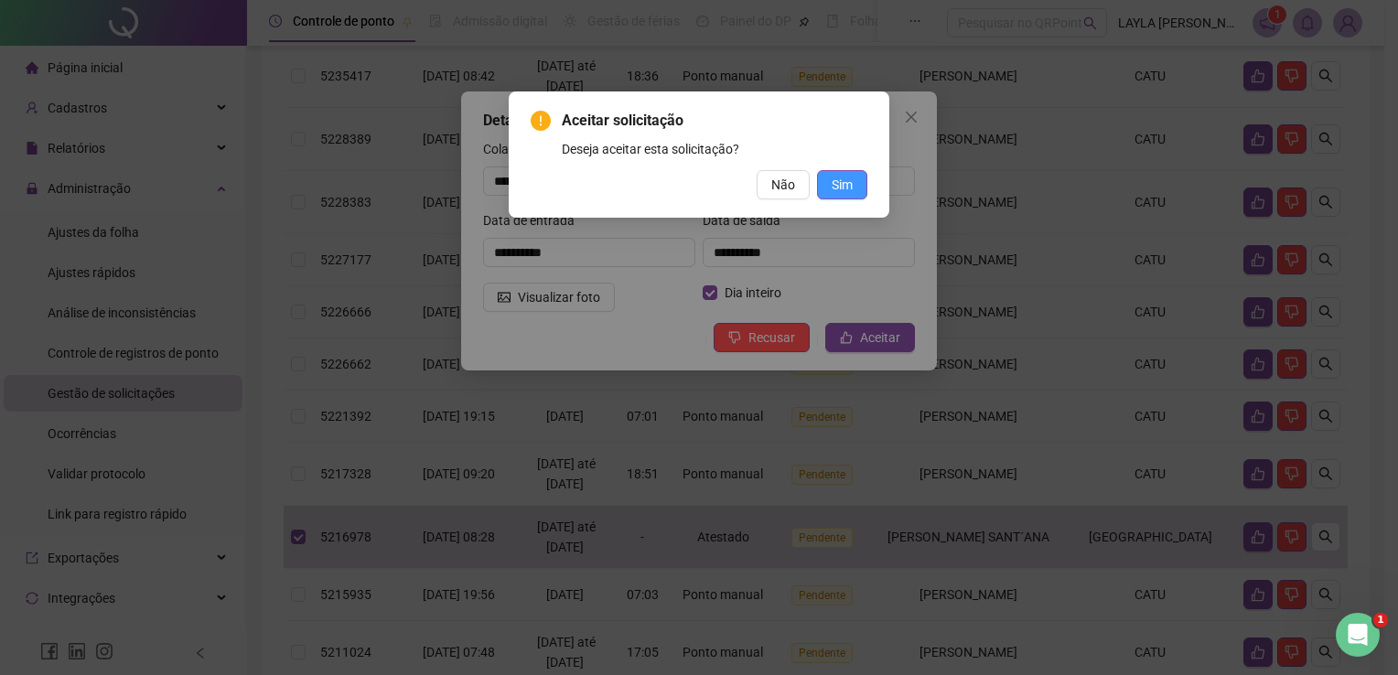
click at [842, 191] on span "Sim" at bounding box center [842, 185] width 21 height 20
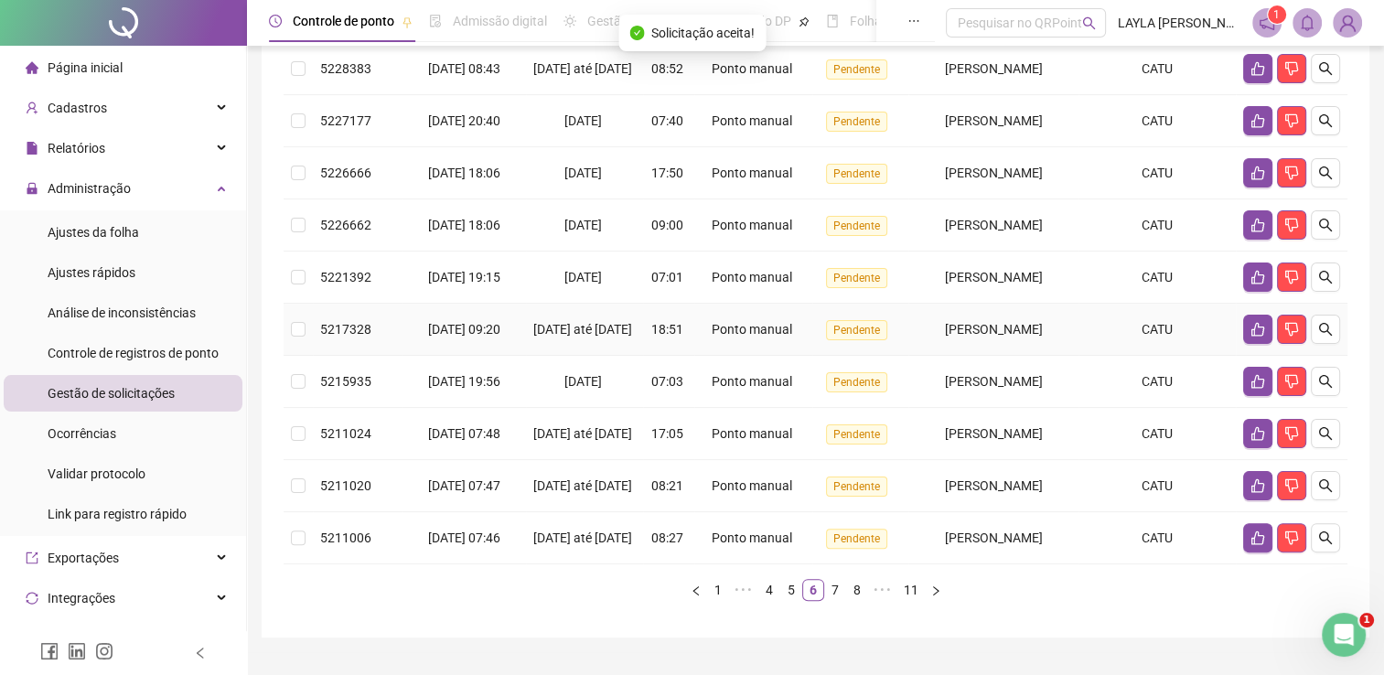
scroll to position [525, 0]
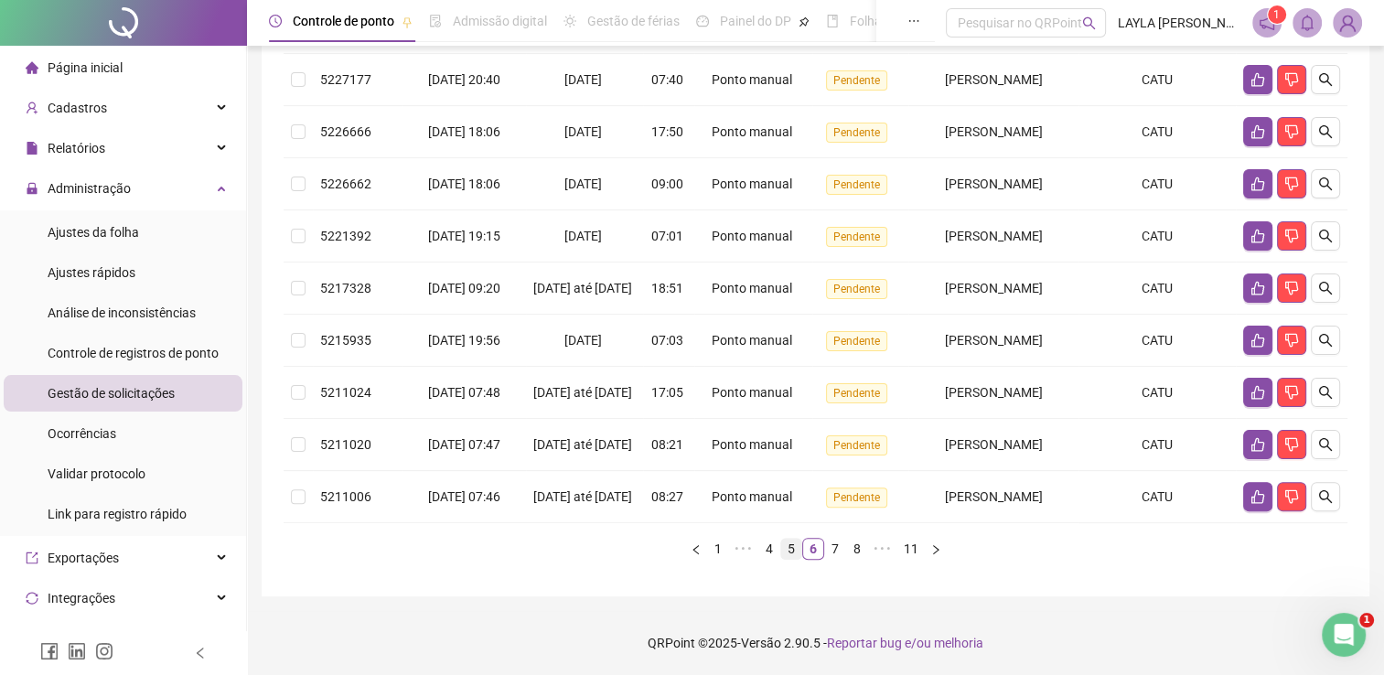
click at [793, 557] on link "5" at bounding box center [791, 549] width 20 height 20
click at [790, 547] on link "4" at bounding box center [791, 549] width 20 height 20
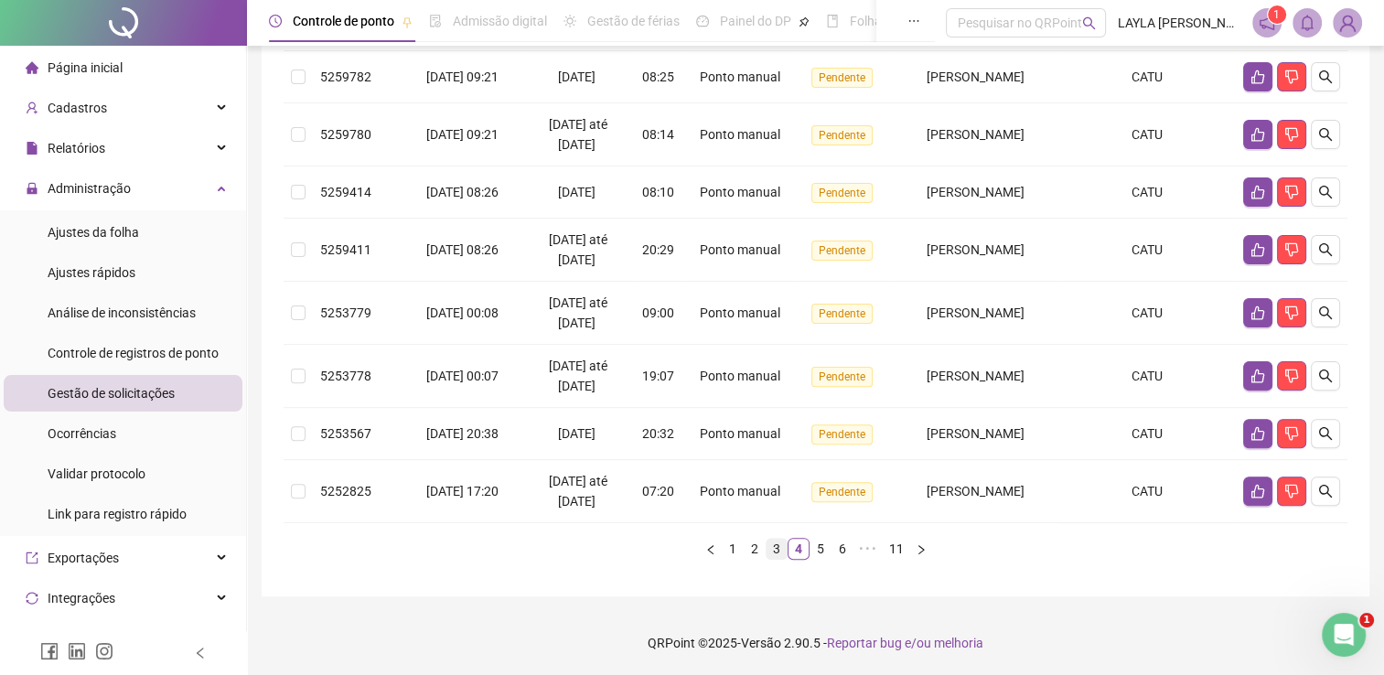
click at [779, 553] on link "3" at bounding box center [777, 549] width 20 height 20
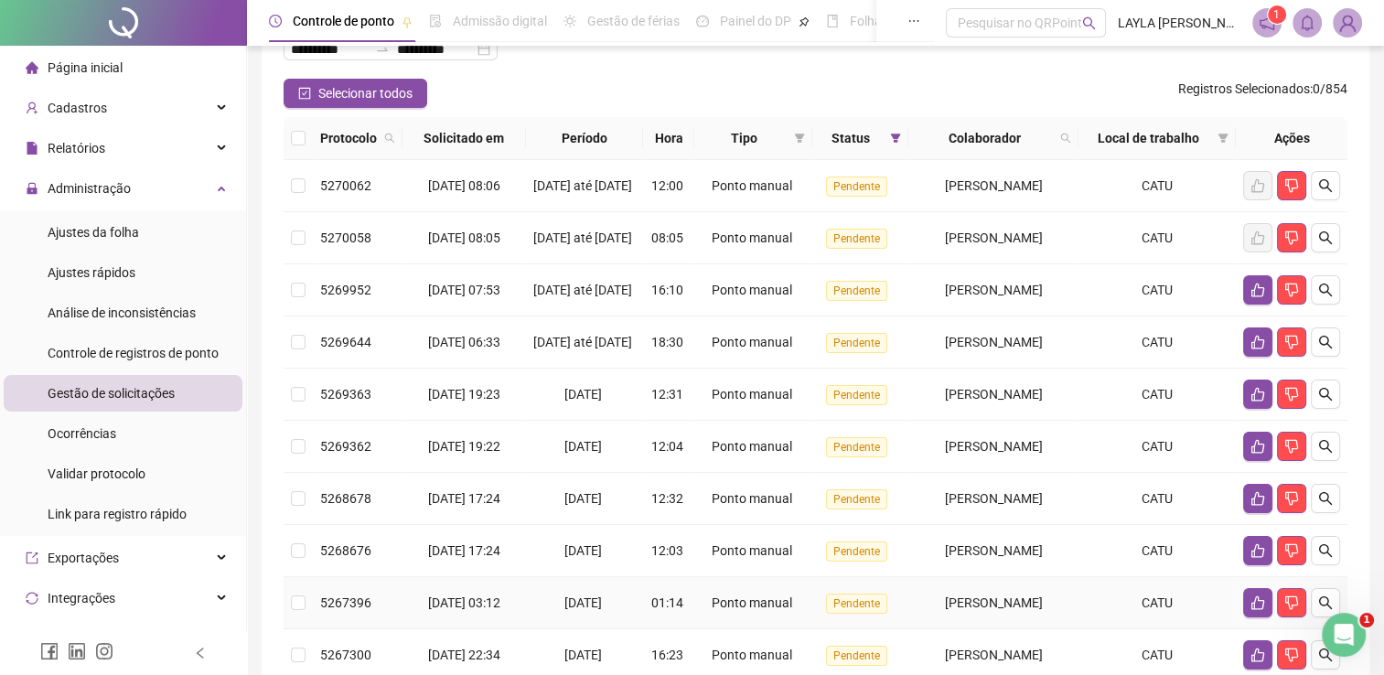
scroll to position [0, 0]
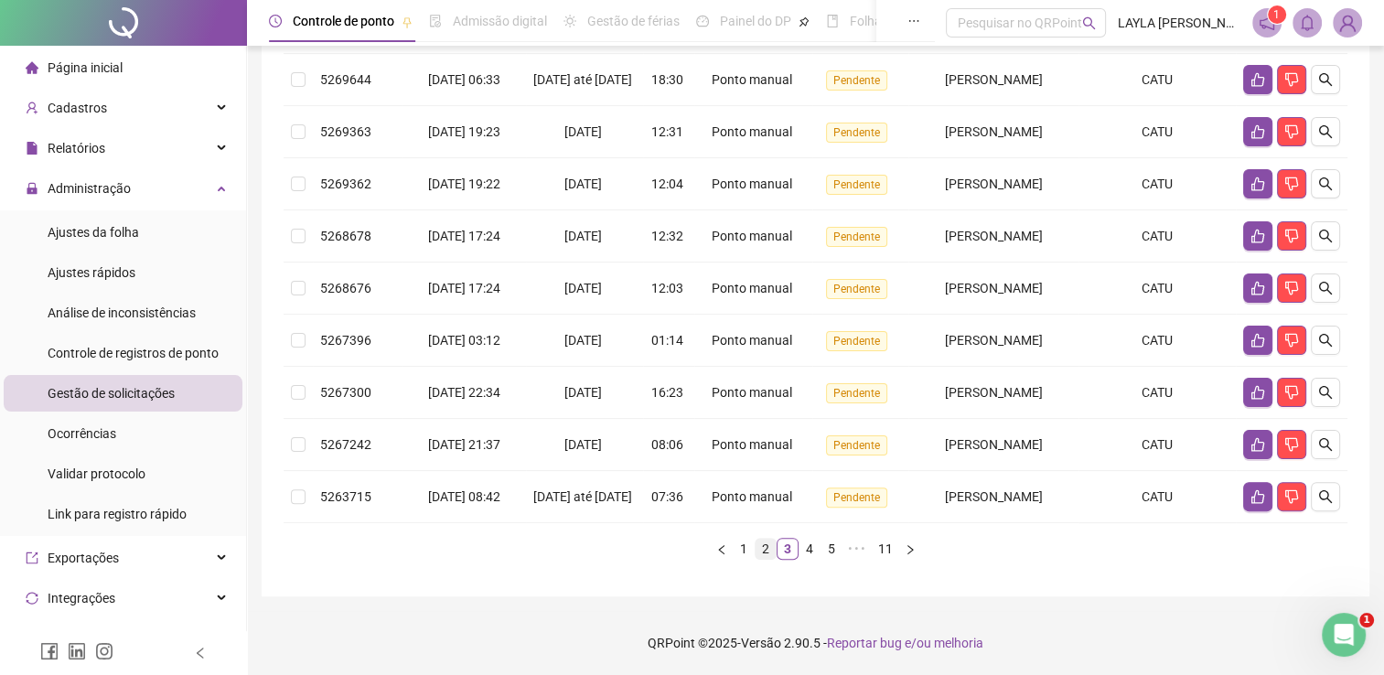
click at [769, 551] on link "2" at bounding box center [766, 549] width 20 height 20
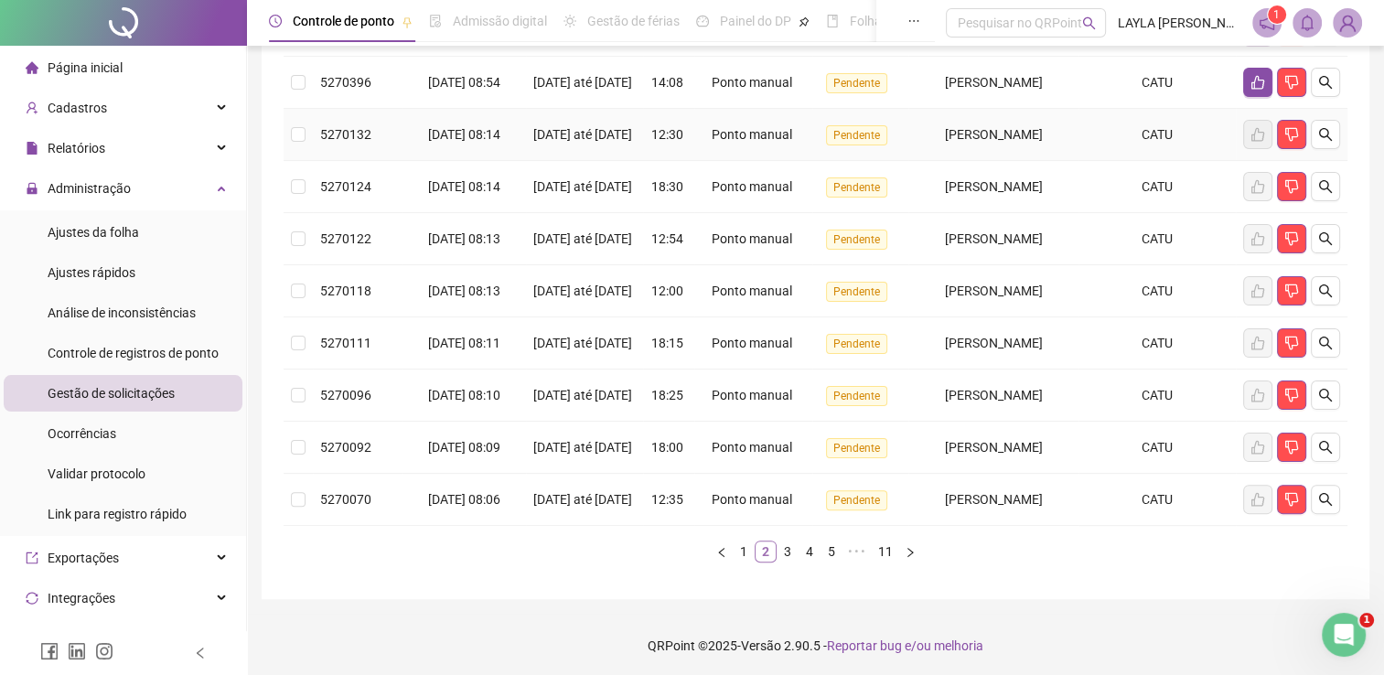
scroll to position [525, 0]
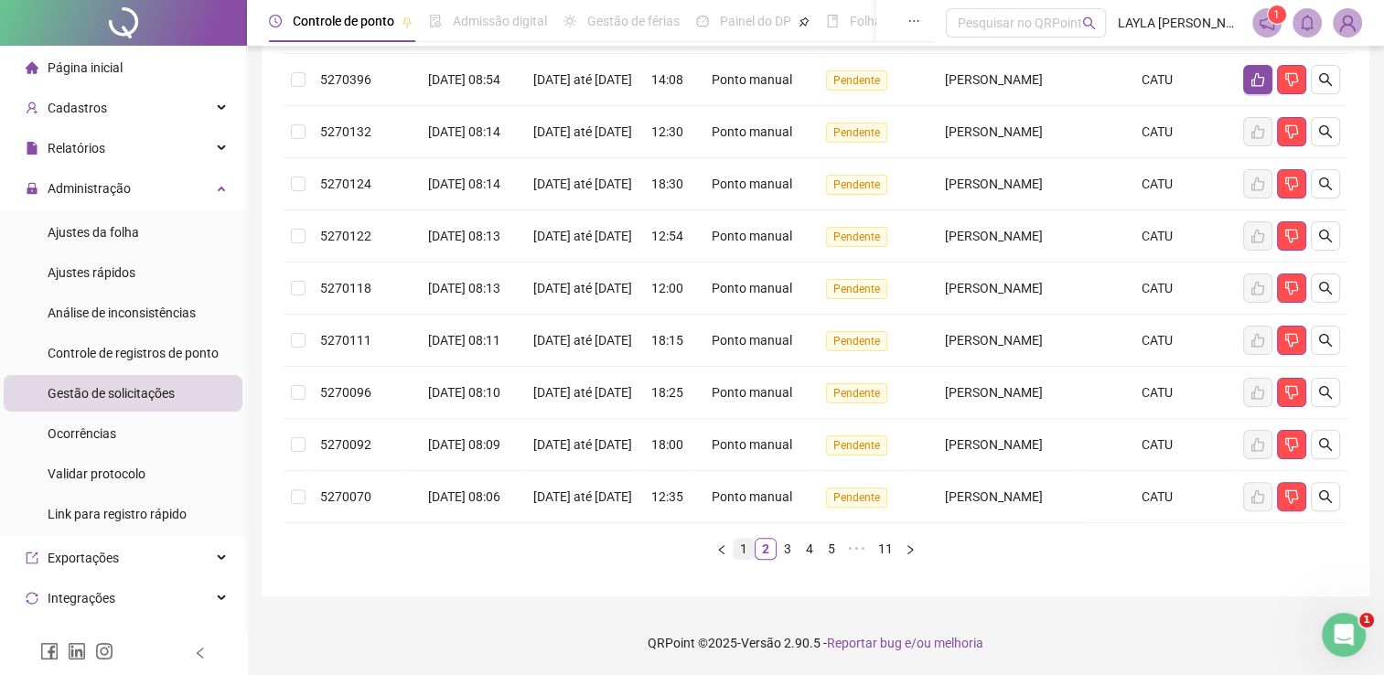
click at [746, 550] on link "1" at bounding box center [744, 549] width 20 height 20
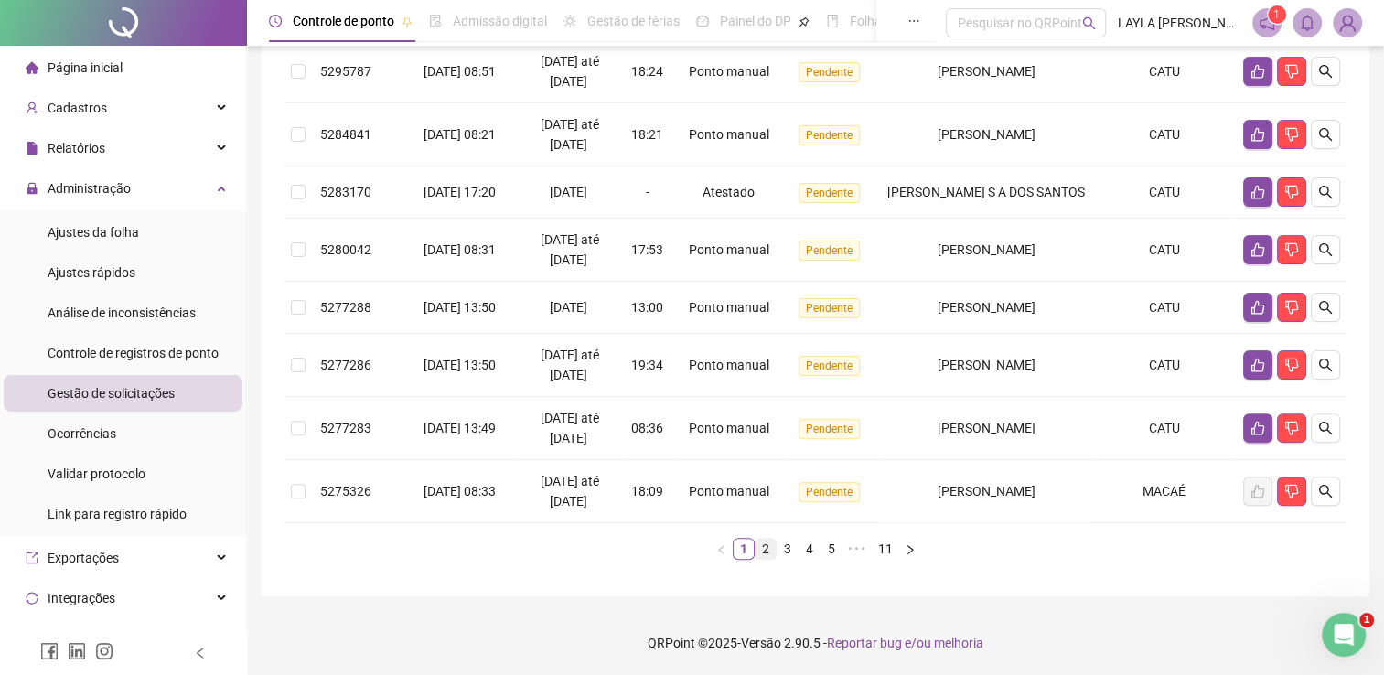
click at [756, 552] on link "2" at bounding box center [766, 549] width 20 height 20
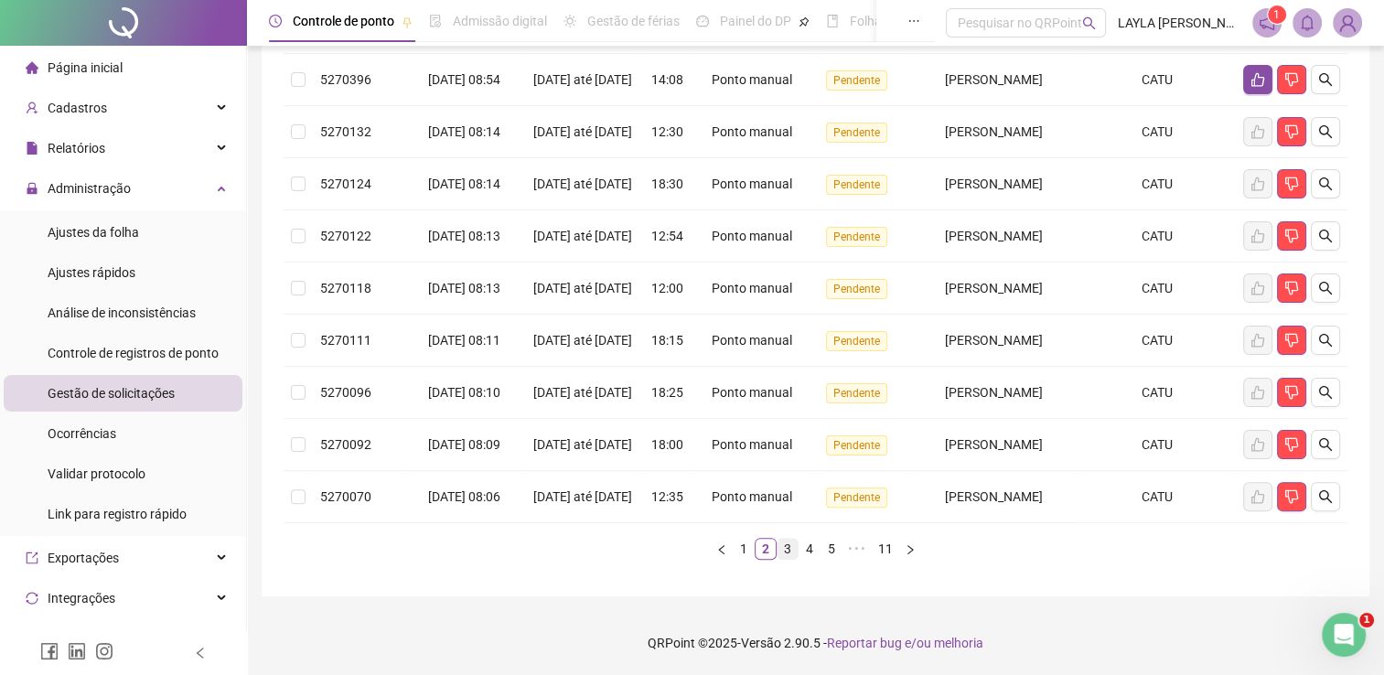
click at [783, 549] on link "3" at bounding box center [788, 549] width 20 height 20
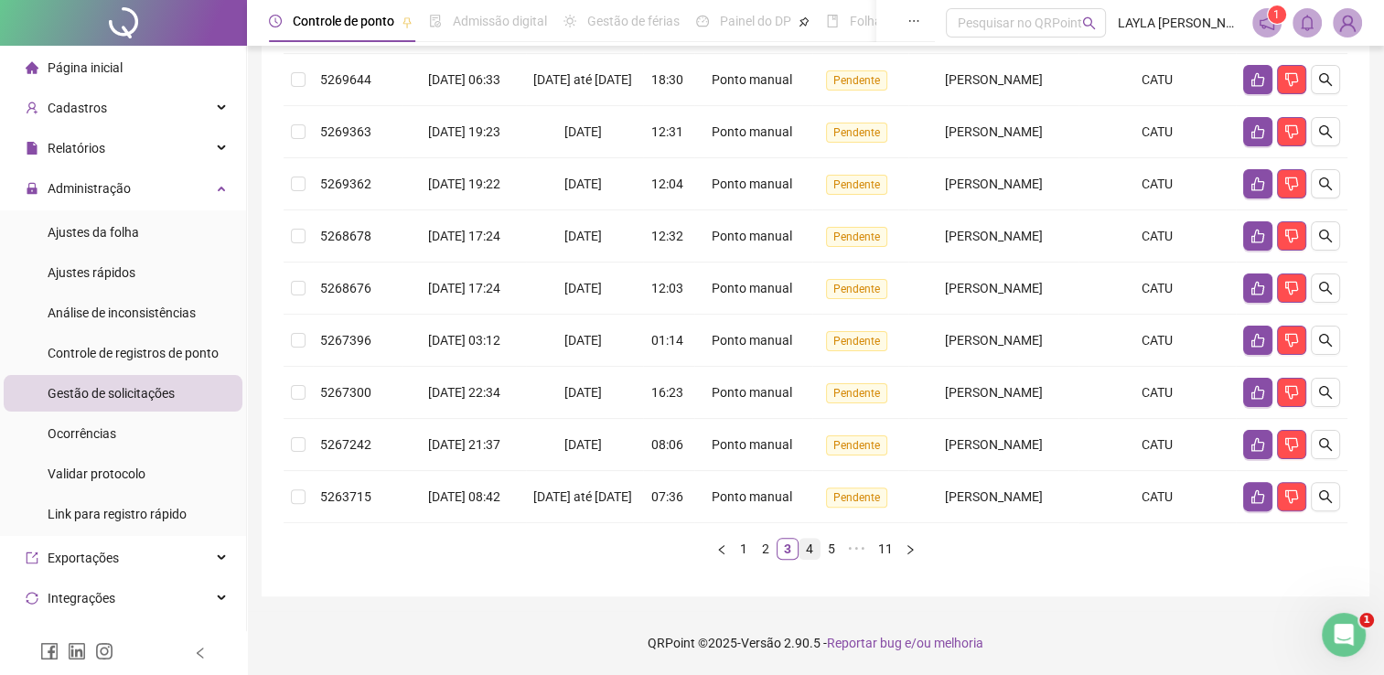
click at [812, 558] on li "4" at bounding box center [810, 549] width 22 height 22
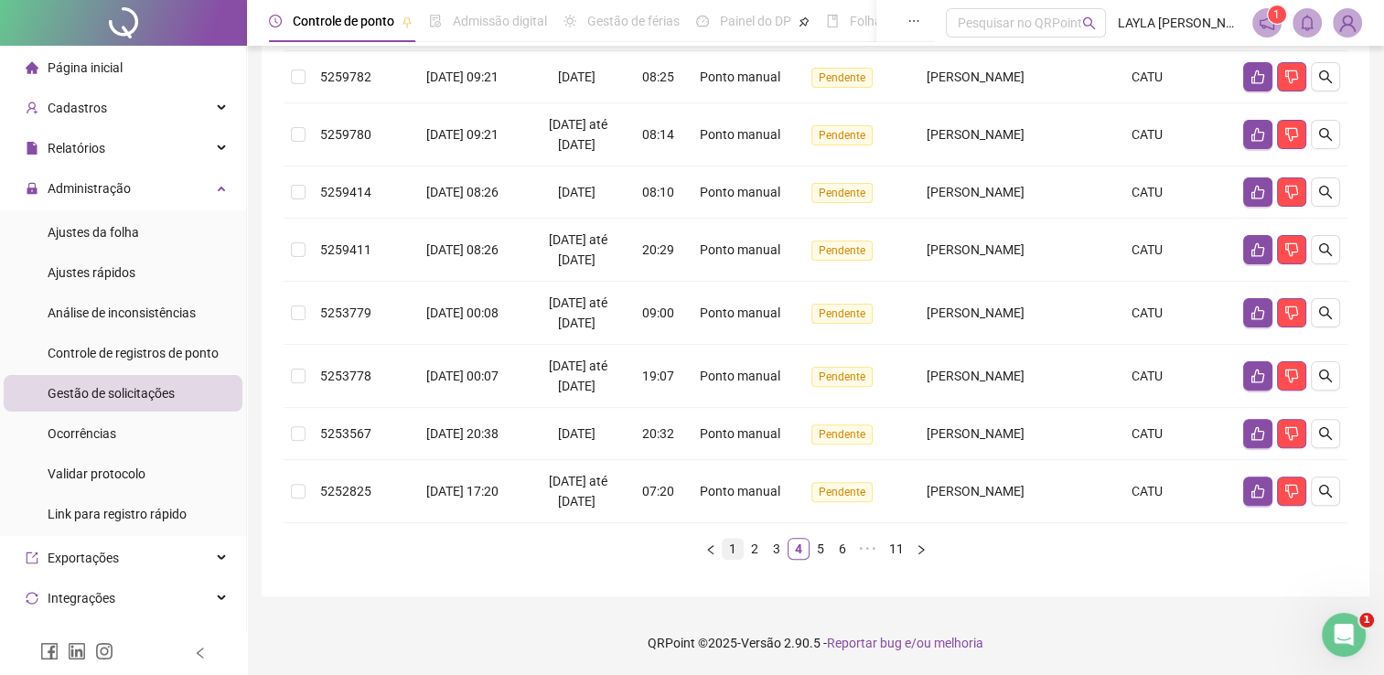
click at [732, 553] on link "1" at bounding box center [733, 549] width 20 height 20
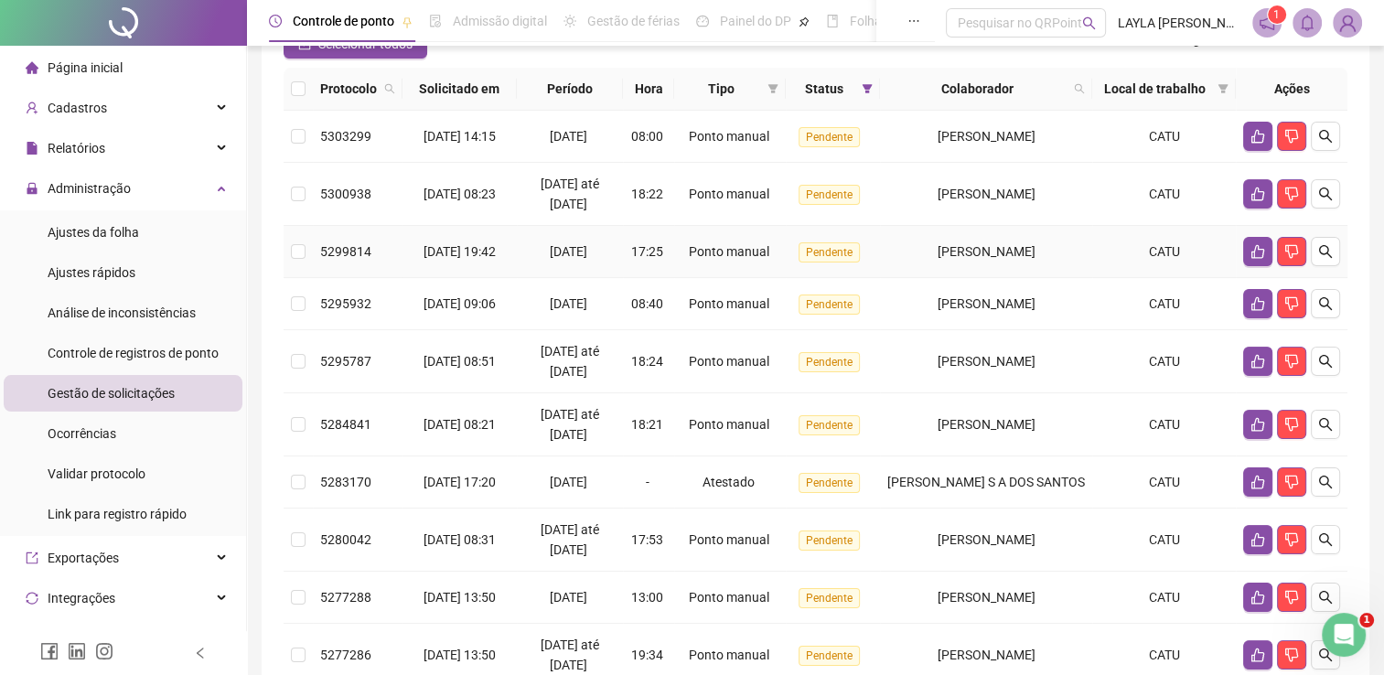
scroll to position [0, 0]
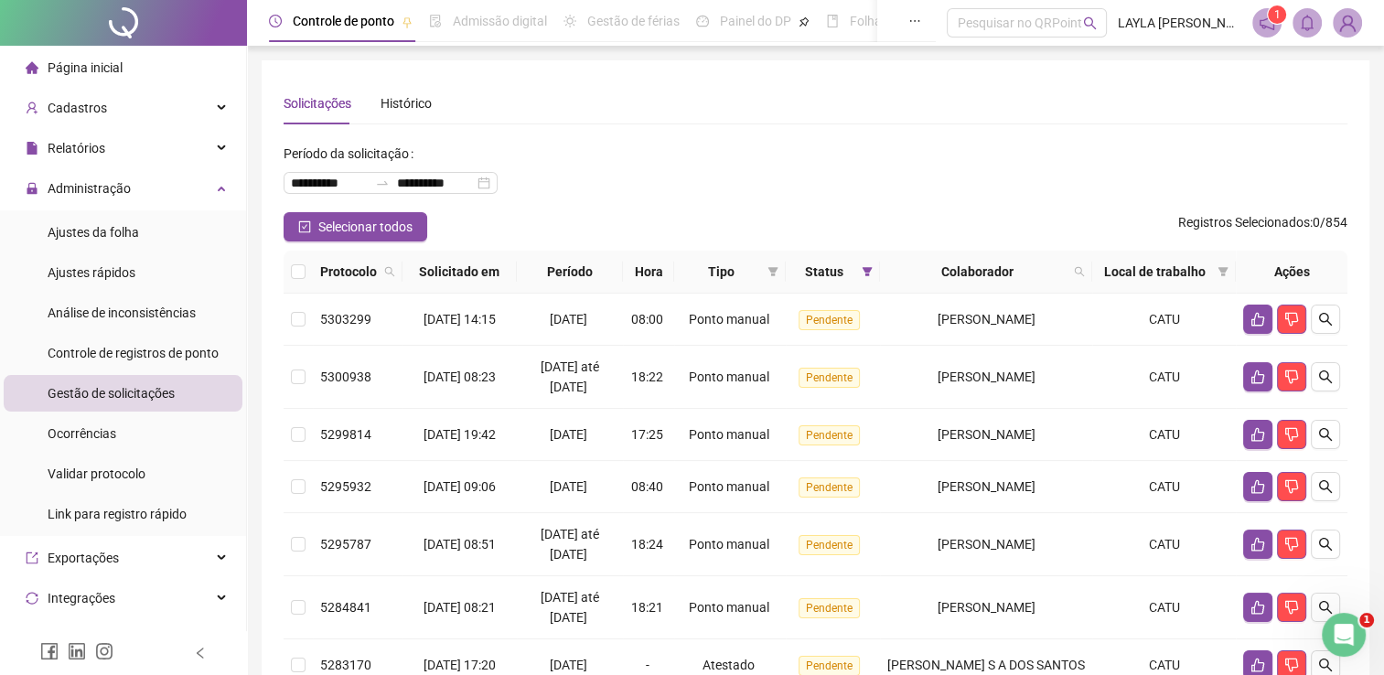
click at [111, 71] on span "Página inicial" at bounding box center [85, 67] width 75 height 15
